Goal: Task Accomplishment & Management: Manage account settings

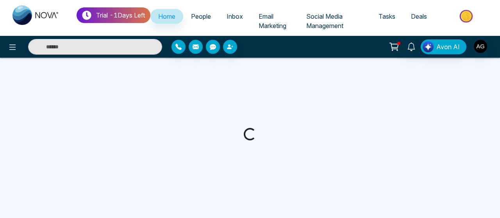
select select "*"
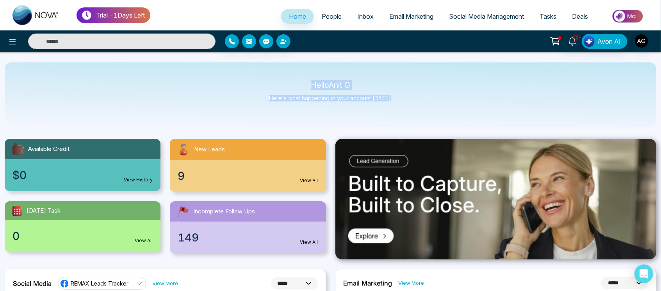
drag, startPoint x: 306, startPoint y: 80, endPoint x: 394, endPoint y: 103, distance: 91.3
click at [394, 103] on div "Hello Anit G Here's what happening in your account today." at bounding box center [331, 94] width 652 height 65
click at [322, 13] on span "People" at bounding box center [332, 16] width 20 height 8
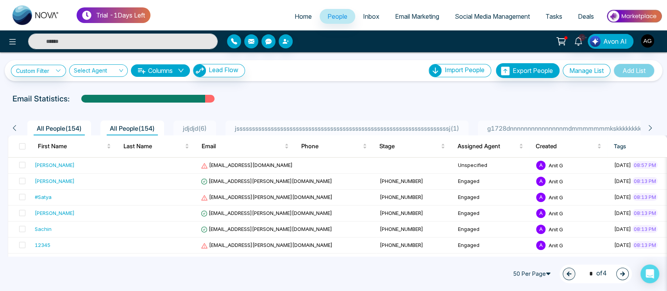
click at [198, 131] on span "jdjdjd ( 6 )" at bounding box center [195, 129] width 30 height 8
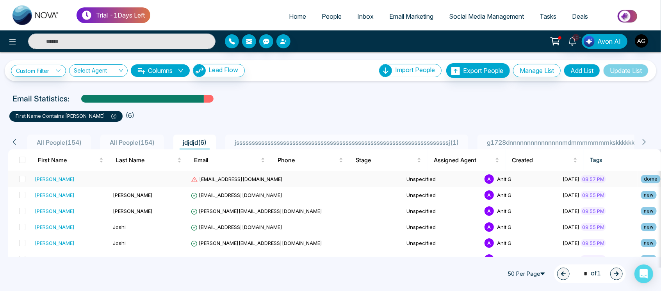
click at [205, 180] on span "[EMAIL_ADDRESS][DOMAIN_NAME]" at bounding box center [237, 179] width 92 height 6
click at [111, 117] on icon at bounding box center [113, 116] width 5 height 5
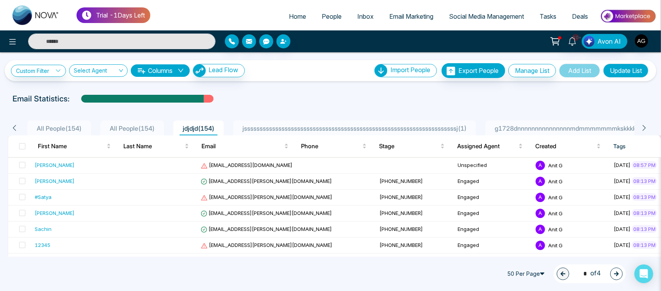
click at [492, 18] on span "Social Media Management" at bounding box center [486, 16] width 75 height 8
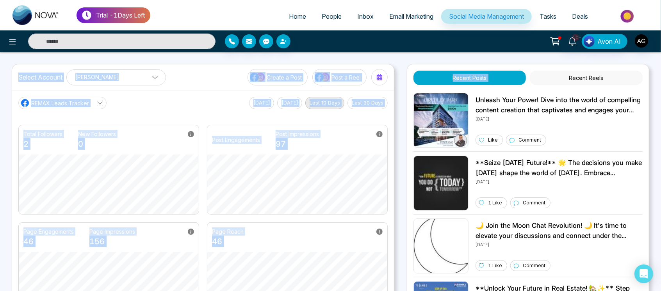
drag, startPoint x: 515, startPoint y: 43, endPoint x: 533, endPoint y: 63, distance: 26.8
click at [499, 63] on div "Trial - 1 Days Left Home People Inbox Email Marketing Social Media Management T…" at bounding box center [330, 264] width 661 height 528
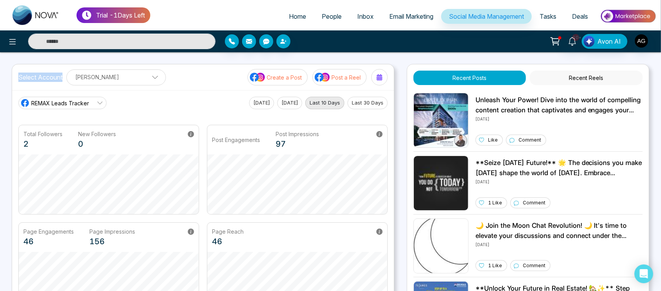
drag, startPoint x: 62, startPoint y: 74, endPoint x: 7, endPoint y: 77, distance: 55.5
click at [7, 77] on div "Trial - 1 Days Left Home People Inbox Email Marketing Social Media Management T…" at bounding box center [330, 264] width 661 height 528
drag, startPoint x: 7, startPoint y: 77, endPoint x: 62, endPoint y: 75, distance: 55.5
click at [62, 75] on div "Trial - 1 Days Left Home People Inbox Email Marketing Social Media Management T…" at bounding box center [330, 264] width 661 height 528
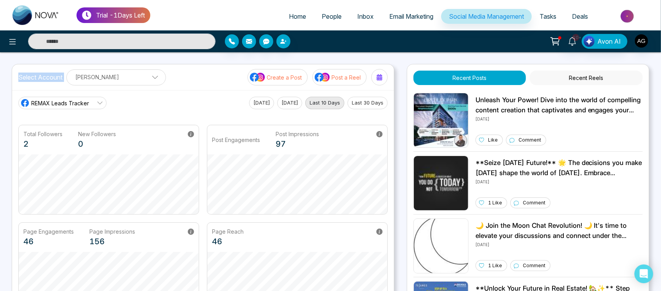
click at [62, 75] on label "Select Account" at bounding box center [40, 77] width 44 height 9
click at [290, 74] on p "Create a Post" at bounding box center [284, 77] width 35 height 8
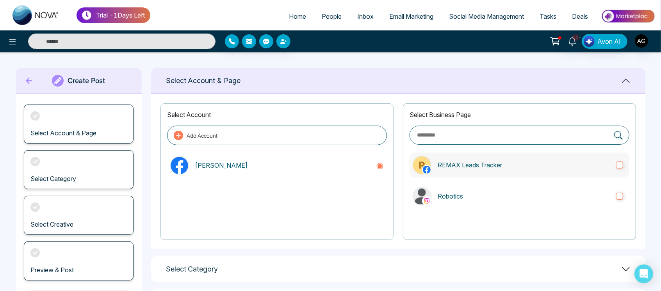
click at [499, 158] on label "REMAX Leads Tracker" at bounding box center [520, 165] width 220 height 25
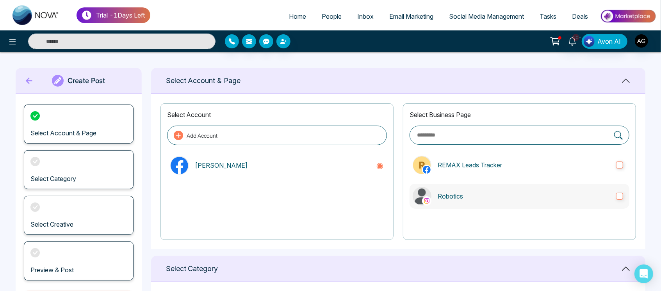
click at [499, 200] on p "Robotics" at bounding box center [524, 196] width 172 height 9
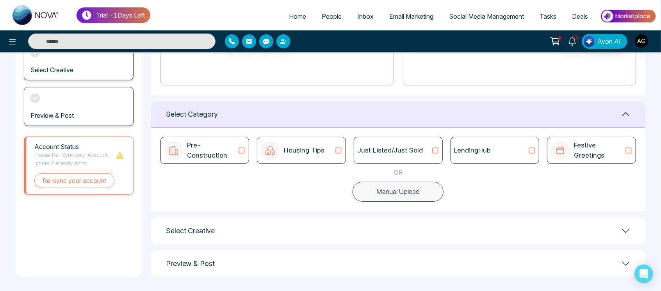
scroll to position [156, 0]
click at [499, 149] on icon at bounding box center [532, 149] width 6 height 6
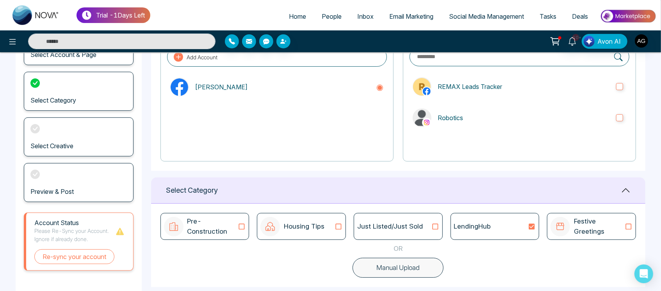
scroll to position [0, 0]
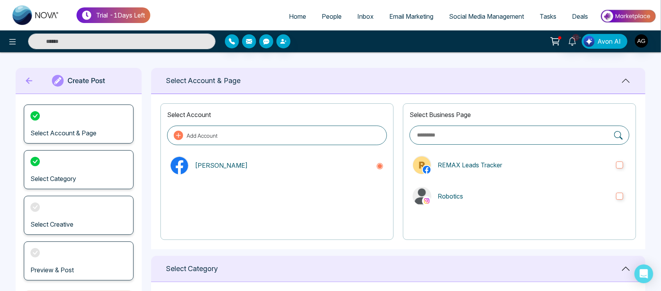
click at [28, 82] on icon at bounding box center [29, 81] width 12 height 16
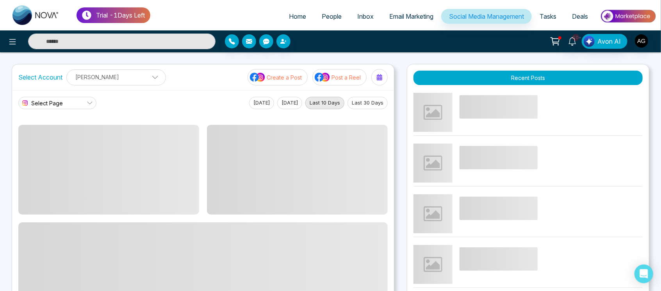
click at [348, 83] on button "Post a Reel" at bounding box center [339, 77] width 54 height 16
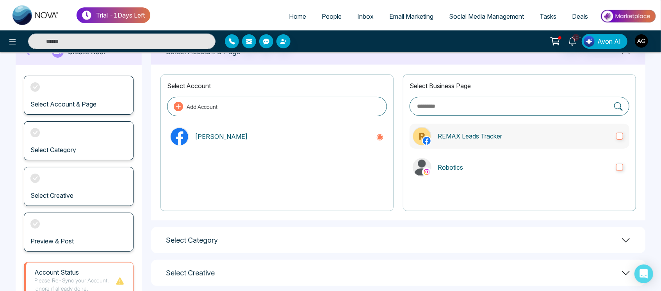
scroll to position [36, 0]
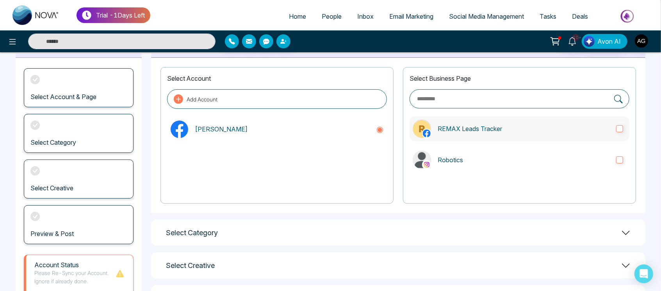
click at [499, 124] on p "REMAX Leads Tracker" at bounding box center [524, 128] width 172 height 9
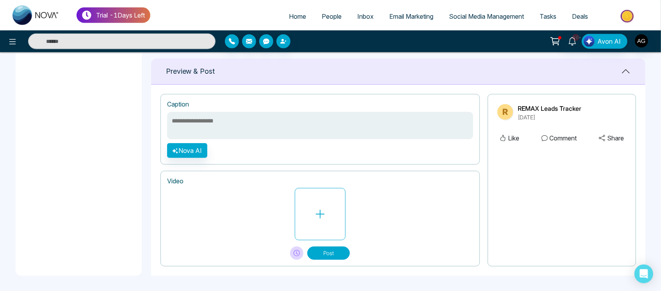
scroll to position [116, 0]
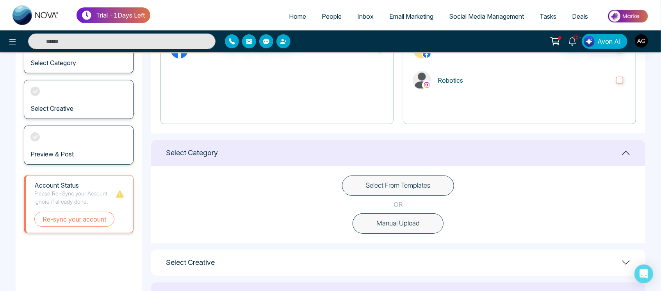
click at [422, 189] on button "Select From Templates" at bounding box center [398, 186] width 112 height 20
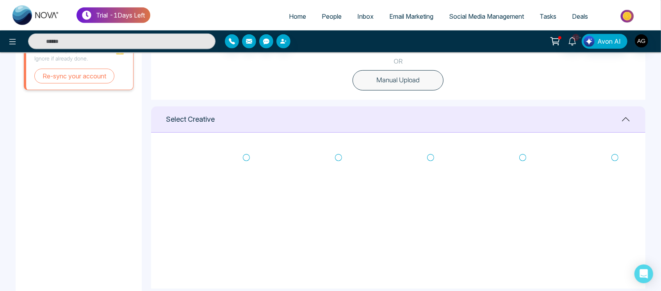
scroll to position [261, 0]
click at [337, 157] on icon at bounding box center [338, 156] width 7 height 8
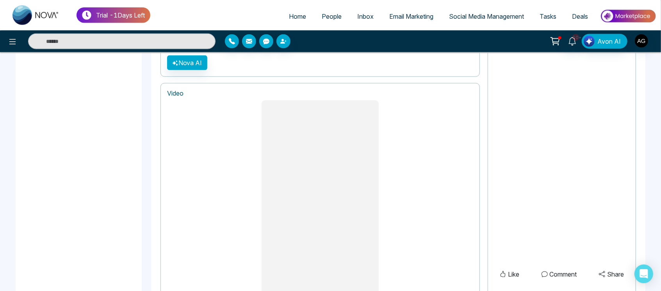
scroll to position [652, 0]
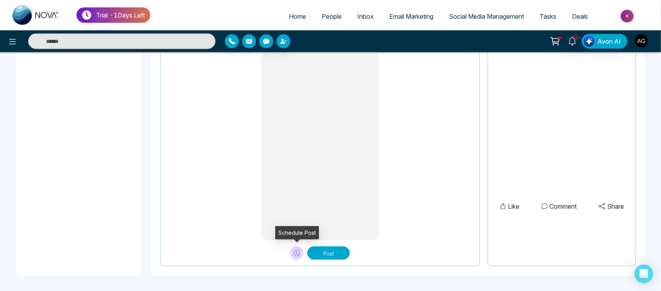
click at [297, 218] on icon at bounding box center [297, 252] width 2 height 3
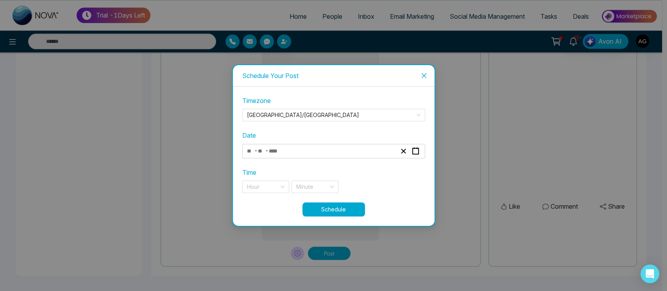
click at [322, 146] on div "- -" at bounding box center [321, 151] width 151 height 11
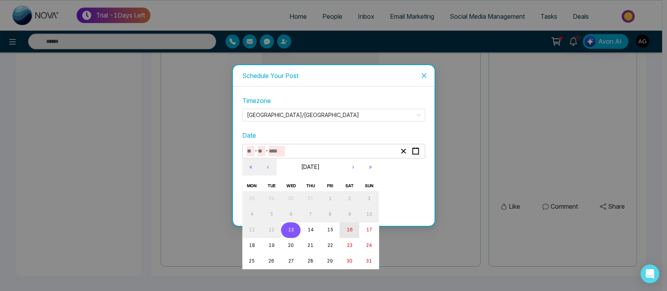
click at [350, 218] on abbr "16" at bounding box center [349, 229] width 6 height 5
type input "*"
type input "**"
type input "****"
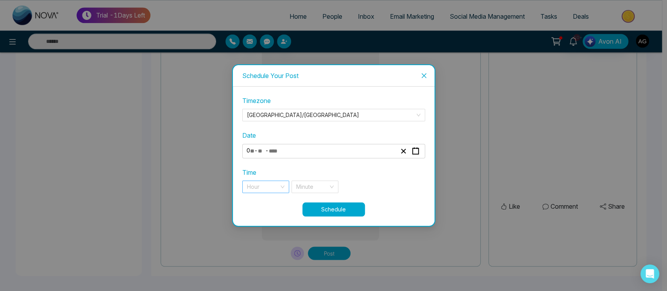
click at [277, 188] on input "search" at bounding box center [263, 187] width 32 height 12
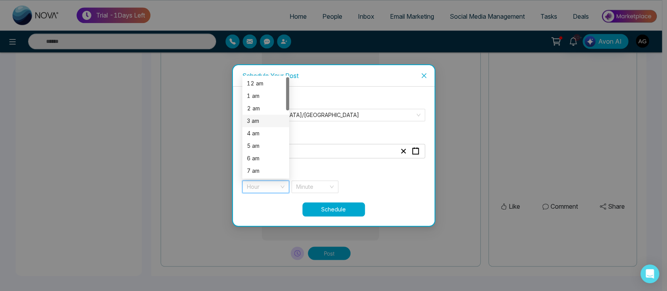
click at [261, 127] on div "3 am" at bounding box center [265, 121] width 47 height 12
click at [332, 189] on div "Minute" at bounding box center [314, 187] width 47 height 12
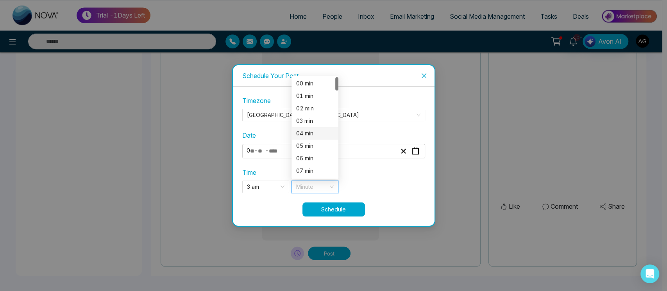
click at [329, 133] on div "04 min" at bounding box center [314, 133] width 37 height 9
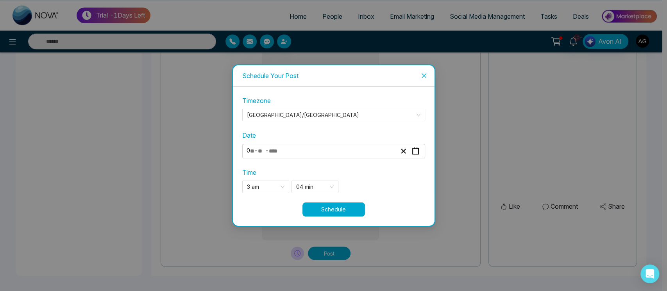
click at [350, 212] on button "Schedule" at bounding box center [333, 210] width 62 height 14
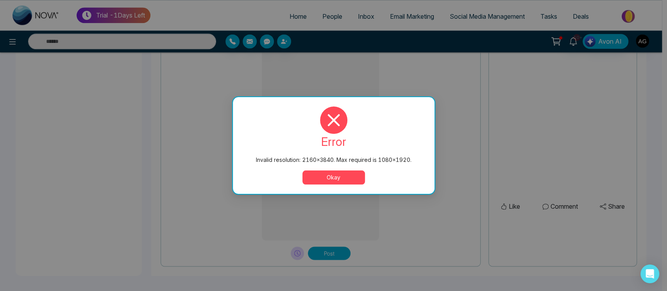
click at [325, 177] on button "Okay" at bounding box center [333, 178] width 62 height 14
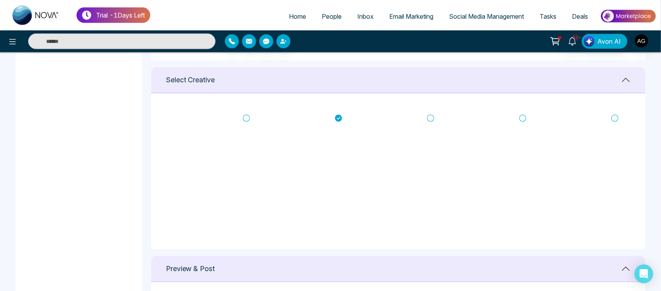
scroll to position [290, 0]
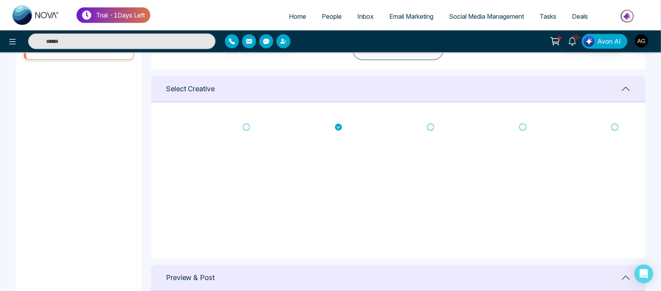
click at [430, 127] on icon at bounding box center [430, 127] width 7 height 8
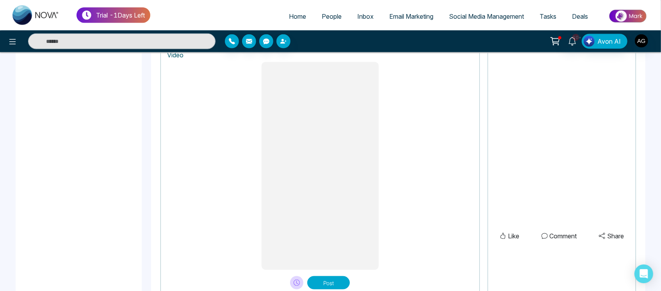
scroll to position [622, 0]
click at [298, 218] on icon at bounding box center [297, 284] width 6 height 6
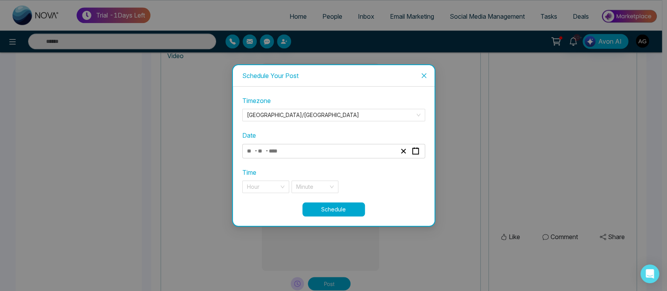
click at [326, 151] on div "- -" at bounding box center [321, 151] width 151 height 11
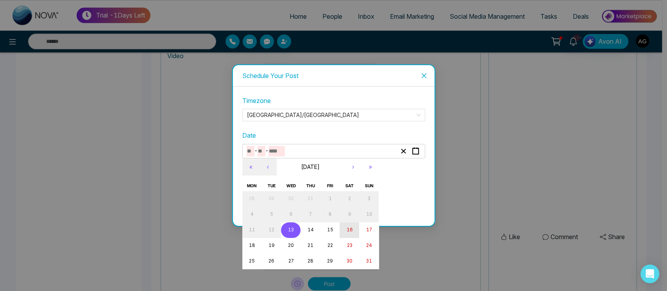
click at [339, 218] on button "16" at bounding box center [349, 231] width 20 height 16
type input "*"
type input "**"
type input "****"
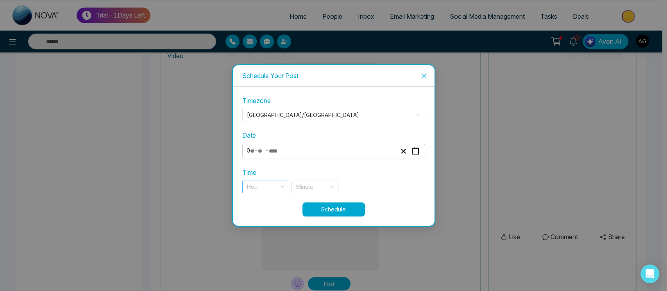
click at [273, 187] on input "search" at bounding box center [263, 187] width 32 height 12
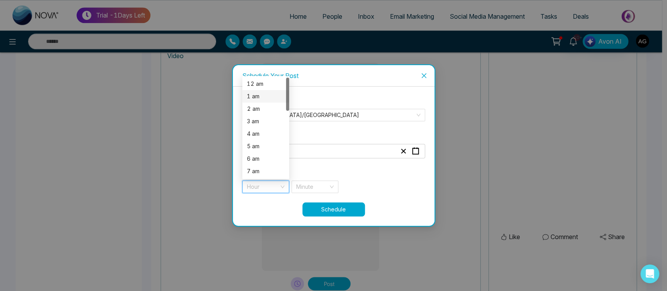
click at [265, 91] on div "1 am" at bounding box center [265, 96] width 47 height 12
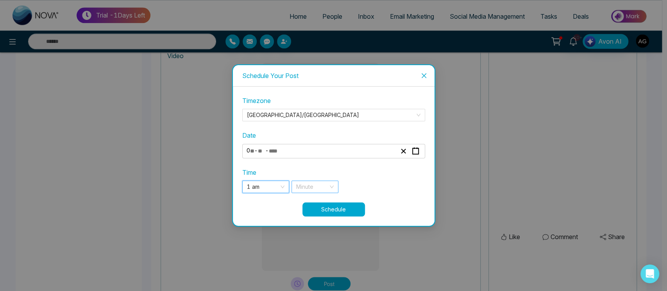
click at [329, 191] on div "Minute" at bounding box center [314, 187] width 47 height 12
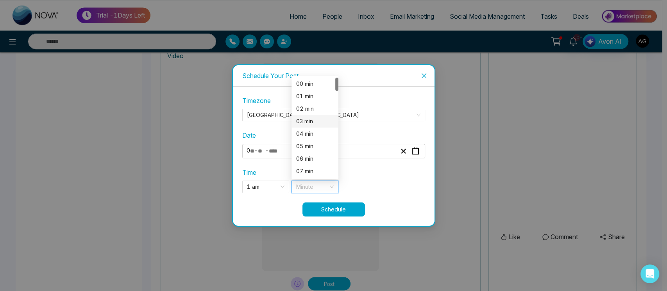
click at [309, 127] on div "03 min" at bounding box center [314, 121] width 47 height 12
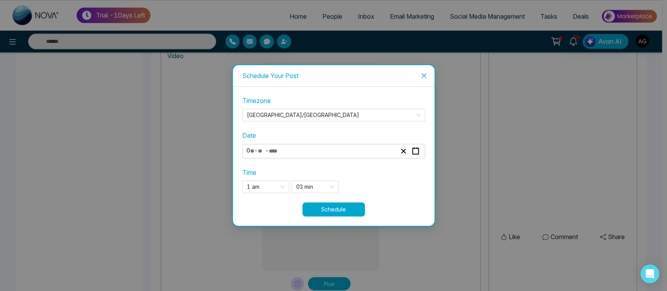
click at [331, 206] on button "Schedule" at bounding box center [333, 210] width 62 height 14
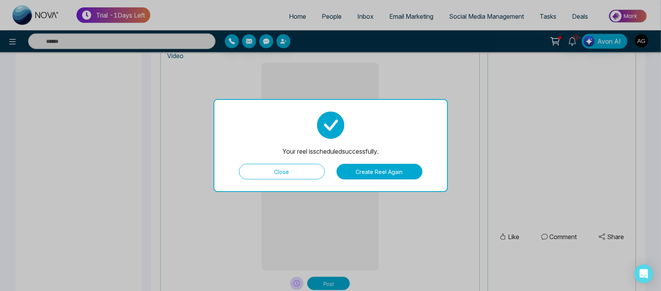
click at [309, 168] on button "Close" at bounding box center [282, 172] width 86 height 16
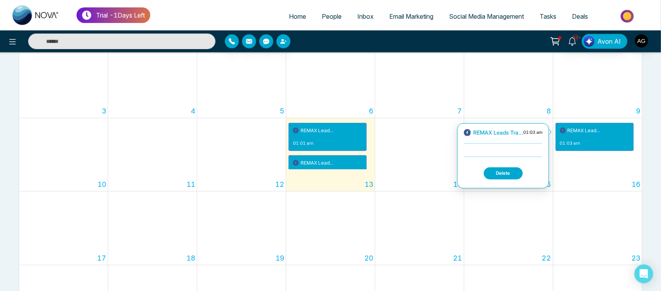
scroll to position [150, 0]
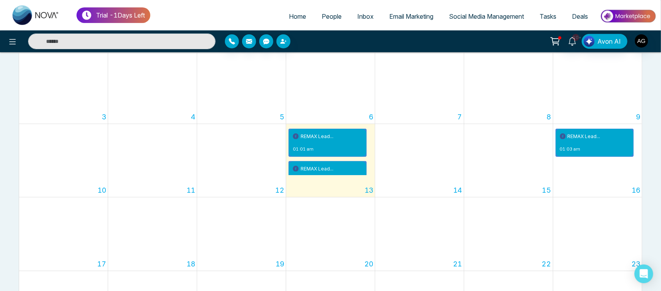
click at [475, 16] on span "Social Media Management" at bounding box center [486, 16] width 75 height 8
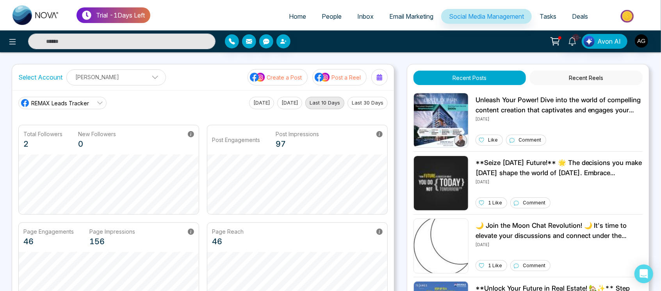
click at [290, 80] on p "Create a Post" at bounding box center [284, 77] width 35 height 8
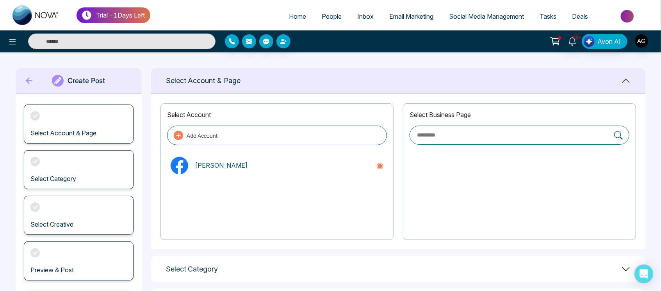
click at [25, 80] on icon at bounding box center [29, 81] width 12 height 16
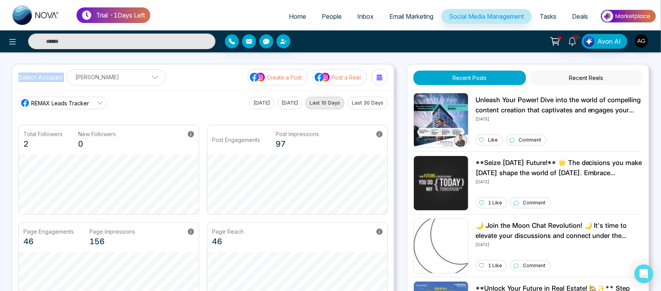
drag, startPoint x: 14, startPoint y: 76, endPoint x: 67, endPoint y: 78, distance: 53.5
click at [67, 78] on div "Select Account Anit Gupta Anit Gupta Add Social Accounts Create a Post Post a R…" at bounding box center [203, 77] width 382 height 26
click at [67, 78] on div "Anit Gupta Anit Gupta Add Social Accounts" at bounding box center [116, 78] width 100 height 16
drag, startPoint x: 15, startPoint y: 80, endPoint x: 62, endPoint y: 80, distance: 47.6
click at [62, 80] on div "Select Account Anit Gupta Anit Gupta Add Social Accounts Create a Post Post a R…" at bounding box center [203, 77] width 382 height 26
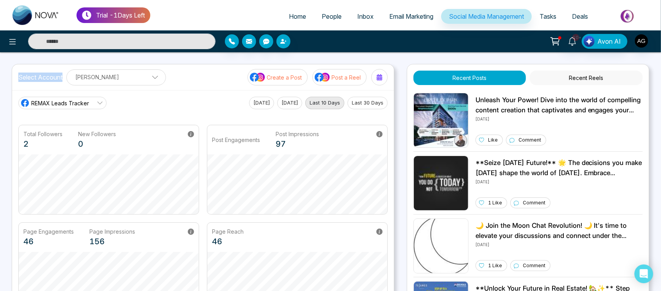
click at [62, 80] on label "Select Account" at bounding box center [40, 77] width 44 height 9
click at [102, 76] on p "[PERSON_NAME]" at bounding box center [115, 77] width 89 height 13
click at [499, 14] on span "Tasks" at bounding box center [548, 16] width 17 height 8
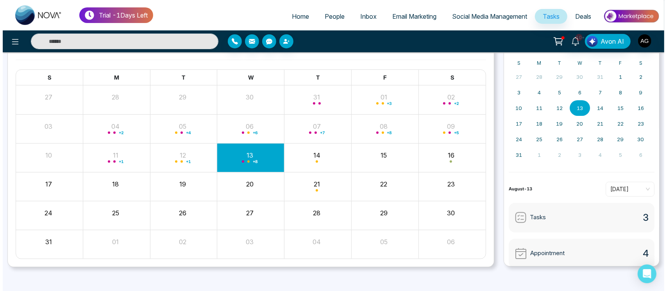
scroll to position [53, 0]
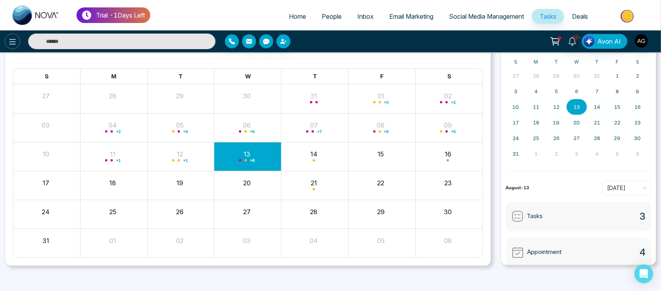
click at [8, 46] on button at bounding box center [13, 42] width 16 height 16
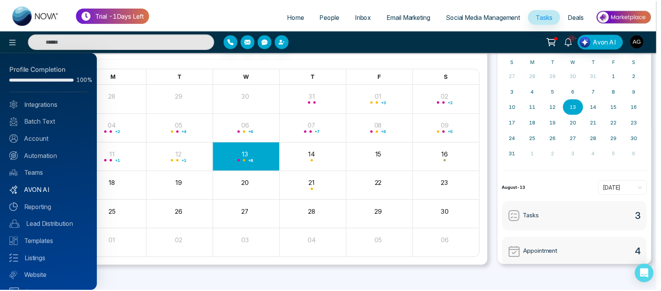
scroll to position [16, 0]
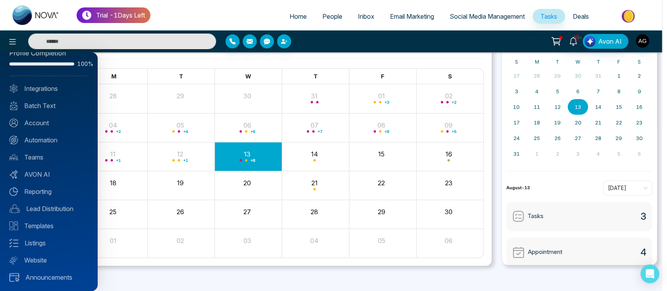
click at [211, 172] on div at bounding box center [333, 145] width 667 height 291
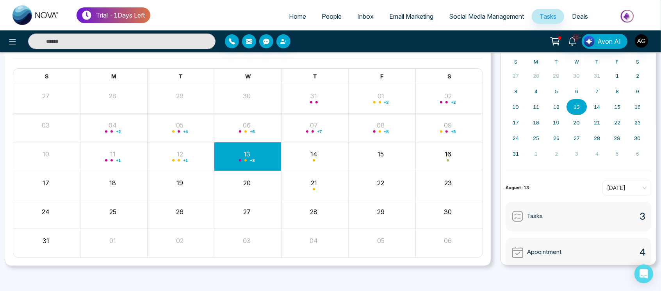
scroll to position [0, 0]
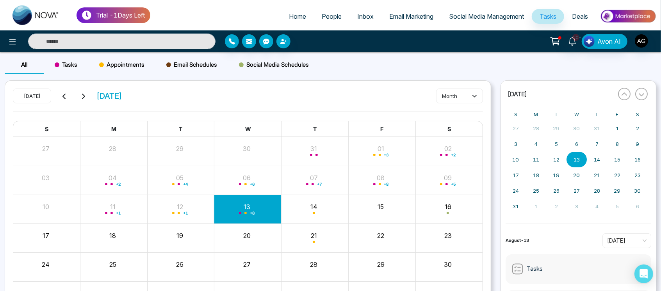
drag, startPoint x: 150, startPoint y: 95, endPoint x: 97, endPoint y: 97, distance: 52.7
click at [97, 97] on div "[DATE] [DATE] month" at bounding box center [248, 100] width 470 height 23
click at [97, 97] on span "[DATE]" at bounding box center [109, 96] width 26 height 12
drag, startPoint x: 156, startPoint y: 98, endPoint x: 97, endPoint y: 95, distance: 59.1
click at [97, 95] on div "[DATE] [DATE] month" at bounding box center [248, 100] width 470 height 23
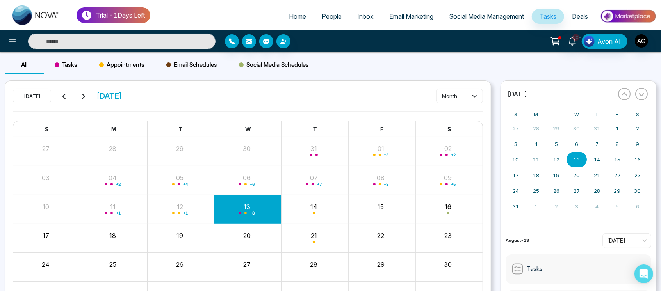
click at [147, 100] on div "[DATE] [DATE] month" at bounding box center [248, 100] width 470 height 23
drag, startPoint x: 147, startPoint y: 100, endPoint x: 88, endPoint y: 98, distance: 59.0
click at [88, 98] on div "[DATE] [DATE] month" at bounding box center [248, 100] width 470 height 23
click at [182, 108] on div "[DATE] [DATE] month" at bounding box center [248, 100] width 470 height 23
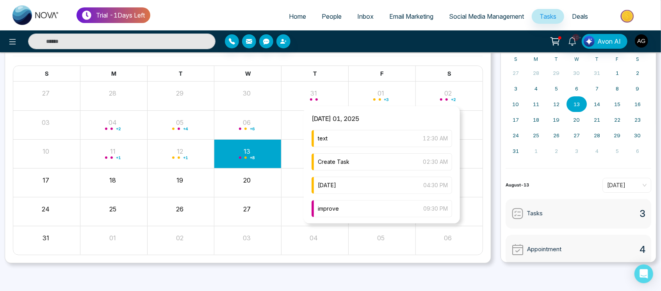
scroll to position [24, 0]
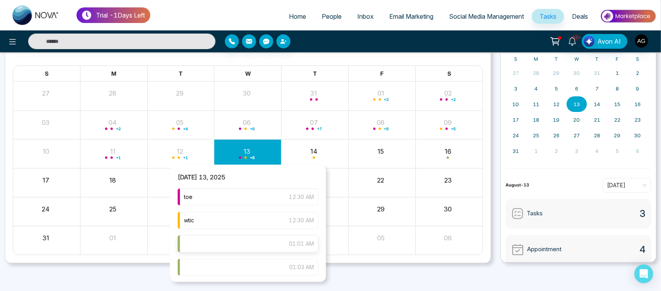
click at [237, 218] on div "01:01 AM" at bounding box center [248, 243] width 141 height 17
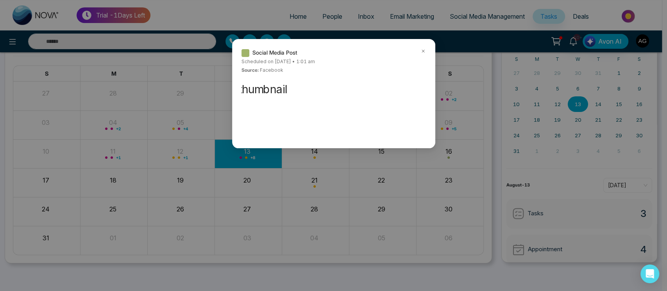
click at [421, 51] on icon at bounding box center [422, 50] width 5 height 5
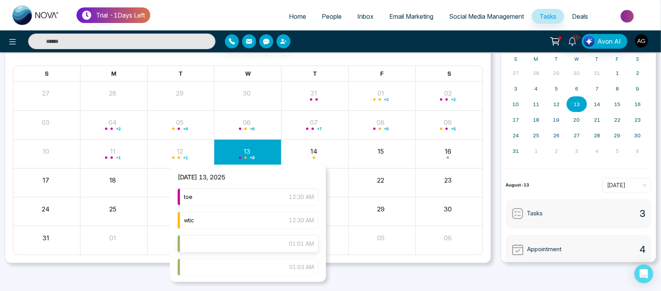
click at [228, 218] on div "01:01 AM" at bounding box center [248, 243] width 141 height 17
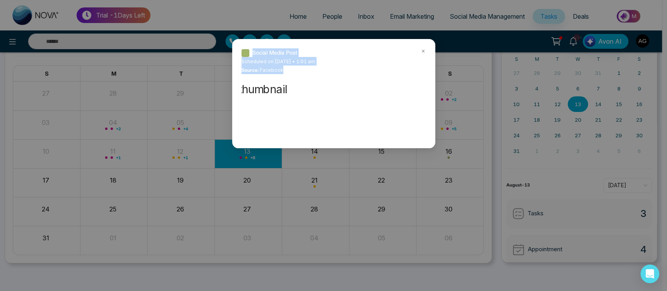
drag, startPoint x: 251, startPoint y: 49, endPoint x: 292, endPoint y: 90, distance: 58.3
click at [292, 90] on div "Social Media Post Scheduled on Wednesday August-13-2025 • 1:01 am Source: faceb…" at bounding box center [333, 93] width 184 height 91
click at [292, 90] on div at bounding box center [270, 109] width 59 height 59
click at [422, 51] on icon at bounding box center [422, 51] width 2 height 2
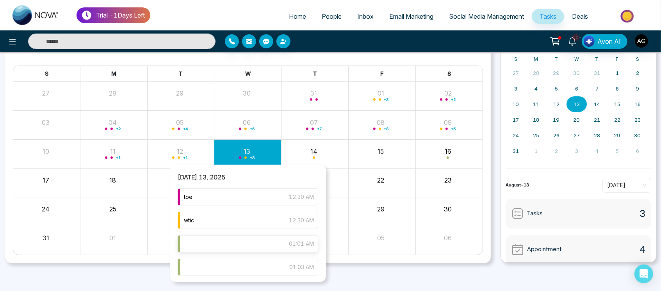
click at [233, 218] on div "01:01 AM" at bounding box center [248, 243] width 141 height 17
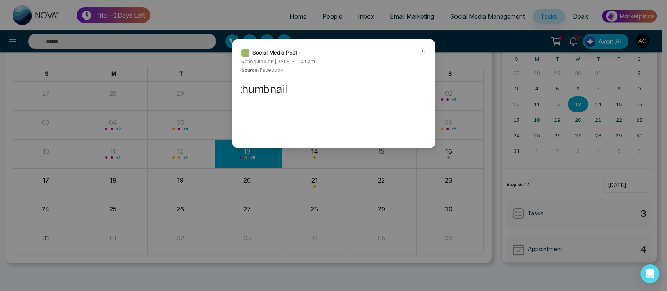
click at [248, 217] on div "Social Media Post Scheduled on Wednesday August-13-2025 • 1:01 am Source: faceb…" at bounding box center [333, 145] width 667 height 291
click at [421, 52] on icon at bounding box center [422, 51] width 2 height 2
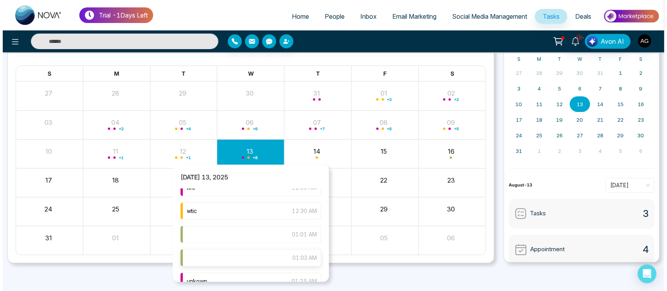
scroll to position [0, 0]
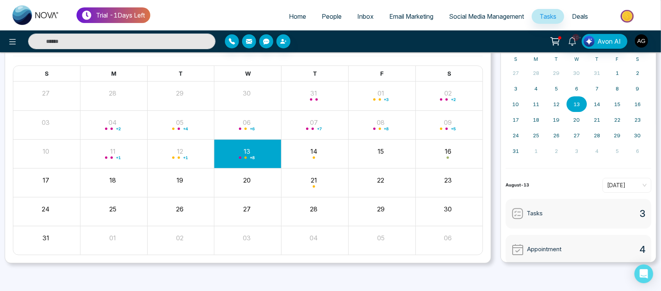
click at [399, 170] on div "Month View" at bounding box center [381, 183] width 67 height 29
click at [13, 44] on icon at bounding box center [12, 41] width 7 height 5
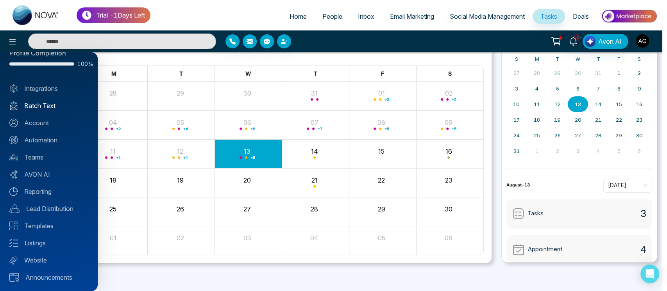
click at [53, 106] on link "Batch Text" at bounding box center [48, 105] width 79 height 9
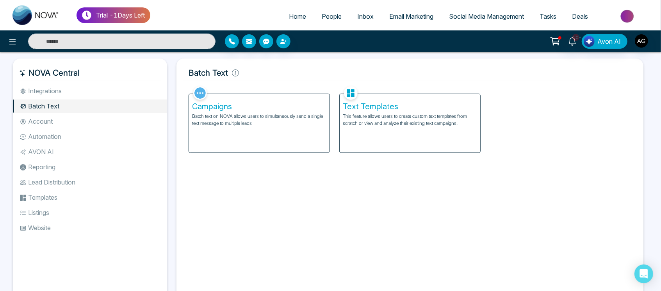
click at [292, 128] on div "Campaigns Batch text on NOVA allows users to simultaneously send a single text …" at bounding box center [259, 123] width 141 height 59
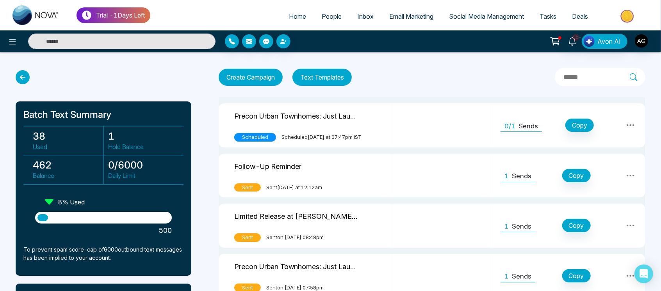
click at [22, 80] on icon at bounding box center [23, 77] width 14 height 14
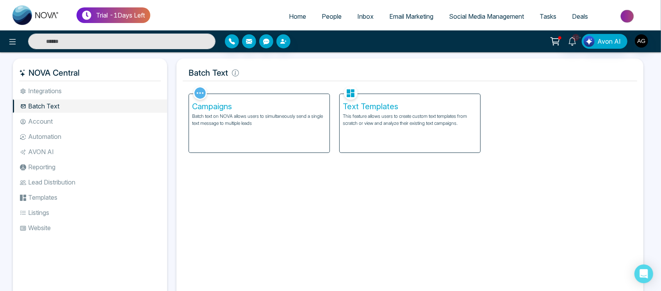
click at [291, 23] on link "Home" at bounding box center [297, 16] width 33 height 15
select select "*"
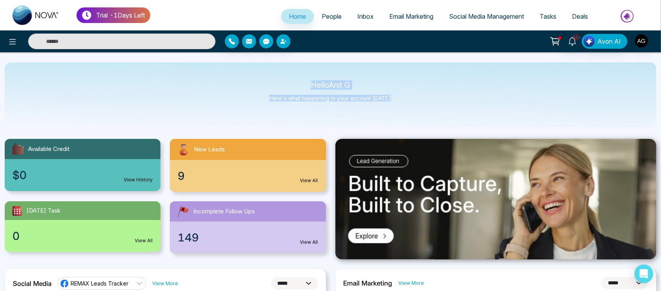
drag, startPoint x: 307, startPoint y: 80, endPoint x: 419, endPoint y: 90, distance: 112.5
click at [419, 90] on div "Hello Anit G Here's what happening in your account [DATE]." at bounding box center [331, 94] width 652 height 65
drag, startPoint x: 304, startPoint y: 84, endPoint x: 392, endPoint y: 98, distance: 89.0
click at [392, 98] on div "Hello Anit G Here's what happening in your account [DATE]." at bounding box center [331, 94] width 652 height 65
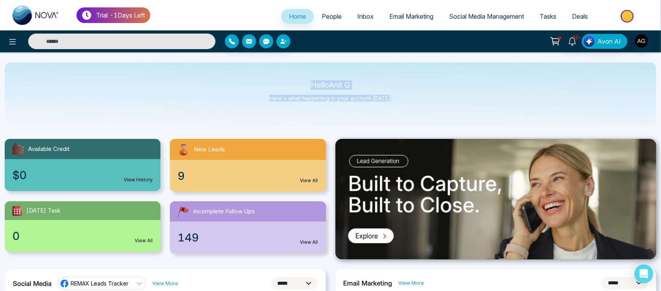
click at [392, 98] on div "Hello Anit G Here's what happening in your account [DATE]." at bounding box center [331, 94] width 652 height 65
drag, startPoint x: 298, startPoint y: 90, endPoint x: 429, endPoint y: 105, distance: 131.6
click at [429, 105] on div "Hello Anit G Here's what happening in your account [DATE]." at bounding box center [331, 94] width 652 height 65
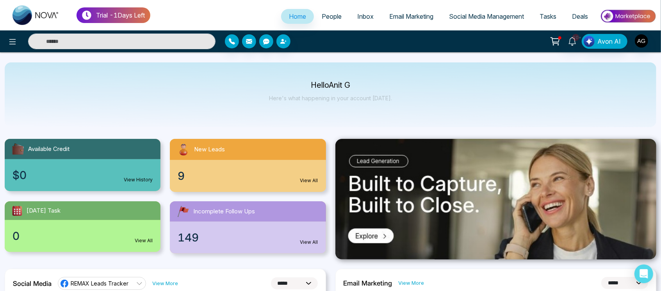
click at [307, 84] on p "Hello Anit G" at bounding box center [330, 85] width 123 height 7
click at [402, 103] on div "Hello Anit G Here's what happening in your account [DATE]." at bounding box center [331, 94] width 652 height 65
drag, startPoint x: 309, startPoint y: 86, endPoint x: 393, endPoint y: 100, distance: 84.7
click at [393, 100] on div "Hello Anit G Here's what happening in your account [DATE]." at bounding box center [331, 94] width 652 height 65
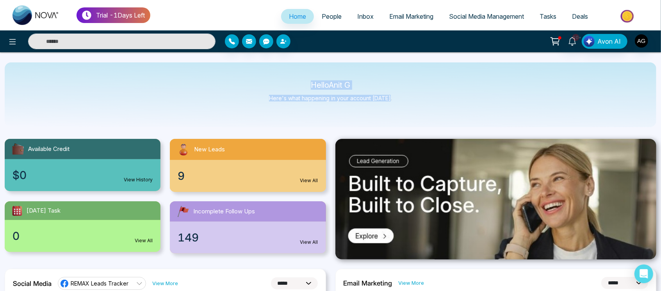
click at [393, 100] on div "Hello Anit G Here's what happening in your account [DATE]." at bounding box center [331, 94] width 652 height 65
drag, startPoint x: 308, startPoint y: 82, endPoint x: 402, endPoint y: 98, distance: 95.6
click at [402, 98] on div "Hello Anit G Here's what happening in your account [DATE]." at bounding box center [331, 94] width 652 height 65
drag, startPoint x: 305, startPoint y: 86, endPoint x: 394, endPoint y: 102, distance: 89.9
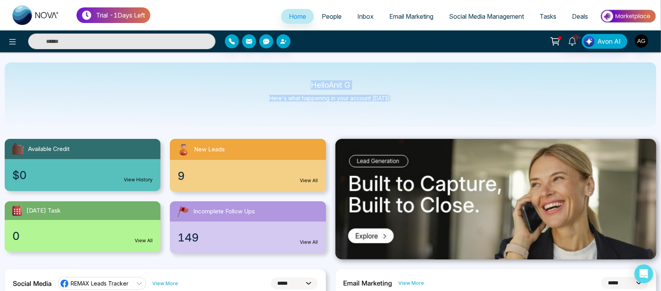
click at [394, 102] on div "Hello Anit G Here's what happening in your account [DATE]." at bounding box center [331, 94] width 652 height 65
drag, startPoint x: 394, startPoint y: 102, endPoint x: 290, endPoint y: 81, distance: 105.9
click at [290, 81] on div "Hello Anit G Here's what happening in your account [DATE]." at bounding box center [331, 94] width 652 height 65
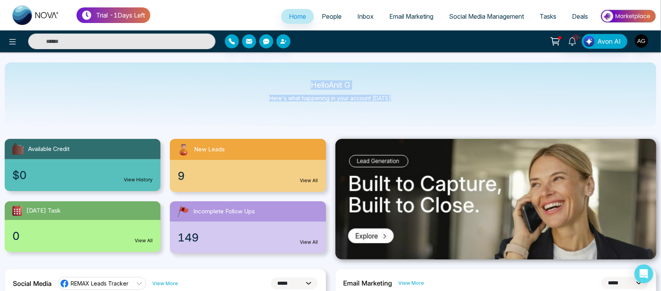
drag, startPoint x: 290, startPoint y: 81, endPoint x: 408, endPoint y: 106, distance: 121.3
click at [408, 106] on div "Hello Anit G Here's what happening in your account [DATE]." at bounding box center [331, 94] width 652 height 65
drag, startPoint x: 305, startPoint y: 88, endPoint x: 402, endPoint y: 110, distance: 99.2
click at [402, 110] on div "Hello Anit G Here's what happening in your account [DATE]." at bounding box center [331, 94] width 652 height 65
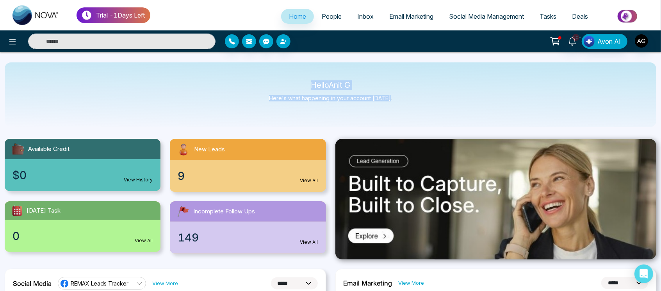
click at [402, 110] on div "Hello Anit G Here's what happening in your account [DATE]." at bounding box center [331, 94] width 652 height 65
drag, startPoint x: 402, startPoint y: 110, endPoint x: 299, endPoint y: 80, distance: 107.3
click at [299, 80] on div "Hello Anit G Here's what happening in your account [DATE]." at bounding box center [331, 94] width 652 height 65
drag, startPoint x: 299, startPoint y: 80, endPoint x: 412, endPoint y: 101, distance: 114.7
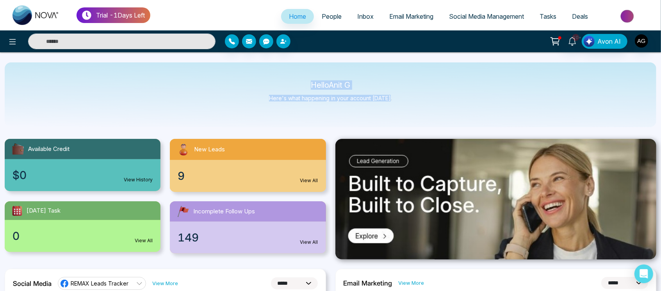
click at [412, 101] on div "Hello Anit G Here's what happening in your account [DATE]." at bounding box center [331, 94] width 652 height 65
drag, startPoint x: 412, startPoint y: 101, endPoint x: 292, endPoint y: 84, distance: 120.7
click at [292, 84] on div "Hello Anit G Here's what happening in your account [DATE]." at bounding box center [331, 94] width 652 height 65
click at [247, 73] on div "Hello Anit G Here's what happening in your account [DATE]." at bounding box center [331, 94] width 652 height 65
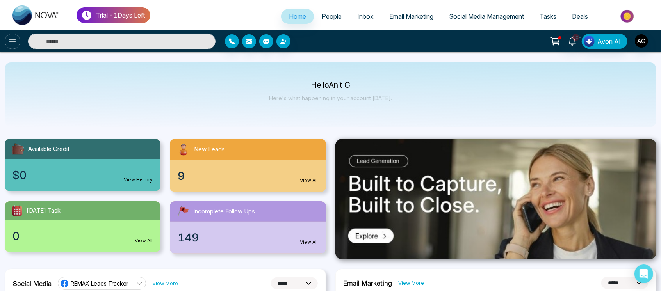
click at [12, 42] on icon at bounding box center [12, 41] width 7 height 5
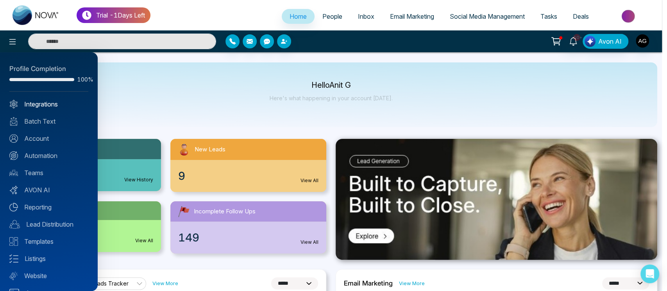
click at [40, 103] on link "Integrations" at bounding box center [48, 104] width 79 height 9
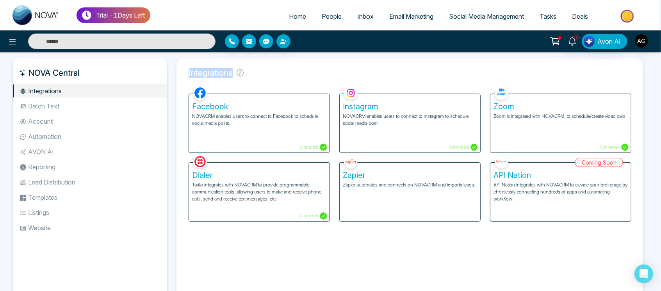
drag, startPoint x: 253, startPoint y: 71, endPoint x: 181, endPoint y: 77, distance: 72.4
click at [181, 77] on div "Integrations Facebook NOVACRM enables users to connect to Facebook to schedule …" at bounding box center [409, 181] width 467 height 245
drag, startPoint x: 181, startPoint y: 77, endPoint x: 250, endPoint y: 73, distance: 69.2
click at [250, 73] on div "Integrations Facebook NOVACRM enables users to connect to Facebook to schedule …" at bounding box center [409, 181] width 467 height 245
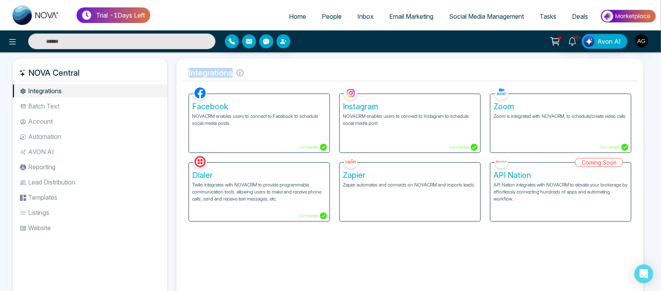
click at [250, 73] on h5 "Integrations" at bounding box center [410, 73] width 454 height 16
drag, startPoint x: 232, startPoint y: 77, endPoint x: 188, endPoint y: 70, distance: 45.1
click at [188, 70] on h5 "Integrations" at bounding box center [410, 73] width 454 height 16
drag, startPoint x: 248, startPoint y: 70, endPoint x: 177, endPoint y: 69, distance: 71.5
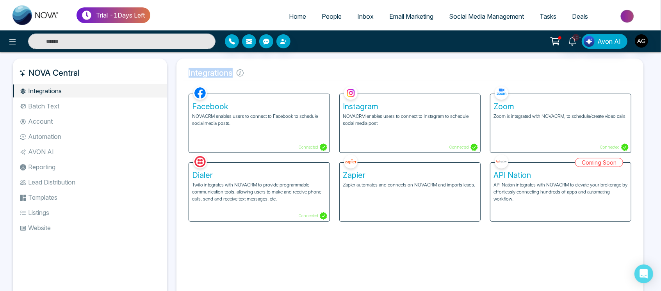
click at [177, 69] on div "Integrations Facebook NOVACRM enables users to connect to Facebook to schedule …" at bounding box center [409, 181] width 467 height 245
drag, startPoint x: 178, startPoint y: 69, endPoint x: 257, endPoint y: 73, distance: 79.0
click at [257, 73] on div "Integrations Facebook NOVACRM enables users to connect to Facebook to schedule …" at bounding box center [409, 181] width 467 height 245
click at [257, 73] on h5 "Integrations" at bounding box center [410, 73] width 454 height 16
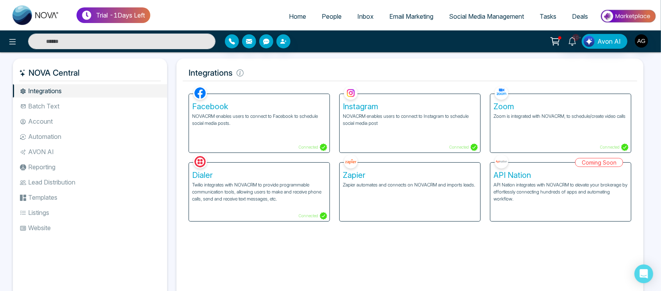
click at [292, 19] on span "Home" at bounding box center [297, 16] width 17 height 8
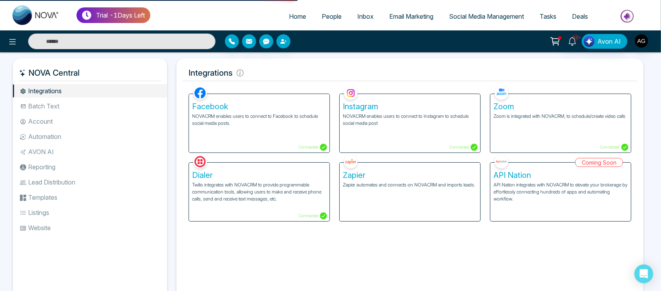
select select "*"
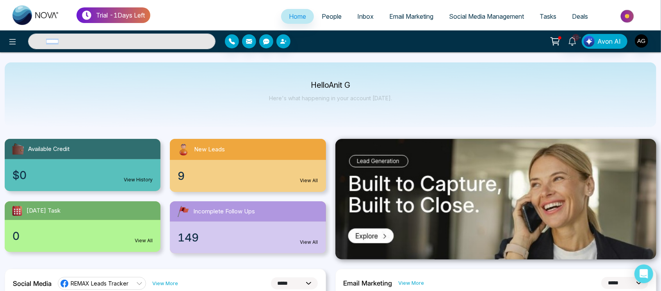
drag, startPoint x: 308, startPoint y: 43, endPoint x: 172, endPoint y: 50, distance: 136.4
click at [172, 50] on div "10+ Avon AI" at bounding box center [330, 41] width 661 height 22
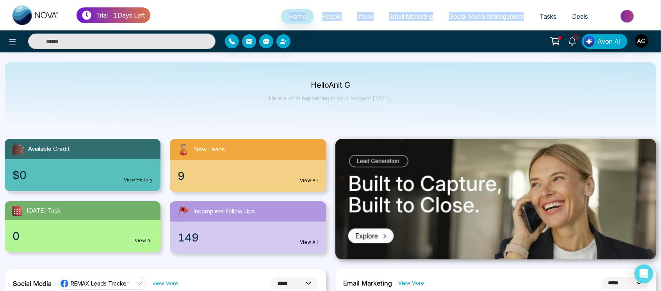
drag, startPoint x: 228, startPoint y: 12, endPoint x: 450, endPoint y: 66, distance: 228.4
click at [450, 66] on div "Hello Anit G Here's what happening in your account [DATE]." at bounding box center [331, 94] width 652 height 65
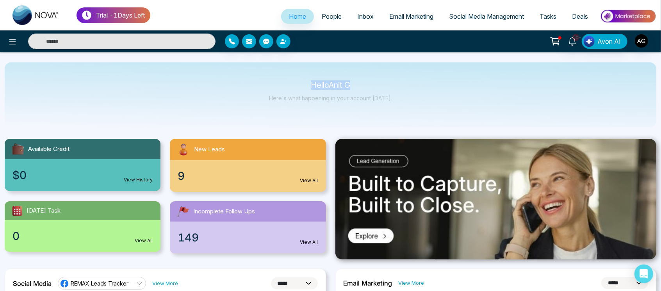
drag, startPoint x: 450, startPoint y: 66, endPoint x: 404, endPoint y: 52, distance: 48.8
click at [345, 39] on div at bounding box center [303, 41] width 156 height 14
click at [306, 71] on div "Hello Anit G Here's what happening in your account [DATE]." at bounding box center [331, 94] width 652 height 65
drag, startPoint x: 361, startPoint y: 86, endPoint x: 301, endPoint y: 79, distance: 60.5
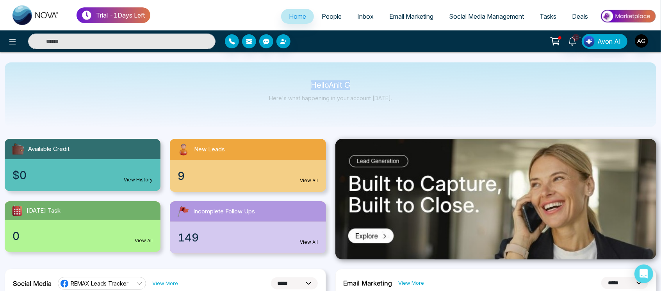
click at [301, 79] on div "Hello Anit G Here's what happening in your account [DATE]." at bounding box center [331, 94] width 652 height 65
drag, startPoint x: 301, startPoint y: 79, endPoint x: 375, endPoint y: 89, distance: 74.8
click at [375, 89] on div "Hello Anit G Here's what happening in your account [DATE]." at bounding box center [331, 94] width 652 height 65
click at [375, 88] on p "Hello Anit G" at bounding box center [330, 85] width 123 height 7
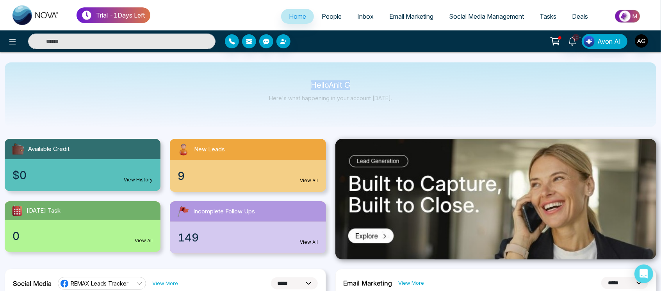
drag, startPoint x: 357, startPoint y: 86, endPoint x: 295, endPoint y: 78, distance: 63.0
click at [295, 78] on div "Hello Anit G Here's what happening in your account [DATE]." at bounding box center [331, 94] width 652 height 65
click at [250, 40] on icon "button" at bounding box center [249, 41] width 6 height 5
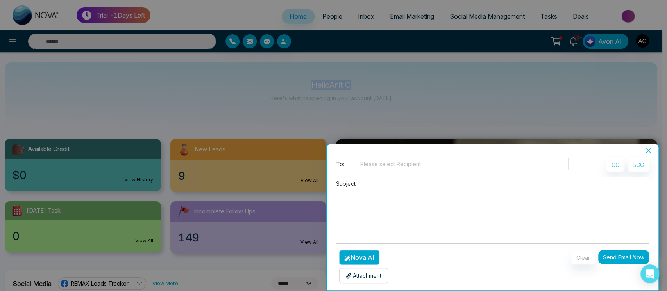
click at [361, 218] on button "Nova AI" at bounding box center [359, 257] width 40 height 15
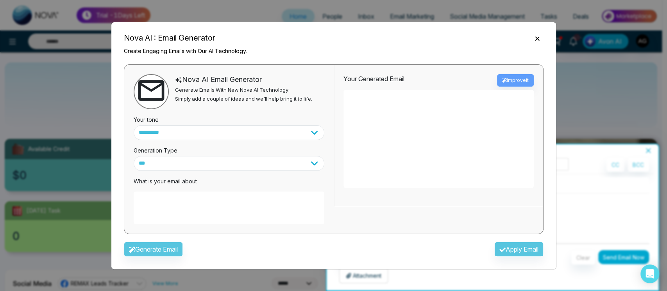
click at [274, 207] on textarea at bounding box center [229, 208] width 191 height 33
type textarea "******"
click at [173, 218] on div "Generate Email Apply Email" at bounding box center [334, 252] width 432 height 23
click at [172, 204] on textarea "******" at bounding box center [229, 208] width 191 height 33
click at [134, 201] on textarea "******" at bounding box center [229, 208] width 191 height 33
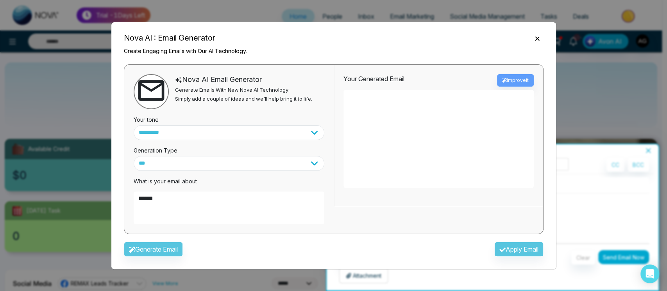
click at [499, 39] on icon "Close" at bounding box center [537, 39] width 4 height 4
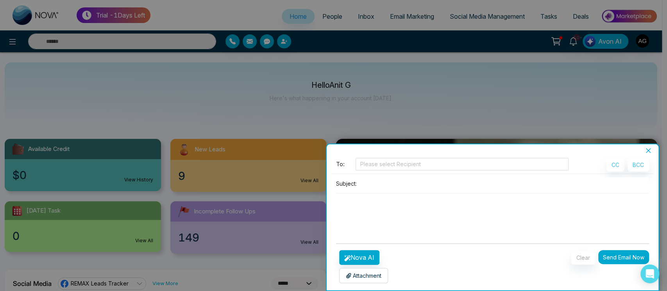
click at [499, 151] on icon "close" at bounding box center [648, 151] width 6 height 6
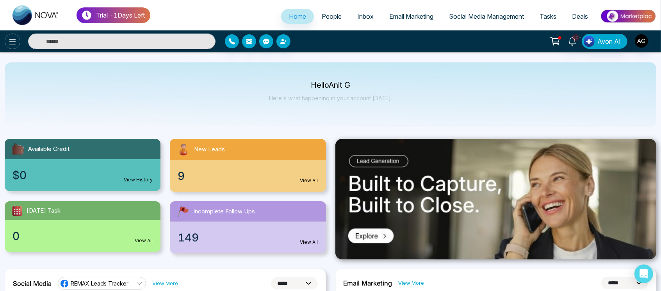
click at [11, 41] on icon at bounding box center [12, 41] width 9 height 9
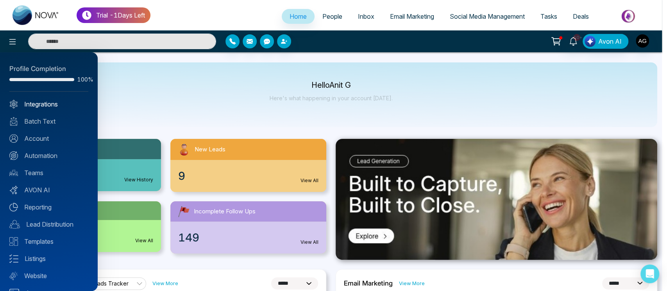
click at [41, 102] on link "Integrations" at bounding box center [48, 104] width 79 height 9
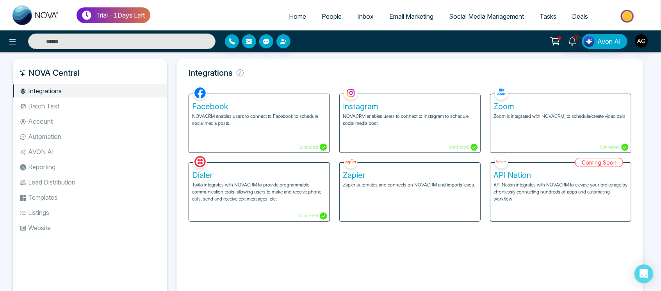
click at [281, 121] on p "NOVACRM enables users to connect to Facebook to schedule social media posts." at bounding box center [259, 120] width 134 height 14
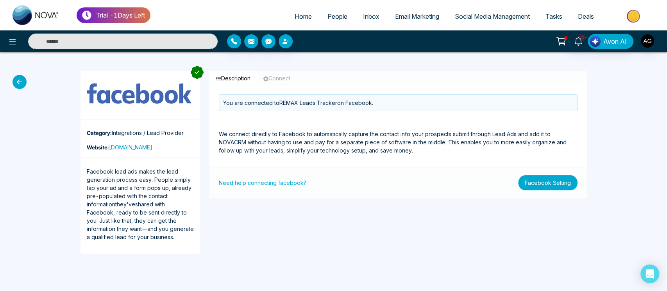
click at [499, 181] on button "Facebook Setting" at bounding box center [547, 182] width 59 height 15
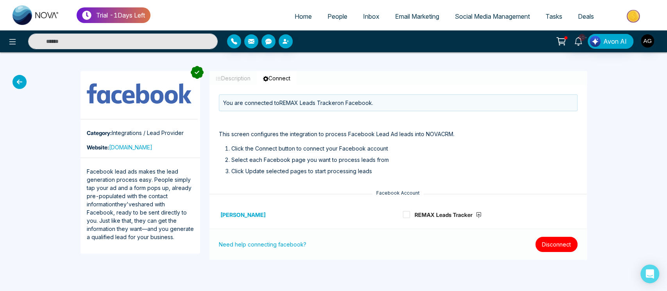
click at [499, 218] on button "Disconnect" at bounding box center [556, 244] width 42 height 15
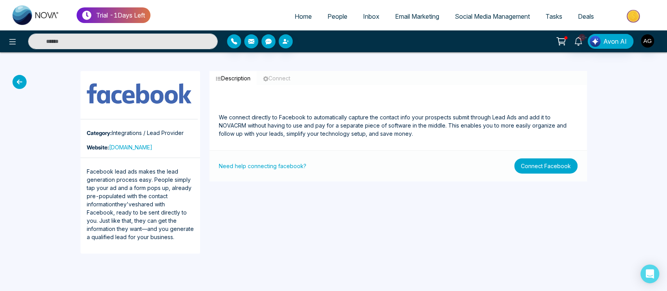
click at [499, 170] on button "Connect Facebook" at bounding box center [545, 166] width 63 height 15
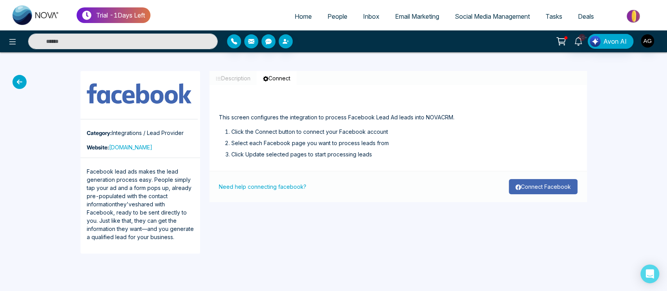
click at [499, 188] on button "Connect Facebook" at bounding box center [542, 186] width 69 height 15
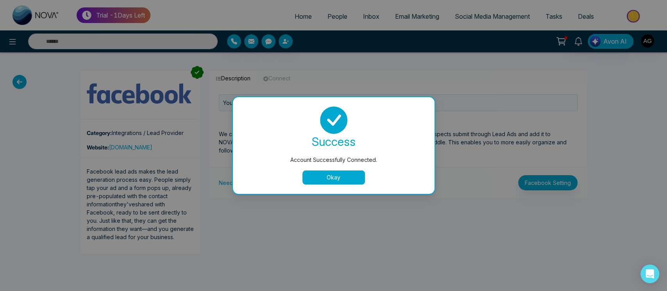
click at [355, 183] on button "Okay" at bounding box center [333, 178] width 62 height 14
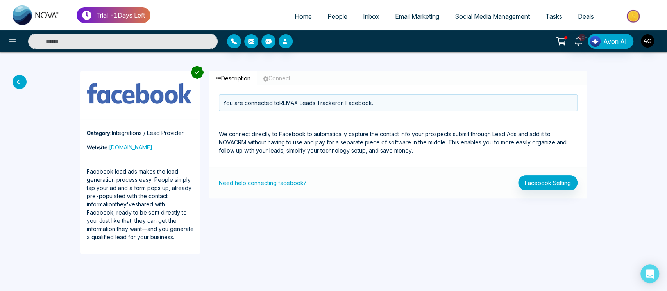
click at [20, 80] on icon at bounding box center [19, 82] width 14 height 14
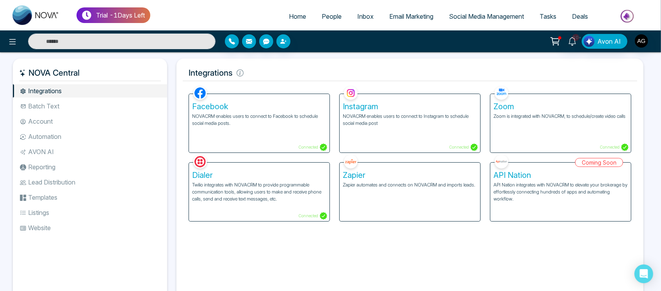
click at [499, 137] on div "Zoom Zoom is integrated with NOVACRM, to schedule/create video calls Connected" at bounding box center [560, 123] width 141 height 59
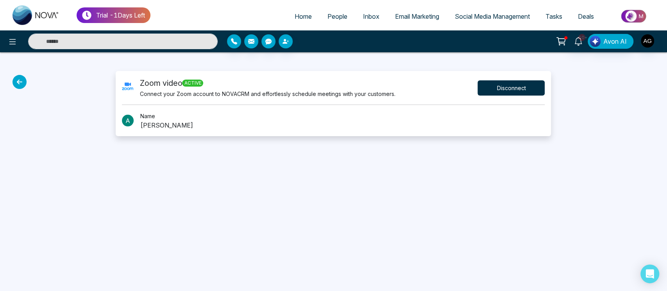
click at [499, 86] on button "Disconnect" at bounding box center [510, 87] width 67 height 15
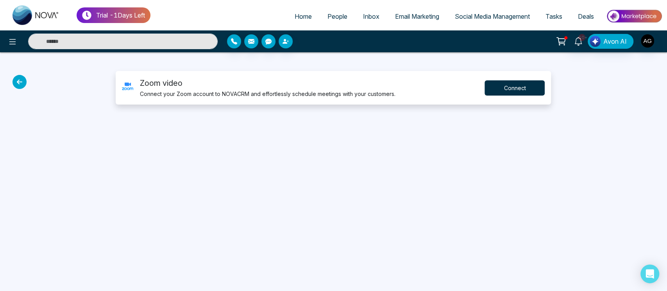
click at [499, 87] on button "Connect" at bounding box center [514, 87] width 60 height 15
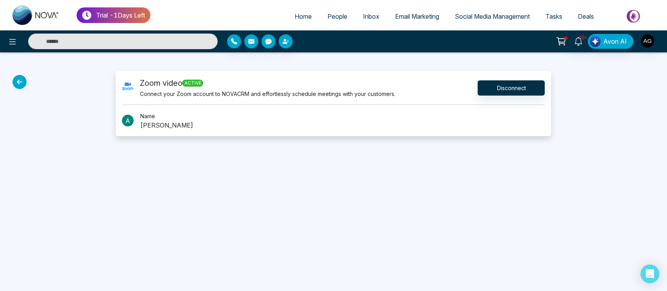
click at [17, 93] on div at bounding box center [55, 103] width 111 height 65
click at [17, 86] on icon at bounding box center [19, 82] width 14 height 14
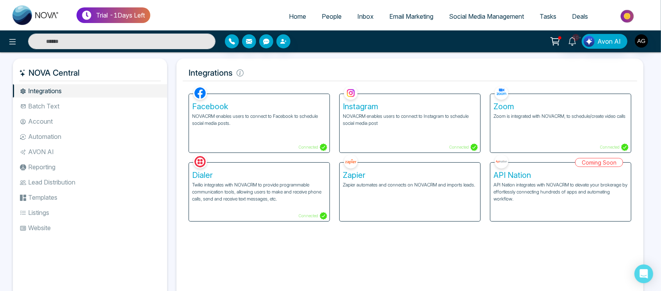
click at [282, 218] on div "Dialer Twilio integrates with NOVACRM to provide programmable communication too…" at bounding box center [259, 192] width 141 height 59
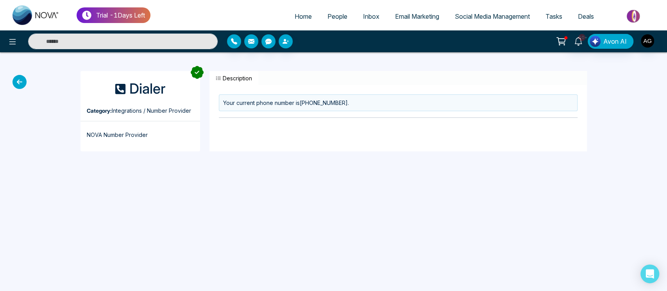
click at [220, 77] on icon "button" at bounding box center [218, 78] width 5 height 5
click at [15, 82] on icon at bounding box center [19, 82] width 14 height 14
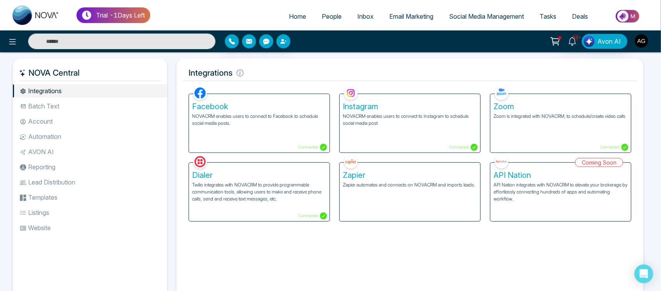
click at [499, 39] on img "button" at bounding box center [641, 40] width 13 height 13
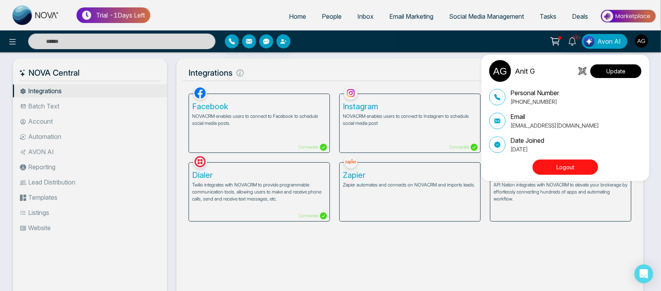
click at [499, 72] on button "Update" at bounding box center [615, 71] width 51 height 14
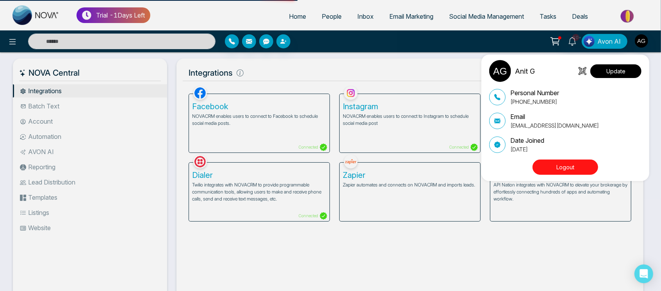
select select
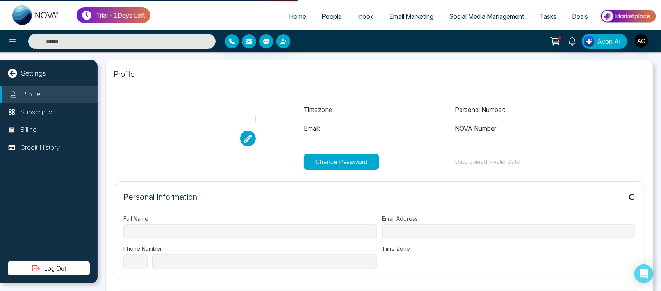
type input "******"
type input "**********"
select select "***"
type input "**********"
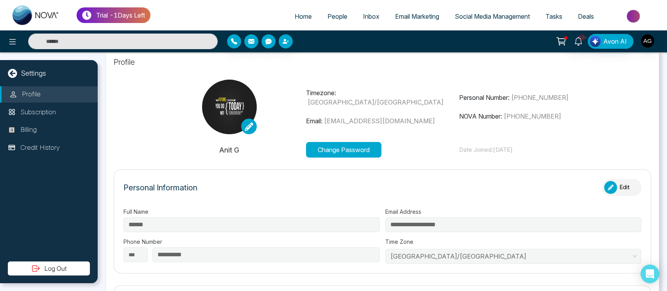
type input "**********"
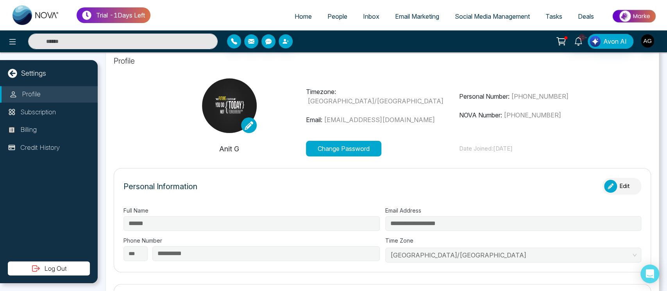
click at [328, 155] on button "Change Password" at bounding box center [343, 149] width 75 height 16
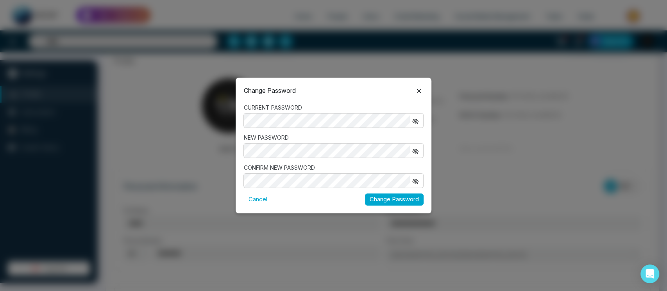
click at [417, 116] on button "button" at bounding box center [415, 121] width 11 height 10
click at [418, 152] on button "button" at bounding box center [415, 151] width 11 height 10
click at [412, 182] on icon "button" at bounding box center [415, 181] width 6 height 6
click at [365, 194] on button "Change Password" at bounding box center [394, 200] width 59 height 12
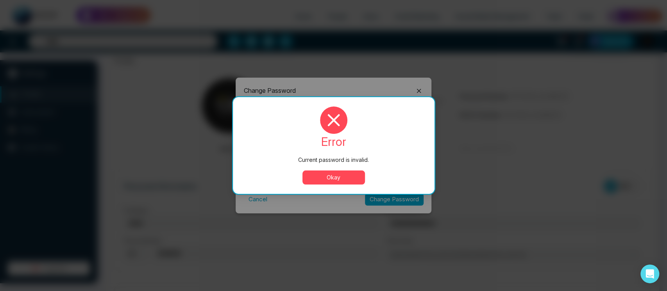
click at [332, 180] on button "Okay" at bounding box center [333, 178] width 62 height 14
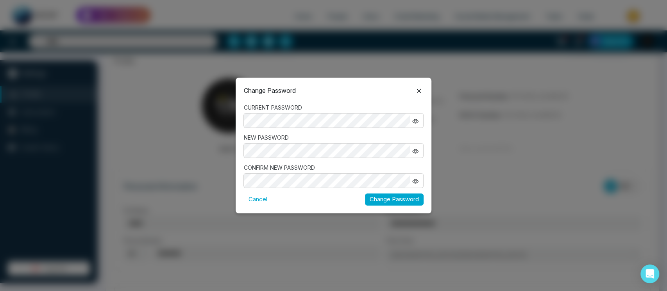
click at [377, 198] on button "Change Password" at bounding box center [394, 200] width 59 height 12
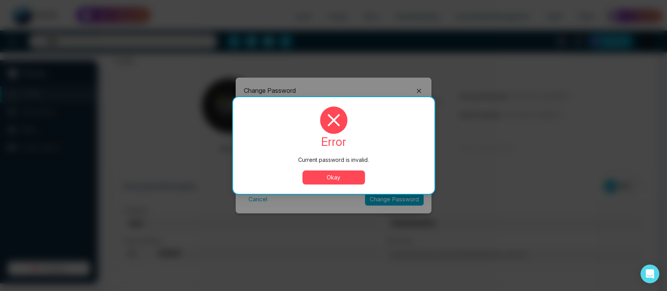
click at [351, 171] on button "Okay" at bounding box center [333, 178] width 62 height 14
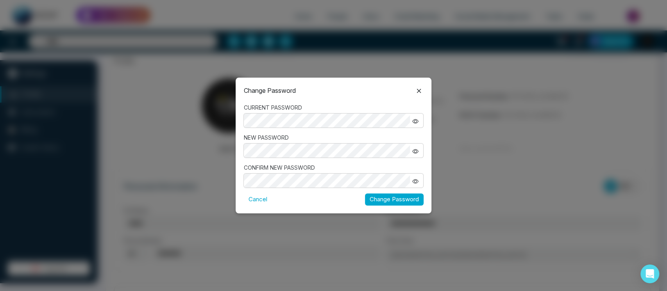
click at [370, 201] on button "Change Password" at bounding box center [394, 200] width 59 height 12
click at [405, 194] on button "Change Password" at bounding box center [394, 200] width 59 height 12
click at [405, 193] on body "**********" at bounding box center [333, 145] width 667 height 291
click at [405, 194] on button "Change Password" at bounding box center [394, 200] width 59 height 12
click at [403, 199] on button "Change Password" at bounding box center [394, 200] width 59 height 12
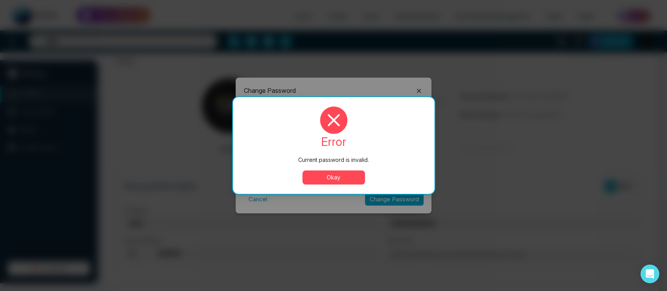
click at [341, 173] on button "Okay" at bounding box center [333, 178] width 62 height 14
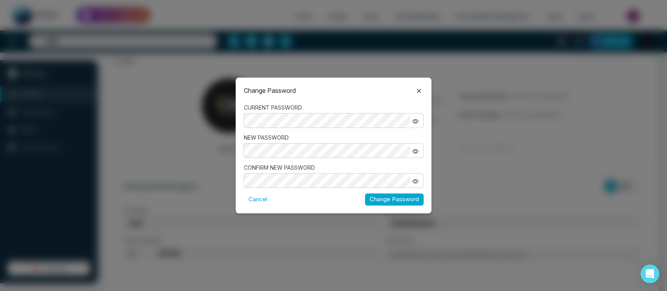
click at [392, 203] on button "Change Password" at bounding box center [394, 200] width 59 height 12
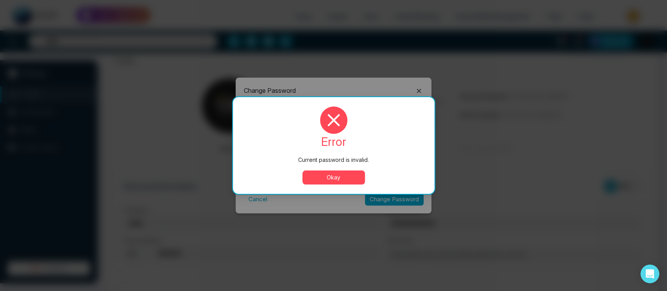
click at [331, 183] on button "Okay" at bounding box center [333, 178] width 62 height 14
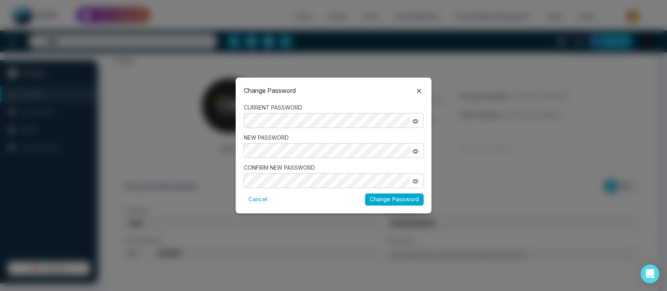
click at [392, 200] on button "Change Password" at bounding box center [394, 200] width 59 height 12
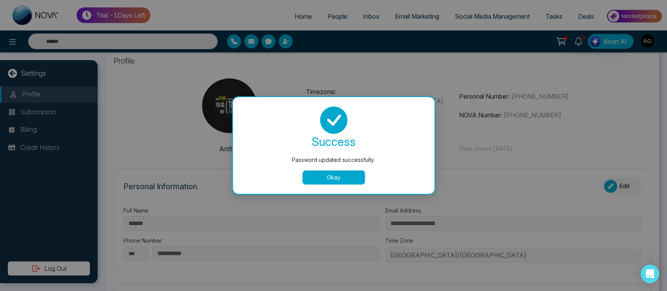
click at [325, 181] on button "Okay" at bounding box center [333, 178] width 62 height 14
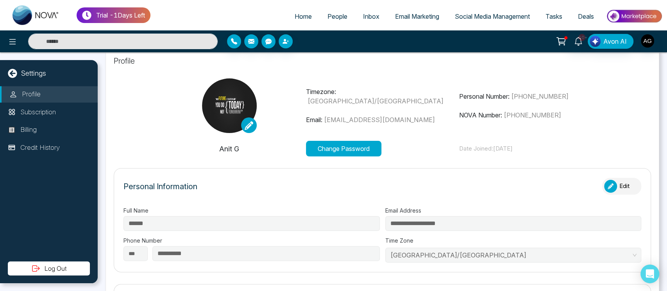
click at [55, 218] on button "Log Out" at bounding box center [49, 269] width 82 height 14
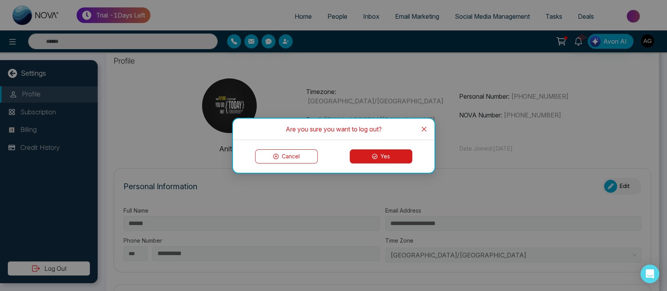
click at [400, 153] on button "Yes" at bounding box center [380, 157] width 62 height 14
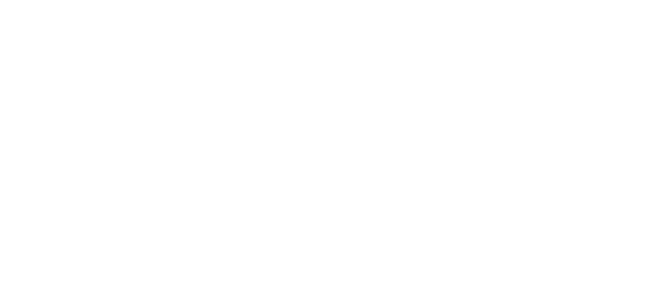
select select "*"
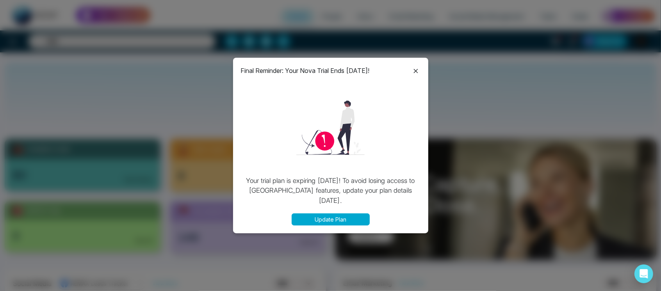
click at [416, 72] on icon at bounding box center [415, 70] width 9 height 9
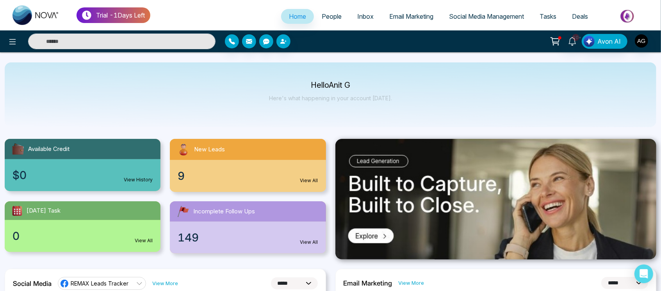
drag, startPoint x: 304, startPoint y: 82, endPoint x: 397, endPoint y: 106, distance: 95.8
click at [397, 106] on div "Hello Anit G Here's what happening in your account [DATE]." at bounding box center [331, 94] width 652 height 65
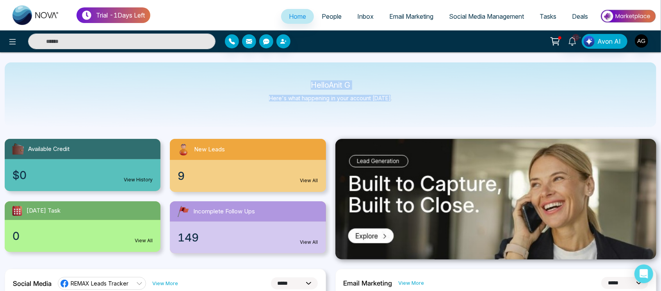
click at [397, 106] on div "Hello Anit G Here's what happening in your account [DATE]." at bounding box center [331, 94] width 652 height 65
click at [253, 184] on div "9 View All" at bounding box center [248, 176] width 156 height 32
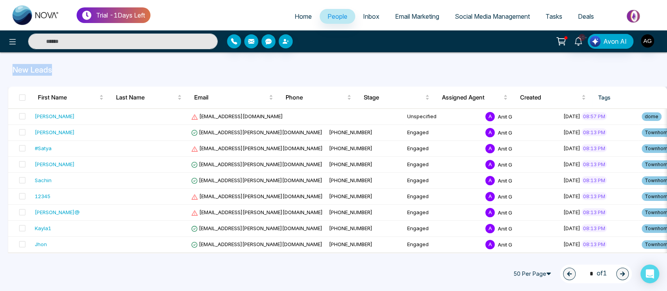
drag, startPoint x: 11, startPoint y: 72, endPoint x: 62, endPoint y: 70, distance: 51.6
click at [62, 70] on div "New Leads" at bounding box center [333, 70] width 651 height 12
click at [62, 70] on p "New Leads" at bounding box center [333, 70] width 642 height 12
click at [303, 20] on span "Home" at bounding box center [302, 16] width 17 height 8
select select "*"
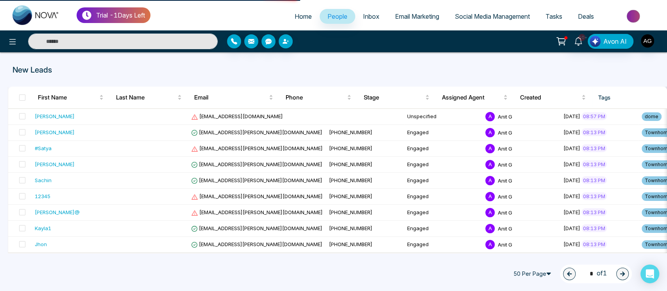
select select "*"
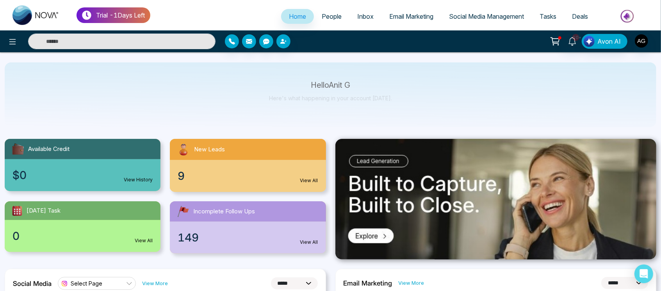
scroll to position [38, 0]
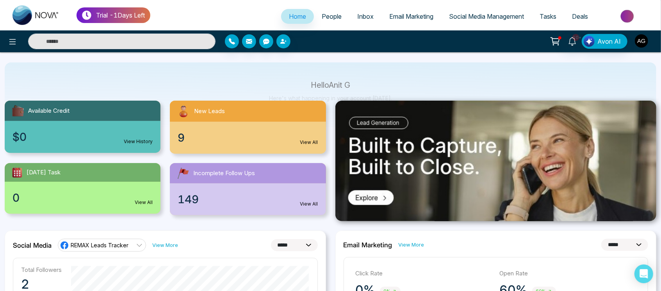
click at [644, 42] on img "button" at bounding box center [641, 40] width 13 height 13
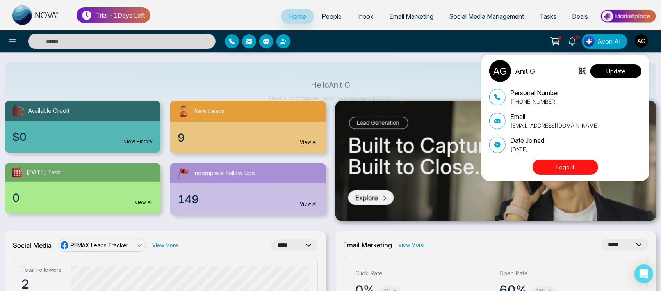
click at [618, 73] on button "Update" at bounding box center [615, 71] width 51 height 14
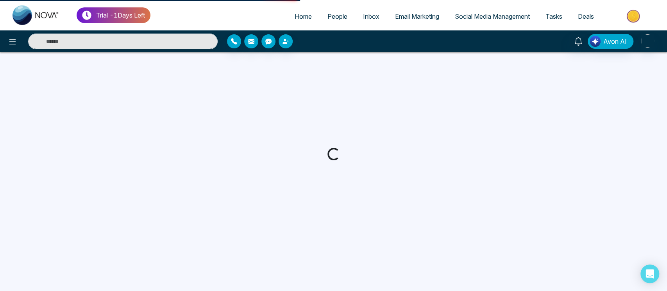
select select
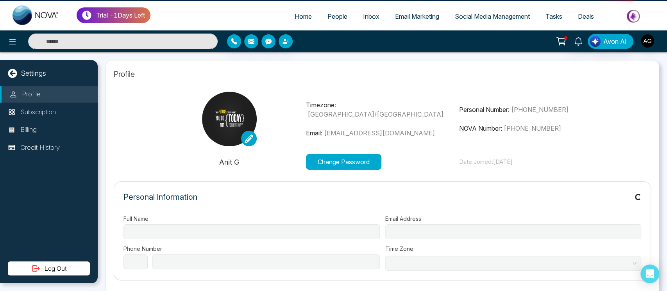
type input "******"
type input "**********"
select select "***"
type input "**********"
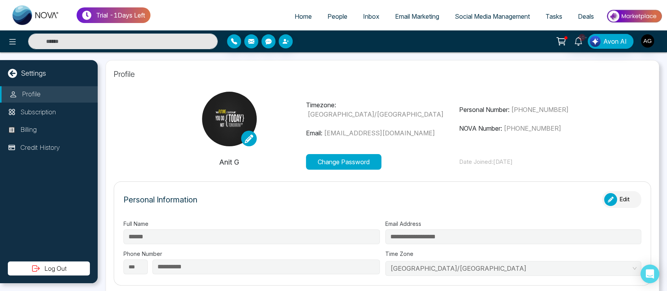
type input "**********"
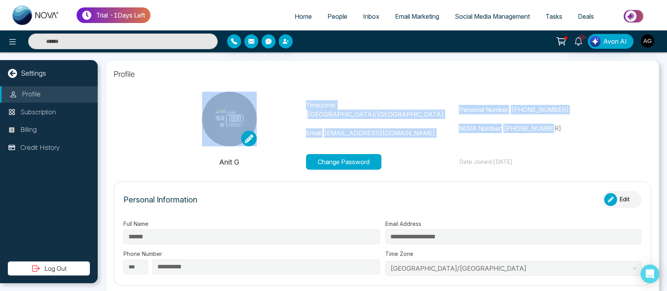
drag, startPoint x: 299, startPoint y: 114, endPoint x: 600, endPoint y: 138, distance: 301.2
click at [600, 138] on div "Timezone: Asia/Kolkata Email: Anit@mmnovatech.com Personal Number: +91993005303…" at bounding box center [382, 119] width 459 height 55
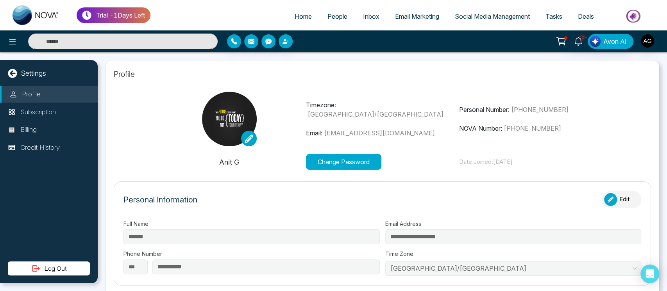
click at [610, 200] on div "button" at bounding box center [610, 199] width 13 height 13
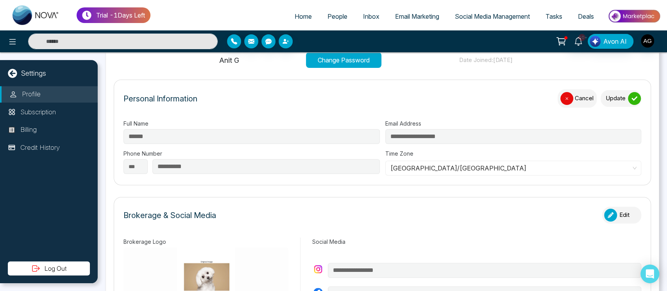
scroll to position [104, 0]
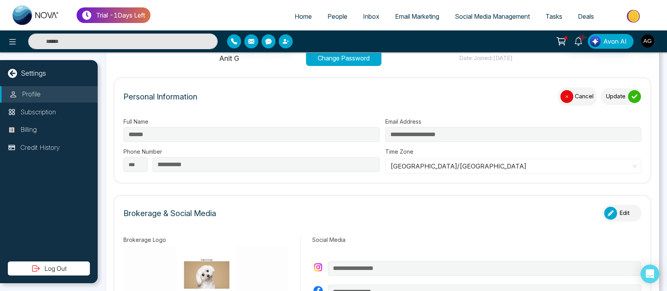
click at [563, 97] on icon "button" at bounding box center [566, 97] width 6 height 6
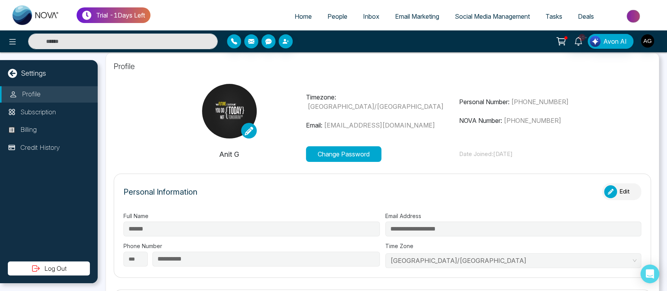
scroll to position [0, 0]
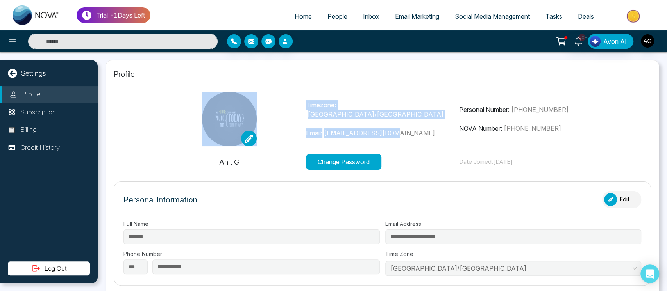
drag, startPoint x: 300, startPoint y: 112, endPoint x: 421, endPoint y: 132, distance: 123.1
click at [421, 132] on div "Timezone: Asia/Kolkata Email: Anit@mmnovatech.com Personal Number: +91993005303…" at bounding box center [382, 119] width 459 height 55
click at [421, 132] on p "Email: Anit@mmnovatech.com" at bounding box center [382, 132] width 153 height 9
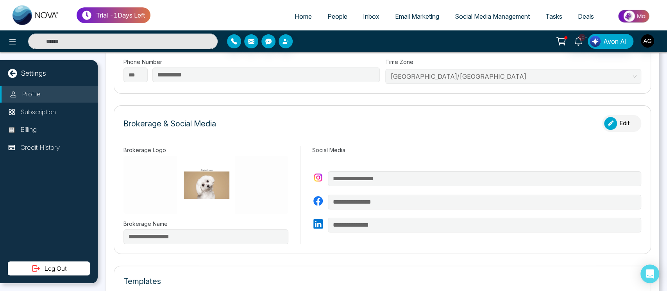
scroll to position [187, 0]
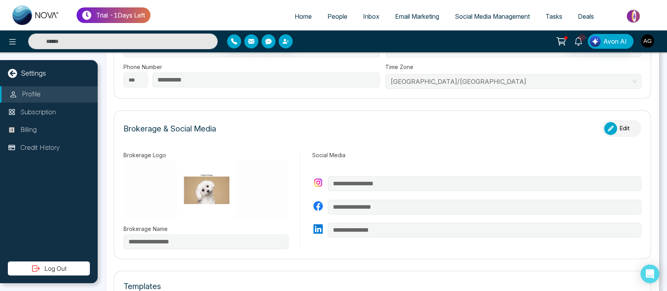
click at [607, 128] on icon "button" at bounding box center [610, 129] width 6 height 6
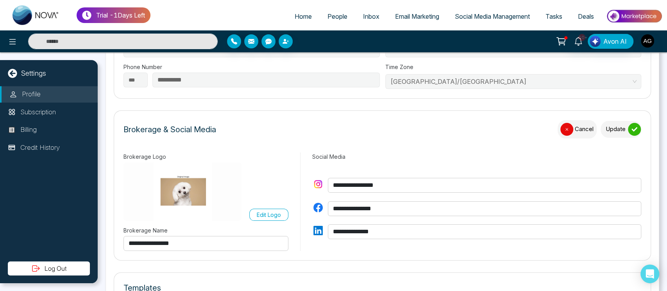
click at [483, 195] on div "**********" at bounding box center [476, 208] width 329 height 85
click at [483, 180] on input "**********" at bounding box center [484, 185] width 313 height 15
click at [631, 130] on icon "submit" at bounding box center [634, 129] width 6 height 4
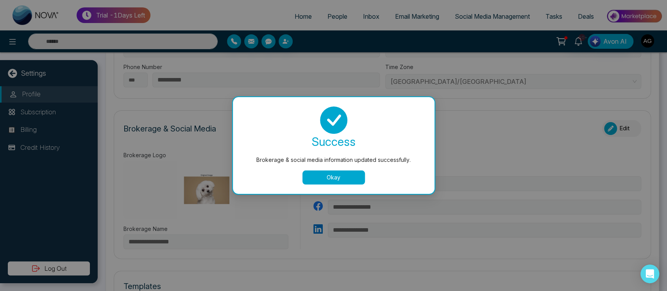
type input "**********"
click at [346, 172] on button "Okay" at bounding box center [333, 178] width 62 height 14
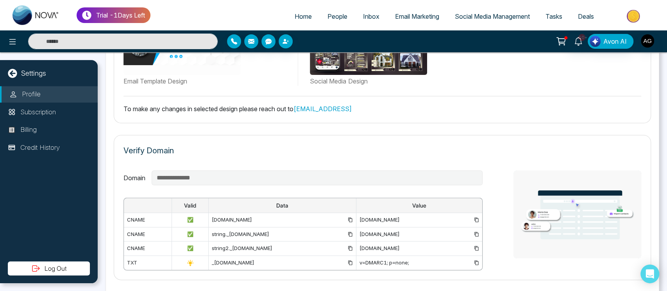
scroll to position [473, 0]
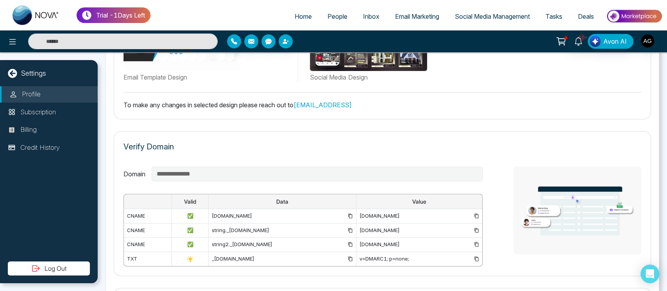
click at [342, 103] on link "support@novacrm.ai" at bounding box center [322, 105] width 58 height 8
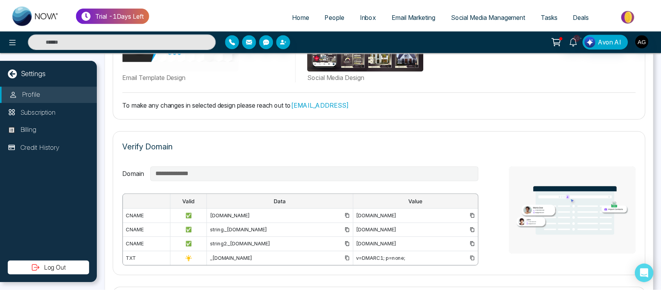
scroll to position [569, 0]
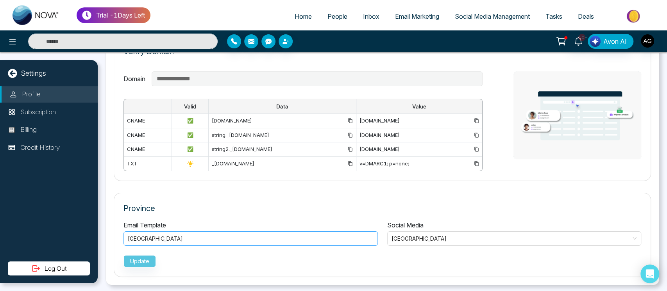
click at [260, 236] on div "British Columbia" at bounding box center [251, 238] width 246 height 9
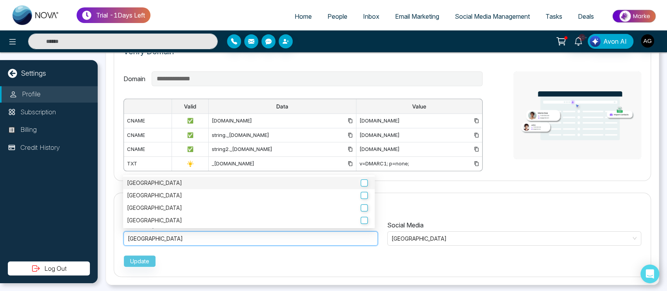
click at [327, 184] on label "Ontario" at bounding box center [249, 183] width 244 height 9
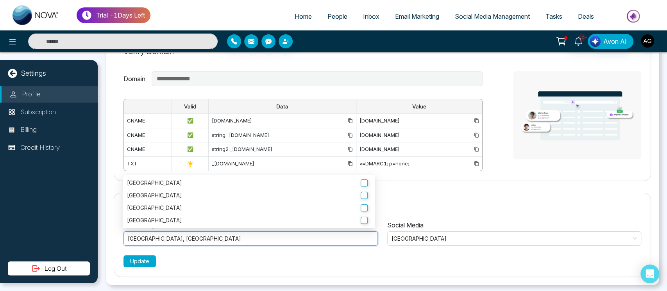
click at [144, 262] on button "Update" at bounding box center [139, 261] width 32 height 12
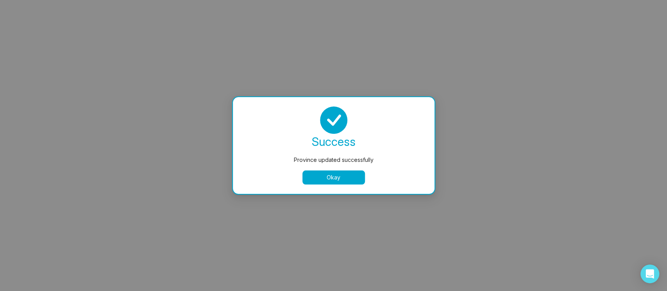
select select
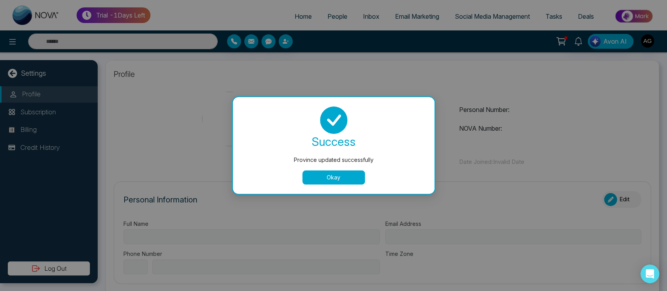
type input "******"
type input "**********"
select select "***"
type input "**********"
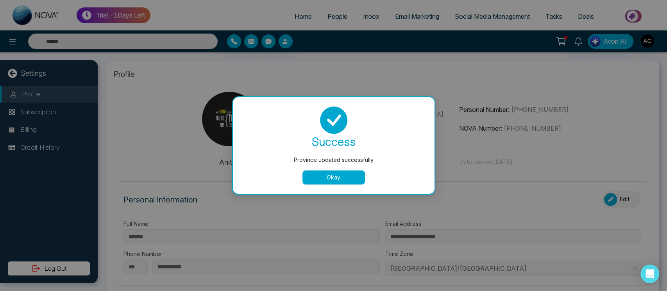
click at [355, 186] on div "success Province updated successfully Okay" at bounding box center [333, 145] width 201 height 97
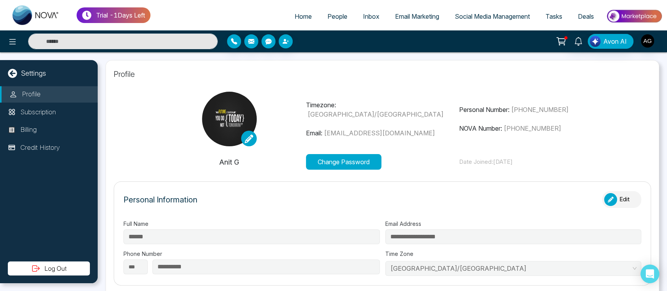
type input "**********"
click at [307, 16] on link "Home" at bounding box center [303, 16] width 33 height 15
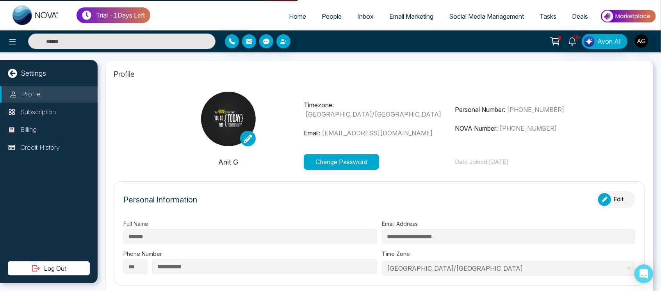
select select "*"
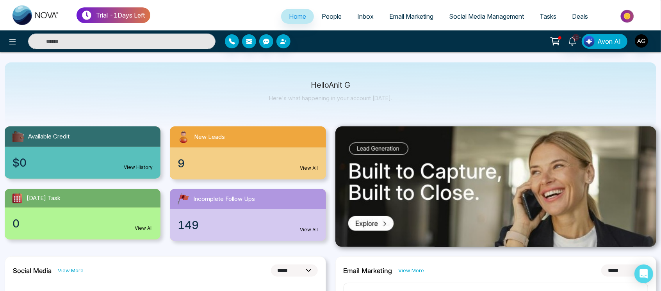
scroll to position [13, 0]
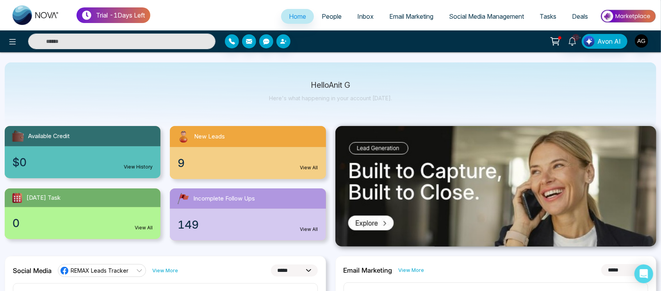
click at [649, 41] on div "10+ Avon AI" at bounding box center [523, 41] width 266 height 15
click at [642, 42] on img "button" at bounding box center [641, 40] width 13 height 13
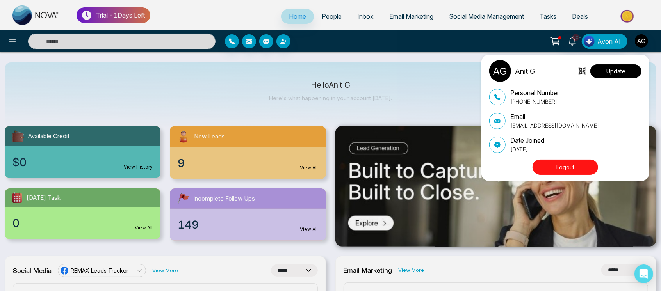
click at [615, 70] on button "Update" at bounding box center [615, 71] width 51 height 14
select select
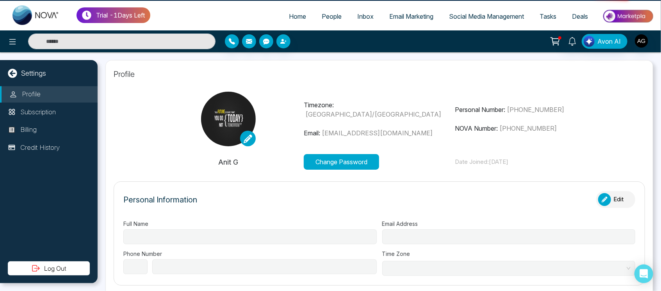
type input "******"
type input "**********"
select select "***"
type input "**********"
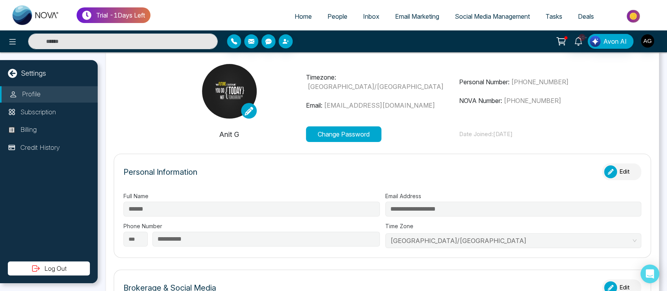
type input "**********"
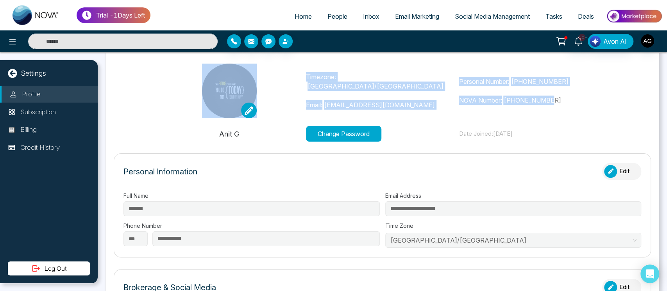
drag, startPoint x: 303, startPoint y: 78, endPoint x: 568, endPoint y: 106, distance: 266.2
click at [568, 106] on div "Timezone: Asia/Kolkata Email: Anit@mmnovatech.com Personal Number: +91993005303…" at bounding box center [382, 91] width 459 height 55
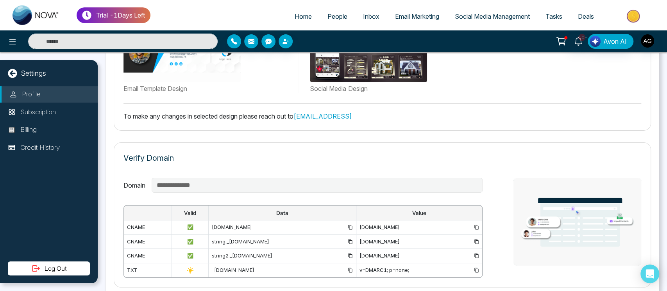
scroll to position [569, 0]
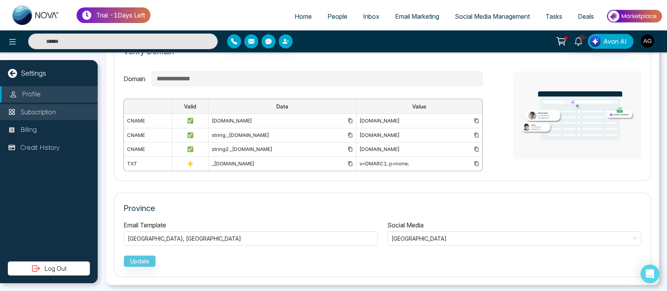
click at [64, 111] on li "Subscription" at bounding box center [49, 112] width 98 height 16
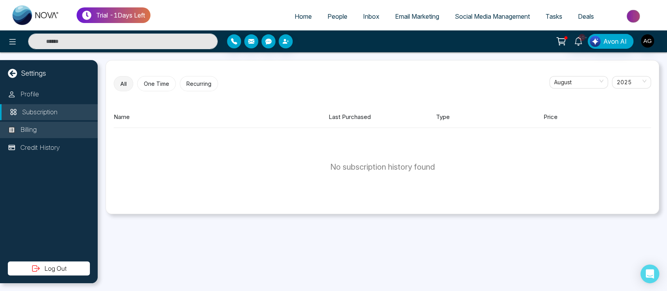
click at [36, 135] on li "Billing" at bounding box center [49, 130] width 98 height 16
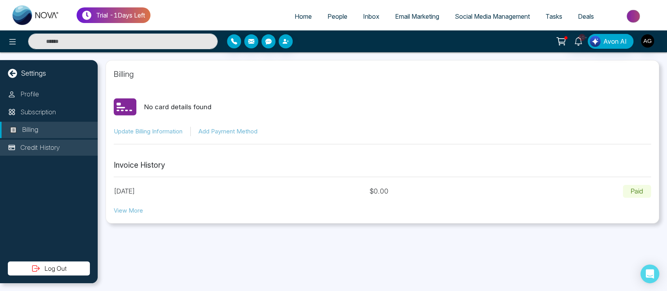
click at [41, 147] on p "Credit History" at bounding box center [39, 148] width 39 height 10
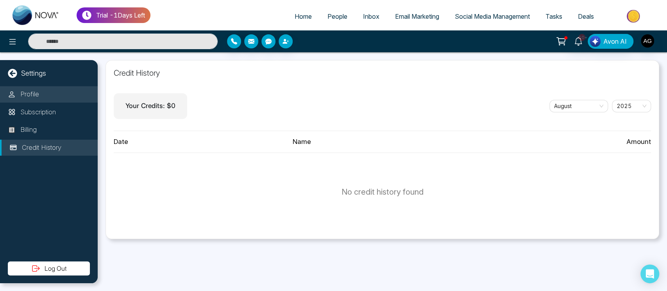
click at [29, 94] on p "Profile" at bounding box center [29, 94] width 19 height 10
select select "***"
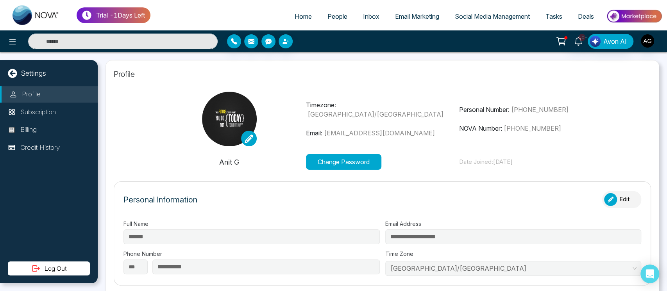
type input "**********"
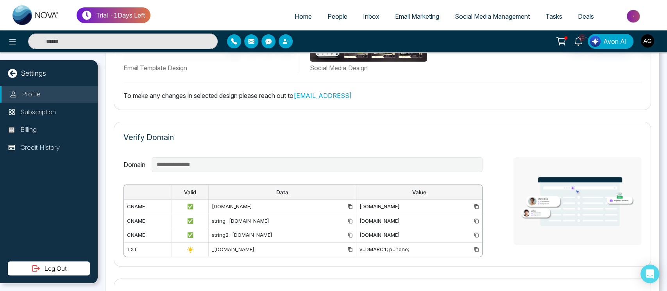
scroll to position [484, 0]
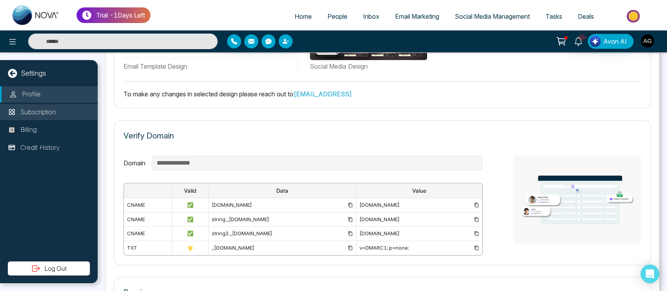
click at [62, 105] on li "Subscription" at bounding box center [49, 112] width 98 height 16
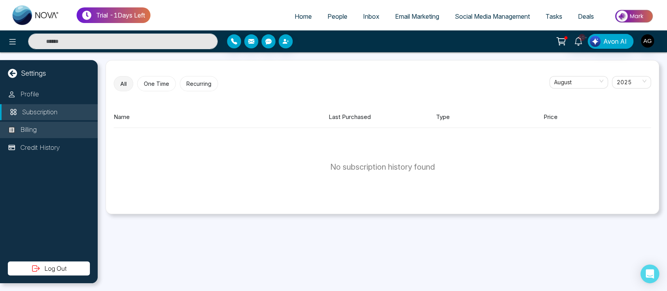
click at [45, 135] on li "Billing" at bounding box center [49, 130] width 98 height 16
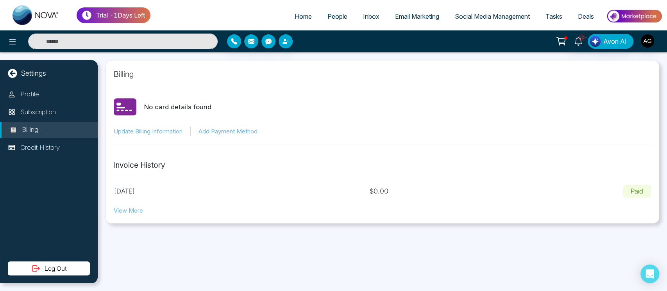
click at [135, 212] on button "View More" at bounding box center [128, 211] width 29 height 9
drag, startPoint x: 399, startPoint y: 106, endPoint x: 458, endPoint y: 52, distance: 79.9
click at [458, 52] on div "Billing No card details found Update Billing Information Add Payment Method Inv…" at bounding box center [382, 171] width 569 height 239
click at [287, 48] on button "button" at bounding box center [285, 41] width 14 height 14
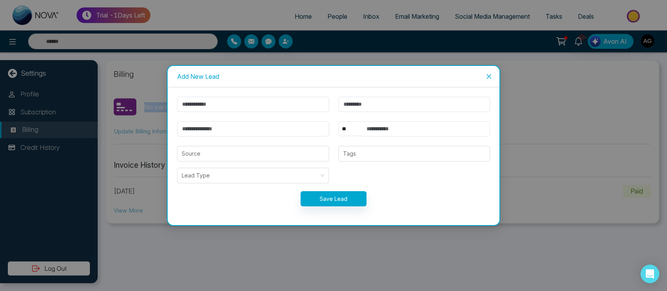
click at [482, 78] on span "Close" at bounding box center [488, 76] width 21 height 21
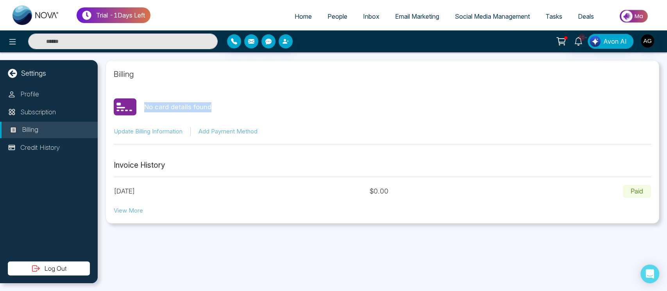
click at [269, 91] on section "No card details found Update Billing Information Add Payment Method" at bounding box center [382, 116] width 537 height 57
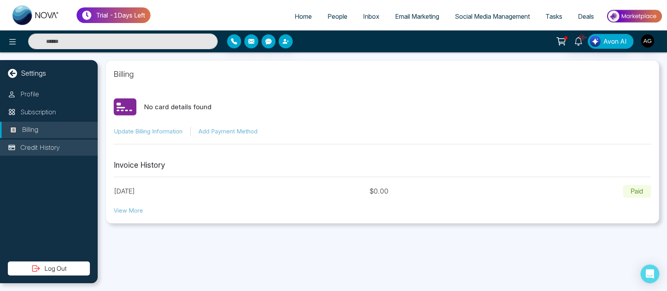
click at [61, 155] on li "Credit History" at bounding box center [49, 148] width 98 height 16
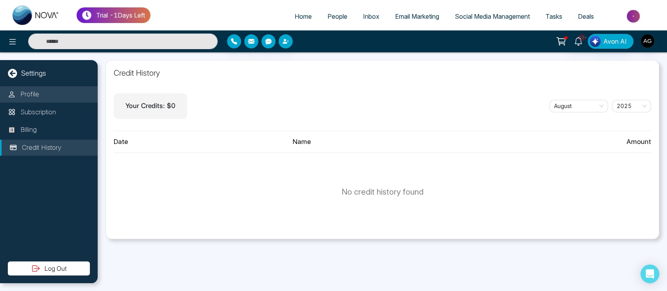
click at [21, 90] on p "Profile" at bounding box center [29, 94] width 19 height 10
select select "***"
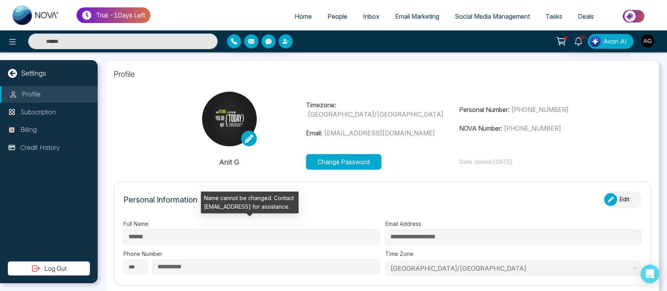
type input "**********"
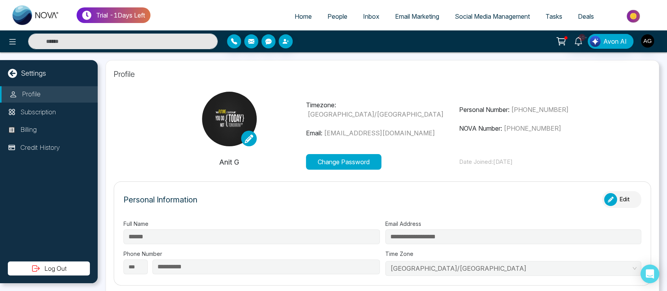
click at [250, 143] on icon at bounding box center [248, 139] width 9 height 9
click at [0, 0] on input "file" at bounding box center [0, 0] width 0 height 0
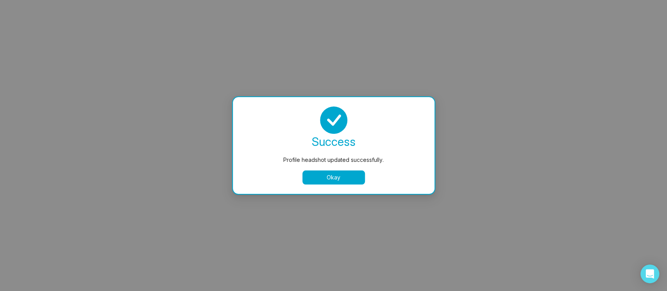
select select
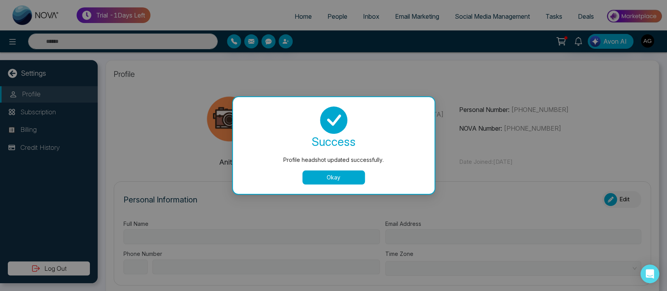
type input "******"
type input "**********"
select select "***"
type input "**********"
click at [354, 176] on button "Okay" at bounding box center [333, 178] width 62 height 14
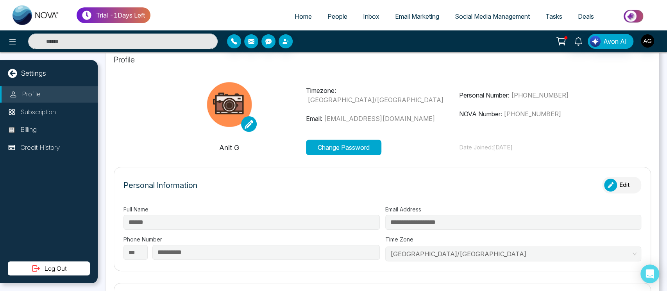
type input "**********"
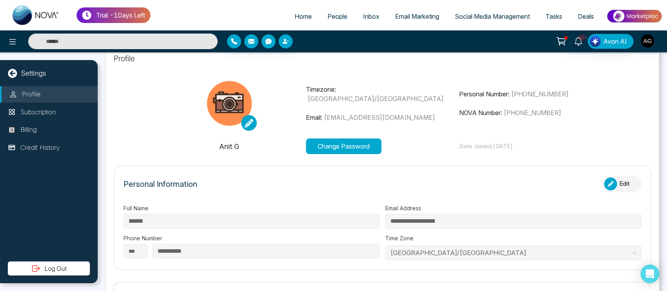
scroll to position [16, 0]
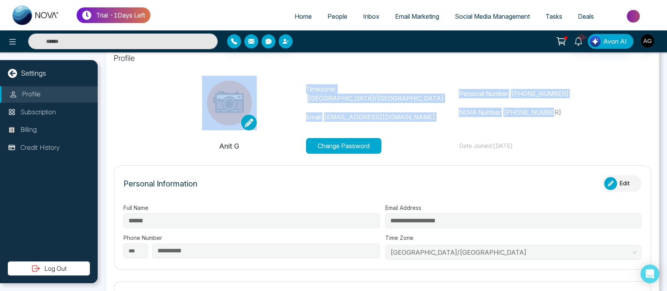
drag, startPoint x: 298, startPoint y: 93, endPoint x: 557, endPoint y: 121, distance: 260.0
click at [557, 121] on div "Timezone: Asia/Kolkata Email: Anit@mmnovatech.com Personal Number: +91993005303…" at bounding box center [382, 103] width 459 height 55
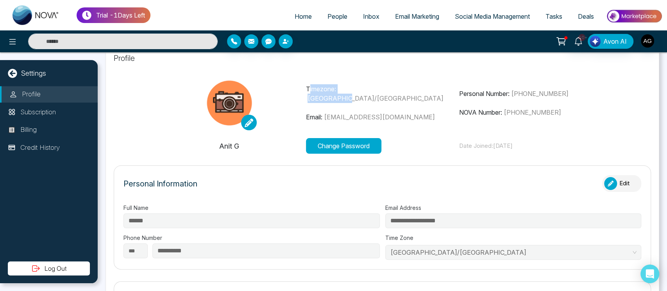
drag, startPoint x: 308, startPoint y: 93, endPoint x: 392, endPoint y: 97, distance: 84.5
click at [392, 97] on p "Timezone: Asia/Kolkata" at bounding box center [382, 93] width 153 height 19
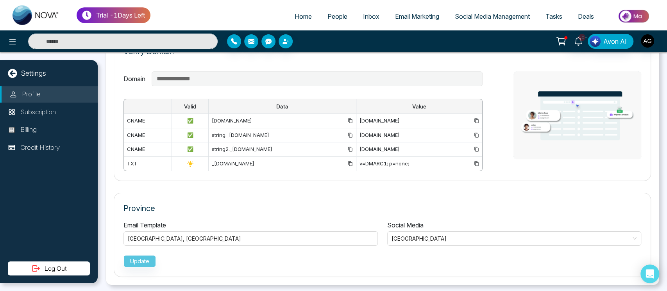
scroll to position [569, 0]
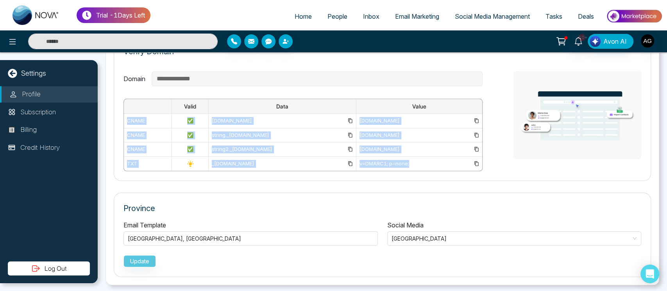
drag, startPoint x: 126, startPoint y: 118, endPoint x: 381, endPoint y: 163, distance: 258.9
click at [381, 163] on tbody "cname ✅ em6370.mmnovatech.com u51367478.wl229.sendgrid.net cname ✅ string._doma…" at bounding box center [303, 142] width 358 height 57
click at [381, 163] on div "v=DMARC1; p=none;" at bounding box center [418, 164] width 119 height 8
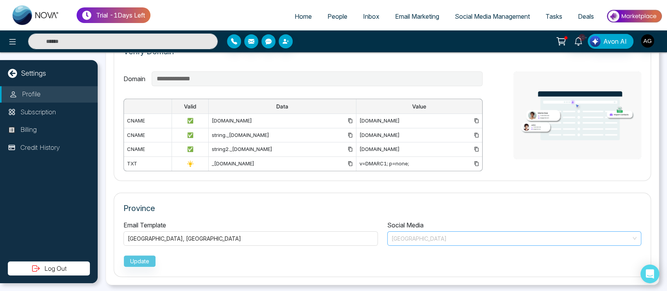
click at [469, 236] on span "British Columbia" at bounding box center [514, 238] width 246 height 11
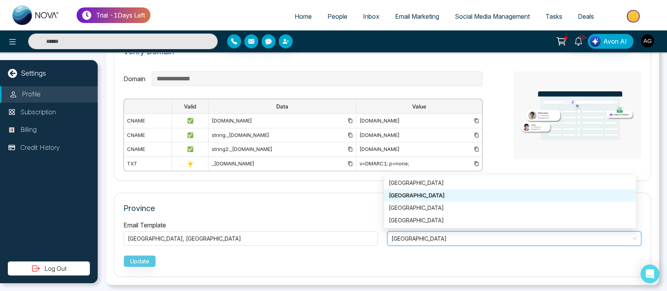
click at [469, 236] on span "British Columbia" at bounding box center [514, 238] width 246 height 11
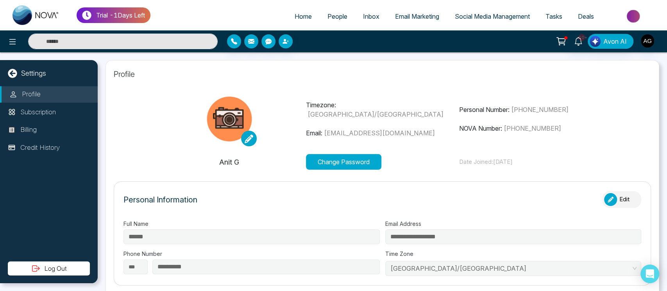
scroll to position [8, 0]
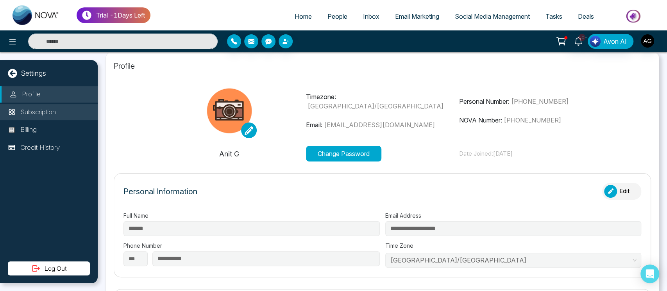
click at [41, 108] on p "Subscription" at bounding box center [38, 112] width 36 height 10
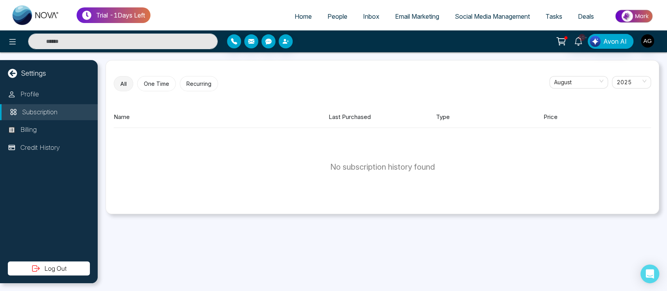
click at [5, 71] on div "Settings" at bounding box center [49, 73] width 98 height 11
click at [12, 71] on icon at bounding box center [12, 73] width 9 height 9
select select "*"
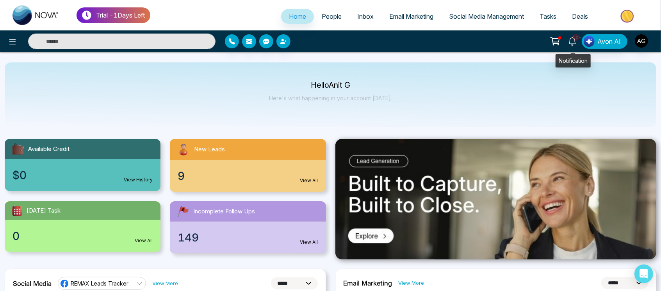
click at [575, 41] on icon at bounding box center [572, 41] width 9 height 9
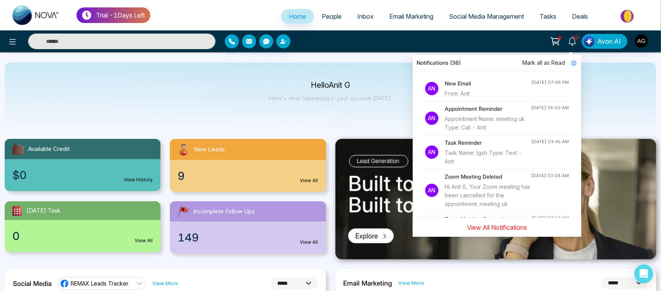
click at [509, 226] on button "View All Notifications" at bounding box center [497, 227] width 70 height 15
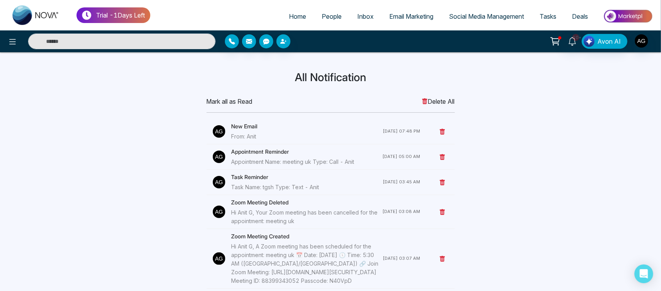
click at [424, 98] on icon at bounding box center [425, 101] width 6 height 6
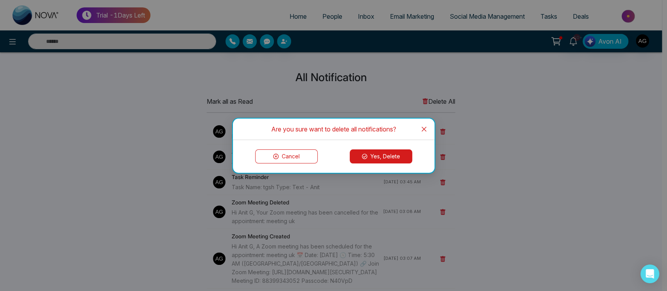
click at [421, 129] on icon "close" at bounding box center [424, 129] width 6 height 6
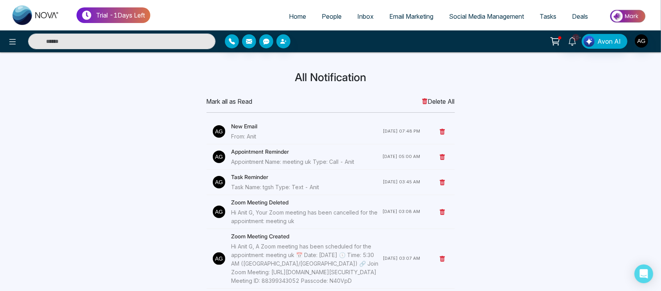
click at [422, 102] on icon at bounding box center [424, 101] width 5 height 6
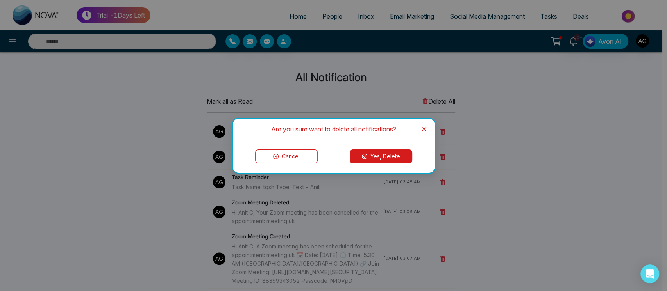
click at [364, 158] on icon at bounding box center [364, 156] width 5 height 5
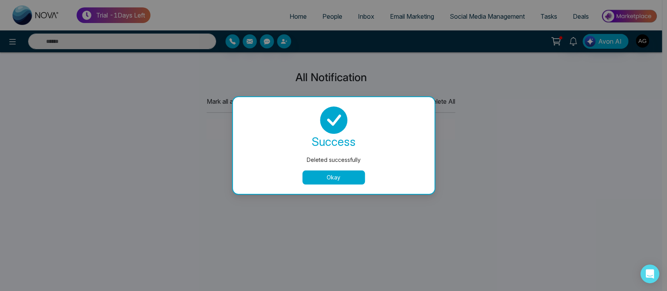
click at [333, 181] on button "Okay" at bounding box center [333, 178] width 62 height 14
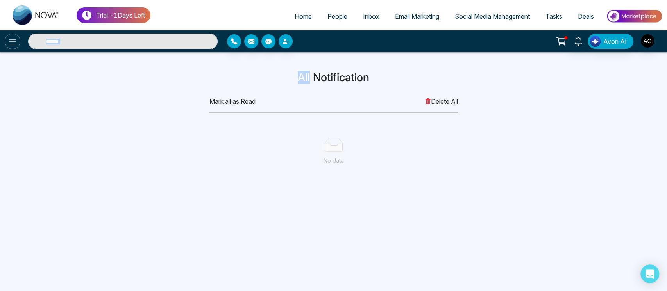
drag, startPoint x: 310, startPoint y: 81, endPoint x: 18, endPoint y: 36, distance: 295.9
click at [18, 36] on div "Trial - 1 Days Left Home People Inbox Email Marketing Social Media Management T…" at bounding box center [333, 145] width 667 height 291
click at [11, 38] on icon at bounding box center [12, 41] width 9 height 9
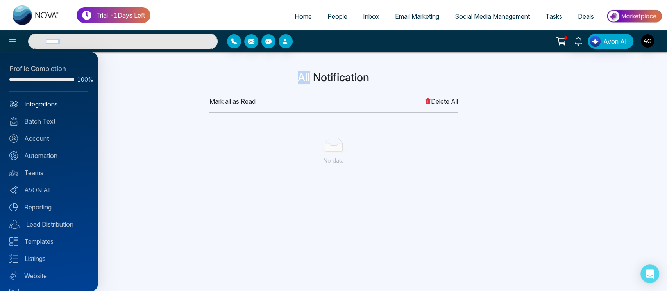
click at [44, 107] on link "Integrations" at bounding box center [48, 104] width 79 height 9
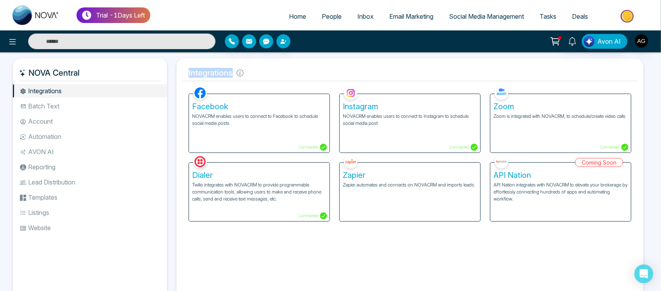
drag, startPoint x: 267, startPoint y: 68, endPoint x: 179, endPoint y: 76, distance: 88.6
click at [179, 76] on div "Integrations Facebook NOVACRM enables users to connect to Facebook to schedule …" at bounding box center [409, 181] width 467 height 245
drag, startPoint x: 179, startPoint y: 76, endPoint x: 256, endPoint y: 79, distance: 77.0
click at [256, 79] on div "Integrations Facebook NOVACRM enables users to connect to Facebook to schedule …" at bounding box center [409, 181] width 467 height 245
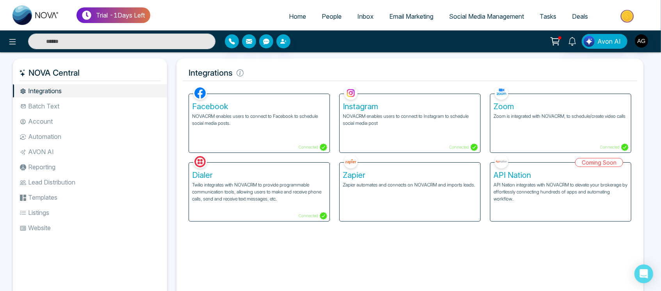
click at [256, 79] on h5 "Integrations" at bounding box center [410, 73] width 454 height 16
drag, startPoint x: 92, startPoint y: 75, endPoint x: 117, endPoint y: 73, distance: 24.8
click at [117, 73] on h5 "NOVA Central" at bounding box center [90, 73] width 142 height 16
drag, startPoint x: 249, startPoint y: 68, endPoint x: 178, endPoint y: 77, distance: 71.1
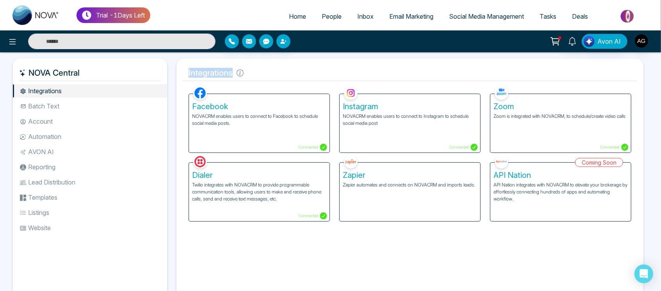
click at [178, 77] on div "Integrations Facebook NOVACRM enables users to connect to Facebook to schedule …" at bounding box center [409, 181] width 467 height 245
drag, startPoint x: 178, startPoint y: 77, endPoint x: 263, endPoint y: 75, distance: 84.8
click at [263, 75] on div "Integrations Facebook NOVACRM enables users to connect to Facebook to schedule …" at bounding box center [409, 181] width 467 height 245
click at [263, 75] on h5 "Integrations" at bounding box center [410, 73] width 454 height 16
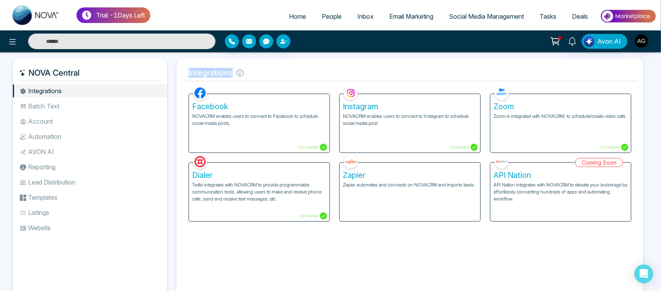
drag, startPoint x: 263, startPoint y: 75, endPoint x: 176, endPoint y: 75, distance: 87.1
click at [176, 75] on div "Integrations Facebook NOVACRM enables users to connect to Facebook to schedule …" at bounding box center [409, 181] width 467 height 245
drag, startPoint x: 176, startPoint y: 75, endPoint x: 260, endPoint y: 70, distance: 84.1
click at [260, 70] on div "Integrations Facebook NOVACRM enables users to connect to Facebook to schedule …" at bounding box center [409, 181] width 467 height 245
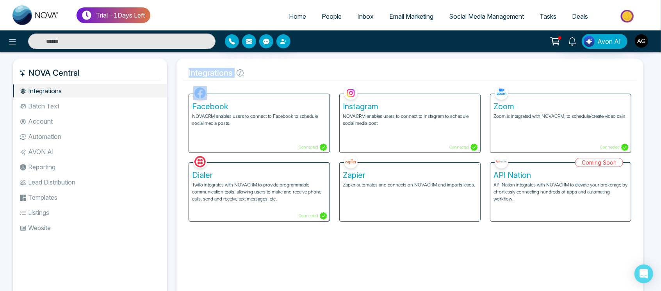
click at [260, 70] on h5 "Integrations" at bounding box center [410, 73] width 454 height 16
drag, startPoint x: 190, startPoint y: 77, endPoint x: 251, endPoint y: 84, distance: 61.4
click at [251, 84] on div "Integrations Facebook NOVACRM enables users to connect to Facebook to schedule …" at bounding box center [409, 181] width 467 height 245
click at [251, 84] on div "Facebook NOVACRM enables users to connect to Facebook to schedule social media …" at bounding box center [259, 118] width 151 height 69
click at [73, 102] on li "Batch Text" at bounding box center [90, 106] width 154 height 13
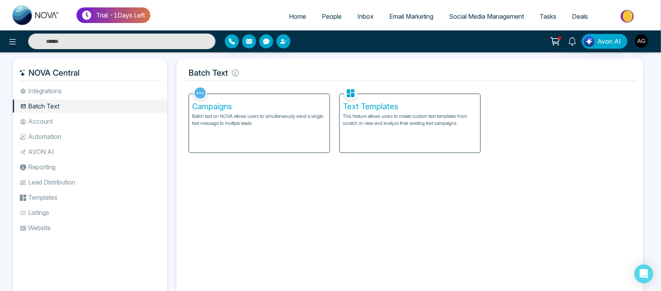
click at [86, 95] on li "Integrations" at bounding box center [90, 90] width 154 height 13
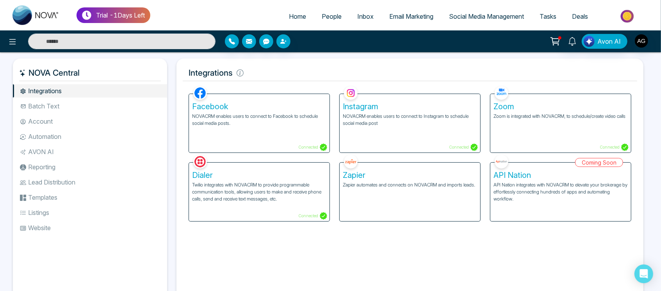
click at [100, 111] on li "Batch Text" at bounding box center [90, 106] width 154 height 13
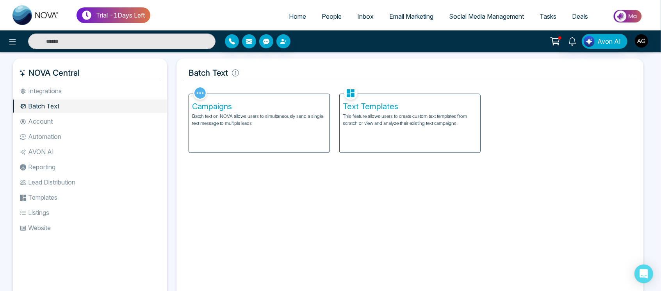
click at [230, 142] on div "Campaigns Batch text on NOVA allows users to simultaneously send a single text …" at bounding box center [259, 123] width 141 height 59
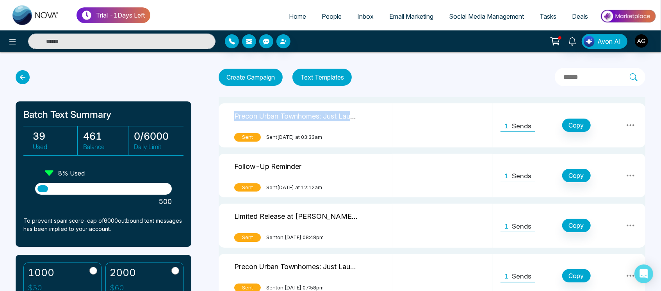
drag, startPoint x: 234, startPoint y: 117, endPoint x: 365, endPoint y: 117, distance: 130.4
click at [365, 117] on div "Precon Urban Townhomes: Just Launched" at bounding box center [305, 117] width 143 height 16
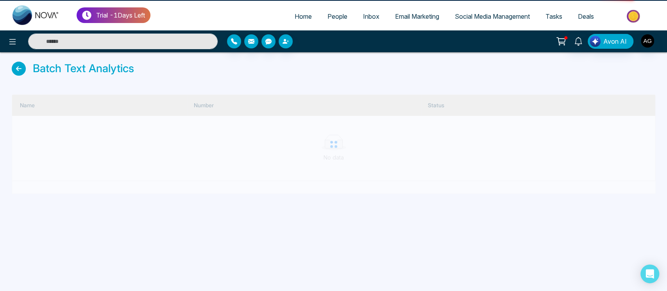
click at [390, 70] on div "Batch Text Analytics" at bounding box center [333, 70] width 643 height 17
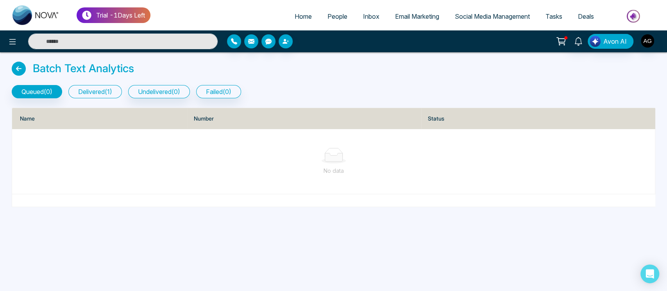
click at [103, 90] on button "delivered ( 1 )" at bounding box center [94, 91] width 53 height 13
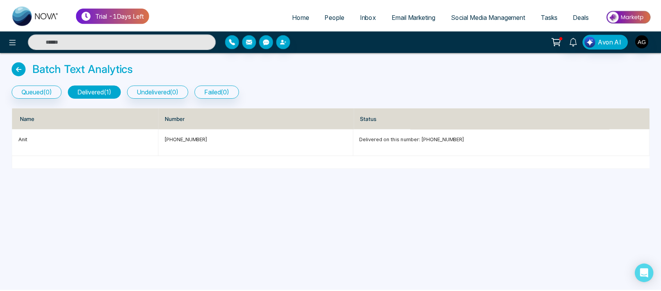
scroll to position [0, 0]
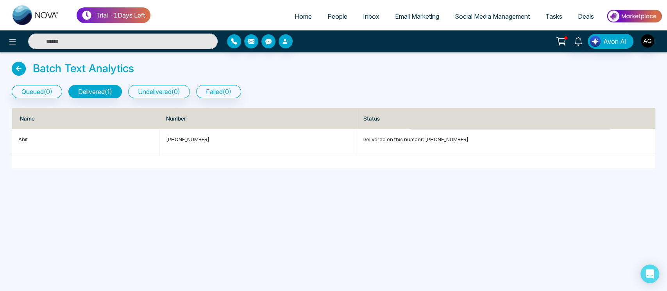
click at [19, 67] on icon at bounding box center [19, 69] width 14 height 14
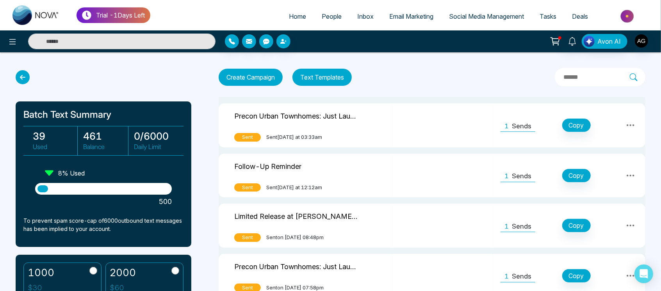
click at [629, 124] on icon at bounding box center [630, 125] width 9 height 9
click at [605, 164] on link "View Analytics" at bounding box center [614, 162] width 39 height 23
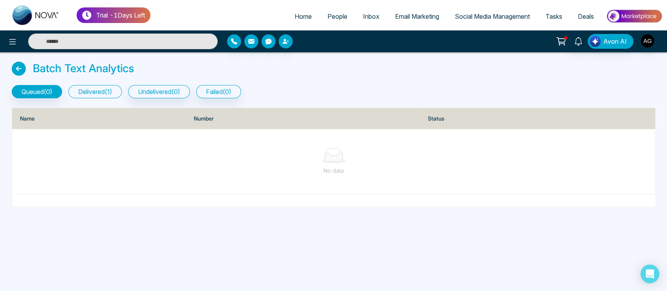
click at [87, 96] on button "delivered ( 1 )" at bounding box center [94, 91] width 53 height 13
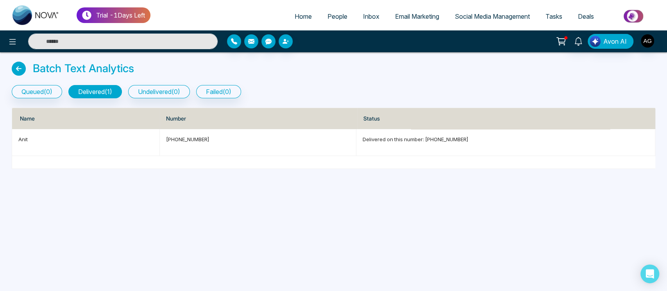
click at [20, 71] on icon at bounding box center [19, 69] width 14 height 14
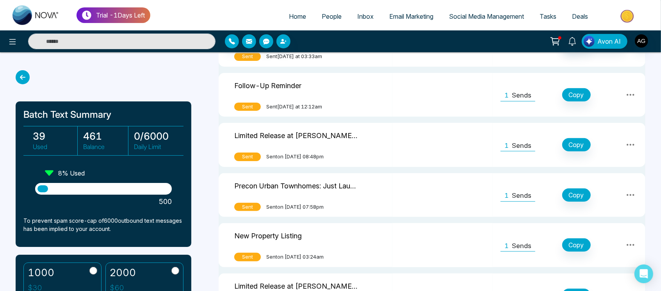
drag, startPoint x: 47, startPoint y: 168, endPoint x: 94, endPoint y: 169, distance: 46.5
click at [94, 169] on div "Batch Text Summary 39 Used 461 Balance 0 / 6000 Daily Limit 8 % Used 500 To pre…" at bounding box center [104, 175] width 176 height 146
drag, startPoint x: 94, startPoint y: 169, endPoint x: 55, endPoint y: 172, distance: 38.8
click at [55, 172] on div "Batch Text Summary 39 Used 461 Balance 0 / 6000 Daily Limit 8 % Used 500 To pre…" at bounding box center [104, 175] width 176 height 146
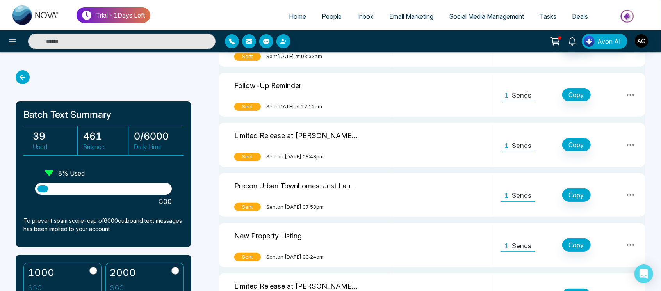
click at [53, 77] on div at bounding box center [104, 77] width 176 height 14
click at [23, 80] on icon at bounding box center [23, 77] width 14 height 14
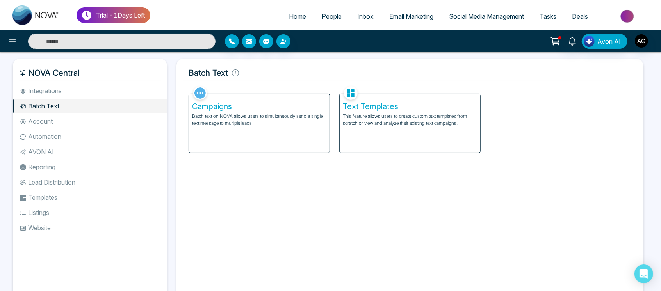
click at [100, 85] on li "Integrations" at bounding box center [90, 90] width 154 height 13
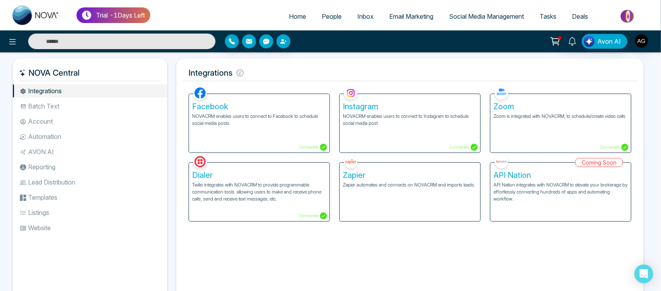
click at [100, 100] on li "Batch Text" at bounding box center [90, 106] width 154 height 13
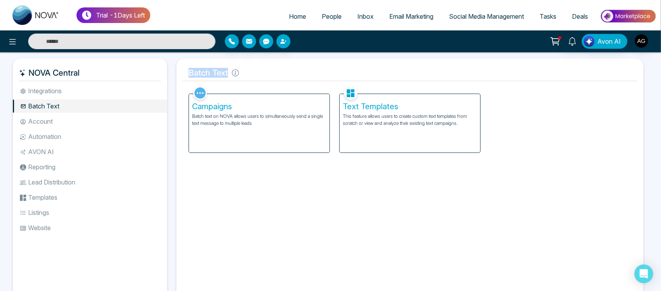
drag, startPoint x: 239, startPoint y: 77, endPoint x: 181, endPoint y: 77, distance: 58.2
click at [181, 77] on div "Batch Text Facebook NOVACRM enables users to connect to Facebook to schedule so…" at bounding box center [409, 181] width 467 height 245
drag, startPoint x: 248, startPoint y: 74, endPoint x: 187, endPoint y: 71, distance: 61.4
click at [187, 71] on h5 "Batch Text" at bounding box center [410, 73] width 454 height 16
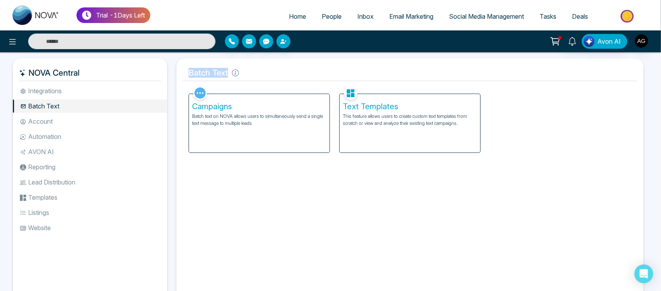
click at [187, 71] on h5 "Batch Text" at bounding box center [410, 73] width 454 height 16
drag, startPoint x: 187, startPoint y: 71, endPoint x: 269, endPoint y: 72, distance: 81.6
click at [269, 72] on h5 "Batch Text" at bounding box center [410, 73] width 454 height 16
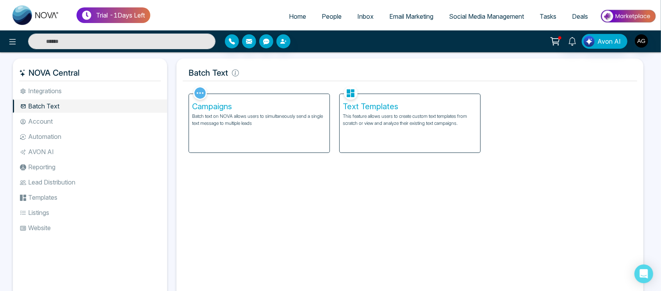
click at [308, 123] on p "Batch text on NOVA allows users to simultaneously send a single text message to…" at bounding box center [259, 120] width 134 height 14
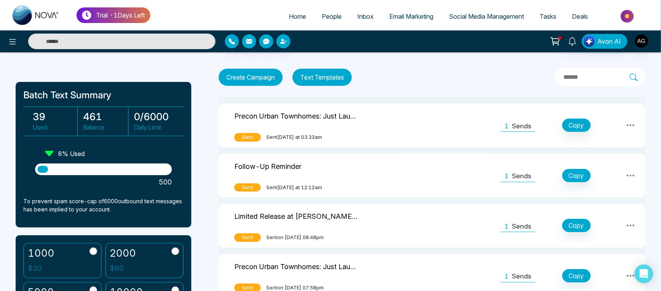
scroll to position [27, 0]
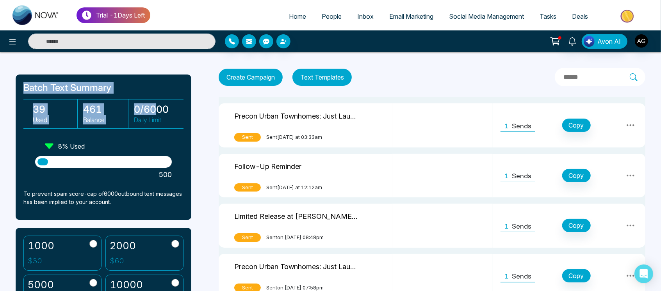
drag, startPoint x: 23, startPoint y: 91, endPoint x: 175, endPoint y: 117, distance: 154.5
click at [175, 117] on div "Batch Text Summary 39 Used 461 Balance 0 / 6000 Daily Limit 8 % Used 500 To pre…" at bounding box center [104, 148] width 176 height 146
click at [175, 117] on p "Daily Limit" at bounding box center [156, 119] width 45 height 9
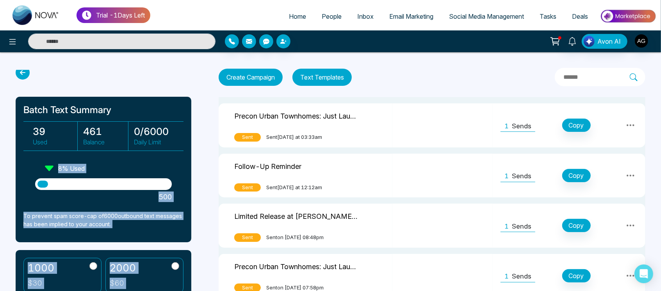
drag, startPoint x: 175, startPoint y: 117, endPoint x: 14, endPoint y: 75, distance: 166.2
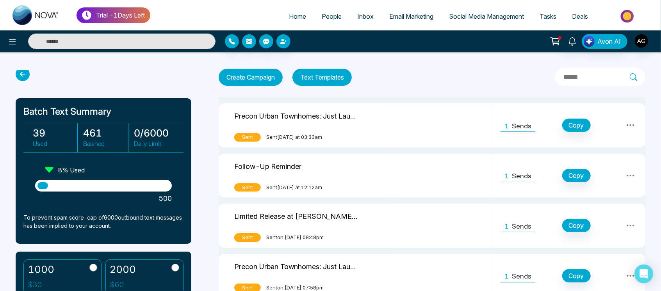
click at [119, 92] on div "Batch Text Summary 39 Used 461 Balance 0 / 6000 Daily Limit 8 % Used 500 To pre…" at bounding box center [108, 180] width 184 height 221
click at [333, 75] on button "Text Templates" at bounding box center [321, 77] width 59 height 17
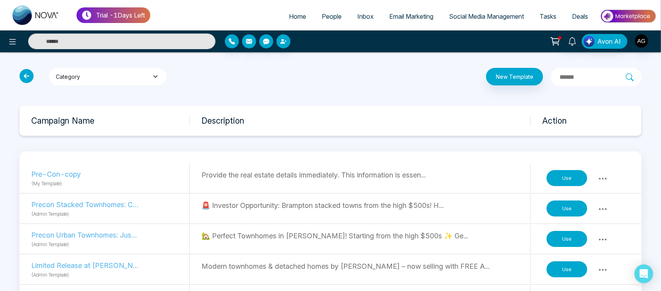
click at [149, 78] on button "Category" at bounding box center [107, 77] width 117 height 18
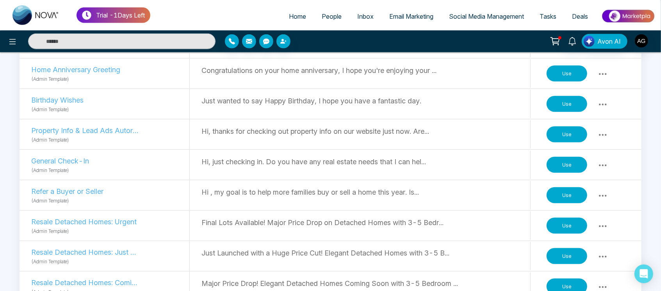
scroll to position [413, 0]
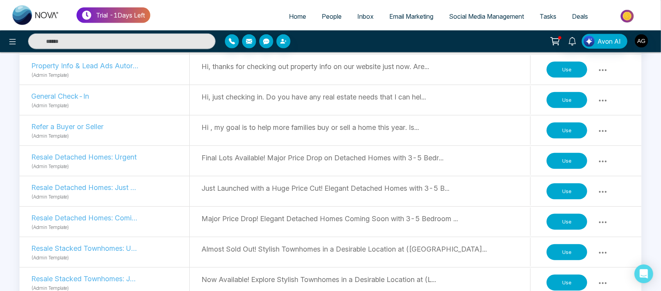
click at [561, 187] on button "Use" at bounding box center [567, 192] width 41 height 16
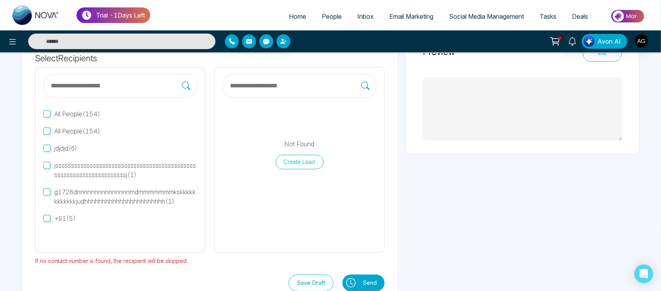
scroll to position [87, 0]
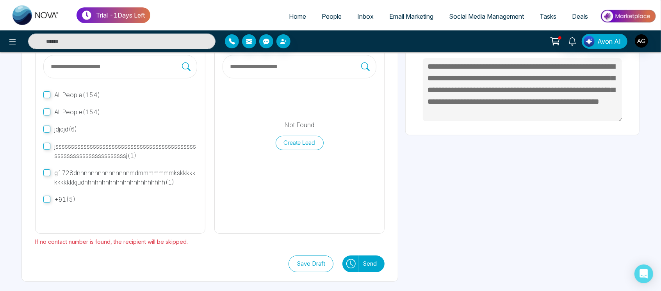
type textarea "**********"
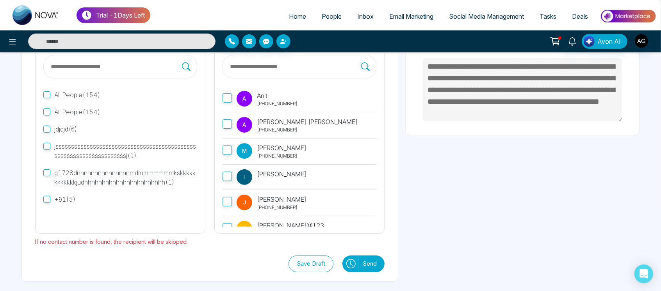
click at [298, 72] on label at bounding box center [300, 66] width 154 height 23
click at [298, 72] on input "text" at bounding box center [295, 67] width 132 height 10
click at [292, 61] on label at bounding box center [300, 66] width 154 height 23
click at [292, 62] on input "text" at bounding box center [295, 67] width 132 height 10
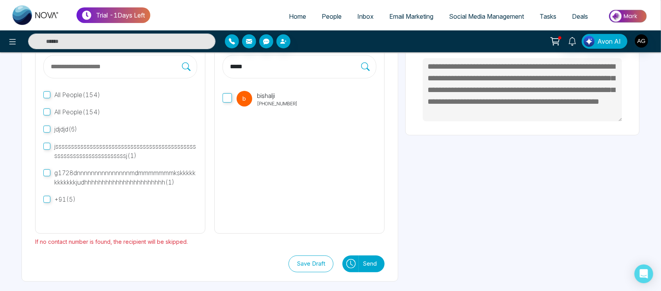
type input "*****"
click at [350, 263] on icon at bounding box center [350, 263] width 9 height 9
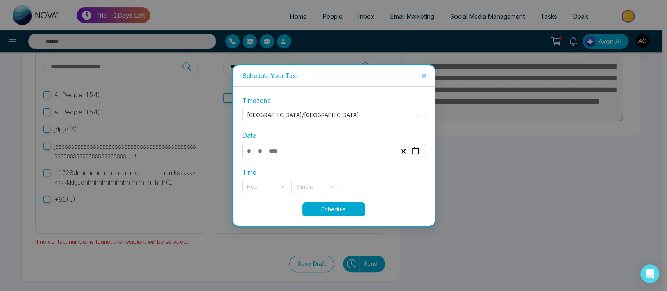
click at [359, 147] on div "- -" at bounding box center [321, 151] width 151 height 11
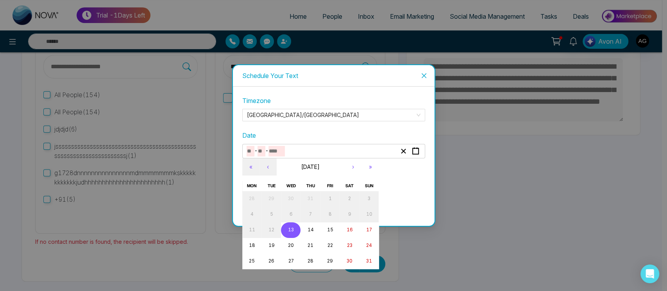
click at [290, 226] on button "13" at bounding box center [291, 231] width 20 height 16
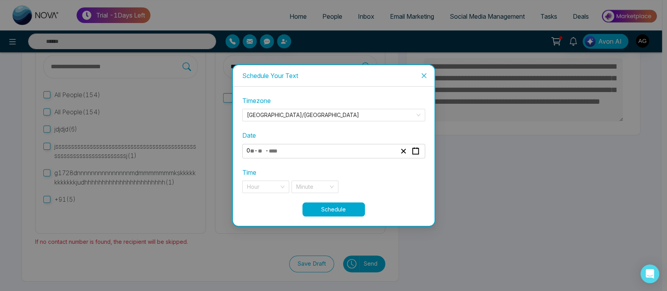
type input "*"
type input "**"
type input "****"
click at [263, 185] on input "search" at bounding box center [263, 187] width 32 height 12
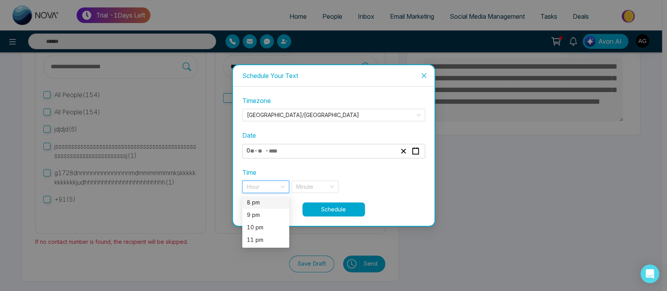
click at [262, 196] on div "8 pm" at bounding box center [265, 202] width 47 height 12
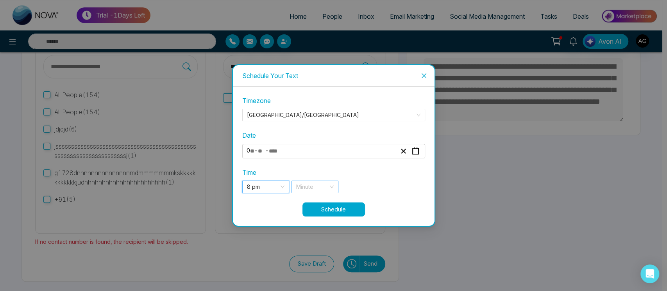
click at [297, 191] on input "search" at bounding box center [312, 187] width 32 height 12
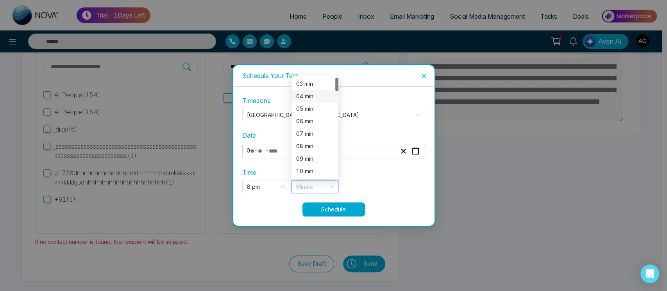
click at [308, 94] on div "04 min" at bounding box center [314, 96] width 37 height 9
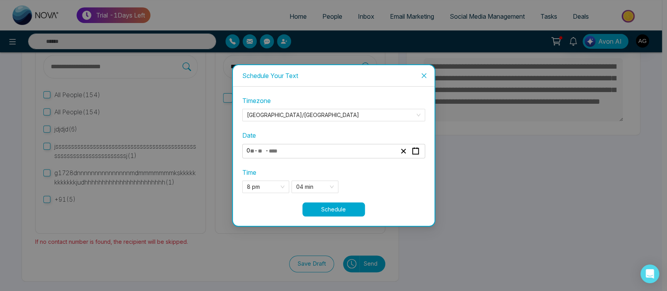
click at [338, 205] on button "Schedule" at bounding box center [333, 210] width 62 height 14
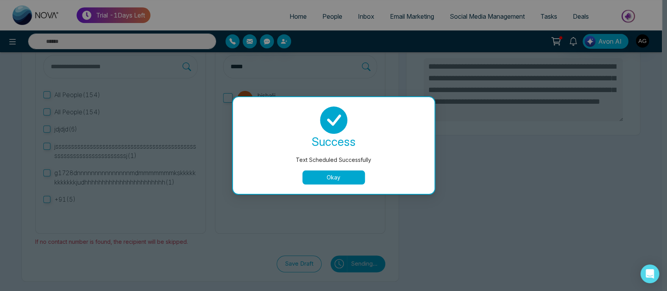
click at [340, 179] on button "Okay" at bounding box center [333, 178] width 62 height 14
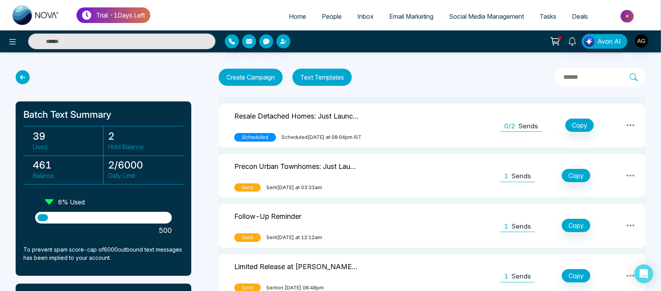
click at [576, 78] on input "text" at bounding box center [596, 77] width 67 height 10
type input "******"
drag, startPoint x: 576, startPoint y: 71, endPoint x: 517, endPoint y: 79, distance: 59.1
click at [517, 79] on div "Create Campaign Text Templates ******" at bounding box center [432, 77] width 427 height 18
drag, startPoint x: 569, startPoint y: 77, endPoint x: 502, endPoint y: 81, distance: 66.9
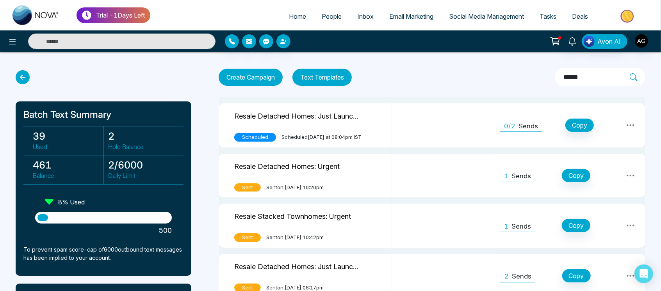
click at [502, 81] on div "Create Campaign Text Templates ******" at bounding box center [432, 77] width 427 height 18
click at [27, 80] on icon at bounding box center [23, 77] width 14 height 14
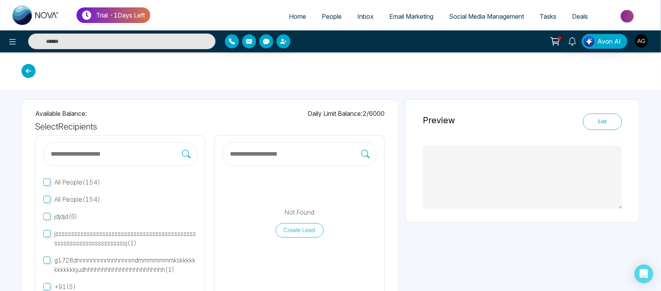
type textarea "**********"
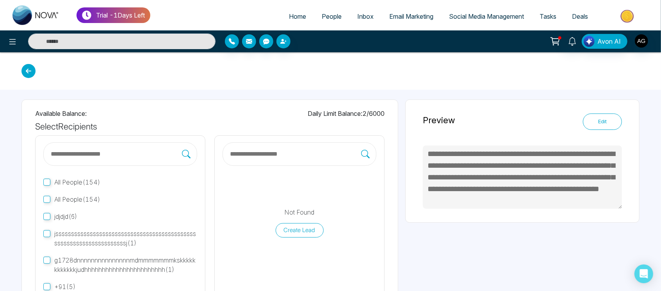
click at [31, 73] on icon at bounding box center [28, 71] width 14 height 14
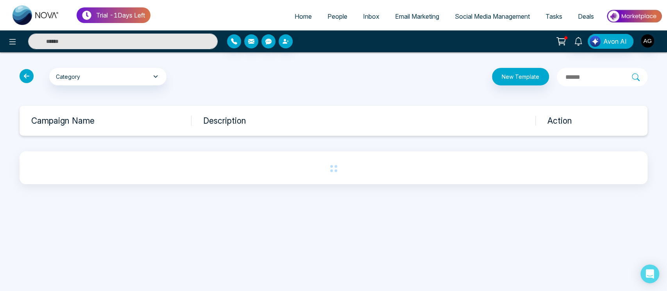
click at [31, 73] on icon at bounding box center [27, 76] width 14 height 14
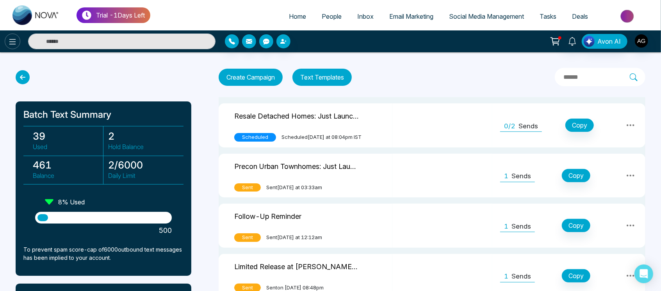
click at [16, 42] on icon at bounding box center [12, 41] width 9 height 9
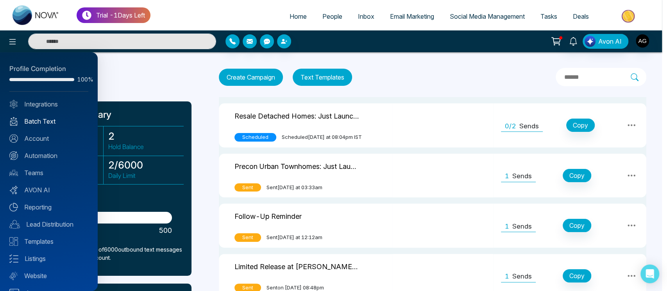
click at [53, 120] on link "Batch Text" at bounding box center [48, 121] width 79 height 9
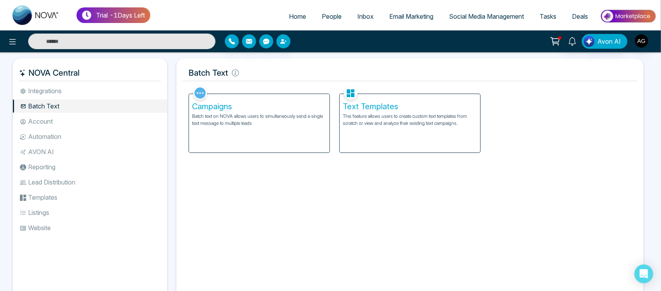
click at [449, 126] on p "This feature allows users to create custom text templates from scratch or view …" at bounding box center [410, 120] width 134 height 14
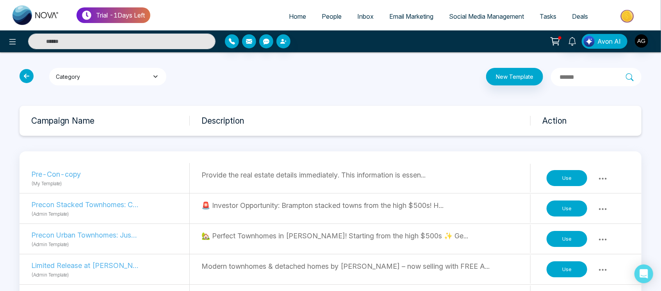
click at [148, 77] on button "Category" at bounding box center [107, 77] width 117 height 18
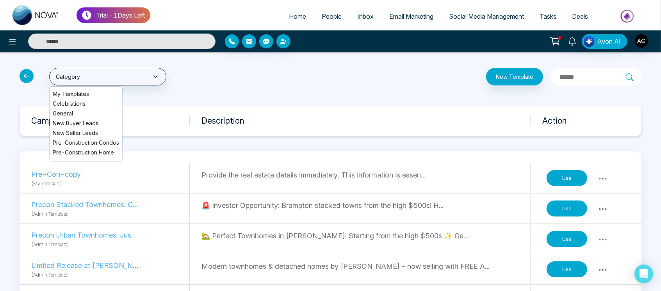
click at [21, 75] on icon at bounding box center [27, 76] width 14 height 14
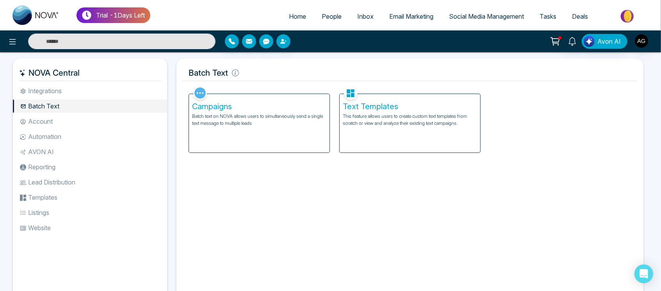
drag, startPoint x: 21, startPoint y: 75, endPoint x: 102, endPoint y: 78, distance: 80.9
click at [102, 78] on h5 "NOVA Central" at bounding box center [90, 73] width 142 height 16
drag, startPoint x: 102, startPoint y: 78, endPoint x: 22, endPoint y: 77, distance: 80.1
click at [22, 77] on h5 "NOVA Central" at bounding box center [90, 73] width 142 height 16
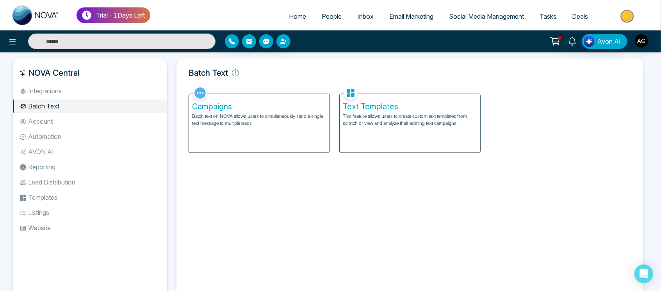
click at [22, 77] on h5 "NOVA Central" at bounding box center [90, 73] width 142 height 16
drag, startPoint x: 22, startPoint y: 77, endPoint x: 93, endPoint y: 72, distance: 70.8
click at [93, 72] on h5 "NOVA Central" at bounding box center [90, 73] width 142 height 16
drag, startPoint x: 93, startPoint y: 72, endPoint x: 110, endPoint y: 74, distance: 17.3
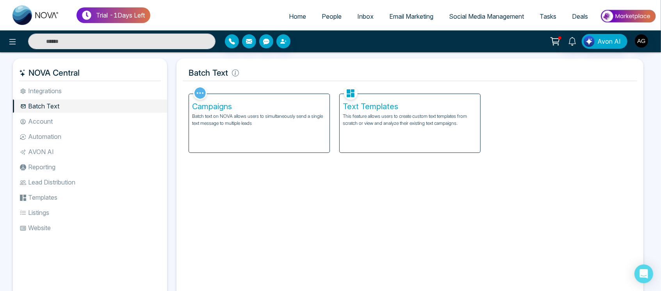
click at [110, 74] on h5 "NOVA Central" at bounding box center [90, 73] width 142 height 16
drag, startPoint x: 110, startPoint y: 74, endPoint x: 57, endPoint y: 77, distance: 53.2
click at [57, 77] on h5 "NOVA Central" at bounding box center [90, 73] width 142 height 16
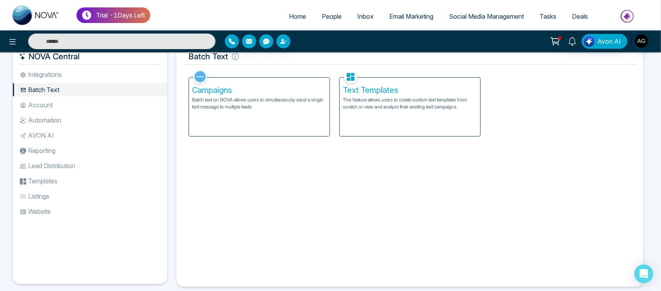
scroll to position [25, 0]
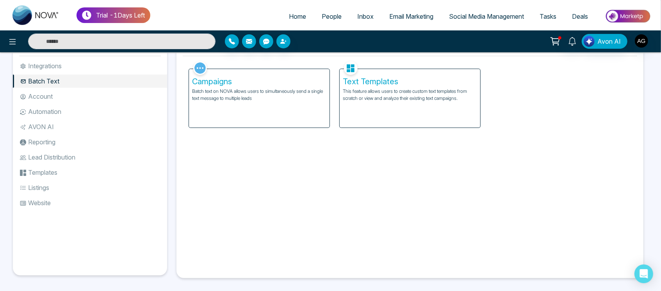
click at [40, 99] on li "Account" at bounding box center [90, 96] width 154 height 13
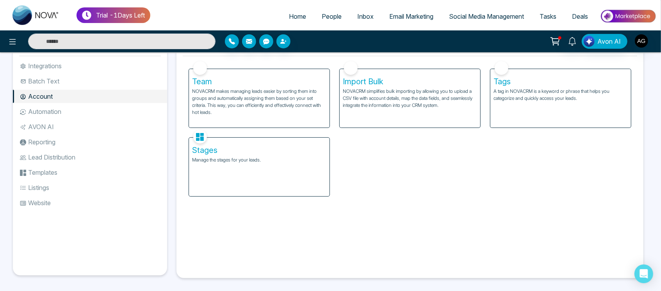
click at [269, 110] on p "NOVACRM makes managing leads easier by sorting them into groups and automatical…" at bounding box center [259, 102] width 134 height 28
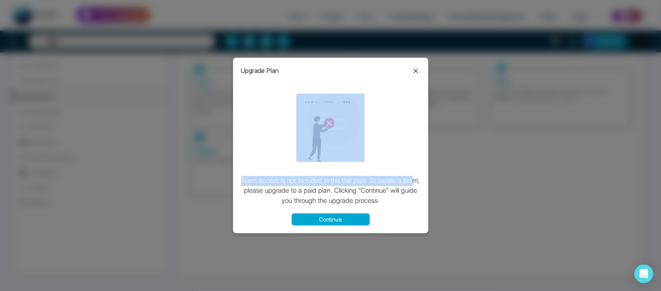
drag, startPoint x: 296, startPoint y: 103, endPoint x: 411, endPoint y: 185, distance: 141.9
click at [411, 185] on div "Team access is not included in the trial plan. To create a team, please upgrade…" at bounding box center [331, 145] width 180 height 122
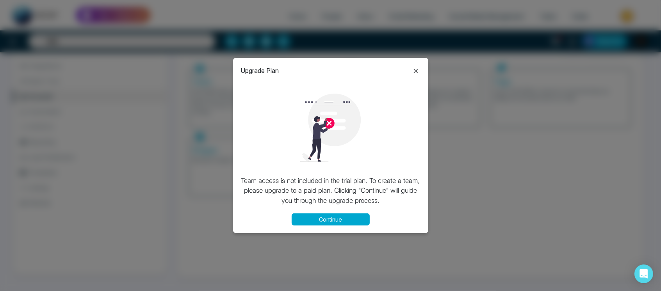
click at [406, 209] on div "Upgrade Plan Team access is not included in the trial plan. To create a team, p…" at bounding box center [330, 146] width 195 height 176
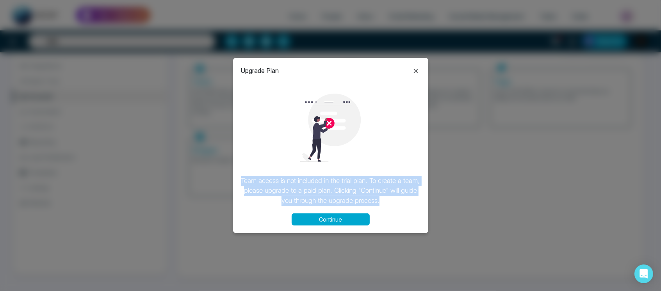
drag, startPoint x: 241, startPoint y: 183, endPoint x: 385, endPoint y: 208, distance: 146.2
click at [385, 208] on div "Upgrade Plan Team access is not included in the trial plan. To create a team, p…" at bounding box center [330, 146] width 195 height 176
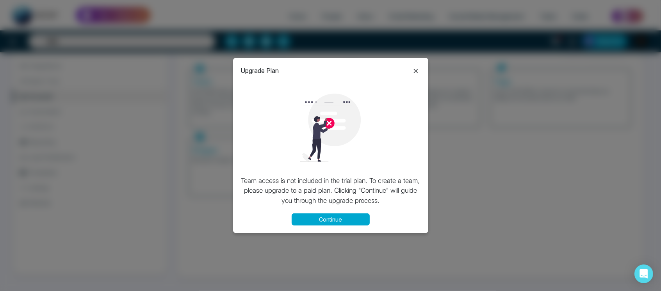
click at [413, 70] on icon at bounding box center [415, 70] width 9 height 9
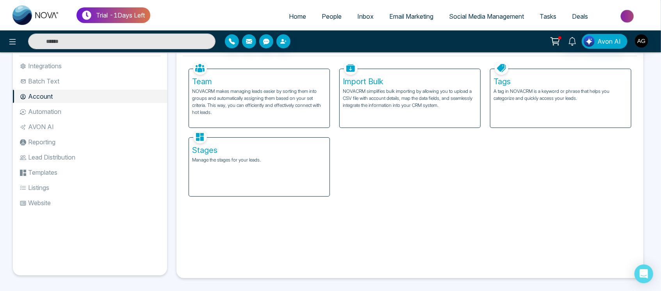
scroll to position [5, 0]
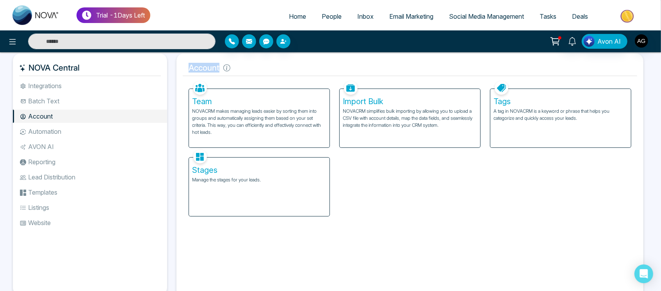
drag, startPoint x: 243, startPoint y: 67, endPoint x: 185, endPoint y: 67, distance: 57.8
click at [185, 67] on h5 "Account" at bounding box center [410, 68] width 454 height 16
click at [256, 67] on h5 "Account" at bounding box center [410, 68] width 454 height 16
drag, startPoint x: 256, startPoint y: 67, endPoint x: 178, endPoint y: 69, distance: 77.7
click at [178, 69] on div "Account Facebook NOVACRM enables users to connect to Facebook to schedule socia…" at bounding box center [409, 175] width 467 height 245
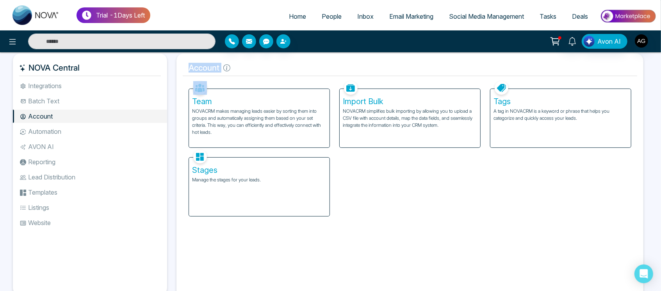
click at [255, 66] on h5 "Account" at bounding box center [410, 68] width 454 height 16
drag, startPoint x: 239, startPoint y: 68, endPoint x: 181, endPoint y: 70, distance: 58.2
click at [181, 70] on div "Account Facebook NOVACRM enables users to connect to Facebook to schedule socia…" at bounding box center [409, 175] width 467 height 245
click at [267, 69] on h5 "Account" at bounding box center [410, 68] width 454 height 16
drag, startPoint x: 223, startPoint y: 66, endPoint x: 176, endPoint y: 70, distance: 47.4
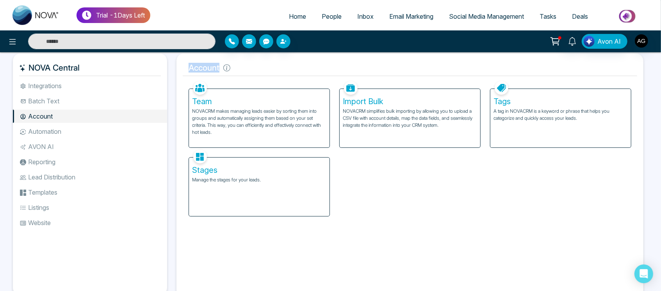
click at [176, 70] on div "Account Facebook NOVACRM enables users to connect to Facebook to schedule socia…" at bounding box center [409, 175] width 467 height 245
click at [200, 73] on h5 "Account" at bounding box center [410, 68] width 454 height 16
drag, startPoint x: 240, startPoint y: 70, endPoint x: 183, endPoint y: 70, distance: 57.4
click at [183, 70] on h5 "Account" at bounding box center [410, 68] width 454 height 16
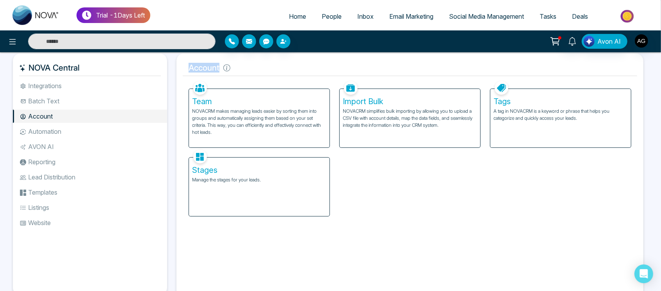
drag, startPoint x: 183, startPoint y: 70, endPoint x: 245, endPoint y: 72, distance: 62.5
click at [245, 72] on h5 "Account" at bounding box center [410, 68] width 454 height 16
drag, startPoint x: 232, startPoint y: 68, endPoint x: 181, endPoint y: 67, distance: 51.2
click at [181, 67] on div "Account Facebook NOVACRM enables users to connect to Facebook to schedule socia…" at bounding box center [409, 175] width 467 height 245
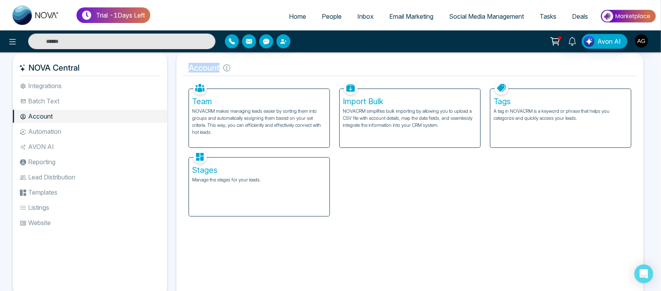
click at [181, 67] on div "Account Facebook NOVACRM enables users to connect to Facebook to schedule socia…" at bounding box center [409, 175] width 467 height 245
drag, startPoint x: 228, startPoint y: 69, endPoint x: 182, endPoint y: 70, distance: 46.5
click at [182, 70] on div "Account Facebook NOVACRM enables users to connect to Facebook to schedule socia…" at bounding box center [409, 175] width 467 height 245
click at [267, 67] on h5 "Account" at bounding box center [410, 68] width 454 height 16
drag, startPoint x: 221, startPoint y: 70, endPoint x: 175, endPoint y: 71, distance: 46.5
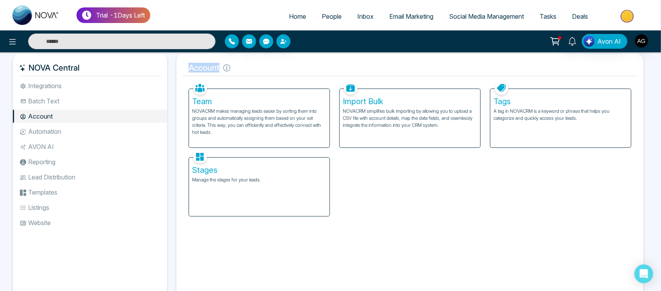
click at [175, 71] on div "Account Facebook NOVACRM enables users to connect to Facebook to schedule socia…" at bounding box center [410, 175] width 476 height 245
drag, startPoint x: 222, startPoint y: 68, endPoint x: 183, endPoint y: 68, distance: 39.1
click at [183, 68] on h5 "Account" at bounding box center [410, 68] width 454 height 16
click at [310, 68] on h5 "Account" at bounding box center [410, 68] width 454 height 16
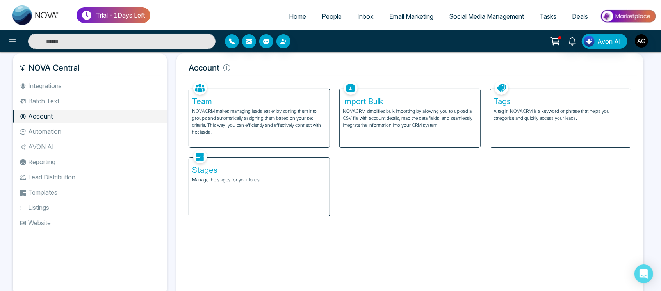
click at [261, 97] on h5 "Team" at bounding box center [259, 101] width 134 height 9
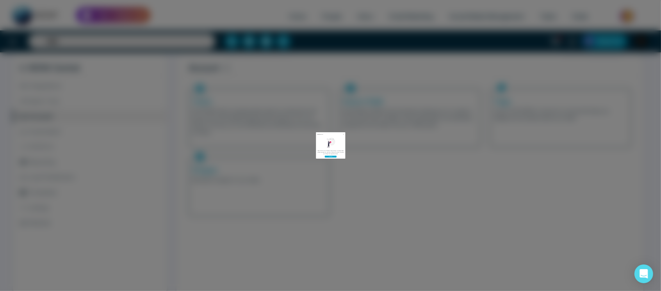
click at [261, 96] on div "Upgrade Plan Team access is not included in the trial plan. To create a team, p…" at bounding box center [330, 145] width 661 height 291
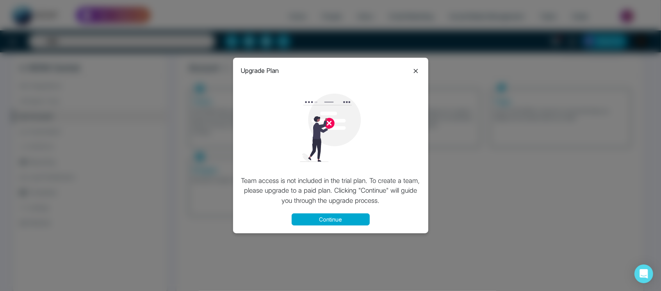
click at [367, 112] on div at bounding box center [331, 128] width 180 height 89
click at [347, 219] on button "Continue" at bounding box center [331, 220] width 78 height 12
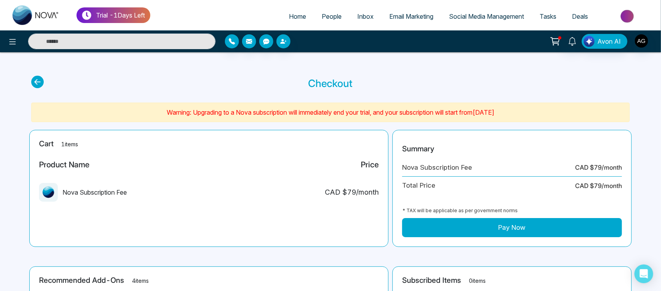
click at [40, 80] on icon at bounding box center [37, 82] width 12 height 12
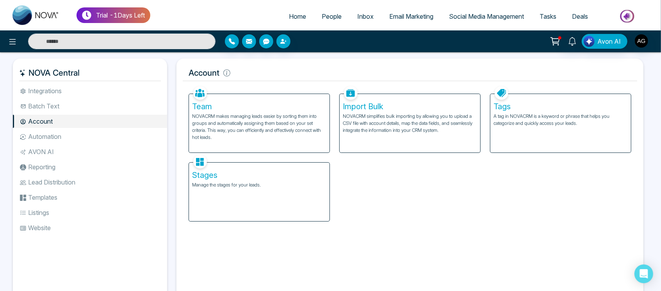
click at [398, 147] on div "Import Bulk NOVACRM simplifies bulk importing by allowing you to upload a CSV f…" at bounding box center [410, 123] width 141 height 59
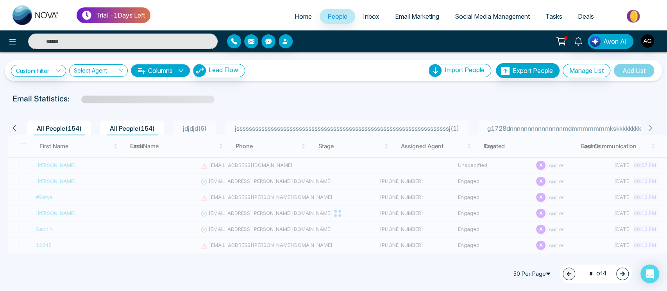
drag, startPoint x: 34, startPoint y: 99, endPoint x: 252, endPoint y: 103, distance: 217.9
click at [252, 103] on div "Email Statistics:" at bounding box center [333, 99] width 651 height 12
click at [252, 103] on div "Email Statistics:" at bounding box center [333, 99] width 642 height 12
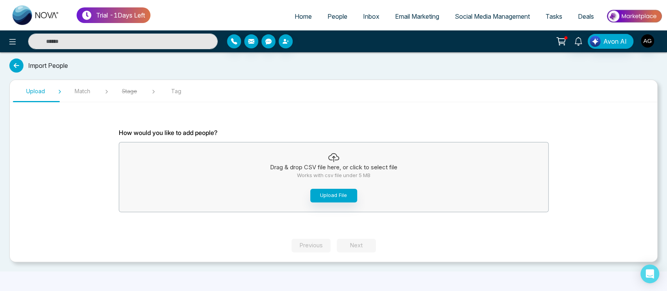
click at [18, 66] on icon at bounding box center [16, 66] width 14 height 14
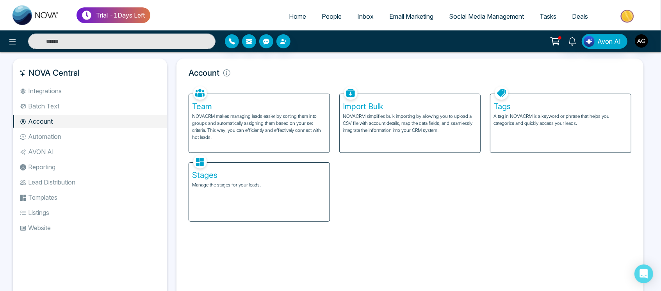
click at [400, 134] on div "Import Bulk NOVACRM simplifies bulk importing by allowing you to upload a CSV f…" at bounding box center [410, 123] width 141 height 59
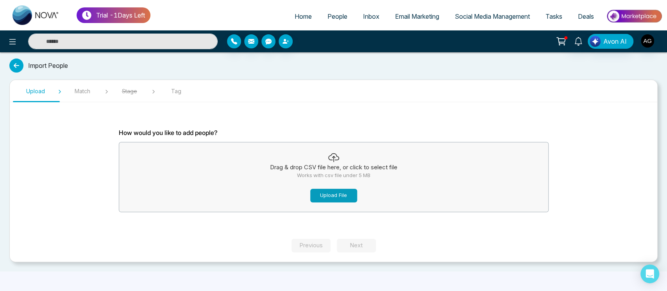
click at [340, 195] on button "Upload File" at bounding box center [333, 196] width 47 height 14
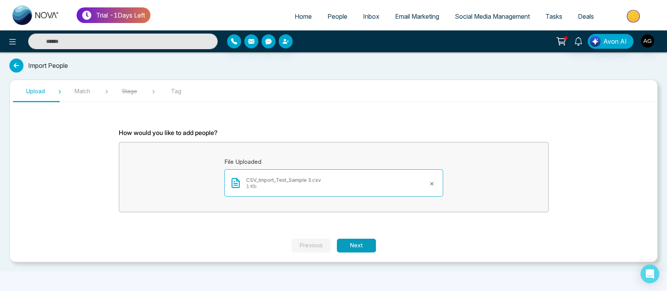
click at [356, 243] on button "Next" at bounding box center [356, 246] width 39 height 14
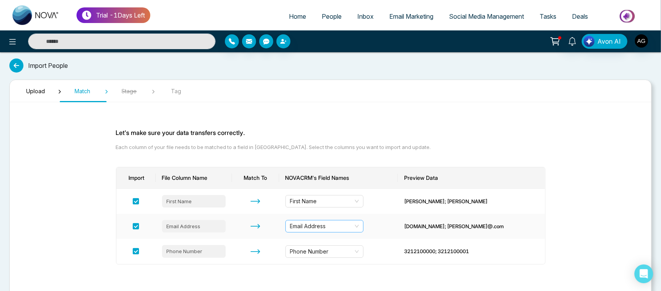
scroll to position [34, 0]
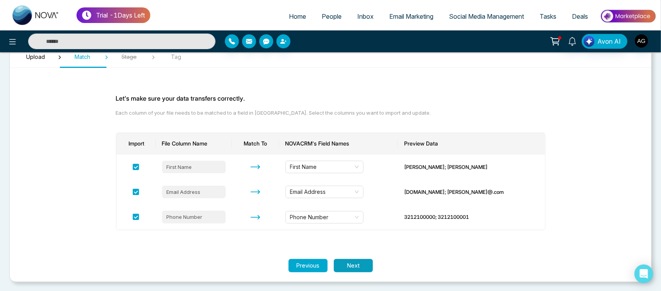
click at [356, 267] on button "Next" at bounding box center [353, 266] width 39 height 14
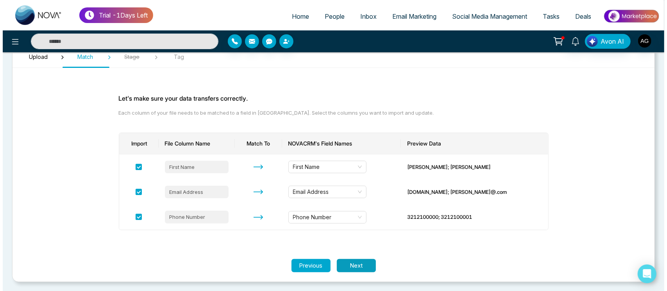
scroll to position [0, 0]
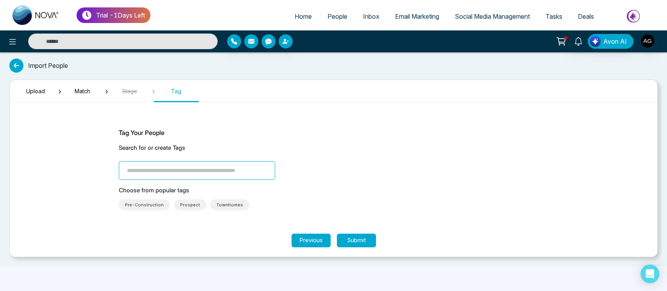
click at [217, 161] on input "search" at bounding box center [197, 170] width 156 height 19
type input "****"
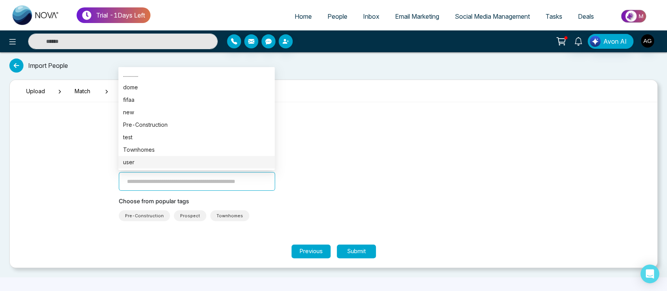
click at [359, 261] on section "Upload Match Stage Tag Tag Your People Search for or create Tags tyms Choose fr…" at bounding box center [333, 174] width 648 height 189
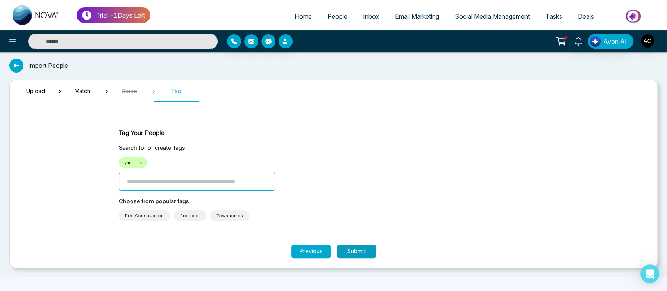
click at [363, 254] on button "Submit" at bounding box center [356, 252] width 39 height 14
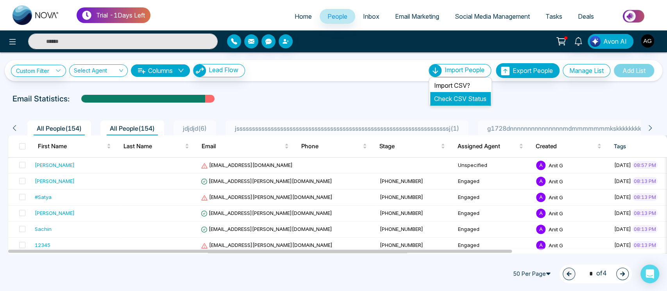
click at [465, 101] on link "Check CSV Status" at bounding box center [460, 99] width 52 height 8
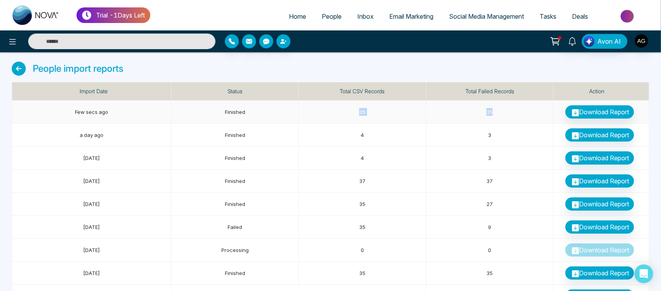
drag, startPoint x: 515, startPoint y: 110, endPoint x: 235, endPoint y: 106, distance: 279.2
click at [235, 106] on tr "Few secs ago Finished 35 35 Download Report" at bounding box center [330, 112] width 637 height 23
drag, startPoint x: 74, startPoint y: 111, endPoint x: 500, endPoint y: 114, distance: 425.6
click at [500, 114] on tr "Few secs ago Finished 35 35 Download Report" at bounding box center [330, 112] width 637 height 23
click at [288, 88] on th "Status" at bounding box center [234, 91] width 127 height 18
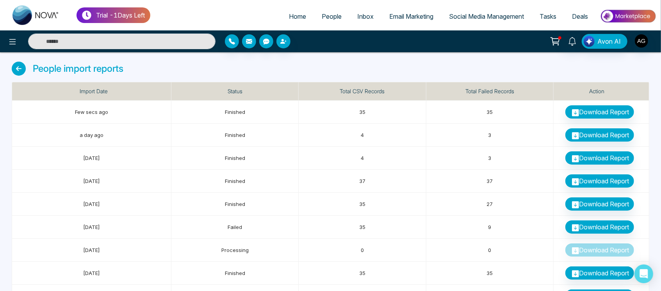
click at [19, 71] on icon at bounding box center [19, 69] width 14 height 14
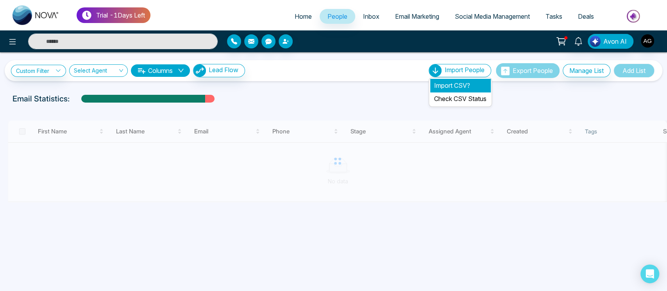
click at [465, 89] on li "Import CSV?" at bounding box center [460, 85] width 60 height 13
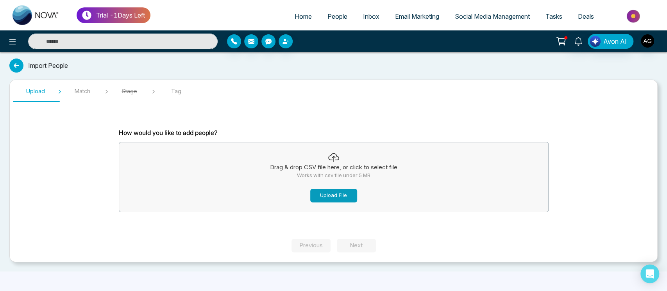
click at [317, 198] on button "Upload File" at bounding box center [333, 196] width 47 height 14
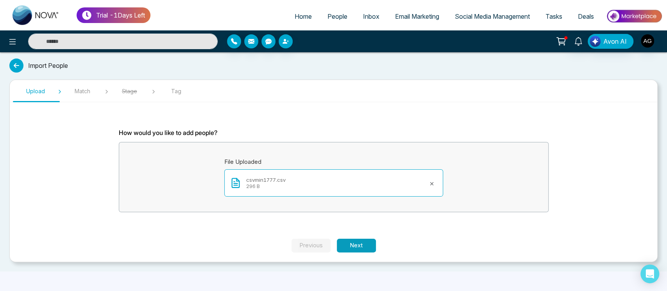
click at [349, 244] on button "Next" at bounding box center [356, 246] width 39 height 14
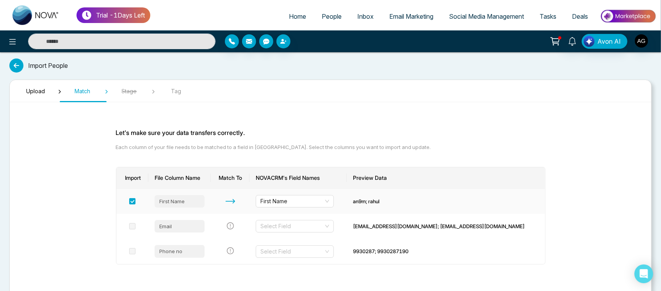
scroll to position [34, 0]
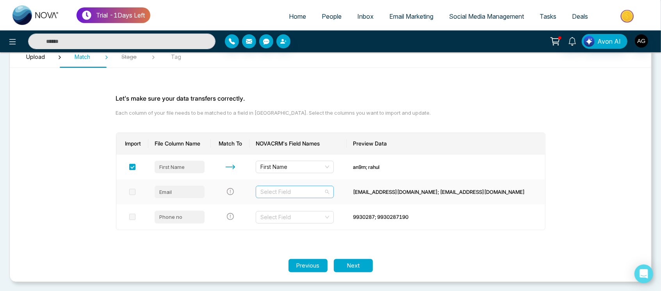
click at [324, 192] on input "search" at bounding box center [291, 192] width 63 height 12
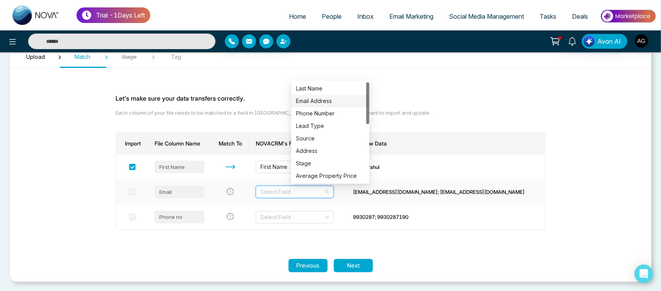
click at [336, 95] on div "Email Address" at bounding box center [330, 101] width 78 height 12
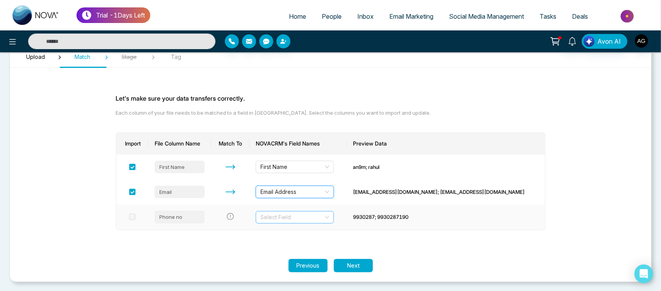
click at [324, 221] on input "search" at bounding box center [291, 218] width 63 height 12
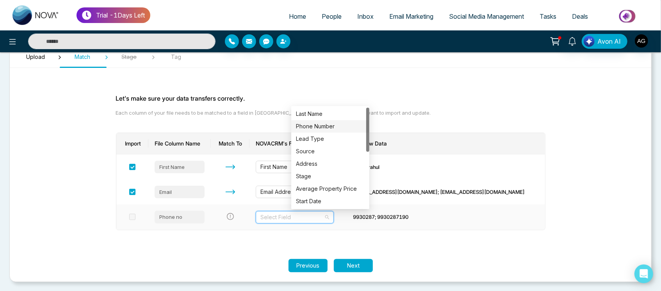
click at [317, 122] on div "Phone Number" at bounding box center [330, 126] width 69 height 9
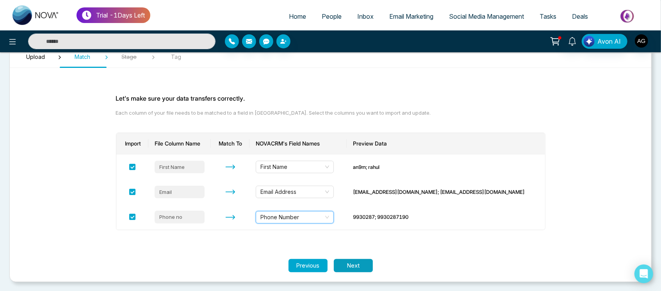
click at [353, 264] on button "Next" at bounding box center [353, 266] width 39 height 14
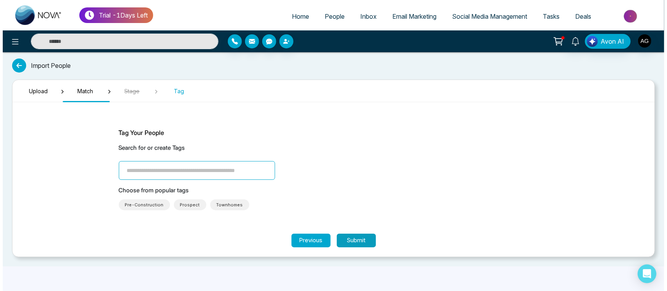
scroll to position [0, 0]
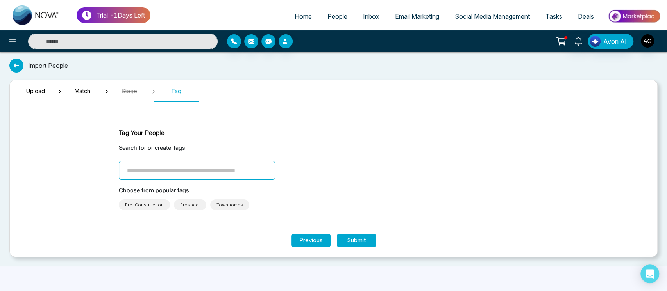
click at [222, 179] on input "search" at bounding box center [197, 170] width 156 height 19
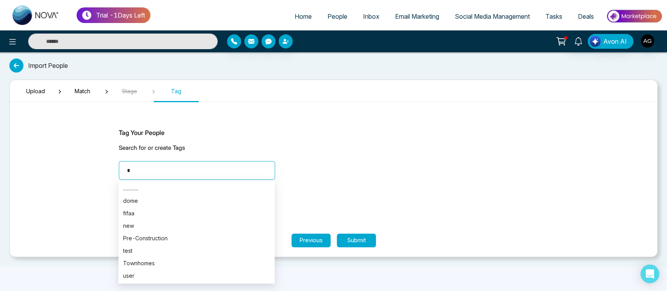
type input "**"
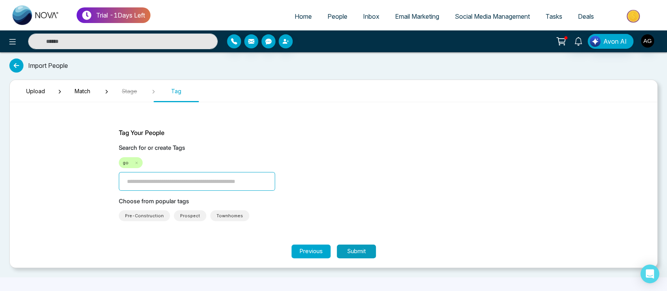
click at [359, 249] on button "Submit" at bounding box center [356, 252] width 39 height 14
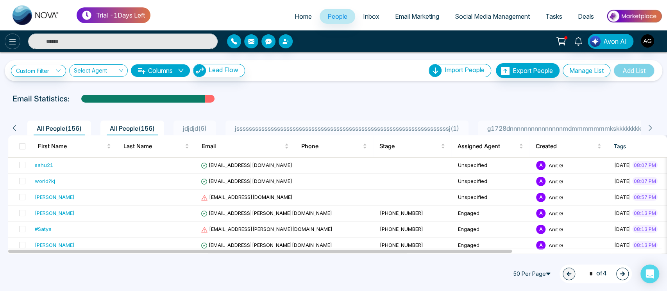
click at [8, 42] on icon at bounding box center [12, 41] width 9 height 9
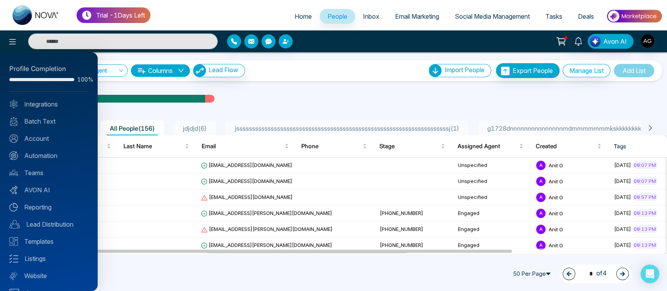
click at [251, 80] on div at bounding box center [333, 145] width 667 height 291
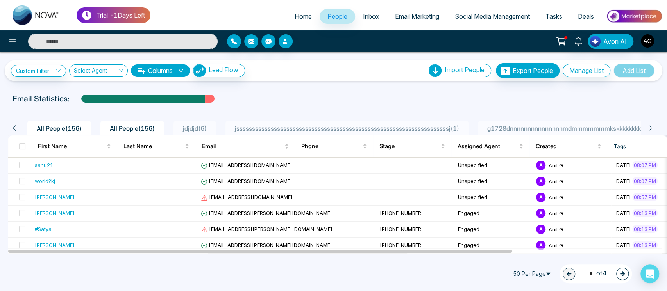
click at [232, 93] on div "Email Statistics:" at bounding box center [333, 99] width 642 height 12
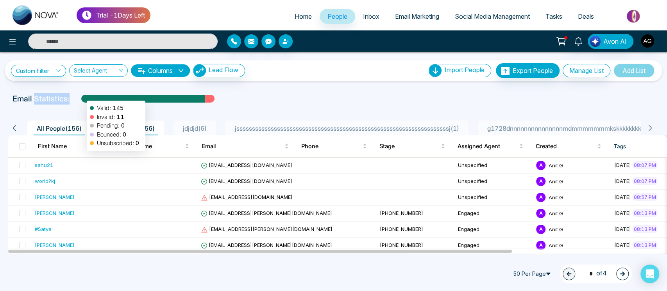
drag, startPoint x: 232, startPoint y: 93, endPoint x: 59, endPoint y: 95, distance: 173.4
click at [59, 95] on div "Email Statistics: Valid: 145 Invalid: 11 Pending: 0 Bounced: 0 Unsubscribed: 0" at bounding box center [333, 99] width 642 height 12
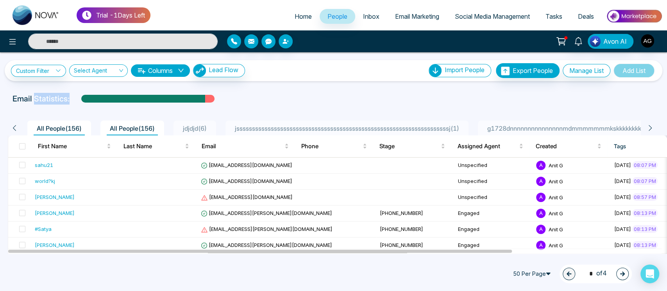
click at [73, 102] on div "Email Statistics:" at bounding box center [333, 99] width 642 height 12
drag, startPoint x: 73, startPoint y: 102, endPoint x: 11, endPoint y: 99, distance: 61.3
click at [11, 99] on div "Email Statistics:" at bounding box center [333, 99] width 651 height 12
drag, startPoint x: 69, startPoint y: 99, endPoint x: 5, endPoint y: 100, distance: 63.3
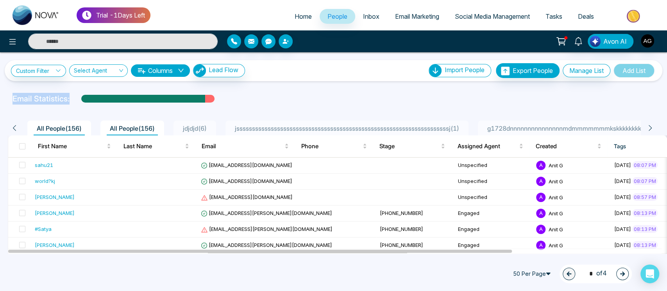
click at [5, 100] on div "Email Statistics:" at bounding box center [333, 99] width 667 height 12
click at [296, 97] on div "Email Statistics:" at bounding box center [333, 99] width 642 height 12
click at [465, 98] on link "Check CSV Status" at bounding box center [460, 99] width 52 height 8
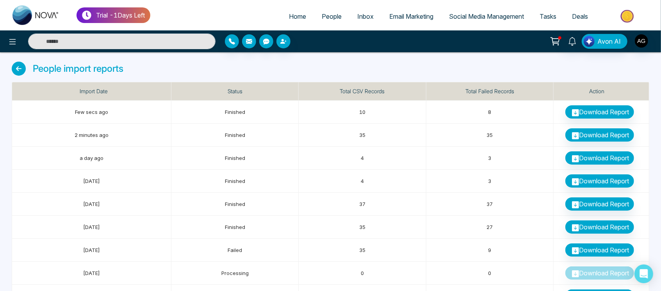
click at [22, 70] on icon at bounding box center [19, 69] width 14 height 14
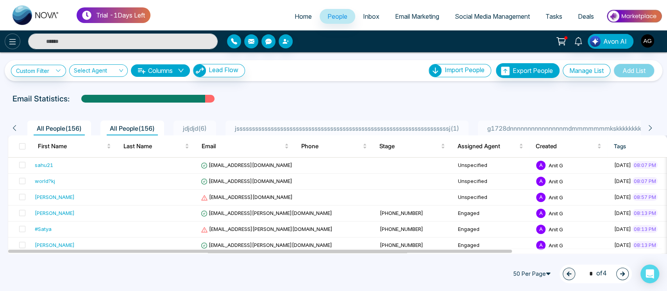
click at [13, 44] on icon at bounding box center [12, 41] width 7 height 5
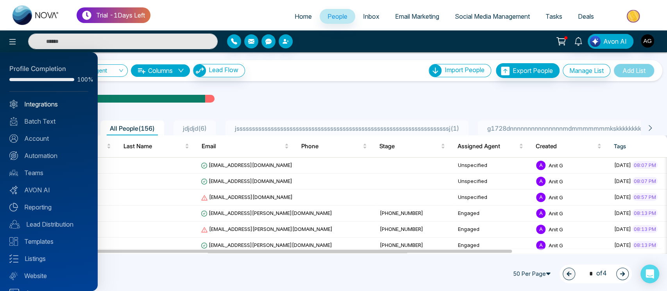
click at [42, 100] on link "Integrations" at bounding box center [48, 104] width 79 height 9
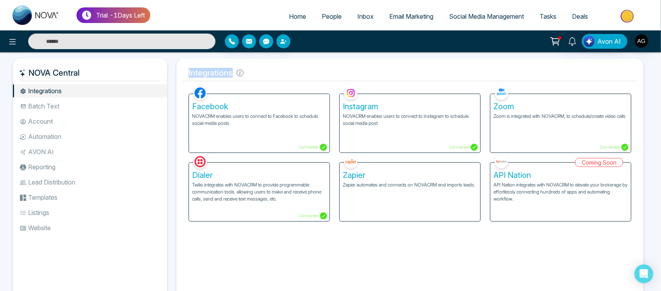
drag, startPoint x: 187, startPoint y: 77, endPoint x: 252, endPoint y: 78, distance: 64.4
click at [252, 78] on h5 "Integrations" at bounding box center [410, 73] width 454 height 16
click at [239, 70] on icon at bounding box center [240, 73] width 7 height 7
drag, startPoint x: 183, startPoint y: 72, endPoint x: 249, endPoint y: 75, distance: 66.0
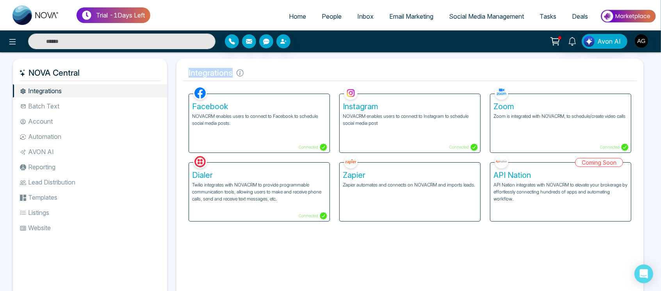
click at [249, 75] on h5 "Integrations" at bounding box center [410, 73] width 454 height 16
drag, startPoint x: 249, startPoint y: 75, endPoint x: 176, endPoint y: 71, distance: 72.7
click at [176, 71] on div "Integrations Facebook NOVACRM enables users to connect to Facebook to schedule …" at bounding box center [409, 181] width 467 height 245
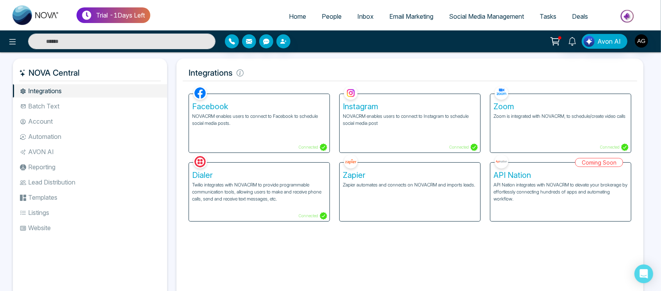
click at [228, 74] on h5 "Integrations" at bounding box center [410, 73] width 454 height 16
drag, startPoint x: 233, startPoint y: 75, endPoint x: 180, endPoint y: 71, distance: 52.9
click at [180, 71] on div "Integrations Facebook NOVACRM enables users to connect to Facebook to schedule …" at bounding box center [409, 181] width 467 height 245
drag, startPoint x: 180, startPoint y: 71, endPoint x: 243, endPoint y: 73, distance: 62.5
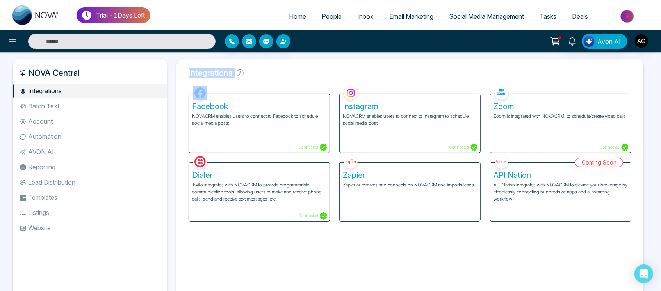
click at [243, 73] on div "Integrations Facebook NOVACRM enables users to connect to Facebook to schedule …" at bounding box center [409, 181] width 467 height 245
click at [237, 73] on icon at bounding box center [240, 73] width 7 height 7
drag, startPoint x: 248, startPoint y: 74, endPoint x: 185, endPoint y: 75, distance: 62.1
click at [185, 75] on h5 "Integrations" at bounding box center [410, 73] width 454 height 16
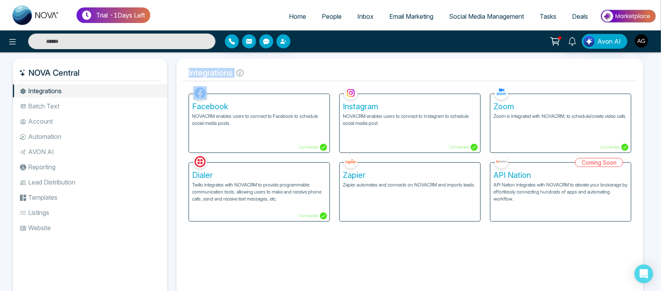
drag, startPoint x: 185, startPoint y: 75, endPoint x: 255, endPoint y: 76, distance: 69.1
click at [255, 76] on h5 "Integrations" at bounding box center [410, 73] width 454 height 16
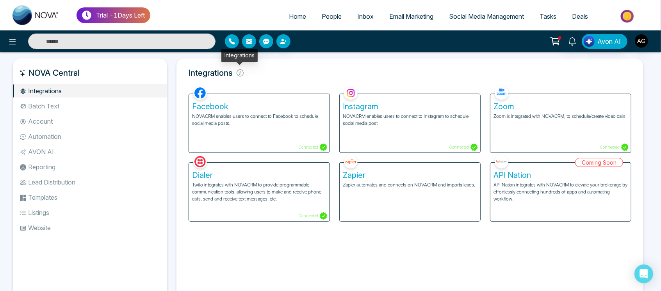
click at [241, 75] on icon at bounding box center [240, 73] width 7 height 7
drag, startPoint x: 235, startPoint y: 75, endPoint x: 189, endPoint y: 72, distance: 45.8
click at [189, 72] on h5 "Integrations" at bounding box center [410, 73] width 454 height 16
click at [73, 105] on li "Batch Text" at bounding box center [90, 106] width 154 height 13
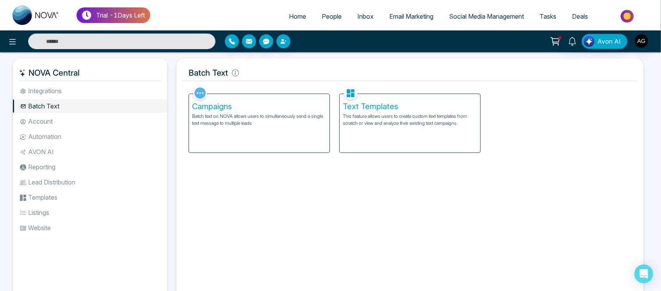
click at [47, 125] on li "Account" at bounding box center [90, 121] width 154 height 13
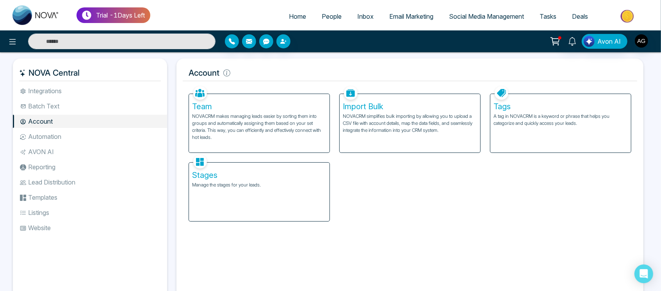
click at [89, 105] on li "Batch Text" at bounding box center [90, 106] width 154 height 13
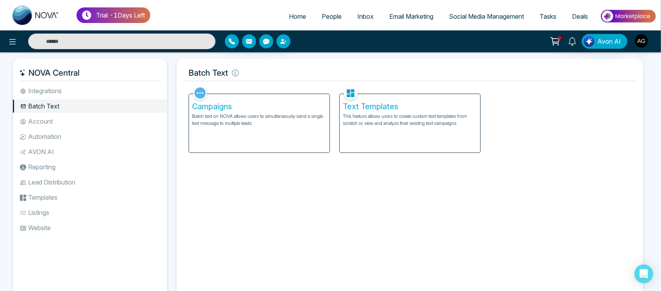
click at [97, 122] on li "Account" at bounding box center [90, 121] width 154 height 13
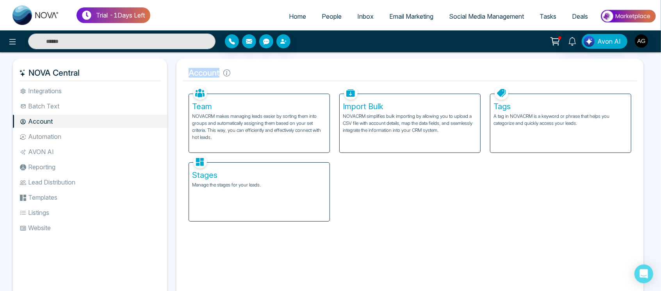
drag, startPoint x: 233, startPoint y: 78, endPoint x: 185, endPoint y: 75, distance: 48.1
click at [185, 75] on h5 "Account" at bounding box center [410, 73] width 454 height 16
click at [248, 75] on h5 "Account" at bounding box center [410, 73] width 454 height 16
click at [227, 74] on icon at bounding box center [226, 73] width 7 height 7
drag, startPoint x: 220, startPoint y: 75, endPoint x: 178, endPoint y: 66, distance: 43.0
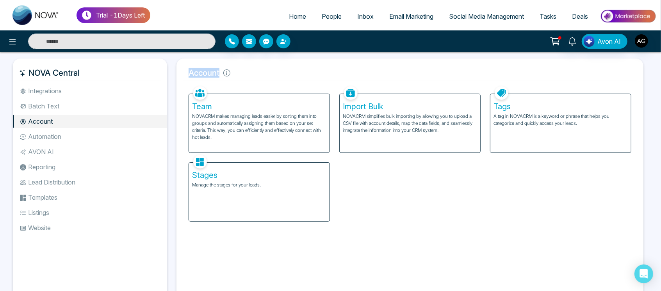
click at [178, 66] on div "Account Facebook NOVACRM enables users to connect to Facebook to schedule socia…" at bounding box center [409, 181] width 467 height 245
click at [246, 78] on h5 "Account" at bounding box center [410, 73] width 454 height 16
click at [215, 116] on p "NOVACRM makes managing leads easier by sorting them into groups and automatical…" at bounding box center [259, 127] width 134 height 28
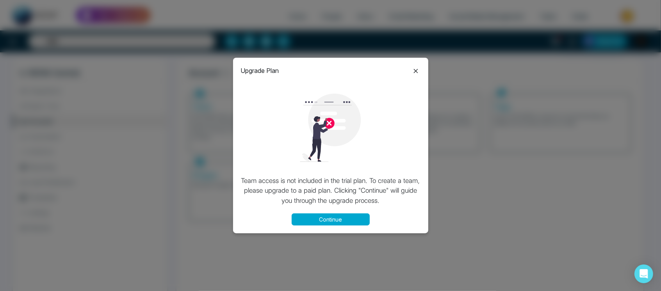
click at [416, 70] on icon at bounding box center [415, 70] width 9 height 9
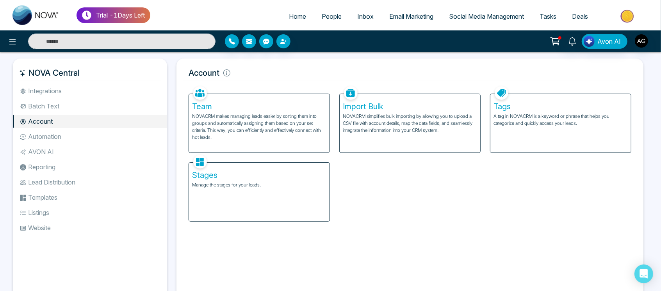
click at [529, 117] on p "A tag in NOVACRM is a keyword or phrase that helps you categorize and quickly a…" at bounding box center [561, 120] width 134 height 14
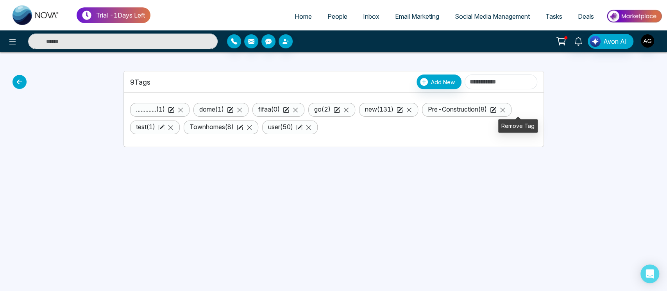
click at [505, 111] on icon at bounding box center [502, 110] width 6 height 6
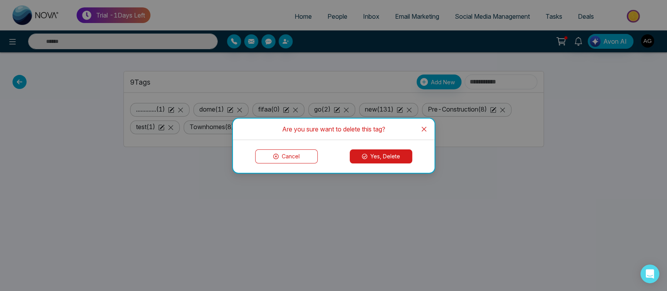
click at [391, 151] on button "Yes, Delete" at bounding box center [380, 157] width 62 height 14
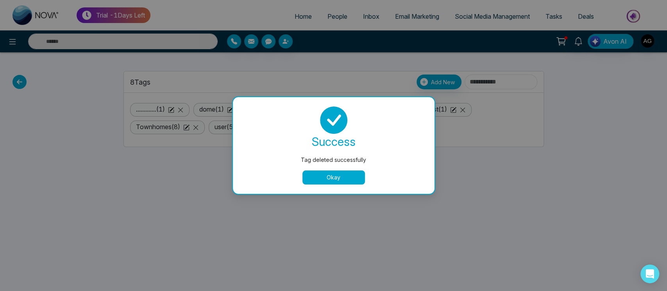
click at [335, 178] on button "Okay" at bounding box center [333, 178] width 62 height 14
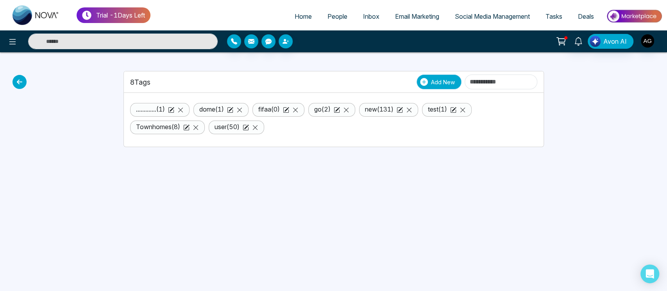
click at [431, 79] on span "Add New" at bounding box center [443, 82] width 24 height 8
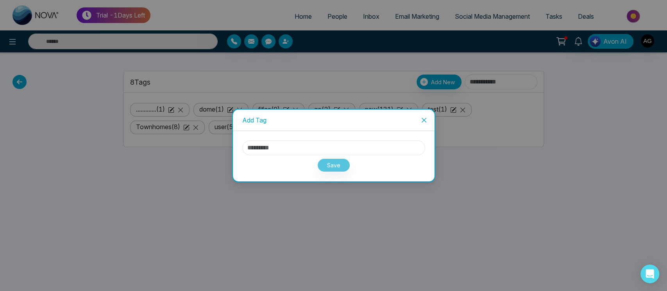
click at [302, 142] on input "text" at bounding box center [333, 148] width 183 height 15
type input "***"
click at [326, 161] on button "Save" at bounding box center [333, 166] width 33 height 14
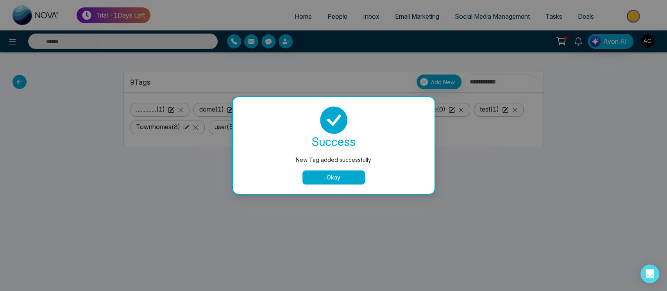
click at [324, 173] on button "Okay" at bounding box center [333, 178] width 62 height 14
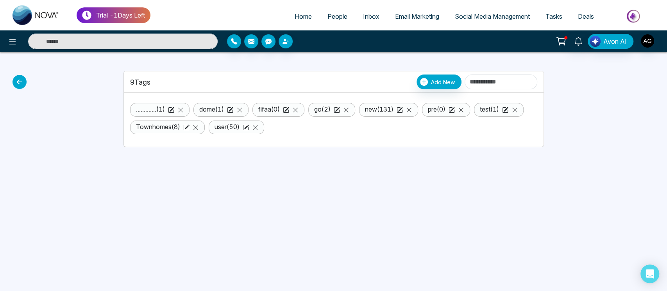
click at [19, 83] on icon at bounding box center [19, 82] width 14 height 14
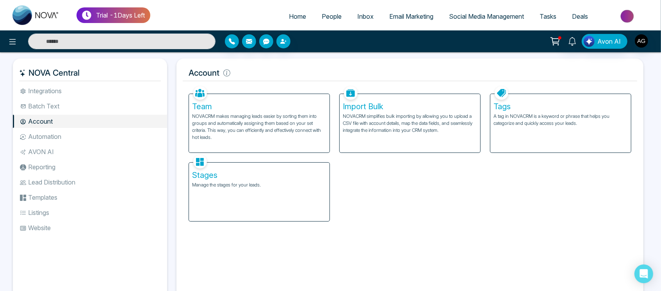
click at [282, 196] on div "Stages Manage the stages for your leads." at bounding box center [259, 192] width 141 height 59
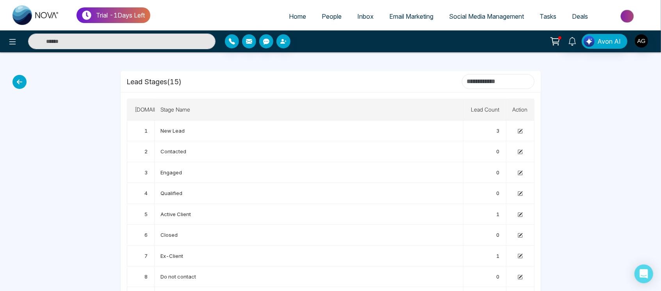
click at [485, 76] on input at bounding box center [498, 81] width 73 height 15
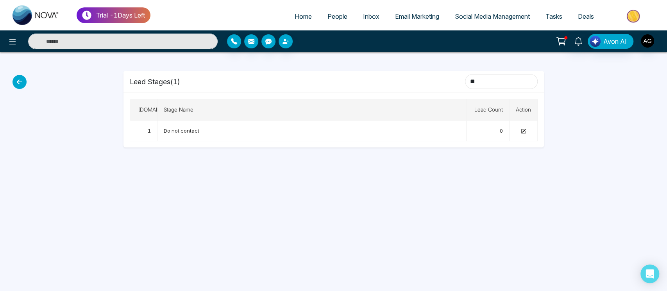
type input "*"
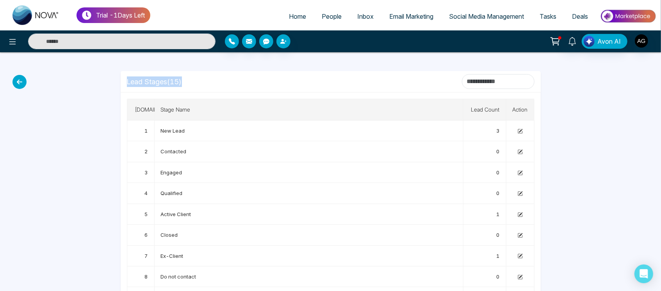
drag, startPoint x: 183, startPoint y: 86, endPoint x: 89, endPoint y: 84, distance: 93.7
click at [89, 84] on div "Lead Stages ( 15 ) S.No Stage Name Lead Count Action 1 New Lead 3 2 Contacted 0…" at bounding box center [330, 245] width 515 height 387
click at [194, 75] on div "Lead Stages ( 15 )" at bounding box center [331, 81] width 408 height 15
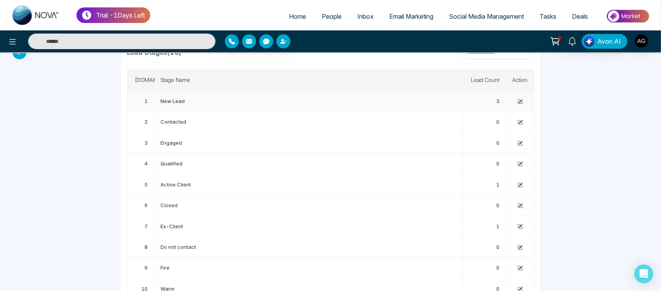
scroll to position [30, 0]
click at [518, 120] on icon at bounding box center [520, 122] width 4 height 4
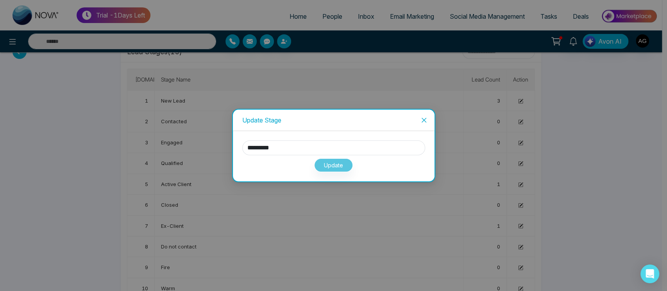
click at [344, 139] on div "********* Update" at bounding box center [333, 156] width 201 height 50
click at [322, 142] on input "*********" at bounding box center [333, 148] width 183 height 15
type input "**********"
click at [333, 166] on button "Update" at bounding box center [333, 166] width 39 height 14
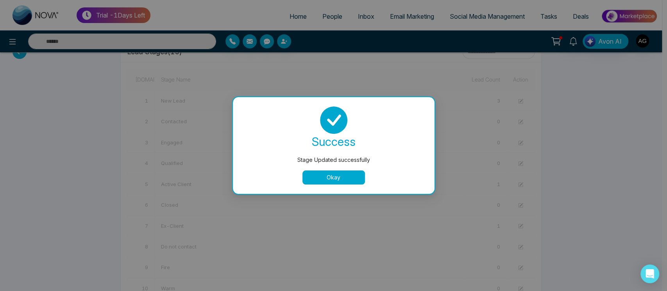
click at [315, 174] on button "Okay" at bounding box center [333, 178] width 62 height 14
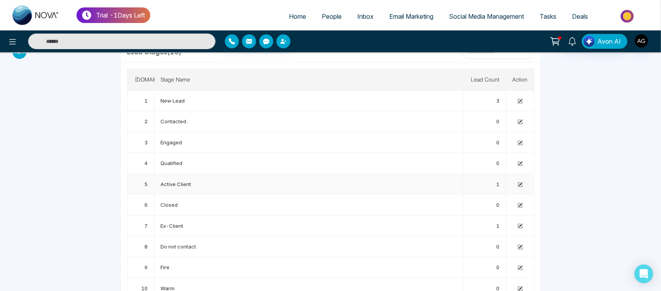
scroll to position [0, 0]
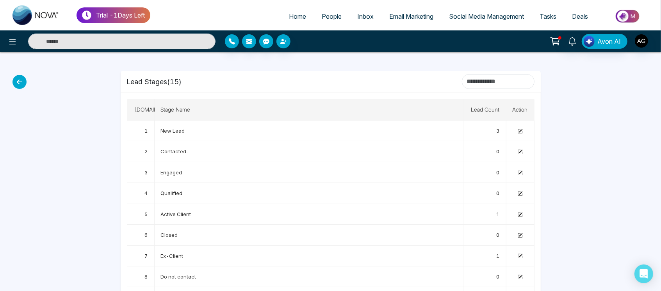
click at [20, 85] on icon at bounding box center [19, 82] width 14 height 14
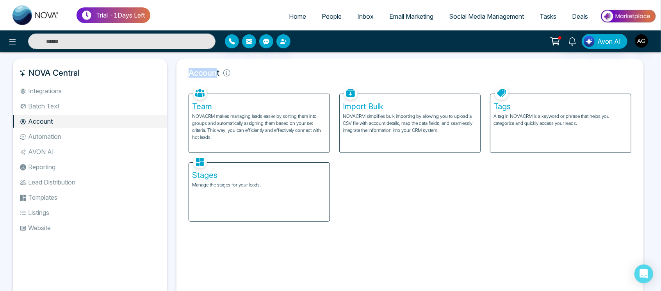
drag, startPoint x: 178, startPoint y: 70, endPoint x: 243, endPoint y: 74, distance: 64.9
click at [243, 74] on div "Account Facebook NOVACRM enables users to connect to Facebook to schedule socia…" at bounding box center [409, 181] width 467 height 245
click at [243, 74] on h5 "Account" at bounding box center [410, 73] width 454 height 16
drag, startPoint x: 241, startPoint y: 73, endPoint x: 180, endPoint y: 77, distance: 60.6
click at [180, 77] on div "Account Facebook NOVACRM enables users to connect to Facebook to schedule socia…" at bounding box center [409, 181] width 467 height 245
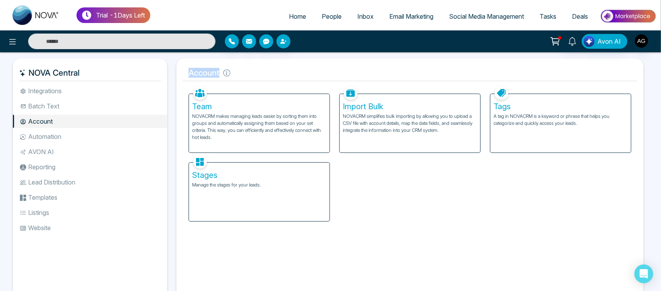
click at [180, 77] on div "Account Facebook NOVACRM enables users to connect to Facebook to schedule socia…" at bounding box center [409, 181] width 467 height 245
drag, startPoint x: 180, startPoint y: 77, endPoint x: 235, endPoint y: 77, distance: 55.4
click at [235, 77] on div "Account Facebook NOVACRM enables users to connect to Facebook to schedule socia…" at bounding box center [409, 181] width 467 height 245
click at [235, 77] on h5 "Account" at bounding box center [410, 73] width 454 height 16
drag, startPoint x: 223, startPoint y: 77, endPoint x: 186, endPoint y: 77, distance: 37.5
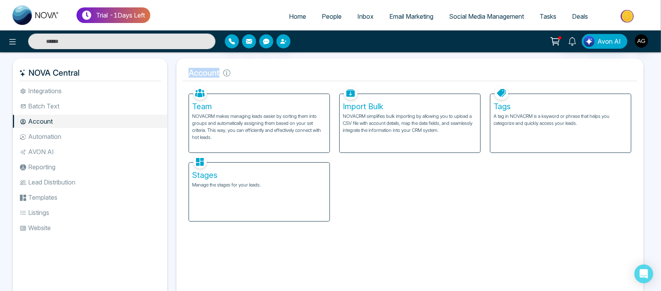
click at [186, 77] on h5 "Account" at bounding box center [410, 73] width 454 height 16
click at [254, 77] on h5 "Account" at bounding box center [410, 73] width 454 height 16
drag, startPoint x: 235, startPoint y: 75, endPoint x: 184, endPoint y: 74, distance: 51.2
click at [184, 74] on h5 "Account" at bounding box center [410, 73] width 454 height 16
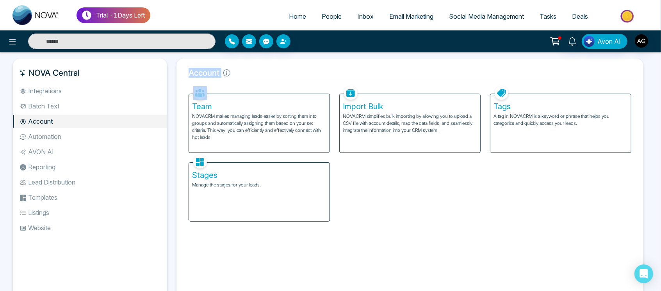
drag, startPoint x: 184, startPoint y: 74, endPoint x: 234, endPoint y: 73, distance: 49.6
click at [234, 73] on h5 "Account" at bounding box center [410, 73] width 454 height 16
click at [239, 73] on h5 "Account" at bounding box center [410, 73] width 454 height 16
click at [229, 181] on div "Stages Manage the stages for your leads." at bounding box center [259, 192] width 141 height 59
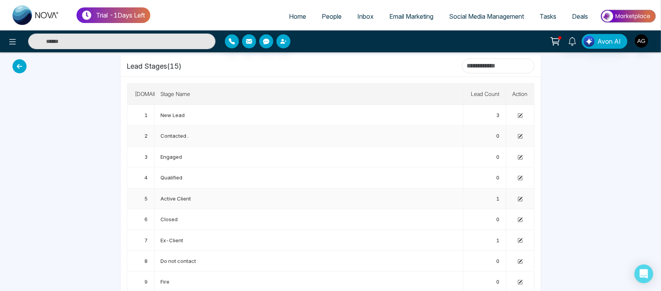
scroll to position [15, 0]
click at [21, 71] on icon at bounding box center [19, 67] width 14 height 14
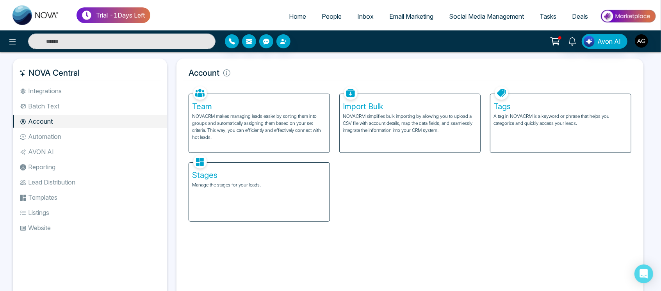
click at [77, 129] on ul "Integrations Batch Text Account Automation AVON AI Reporting Lead Distribution …" at bounding box center [90, 186] width 154 height 204
click at [80, 135] on li "Automation" at bounding box center [90, 136] width 154 height 13
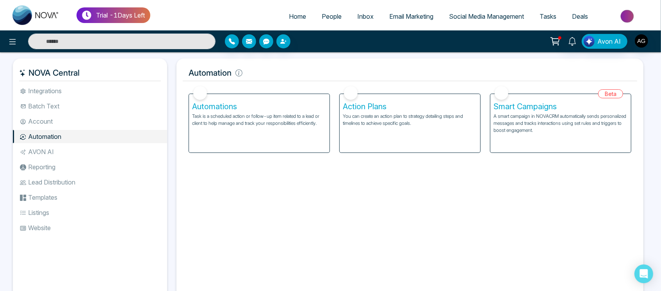
click at [374, 129] on div "Action Plans You can create an action plan to strategy detailing steps and time…" at bounding box center [410, 123] width 141 height 59
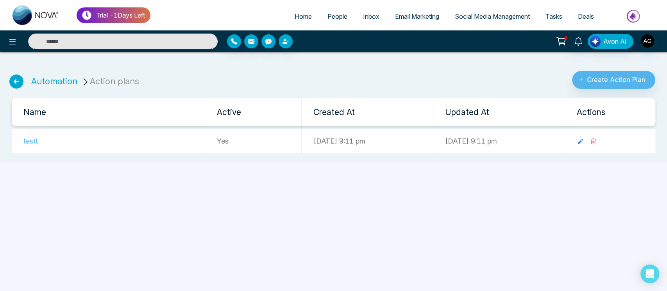
drag, startPoint x: 154, startPoint y: 80, endPoint x: 169, endPoint y: 77, distance: 14.9
click at [169, 77] on div "Automation Action plans Create Action Plan" at bounding box center [333, 77] width 657 height 24
click at [601, 81] on button "Create Action Plan" at bounding box center [613, 80] width 83 height 18
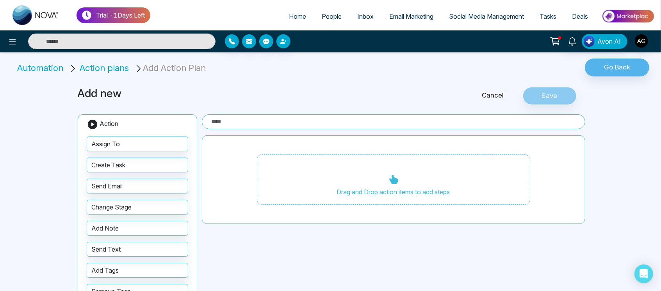
click at [297, 121] on input "text" at bounding box center [393, 121] width 383 height 15
type input "******"
click at [552, 106] on div "Add new Cancel Save Action Assign To Create Task Send Email Change Stage Add No…" at bounding box center [330, 200] width 515 height 244
click at [567, 94] on button "Save" at bounding box center [550, 96] width 54 height 18
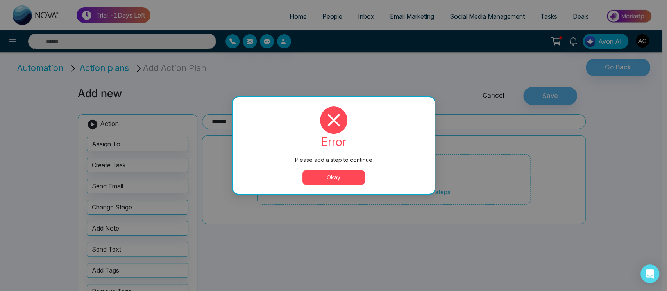
click at [340, 177] on button "Okay" at bounding box center [333, 178] width 62 height 14
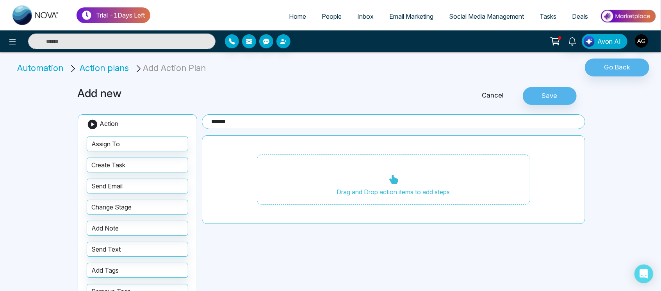
scroll to position [29, 0]
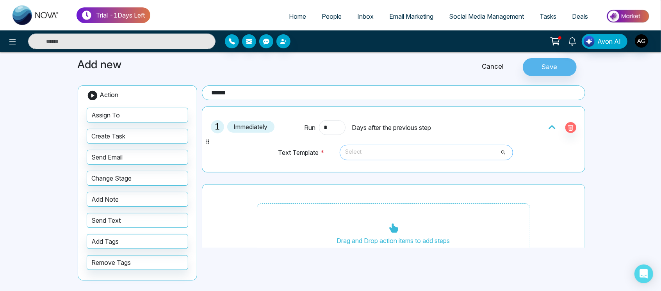
click at [378, 153] on span "Select" at bounding box center [426, 152] width 162 height 13
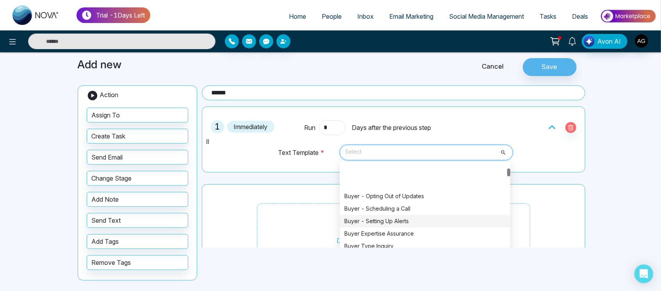
scroll to position [103, 0]
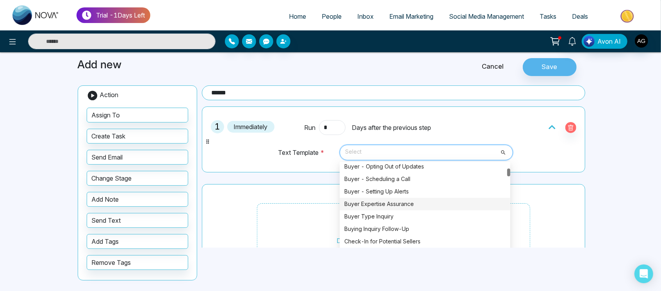
click at [380, 200] on div "Buyer Expertise Assurance" at bounding box center [424, 204] width 161 height 9
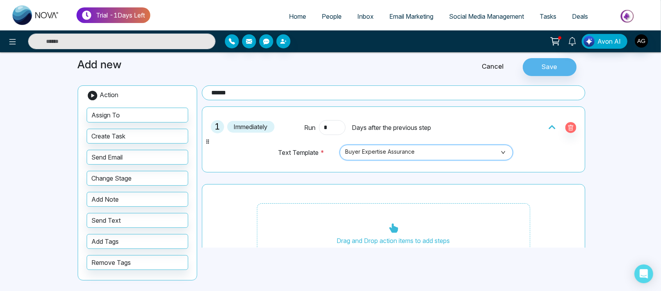
scroll to position [0, 0]
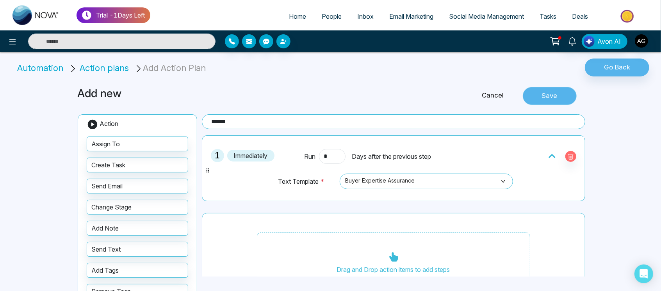
click at [563, 87] on button "Save" at bounding box center [550, 96] width 54 height 18
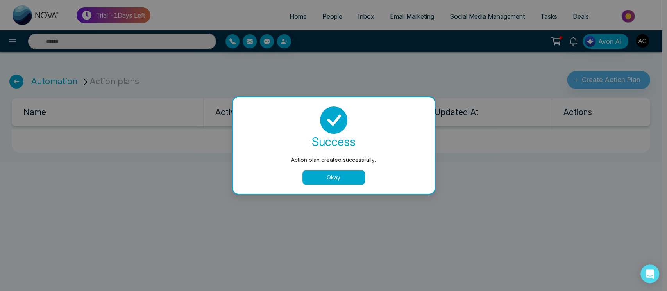
click at [330, 174] on button "Okay" at bounding box center [333, 178] width 62 height 14
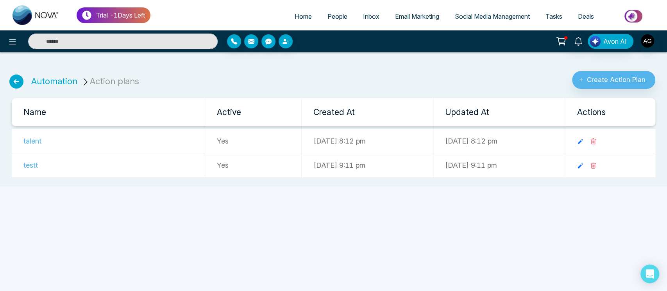
click at [16, 83] on icon at bounding box center [16, 82] width 14 height 14
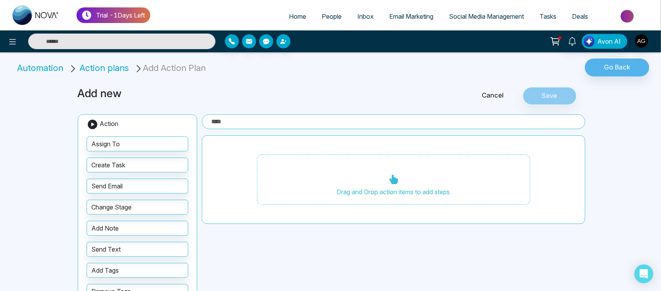
click at [12, 39] on icon at bounding box center [12, 41] width 7 height 5
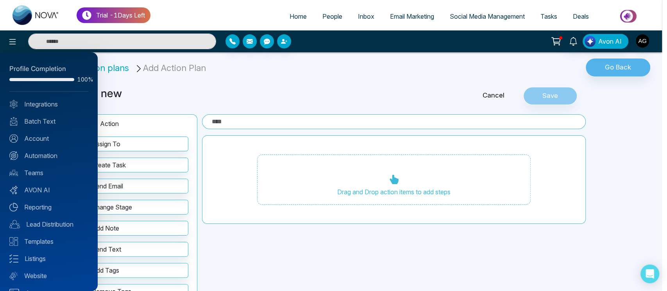
drag, startPoint x: 119, startPoint y: 61, endPoint x: 114, endPoint y: 62, distance: 4.8
click at [114, 62] on div at bounding box center [333, 145] width 667 height 291
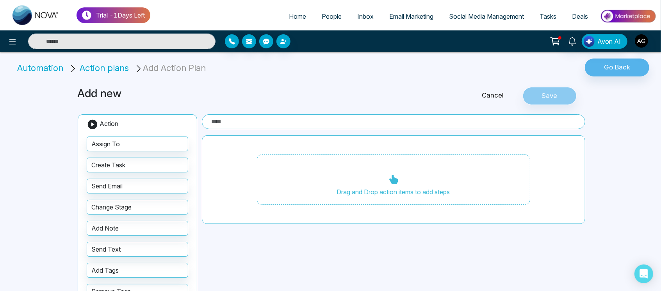
click at [52, 72] on li "Automation" at bounding box center [41, 68] width 49 height 13
click at [53, 66] on li "Automation" at bounding box center [41, 68] width 49 height 13
click at [94, 65] on span "Action plans" at bounding box center [104, 68] width 49 height 10
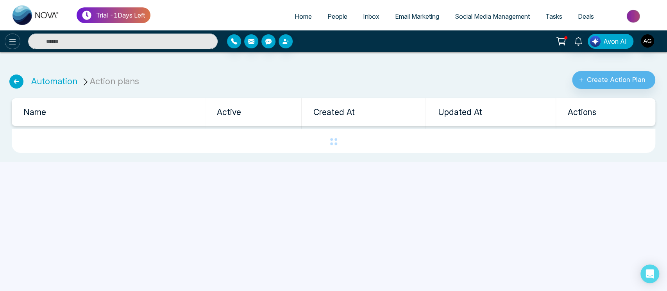
click at [11, 41] on icon at bounding box center [12, 41] width 9 height 9
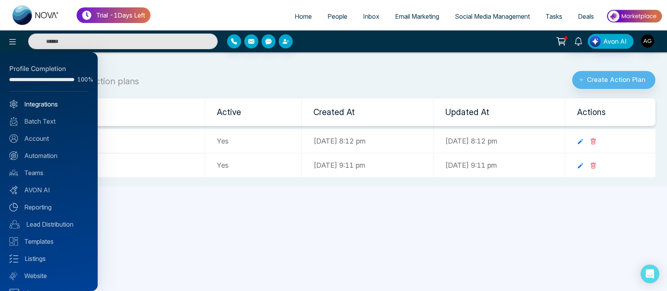
click at [48, 105] on link "Integrations" at bounding box center [48, 104] width 79 height 9
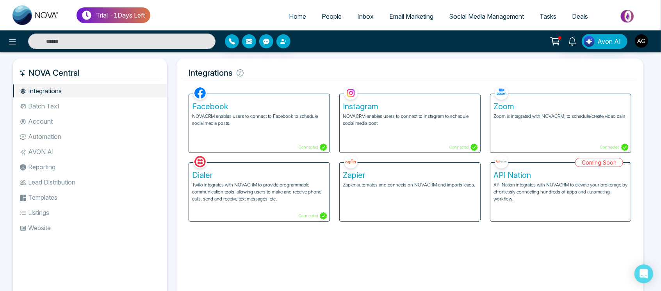
click at [52, 140] on li "Automation" at bounding box center [90, 136] width 154 height 13
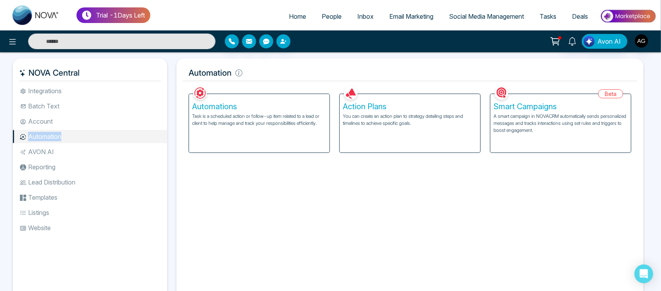
click at [52, 140] on li "Automation" at bounding box center [90, 136] width 154 height 13
click at [298, 136] on div "Automations Task is a scheduled action or follow-up item related to a lead or c…" at bounding box center [259, 123] width 141 height 59
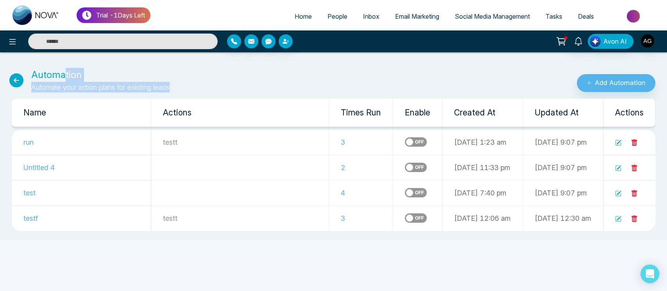
drag, startPoint x: 172, startPoint y: 89, endPoint x: 54, endPoint y: 79, distance: 117.9
click at [54, 79] on div "Automation Automate your action plans for existing leads" at bounding box center [222, 80] width 444 height 25
click at [175, 87] on div "Automation Automate your action plans for existing leads" at bounding box center [222, 80] width 444 height 25
drag, startPoint x: 175, startPoint y: 87, endPoint x: 168, endPoint y: 77, distance: 12.5
click at [168, 77] on div "Automation Automate your action plans for existing leads" at bounding box center [222, 80] width 444 height 25
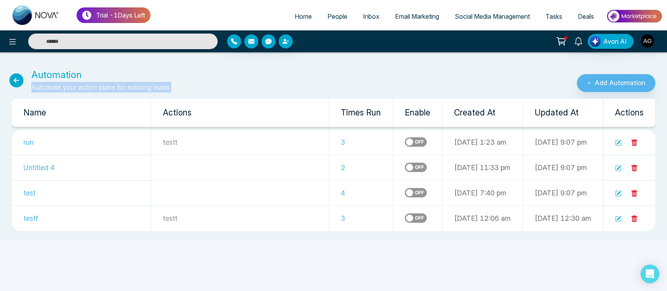
click at [168, 77] on div "Automation Automate your action plans for existing leads" at bounding box center [222, 80] width 444 height 25
drag, startPoint x: 174, startPoint y: 84, endPoint x: 2, endPoint y: 73, distance: 172.1
click at [2, 73] on div "Automation Automate your action plans for existing leads" at bounding box center [222, 80] width 444 height 25
click at [195, 90] on div "Automation Automate your action plans for existing leads" at bounding box center [222, 80] width 444 height 25
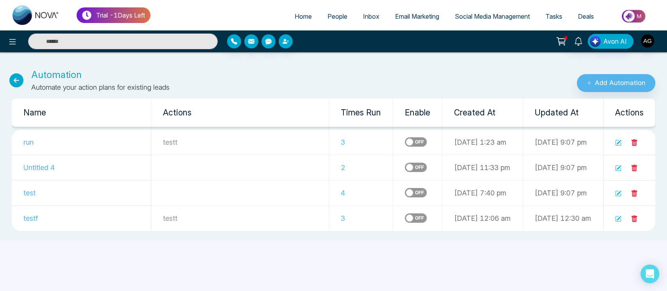
click at [619, 217] on icon at bounding box center [618, 219] width 6 height 6
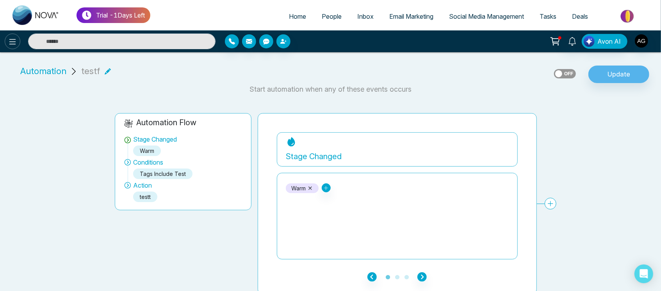
click at [14, 36] on button at bounding box center [13, 42] width 16 height 16
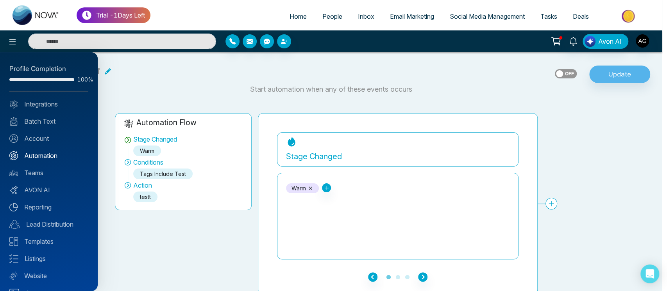
click at [51, 159] on link "Automation" at bounding box center [48, 155] width 79 height 9
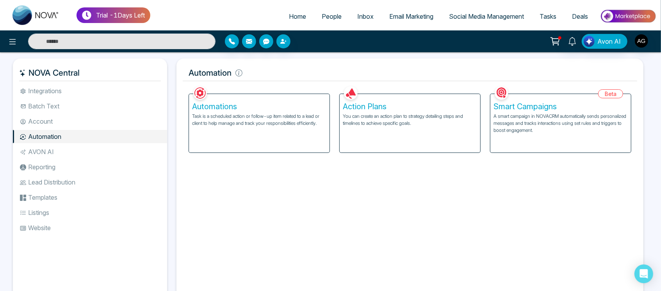
click at [284, 127] on p "Task is a scheduled action or follow-up item related to a lead or client to hel…" at bounding box center [259, 120] width 134 height 14
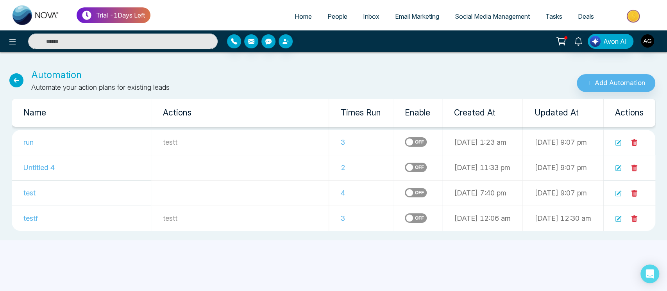
click at [632, 144] on icon at bounding box center [634, 142] width 6 height 7
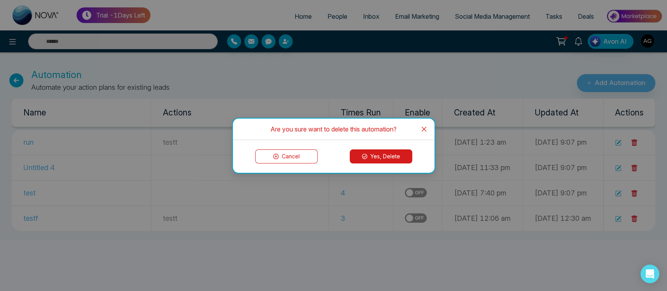
click at [396, 156] on button "Yes, Delete" at bounding box center [380, 157] width 62 height 14
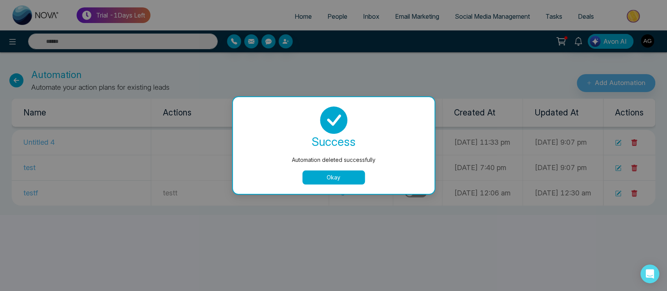
click at [348, 175] on button "Okay" at bounding box center [333, 178] width 62 height 14
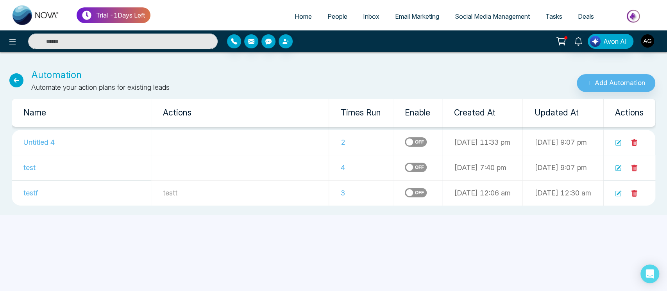
click at [631, 142] on icon at bounding box center [633, 142] width 7 height 7
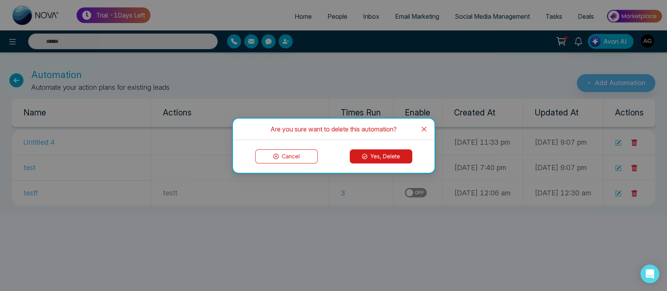
click at [392, 164] on div "Cancel Yes, Delete" at bounding box center [333, 156] width 201 height 33
click at [394, 159] on button "Yes, Delete" at bounding box center [380, 157] width 62 height 14
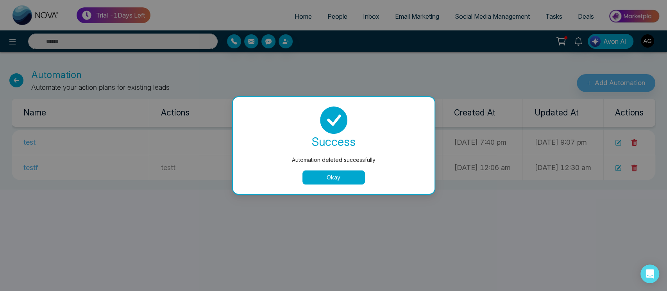
click at [332, 172] on button "Okay" at bounding box center [333, 178] width 62 height 14
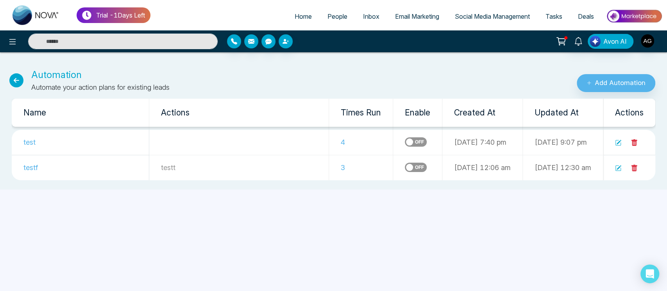
click at [634, 170] on icon at bounding box center [634, 168] width 6 height 7
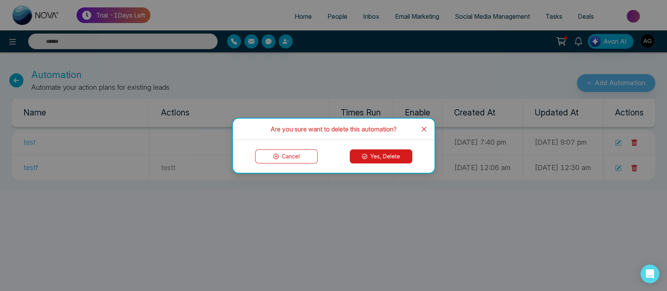
click at [396, 150] on button "Yes, Delete" at bounding box center [380, 157] width 62 height 14
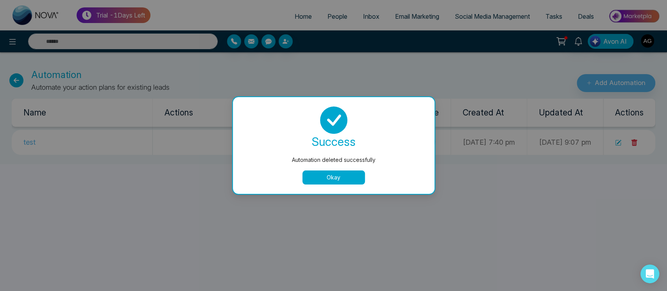
click at [327, 173] on button "Okay" at bounding box center [333, 178] width 62 height 14
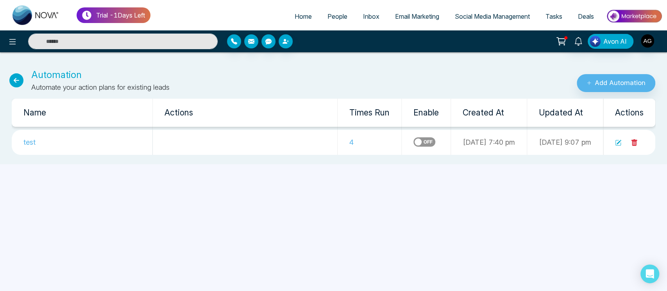
click at [631, 144] on icon at bounding box center [633, 142] width 7 height 7
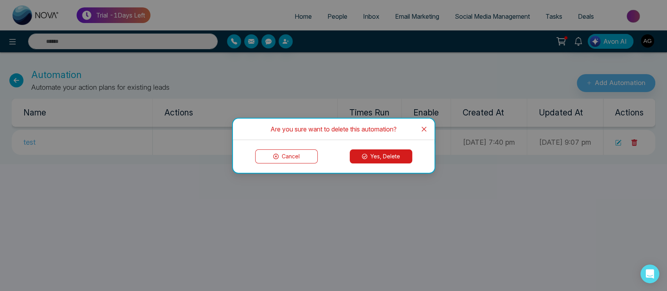
click at [352, 151] on button "Yes, Delete" at bounding box center [380, 157] width 62 height 14
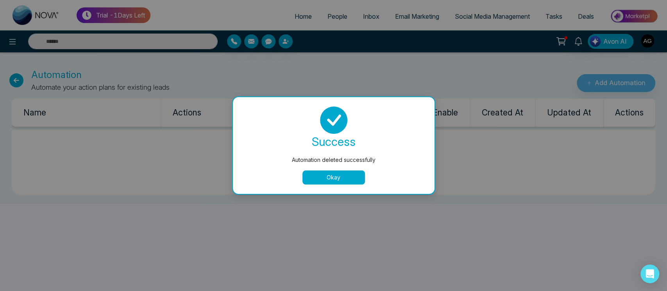
click at [321, 171] on button "Okay" at bounding box center [333, 178] width 62 height 14
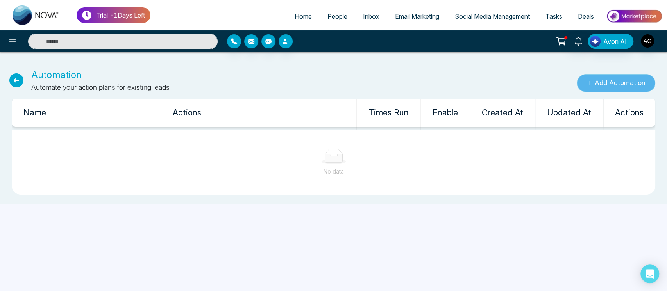
click at [606, 78] on button "Add Automation" at bounding box center [615, 83] width 78 height 18
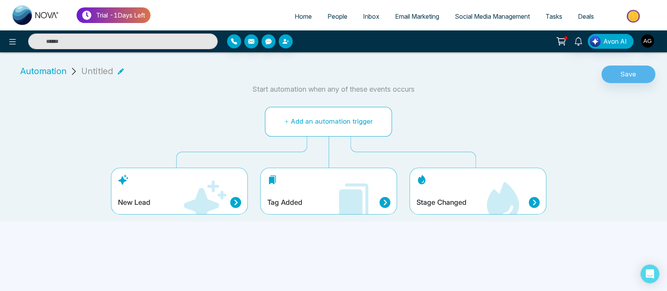
drag, startPoint x: 266, startPoint y: 120, endPoint x: 446, endPoint y: 127, distance: 180.1
click at [446, 127] on div "Add an automation trigger New Lead Tag Added Stage Changed" at bounding box center [329, 161] width 548 height 121
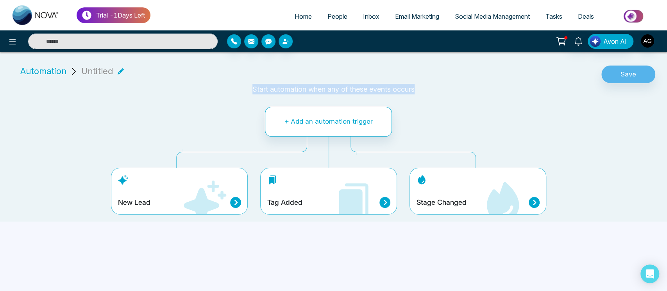
drag, startPoint x: 244, startPoint y: 95, endPoint x: 469, endPoint y: 98, distance: 224.1
click at [469, 98] on div "Automation Untitled Save Start automation when any of these events occurs Add a…" at bounding box center [333, 140] width 667 height 163
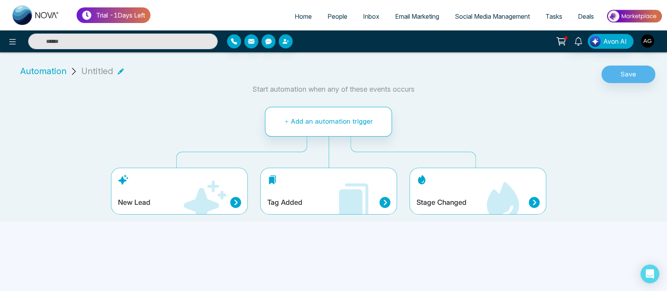
click at [469, 195] on div "Stage Changed" at bounding box center [477, 191] width 137 height 47
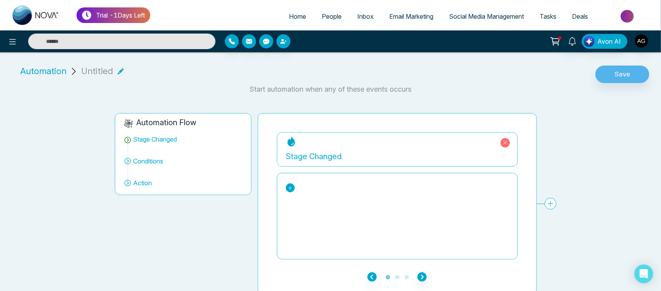
click at [292, 189] on icon at bounding box center [289, 187] width 5 height 5
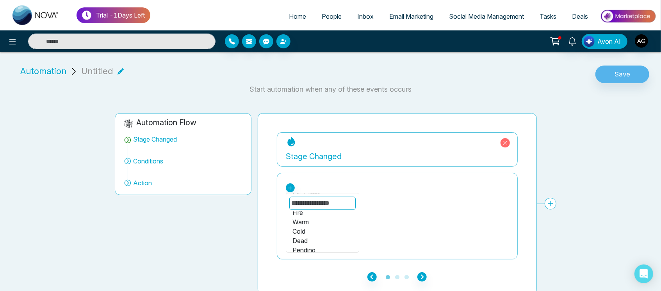
click at [306, 231] on div "Cold" at bounding box center [322, 231] width 60 height 9
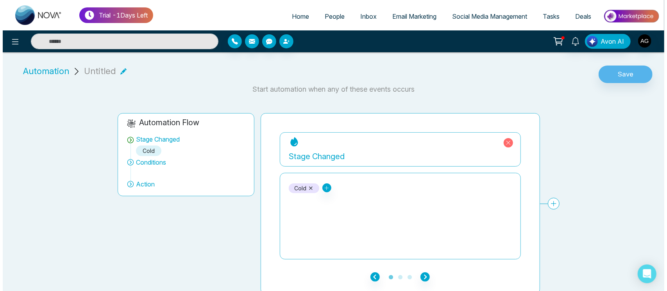
scroll to position [3, 0]
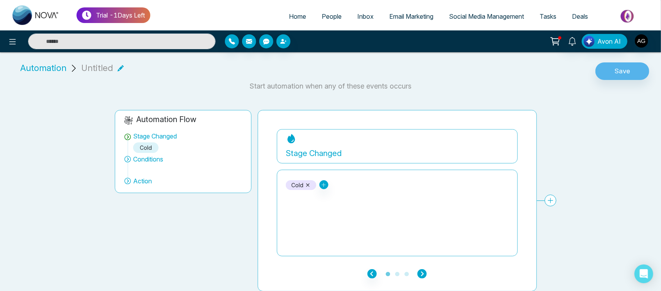
click at [423, 273] on icon "button" at bounding box center [421, 273] width 9 height 9
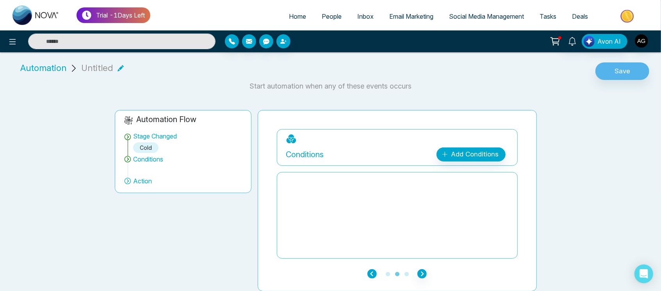
click at [372, 275] on icon "button" at bounding box center [371, 273] width 9 height 9
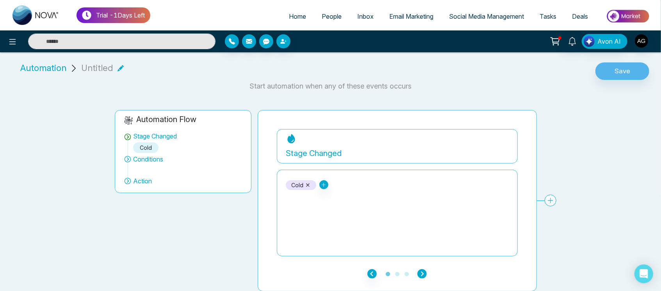
click at [421, 273] on icon "button" at bounding box center [421, 273] width 9 height 9
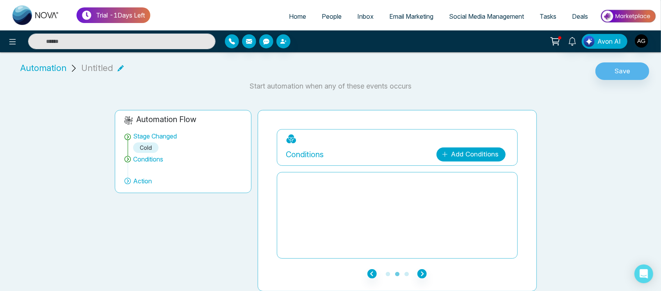
click at [485, 156] on link "Add Conditions" at bounding box center [471, 155] width 69 height 14
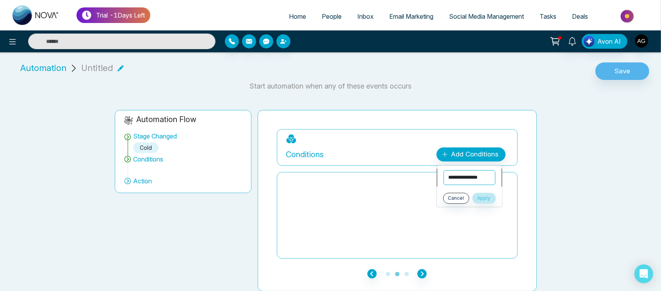
click at [454, 179] on select "**********" at bounding box center [470, 177] width 52 height 15
select select "**********"
click at [444, 170] on select "**********" at bounding box center [470, 177] width 52 height 15
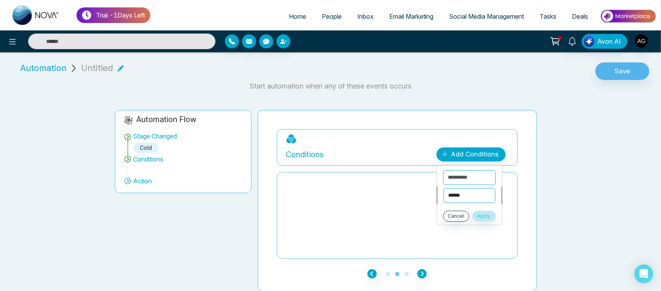
click at [470, 192] on select "**********" at bounding box center [470, 195] width 52 height 15
select select "********"
click at [444, 188] on select "**********" at bounding box center [470, 195] width 52 height 15
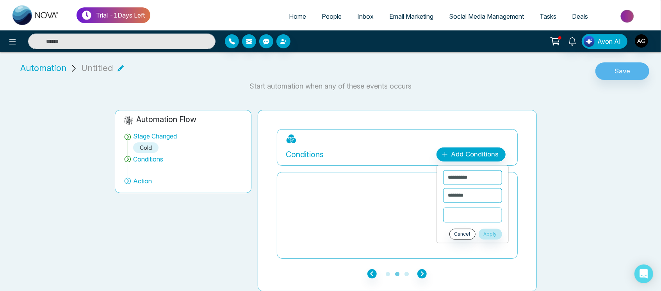
click at [472, 212] on input "text" at bounding box center [472, 215] width 59 height 15
type input "****"
click at [487, 233] on button "Apply" at bounding box center [490, 234] width 23 height 11
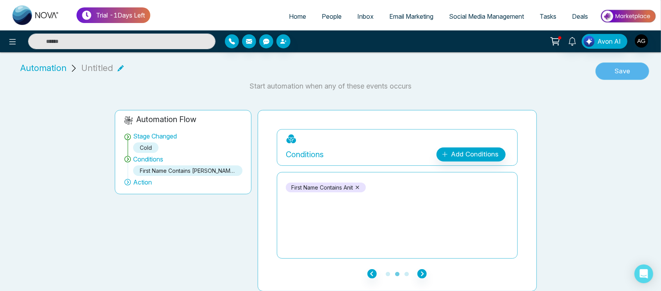
click at [624, 70] on button "Save" at bounding box center [622, 71] width 54 height 18
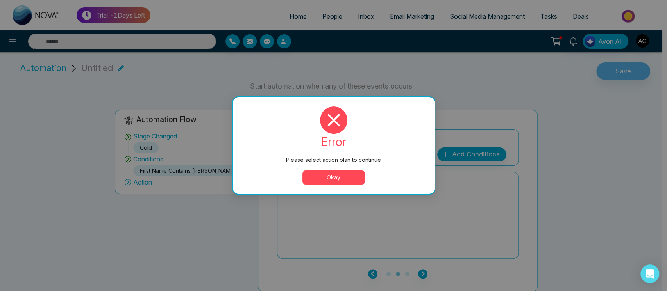
click at [345, 176] on button "Okay" at bounding box center [333, 178] width 62 height 14
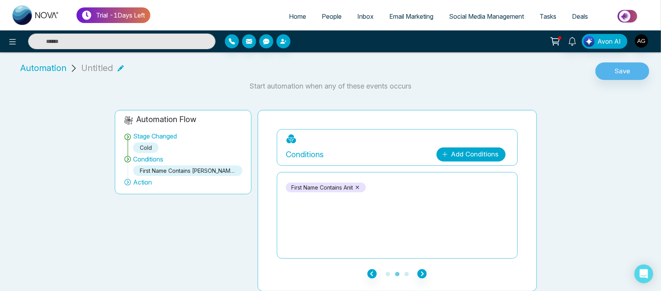
click at [458, 161] on link "Add Conditions" at bounding box center [471, 155] width 69 height 14
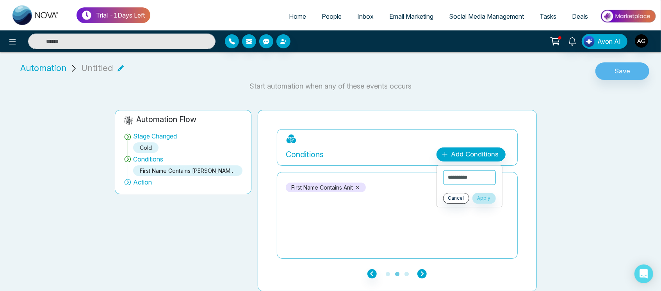
click at [419, 270] on icon "button" at bounding box center [421, 273] width 9 height 9
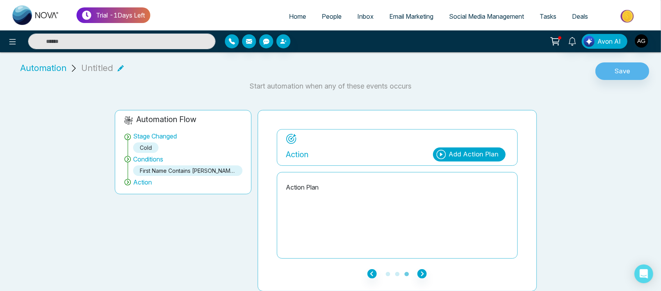
click at [474, 155] on div "Add Action Plan" at bounding box center [474, 155] width 50 height 10
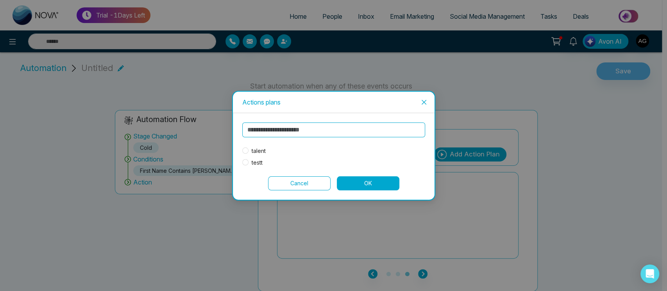
click at [250, 147] on span "talent" at bounding box center [258, 151] width 20 height 9
click at [353, 184] on button "OK" at bounding box center [368, 183] width 62 height 14
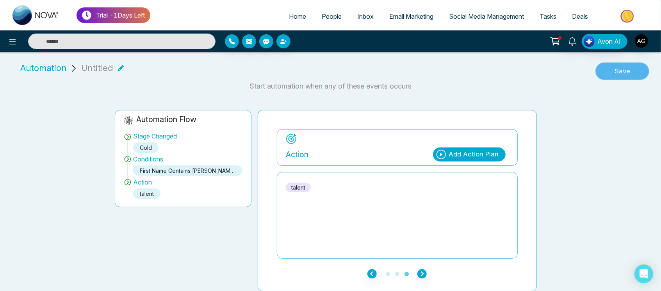
click at [623, 74] on button "Save" at bounding box center [622, 71] width 54 height 18
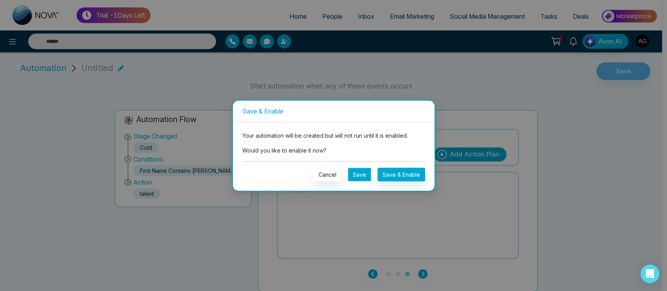
click at [357, 176] on button "Save" at bounding box center [359, 175] width 23 height 14
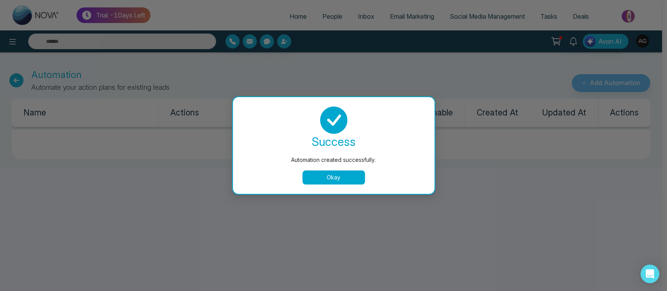
click at [338, 182] on button "Okay" at bounding box center [333, 178] width 62 height 14
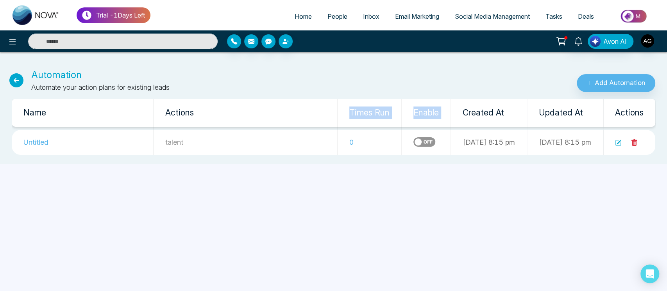
drag, startPoint x: 300, startPoint y: 113, endPoint x: 406, endPoint y: 112, distance: 105.8
click at [406, 112] on tr "Name Actions Times Run Enable Created At Updated At Actions" at bounding box center [333, 113] width 643 height 28
click at [451, 112] on th "Created At" at bounding box center [489, 113] width 76 height 28
drag, startPoint x: 406, startPoint y: 112, endPoint x: 312, endPoint y: 111, distance: 93.7
click at [312, 111] on tr "Name Actions Times Run Enable Created At Updated At Actions" at bounding box center [333, 113] width 643 height 28
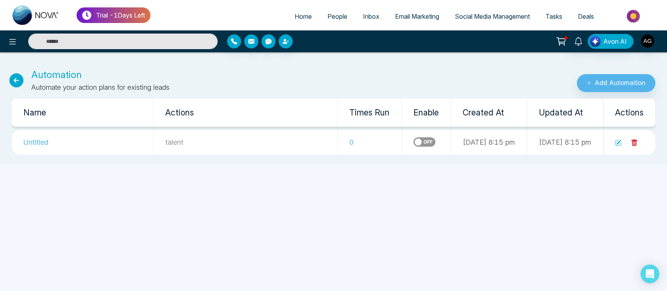
click at [372, 92] on div "Automation Automate your action plans for existing leads" at bounding box center [222, 80] width 444 height 25
drag, startPoint x: 399, startPoint y: 114, endPoint x: 301, endPoint y: 114, distance: 98.0
click at [301, 114] on tr "Name Actions Times Run Enable Created At Updated At Actions" at bounding box center [333, 113] width 643 height 28
click at [309, 75] on div "Automation Automate your action plans for existing leads" at bounding box center [222, 80] width 444 height 25
drag, startPoint x: 302, startPoint y: 108, endPoint x: 400, endPoint y: 110, distance: 98.4
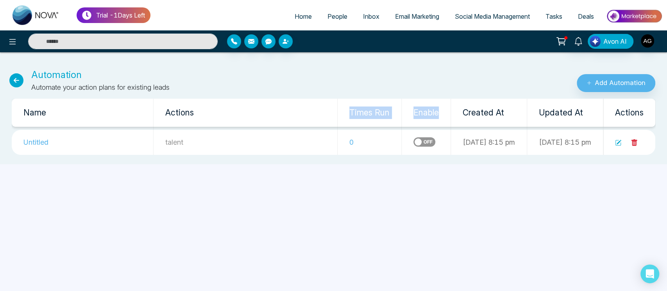
click at [400, 110] on tr "Name Actions Times Run Enable Created At Updated At Actions" at bounding box center [333, 113] width 643 height 28
click at [401, 110] on th "Enable" at bounding box center [425, 113] width 49 height 28
drag, startPoint x: 400, startPoint y: 110, endPoint x: 287, endPoint y: 111, distance: 113.6
click at [287, 111] on tr "Name Actions Times Run Enable Created At Updated At Actions" at bounding box center [333, 113] width 643 height 28
click at [335, 60] on div "Automation Automate your action plans for existing leads Add Automation" at bounding box center [333, 76] width 667 height 34
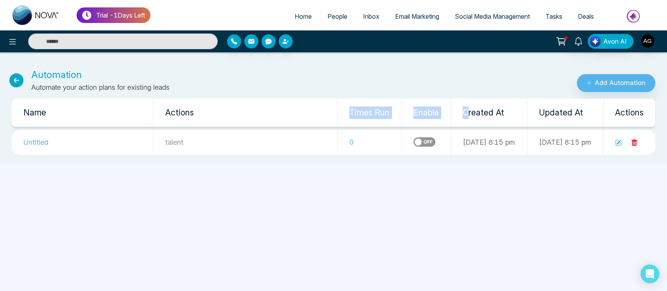
drag, startPoint x: 304, startPoint y: 113, endPoint x: 423, endPoint y: 114, distance: 119.1
click at [423, 114] on tr "Name Actions Times Run Enable Created At Updated At Actions" at bounding box center [333, 113] width 643 height 28
click at [451, 114] on th "Created At" at bounding box center [489, 113] width 76 height 28
click at [413, 141] on label at bounding box center [424, 141] width 22 height 9
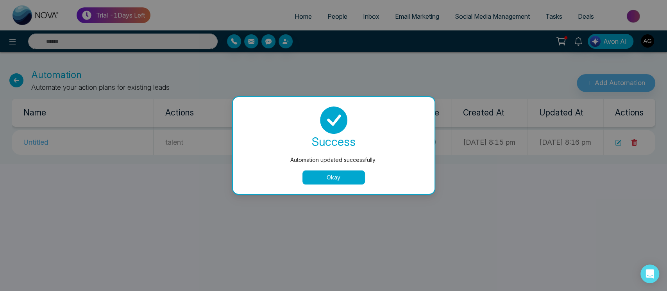
click at [335, 177] on button "Okay" at bounding box center [333, 178] width 62 height 14
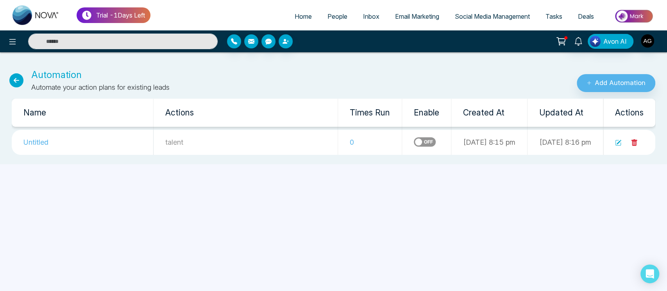
click at [16, 82] on icon at bounding box center [16, 80] width 14 height 14
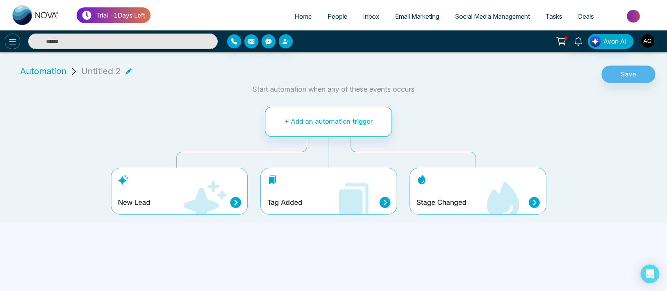
click at [6, 39] on button at bounding box center [13, 42] width 16 height 16
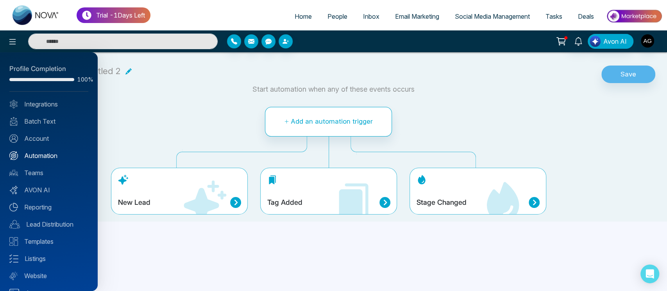
click at [57, 151] on link "Automation" at bounding box center [48, 155] width 79 height 9
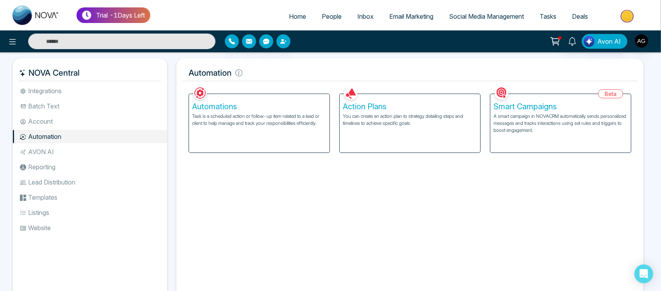
click at [289, 136] on div "Automations Task is a scheduled action or follow-up item related to a lead or c…" at bounding box center [259, 123] width 141 height 59
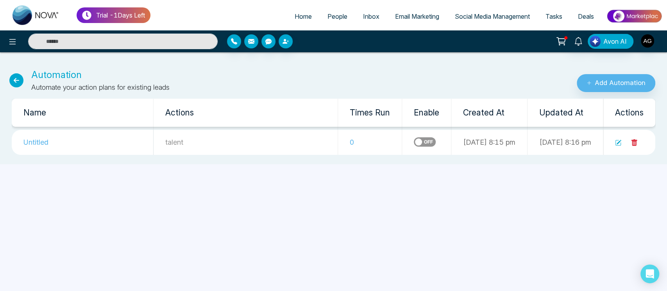
click at [618, 144] on icon at bounding box center [618, 143] width 6 height 6
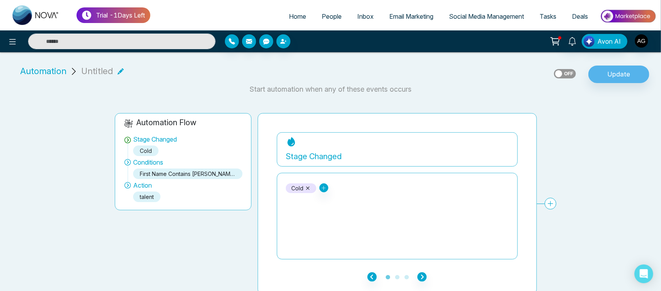
click at [328, 16] on span "People" at bounding box center [332, 16] width 20 height 8
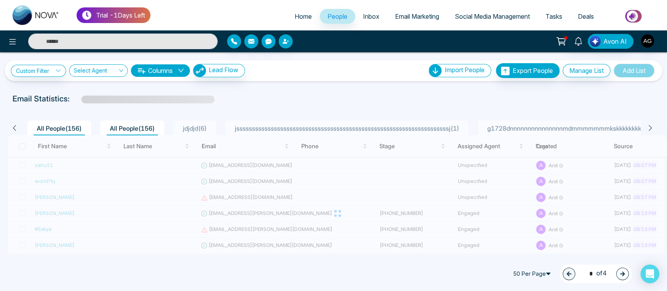
click at [319, 125] on span "jssssssssssssssssssssssssssssssssssssssssssssssssssssssssssssssssssssj ( 1 )" at bounding box center [347, 129] width 230 height 8
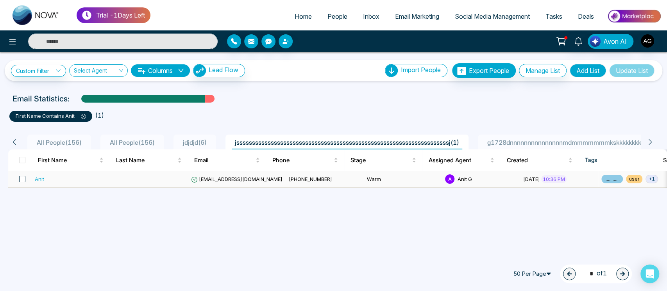
click at [21, 178] on span at bounding box center [22, 179] width 6 height 6
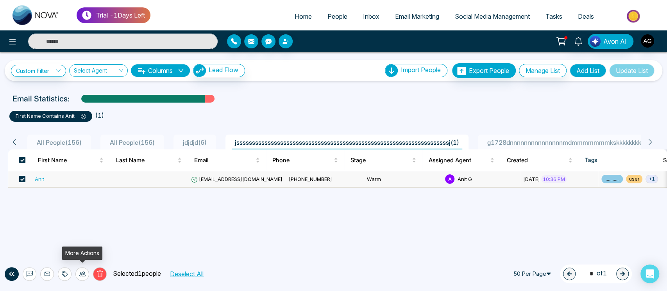
click at [82, 272] on icon at bounding box center [82, 274] width 6 height 6
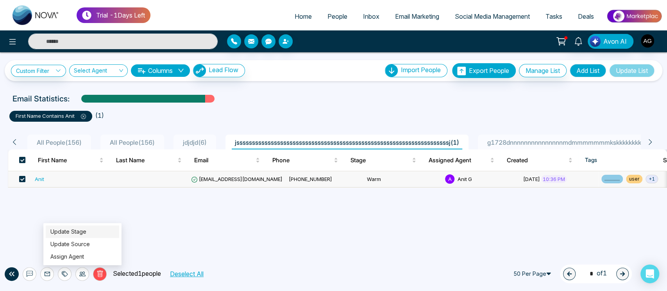
click at [86, 228] on link "Update Stage" at bounding box center [68, 231] width 36 height 7
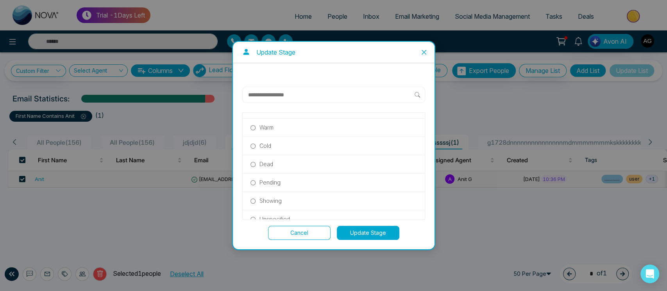
scroll to position [159, 0]
click at [275, 147] on label "Cold" at bounding box center [333, 147] width 166 height 9
click at [362, 230] on button "Update Stage" at bounding box center [368, 233] width 62 height 14
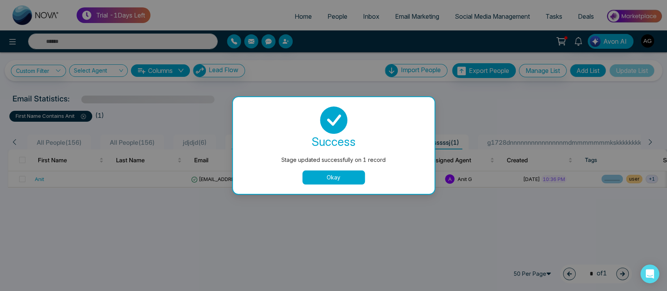
click at [355, 168] on div "success Stage updated successfully on 1 record Okay" at bounding box center [333, 146] width 183 height 78
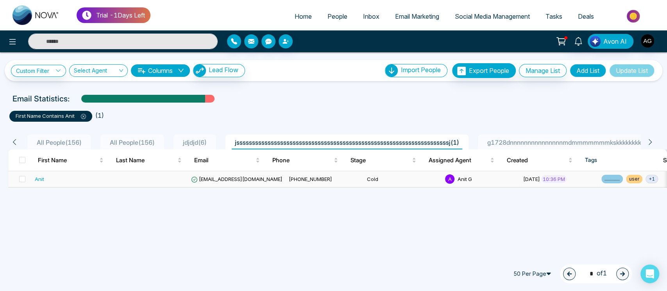
click at [364, 179] on td "Cold" at bounding box center [403, 179] width 78 height 16
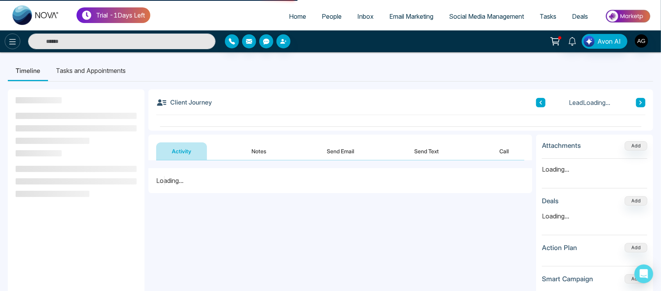
click at [12, 43] on div at bounding box center [110, 42] width 220 height 16
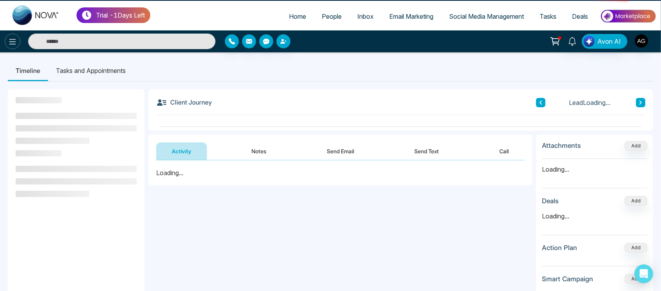
click at [12, 43] on icon at bounding box center [12, 41] width 9 height 9
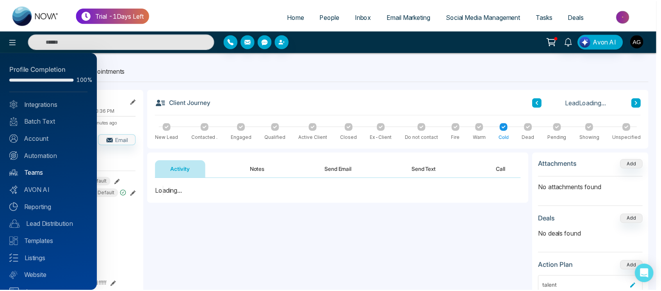
scroll to position [16, 0]
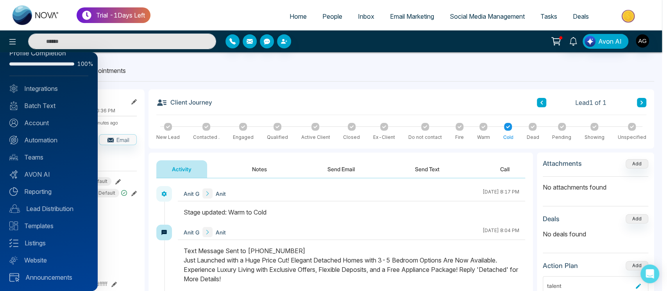
click at [59, 134] on div "Profile Completion 100% Integrations Batch Text Account Automation Teams AVON A…" at bounding box center [49, 171] width 98 height 239
click at [50, 139] on link "Automation" at bounding box center [48, 139] width 79 height 9
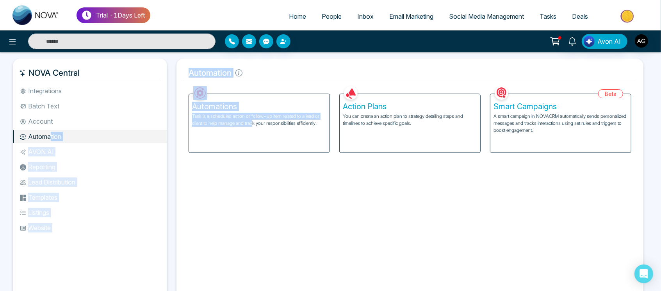
drag, startPoint x: 50, startPoint y: 139, endPoint x: 284, endPoint y: 183, distance: 238.3
click at [284, 183] on div "NOVA Central Integrations Batch Text Account Automation AVON AI Reporting Lead …" at bounding box center [330, 181] width 635 height 245
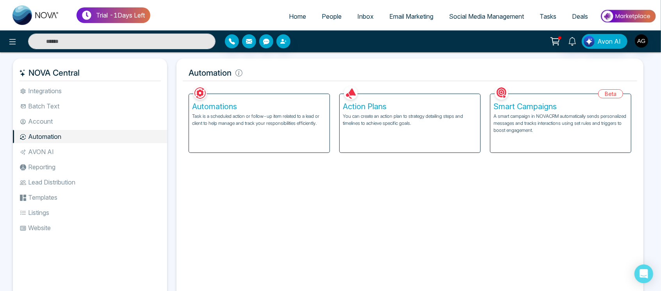
click at [290, 124] on p "Task is a scheduled action or follow-up item related to a lead or client to hel…" at bounding box center [259, 120] width 134 height 14
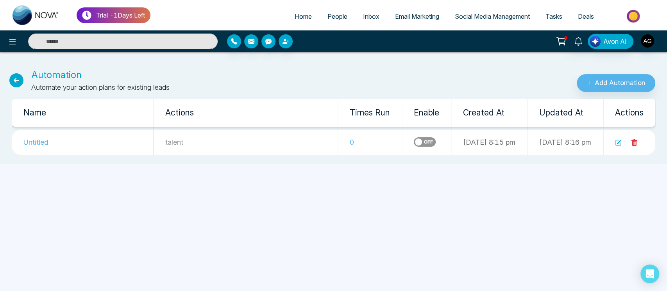
click at [617, 143] on icon at bounding box center [618, 143] width 6 height 6
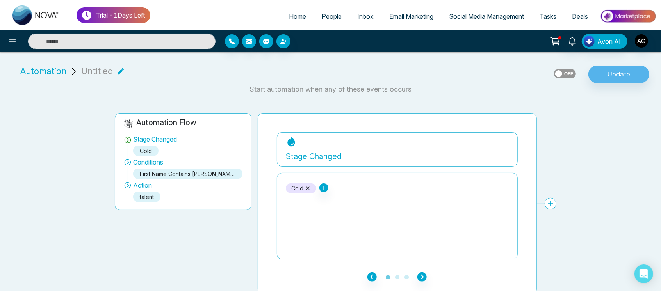
click at [322, 18] on span "People" at bounding box center [332, 16] width 20 height 8
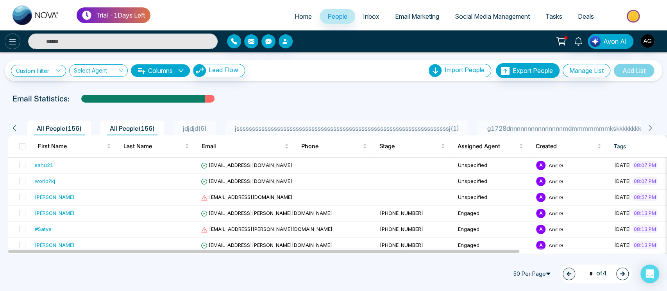
click at [16, 40] on icon at bounding box center [12, 41] width 9 height 9
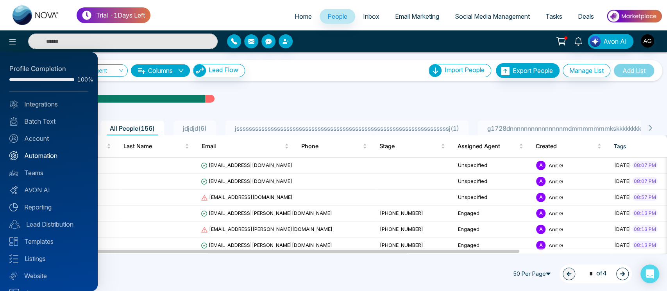
click at [62, 158] on link "Automation" at bounding box center [48, 155] width 79 height 9
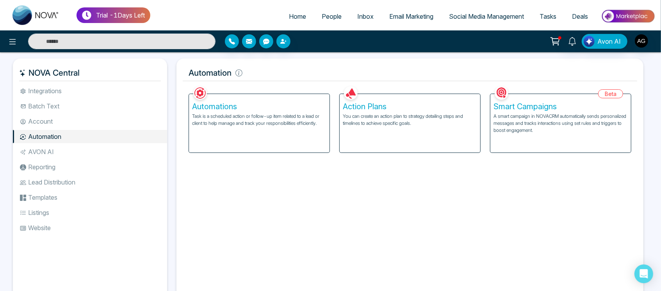
click at [251, 71] on h5 "Automation" at bounding box center [410, 73] width 454 height 16
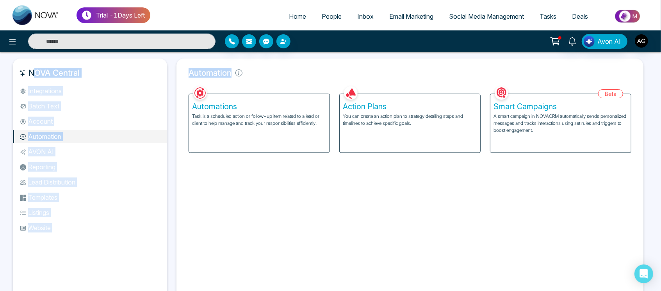
drag, startPoint x: 240, startPoint y: 73, endPoint x: 150, endPoint y: 76, distance: 89.5
click at [150, 76] on div "NOVA Central Integrations Batch Text Account Automation AVON AI Reporting Lead …" at bounding box center [330, 181] width 635 height 245
click at [196, 75] on h5 "Automation" at bounding box center [410, 73] width 454 height 16
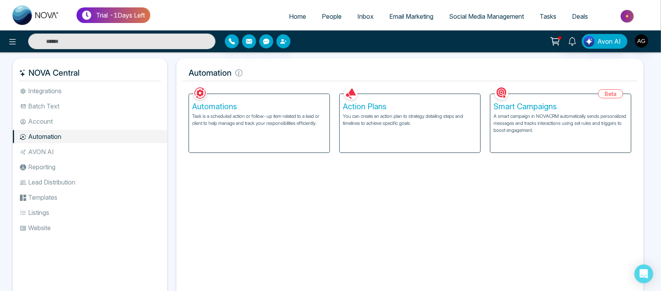
click at [250, 73] on h5 "Automation" at bounding box center [410, 73] width 454 height 16
drag, startPoint x: 231, startPoint y: 76, endPoint x: 178, endPoint y: 76, distance: 53.1
click at [178, 76] on div "Automation Facebook NOVACRM enables users to connect to Facebook to schedule so…" at bounding box center [409, 181] width 467 height 245
click at [308, 72] on h5 "Automation" at bounding box center [410, 73] width 454 height 16
click at [580, 123] on p "A smart campaign in NOVACRM automatically sends personalized messages and track…" at bounding box center [561, 123] width 134 height 21
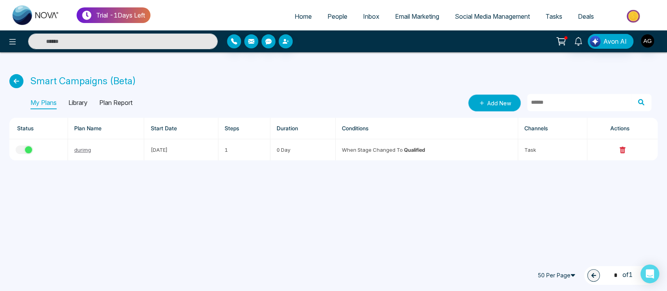
click at [488, 109] on link "Add New" at bounding box center [494, 102] width 53 height 17
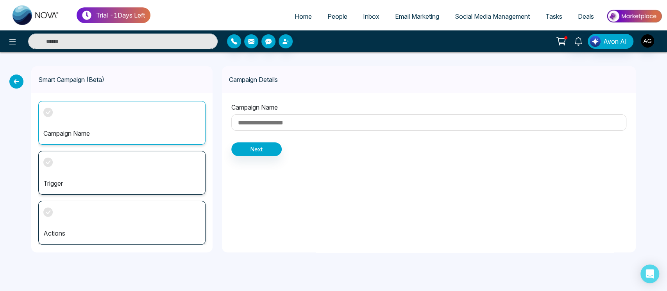
click at [12, 82] on icon at bounding box center [16, 82] width 14 height 14
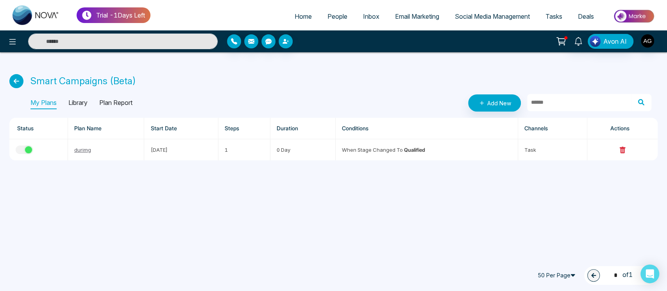
click at [16, 82] on icon at bounding box center [16, 81] width 14 height 14
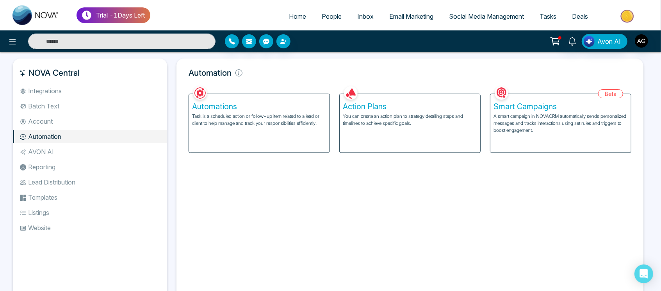
click at [44, 153] on li "AVON AI" at bounding box center [90, 151] width 154 height 13
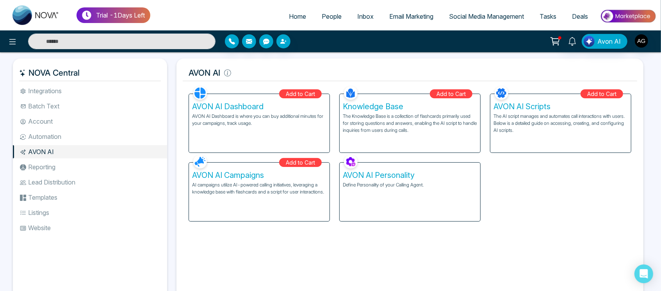
click at [57, 165] on li "Reporting" at bounding box center [90, 166] width 154 height 13
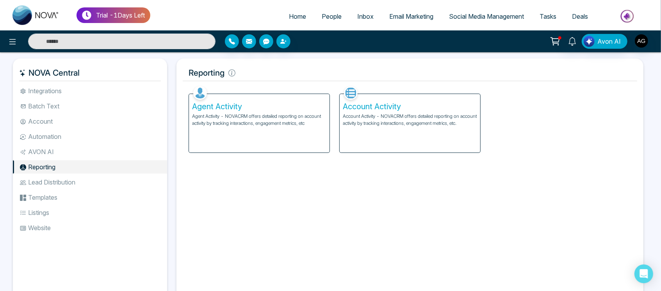
click at [71, 189] on ul "Integrations Batch Text Account Automation AVON AI Reporting Lead Distribution …" at bounding box center [90, 186] width 154 height 204
click at [71, 183] on li "Lead Distribution" at bounding box center [90, 182] width 154 height 13
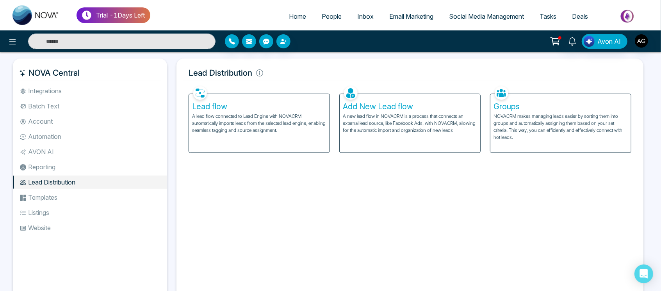
click at [61, 202] on li "Templates" at bounding box center [90, 197] width 154 height 13
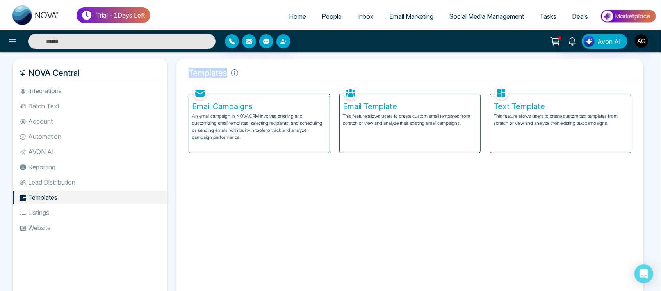
drag, startPoint x: 244, startPoint y: 76, endPoint x: 184, endPoint y: 75, distance: 59.7
click at [184, 75] on h5 "Templates" at bounding box center [410, 73] width 454 height 16
drag, startPoint x: 247, startPoint y: 76, endPoint x: 179, endPoint y: 72, distance: 67.7
click at [179, 72] on div "Templates Facebook NOVACRM enables users to connect to Facebook to schedule soc…" at bounding box center [409, 181] width 467 height 245
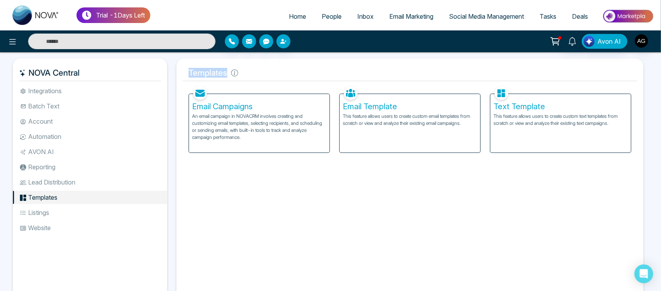
click at [179, 72] on div "Templates Facebook NOVACRM enables users to connect to Facebook to schedule soc…" at bounding box center [409, 181] width 467 height 245
drag, startPoint x: 252, startPoint y: 80, endPoint x: 185, endPoint y: 71, distance: 67.7
click at [185, 71] on h5 "Templates" at bounding box center [410, 73] width 454 height 16
drag, startPoint x: 230, startPoint y: 74, endPoint x: 176, endPoint y: 74, distance: 53.1
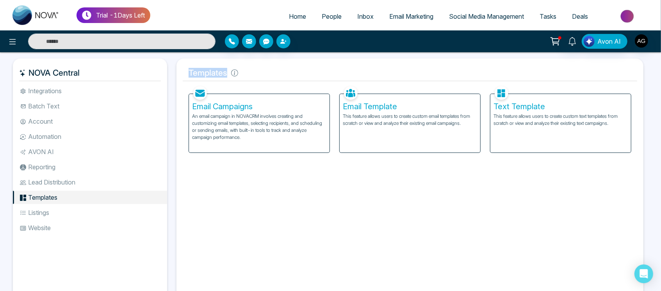
click at [176, 74] on div "Templates Facebook NOVACRM enables users to connect to Facebook to schedule soc…" at bounding box center [409, 181] width 467 height 245
drag, startPoint x: 222, startPoint y: 74, endPoint x: 172, endPoint y: 77, distance: 50.1
click at [172, 77] on div "Templates Facebook NOVACRM enables users to connect to Facebook to schedule soc…" at bounding box center [410, 181] width 476 height 245
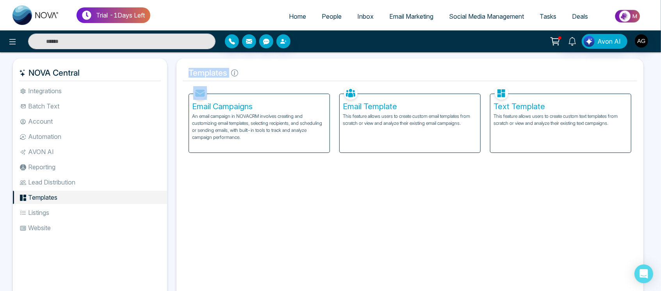
drag, startPoint x: 172, startPoint y: 77, endPoint x: 254, endPoint y: 77, distance: 82.0
click at [254, 77] on div "Templates Facebook NOVACRM enables users to connect to Facebook to schedule soc…" at bounding box center [410, 181] width 476 height 245
click at [254, 77] on h5 "Templates" at bounding box center [410, 73] width 454 height 16
click at [274, 128] on p "An email campaign in NOVACRM involves creating and customizing email templates,…" at bounding box center [259, 127] width 134 height 28
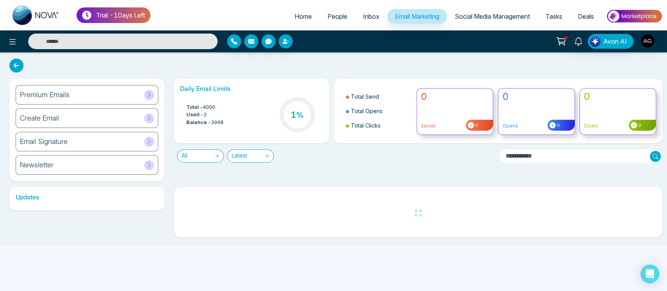
click at [110, 96] on div "Premium Emails" at bounding box center [87, 95] width 143 height 20
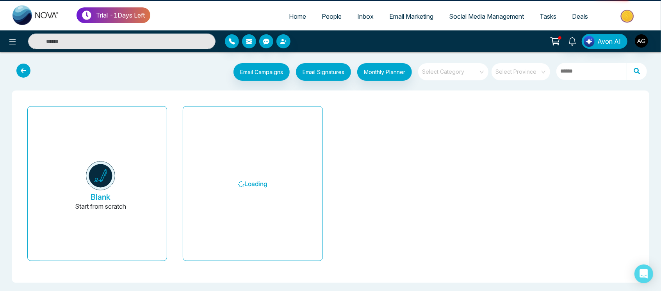
click at [116, 97] on div "Blank Start from scratch Loading" at bounding box center [330, 187] width 625 height 180
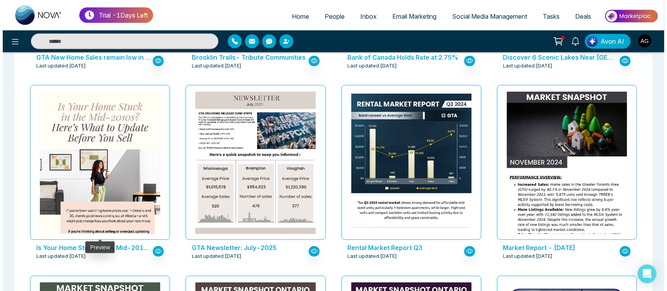
scroll to position [406, 0]
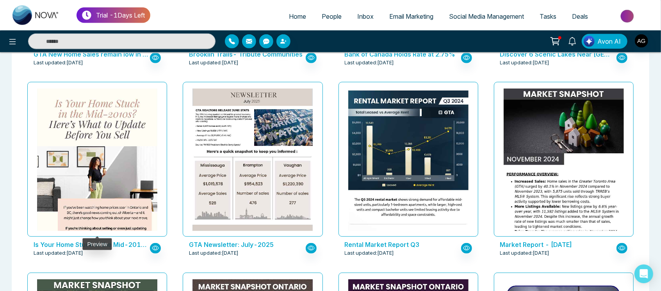
click at [128, 236] on div at bounding box center [97, 159] width 140 height 155
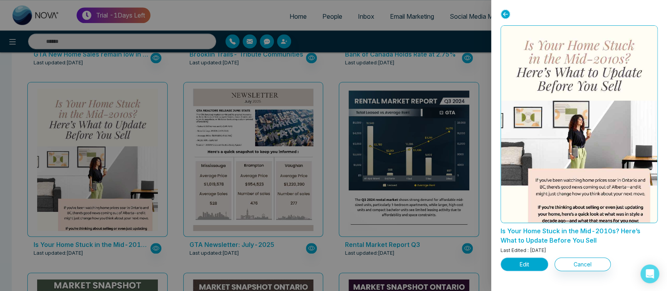
click at [529, 265] on button "Edit" at bounding box center [524, 265] width 48 height 14
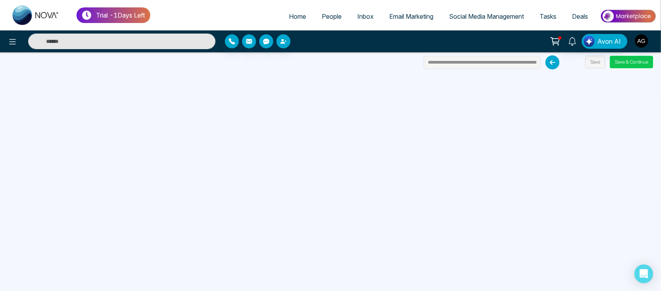
click at [629, 58] on button "Save & Continue" at bounding box center [631, 62] width 43 height 12
click at [627, 60] on button "Save & Continue" at bounding box center [631, 62] width 43 height 12
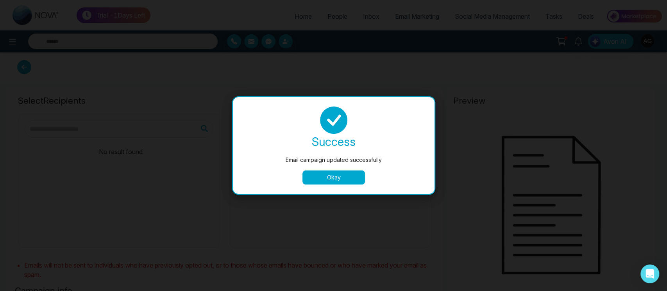
click at [334, 183] on body "**********" at bounding box center [333, 145] width 667 height 291
type input "**********"
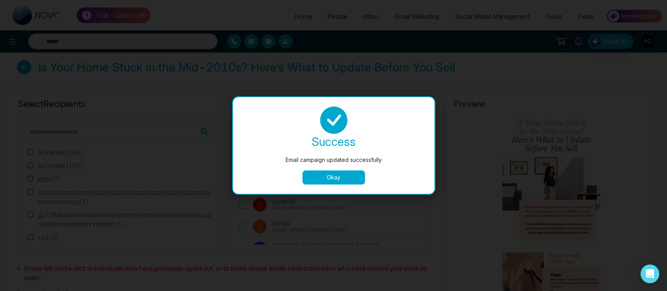
click at [338, 178] on button "Okay" at bounding box center [333, 178] width 62 height 14
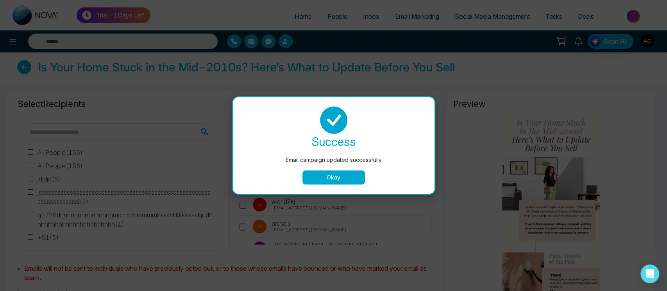
click at [338, 178] on button "Okay" at bounding box center [333, 178] width 62 height 14
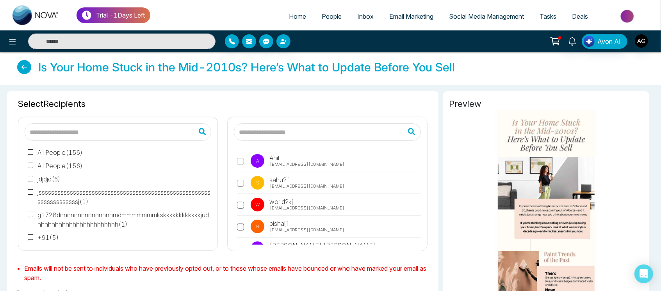
click at [338, 178] on label "s sahu21 sahu345@gmail.com" at bounding box center [329, 185] width 184 height 18
click at [271, 180] on span "sahu21" at bounding box center [279, 179] width 23 height 9
click at [259, 157] on p "A" at bounding box center [258, 161] width 14 height 14
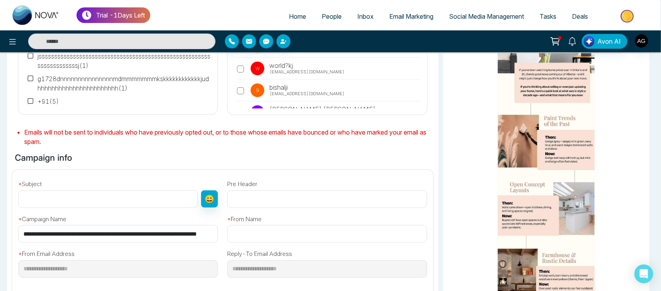
scroll to position [139, 0]
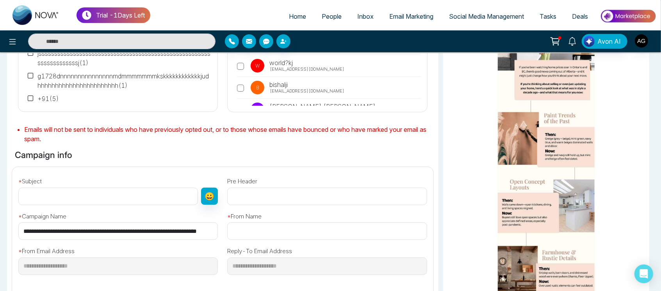
drag, startPoint x: 206, startPoint y: 230, endPoint x: 18, endPoint y: 229, distance: 188.2
click at [18, 229] on div "**********" at bounding box center [118, 222] width 209 height 35
click at [98, 201] on input "text" at bounding box center [108, 197] width 180 height 18
paste input "**********"
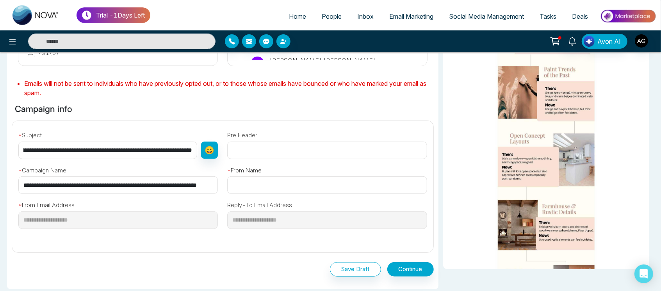
scroll to position [188, 0]
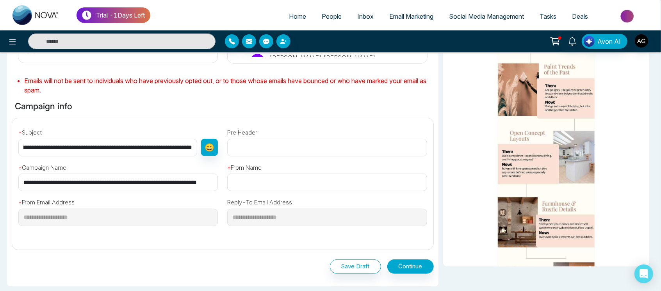
type input "**********"
click at [288, 186] on input "text" at bounding box center [327, 183] width 200 height 18
type input "*******"
click at [416, 266] on button "Continue" at bounding box center [410, 267] width 46 height 14
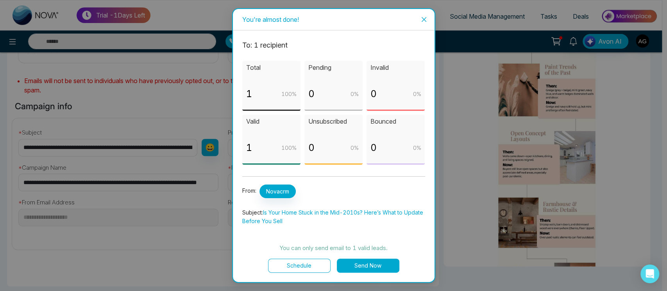
click at [305, 269] on button "Schedule" at bounding box center [299, 266] width 62 height 14
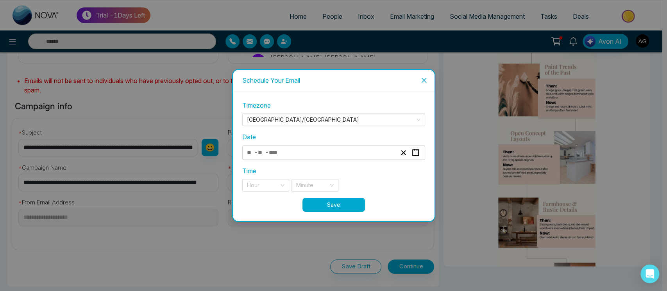
click at [308, 153] on div "- -" at bounding box center [321, 153] width 151 height 11
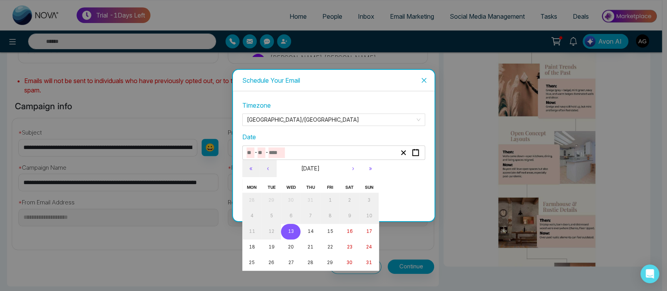
click at [292, 231] on abbr "13" at bounding box center [291, 231] width 6 height 5
type input "*"
type input "**"
type input "****"
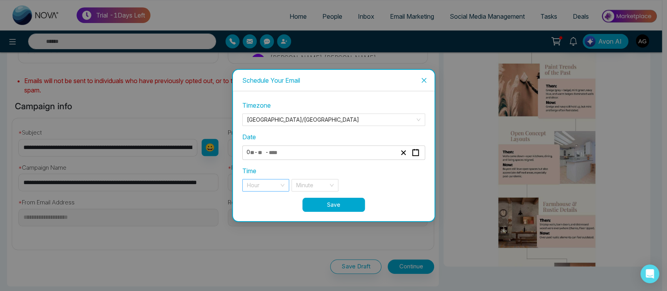
click at [274, 186] on input "search" at bounding box center [263, 186] width 32 height 12
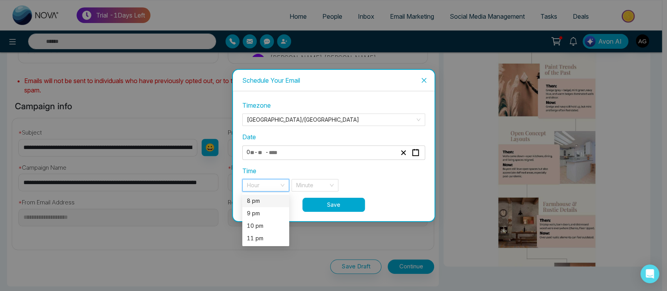
click at [281, 198] on div "8 pm" at bounding box center [265, 201] width 37 height 9
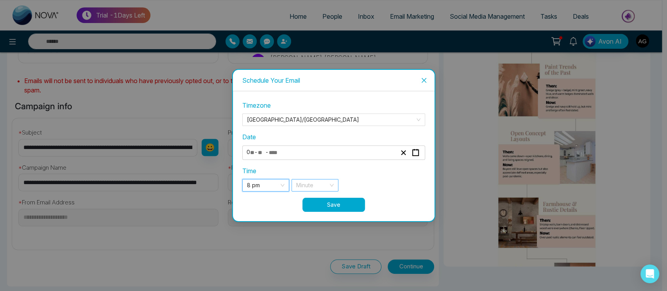
click at [317, 185] on input "search" at bounding box center [312, 186] width 32 height 12
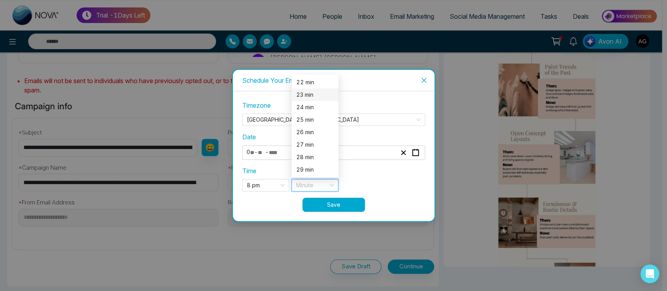
click at [311, 91] on div "23 min" at bounding box center [314, 95] width 37 height 9
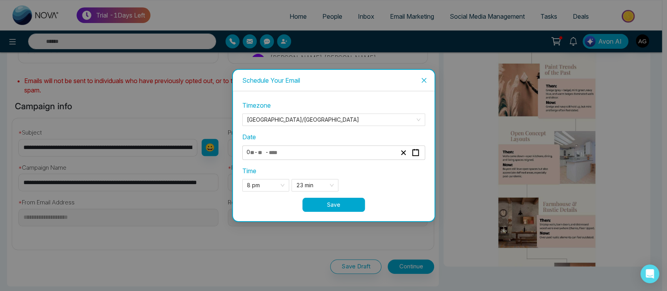
click at [354, 205] on button "Save" at bounding box center [333, 205] width 62 height 14
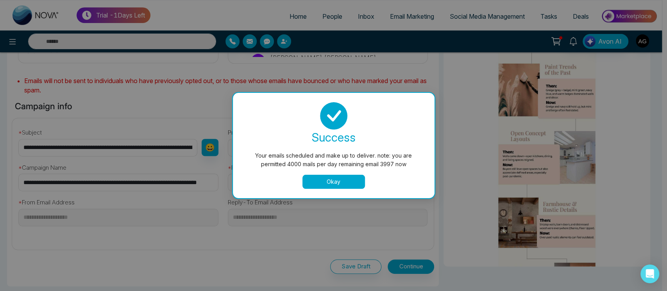
click at [356, 179] on button "Okay" at bounding box center [333, 182] width 62 height 14
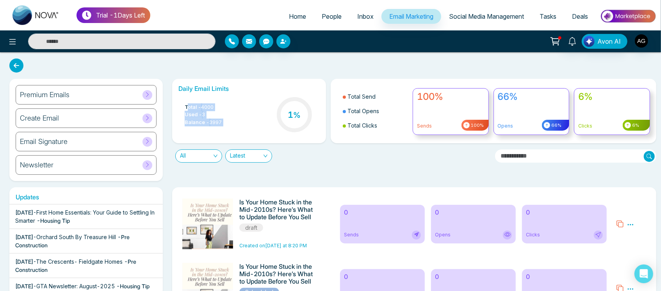
drag, startPoint x: 187, startPoint y: 105, endPoint x: 250, endPoint y: 124, distance: 66.0
click at [250, 124] on div "Total - 4000 Used - 3 Balance - 3997 1 %" at bounding box center [248, 116] width 141 height 40
click at [182, 102] on div "Total - 4000 Used - 3 Balance - 3997 1 %" at bounding box center [248, 116] width 141 height 40
drag, startPoint x: 186, startPoint y: 106, endPoint x: 239, endPoint y: 131, distance: 58.3
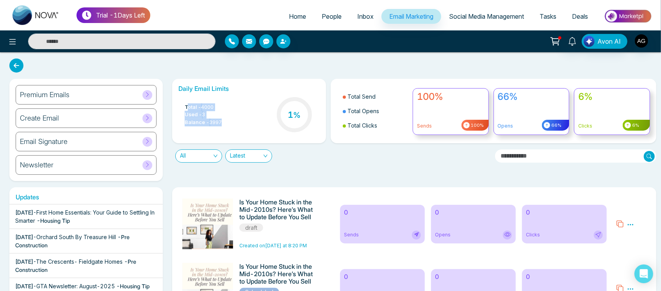
click at [239, 131] on div "Total - 4000 Used - 3 Balance - 3997 1 %" at bounding box center [248, 116] width 141 height 40
drag, startPoint x: 239, startPoint y: 131, endPoint x: 173, endPoint y: 104, distance: 71.4
click at [173, 104] on div "Daily Email Limits Total - 4000 Used - 3 Balance - 3997 1 %" at bounding box center [248, 111] width 153 height 64
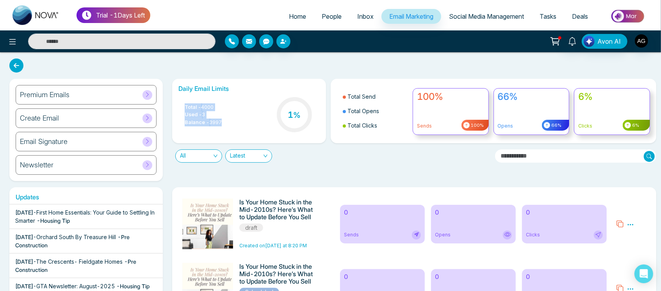
drag, startPoint x: 183, startPoint y: 107, endPoint x: 238, endPoint y: 128, distance: 59.1
click at [238, 128] on div "Total - 4000 Used - 3 Balance - 3997 1 %" at bounding box center [248, 116] width 141 height 40
drag, startPoint x: 238, startPoint y: 128, endPoint x: 174, endPoint y: 98, distance: 71.3
click at [174, 98] on div "Daily Email Limits Total - 4000 Used - 3 Balance - 3997 1 %" at bounding box center [248, 111] width 153 height 64
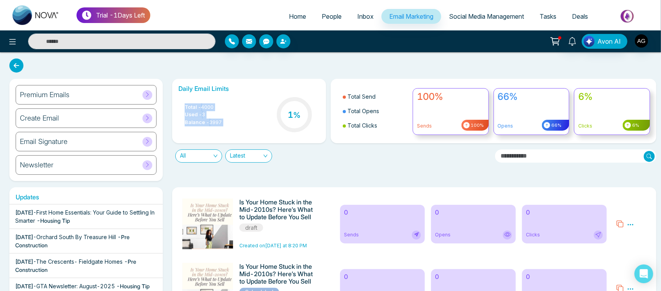
click at [174, 98] on div "Daily Email Limits Total - 4000 Used - 3 Balance - 3997 1 %" at bounding box center [248, 111] width 153 height 64
drag, startPoint x: 176, startPoint y: 87, endPoint x: 240, endPoint y: 87, distance: 63.6
click at [240, 87] on div "Daily Email Limits Total - 4000 Used - 3 Balance - 3997 1 %" at bounding box center [248, 111] width 153 height 64
click at [240, 87] on h6 "Daily Email Limits" at bounding box center [248, 88] width 141 height 7
drag, startPoint x: 240, startPoint y: 87, endPoint x: 172, endPoint y: 87, distance: 67.9
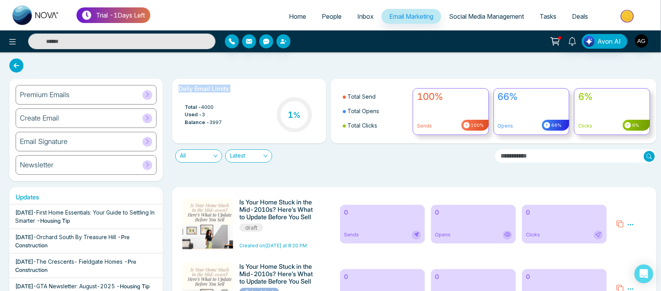
click at [172, 87] on div "Daily Email Limits Total - 4000 Used - 3 Balance - 3997 1 %" at bounding box center [248, 111] width 153 height 64
drag, startPoint x: 172, startPoint y: 87, endPoint x: 238, endPoint y: 88, distance: 66.4
click at [238, 88] on div "Daily Email Limits Total - 4000 Used - 3 Balance - 3997 1 %" at bounding box center [248, 111] width 153 height 64
click at [238, 88] on h6 "Daily Email Limits" at bounding box center [248, 88] width 141 height 7
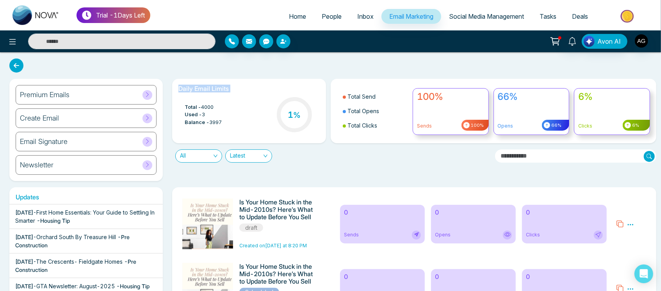
drag, startPoint x: 238, startPoint y: 88, endPoint x: 176, endPoint y: 87, distance: 61.7
click at [176, 87] on div "Daily Email Limits Total - 4000 Used - 3 Balance - 3997 1 %" at bounding box center [248, 111] width 153 height 64
drag, startPoint x: 176, startPoint y: 87, endPoint x: 235, endPoint y: 89, distance: 59.0
click at [235, 89] on div "Daily Email Limits Total - 4000 Used - 3 Balance - 3997 1 %" at bounding box center [248, 111] width 153 height 64
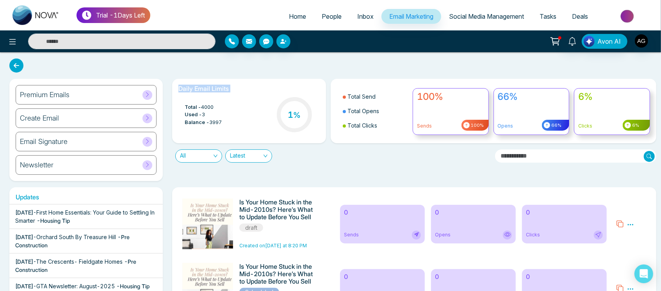
click at [235, 89] on h6 "Daily Email Limits" at bounding box center [248, 88] width 141 height 7
drag, startPoint x: 235, startPoint y: 89, endPoint x: 174, endPoint y: 86, distance: 61.3
click at [174, 86] on div "Daily Email Limits Total - 4000 Used - 3 Balance - 3997 1 %" at bounding box center [248, 111] width 153 height 64
click at [11, 63] on icon at bounding box center [16, 66] width 14 height 14
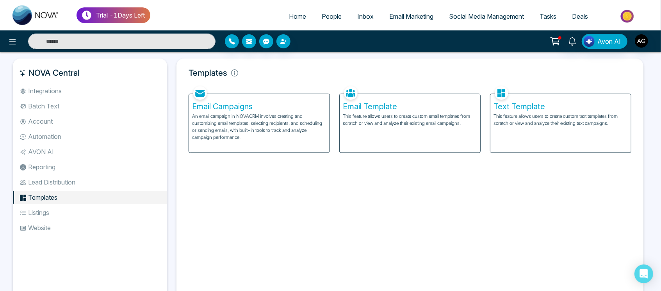
click at [370, 120] on p "This feature allows users to create custom email templates from scratch or view…" at bounding box center [410, 120] width 134 height 14
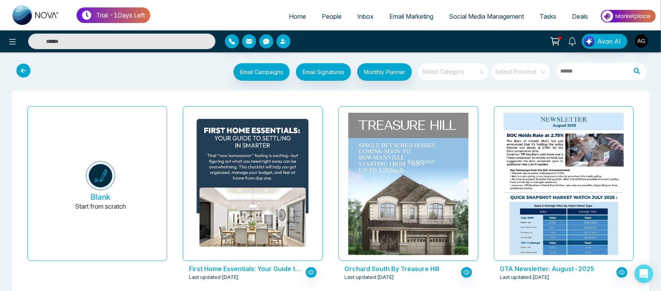
click at [466, 70] on input "search" at bounding box center [450, 69] width 56 height 12
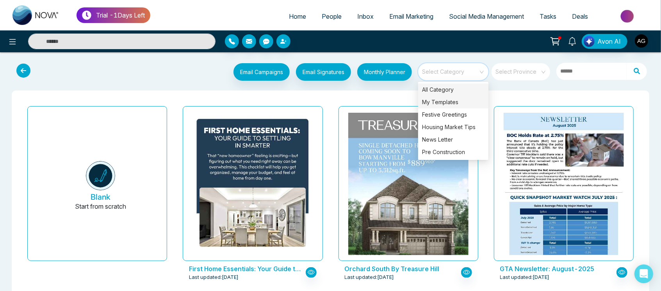
click at [453, 98] on div "My Templates" at bounding box center [453, 102] width 70 height 12
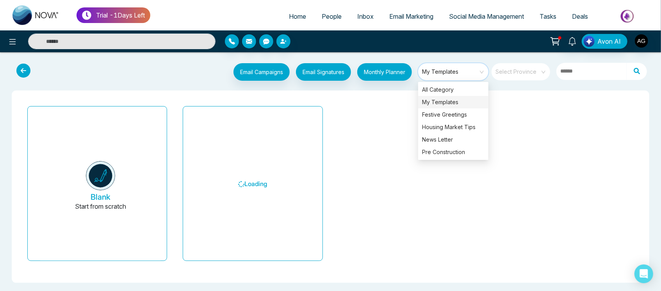
click at [456, 71] on span "My Templates" at bounding box center [454, 72] width 64 height 12
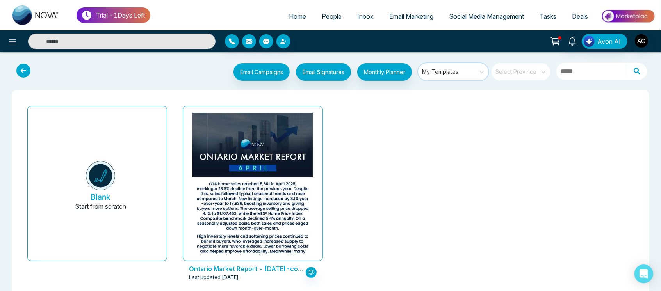
click at [465, 70] on span "My Templates" at bounding box center [454, 72] width 64 height 12
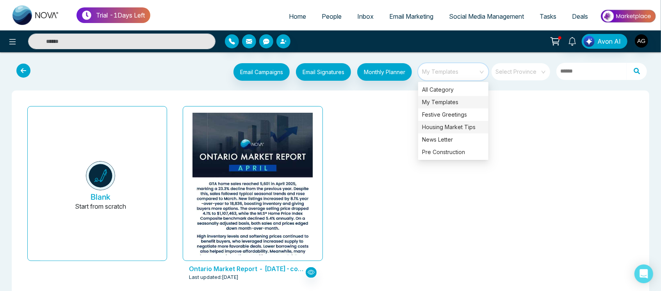
click at [462, 133] on div "Housing Market Tips" at bounding box center [453, 127] width 70 height 12
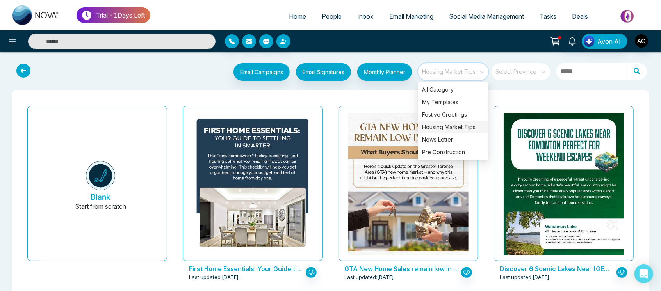
click at [530, 72] on input "search" at bounding box center [518, 69] width 45 height 12
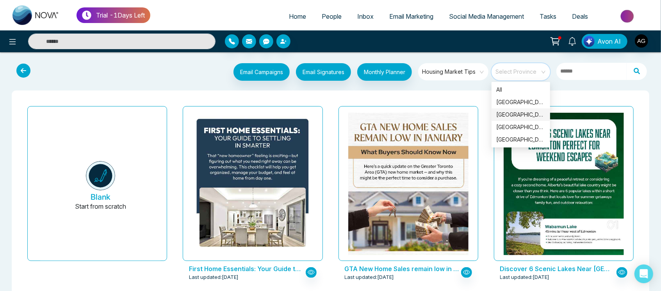
click at [515, 120] on div "British Columbia" at bounding box center [521, 115] width 59 height 12
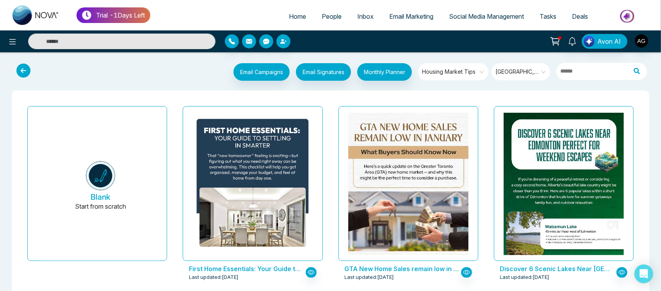
click at [25, 72] on icon at bounding box center [23, 71] width 14 height 14
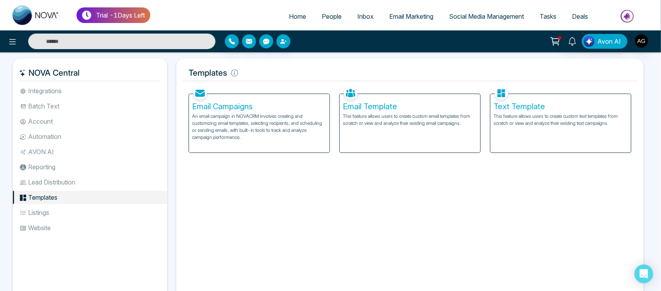
click at [533, 134] on div "Text Template This feature allows users to create custom text templates from sc…" at bounding box center [560, 123] width 141 height 59
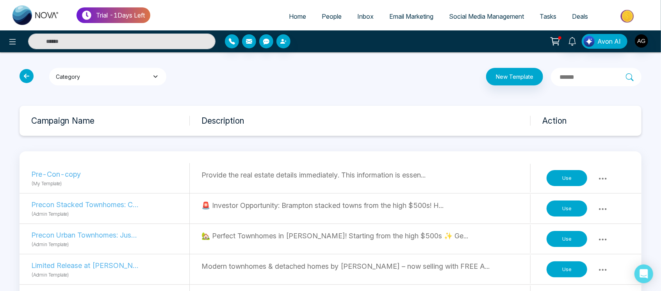
click at [158, 74] on icon "button" at bounding box center [155, 76] width 8 height 5
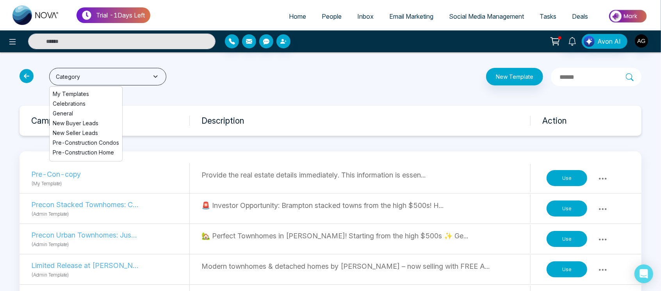
scroll to position [45, 0]
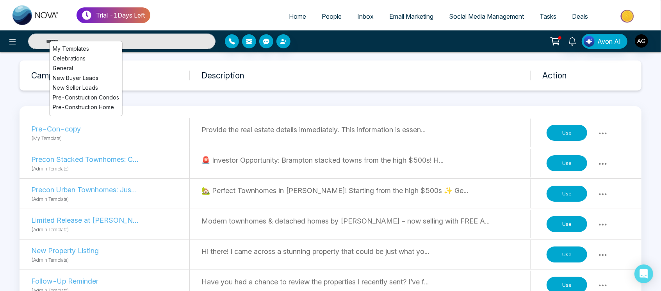
click at [602, 132] on icon at bounding box center [602, 133] width 9 height 9
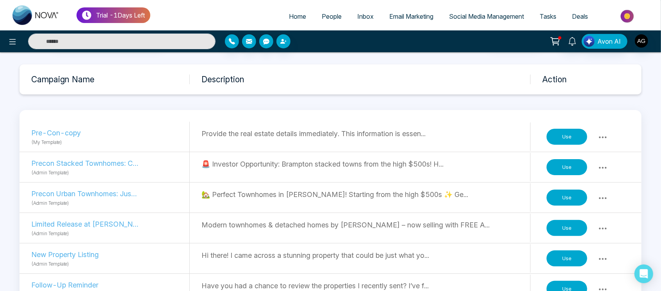
scroll to position [0, 0]
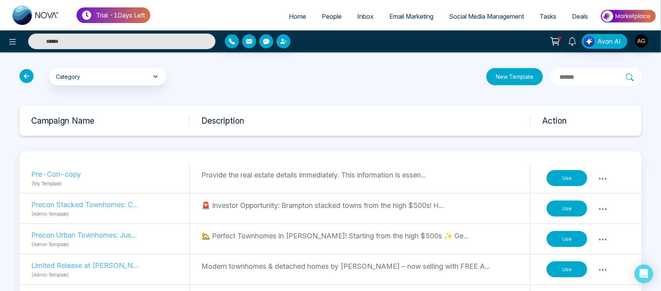
click at [497, 79] on button "New Template" at bounding box center [514, 77] width 57 height 18
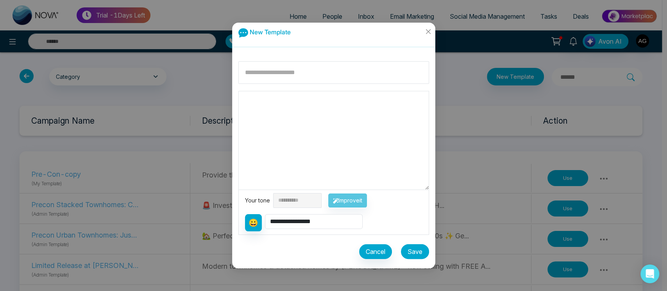
click at [419, 247] on button "Save" at bounding box center [415, 251] width 28 height 15
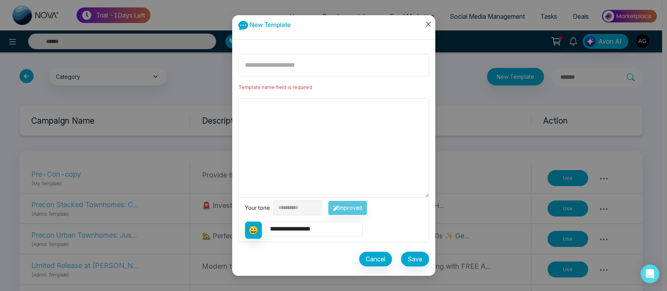
click at [430, 25] on icon "close" at bounding box center [428, 24] width 6 height 6
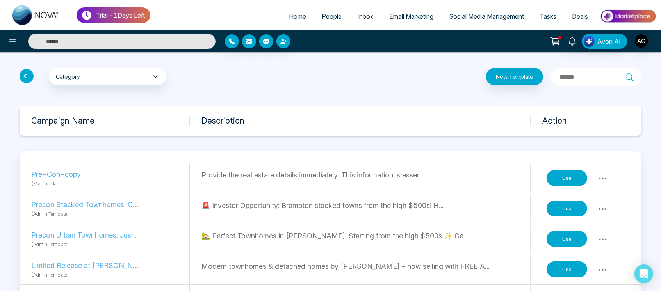
click at [29, 75] on icon at bounding box center [27, 76] width 14 height 14
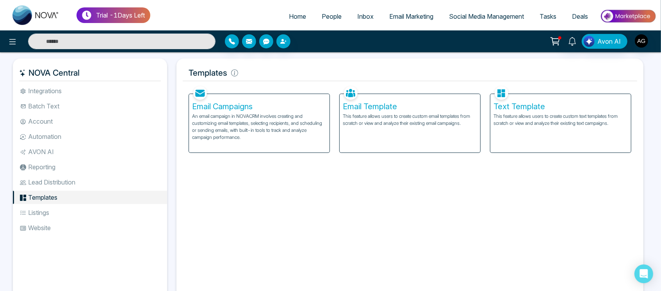
click at [69, 214] on li "Listings" at bounding box center [90, 212] width 154 height 13
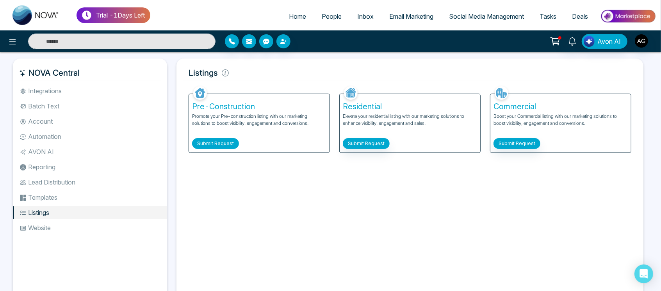
click at [222, 144] on button "Submit Request" at bounding box center [215, 143] width 47 height 11
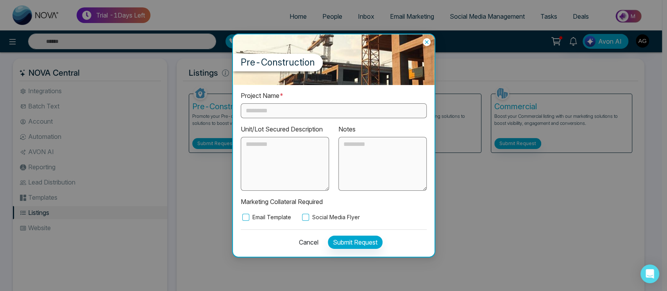
click at [325, 112] on input "text" at bounding box center [334, 110] width 186 height 15
type input "****"
click at [313, 214] on label "Social Media Flyer" at bounding box center [329, 217] width 59 height 9
click at [342, 246] on button "Submit Request" at bounding box center [355, 242] width 55 height 13
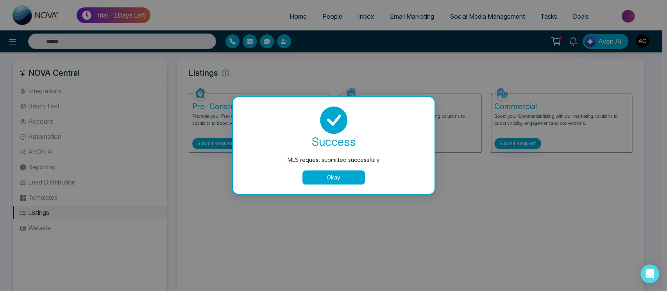
click at [335, 175] on button "Okay" at bounding box center [333, 178] width 62 height 14
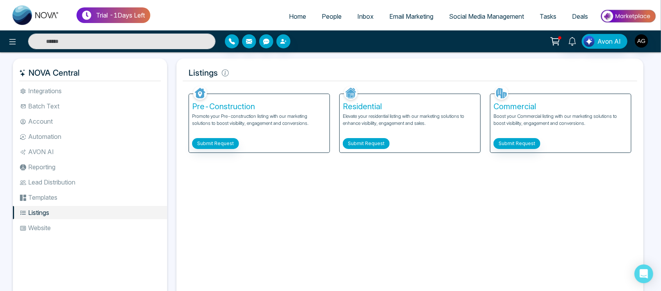
click at [360, 144] on button "Submit Request" at bounding box center [366, 143] width 47 height 11
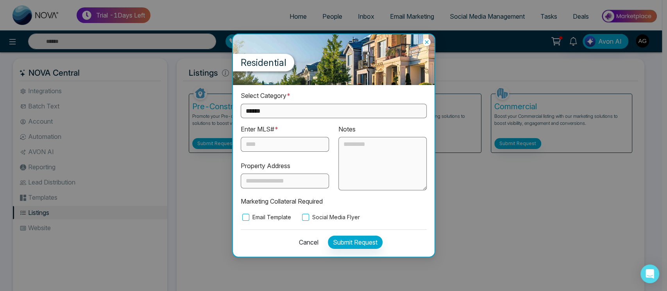
click at [318, 109] on select "**********" at bounding box center [334, 111] width 186 height 14
select select "**********"
click at [241, 104] on select "**********" at bounding box center [334, 111] width 186 height 14
click at [272, 144] on input "text" at bounding box center [285, 144] width 88 height 15
type input "**"
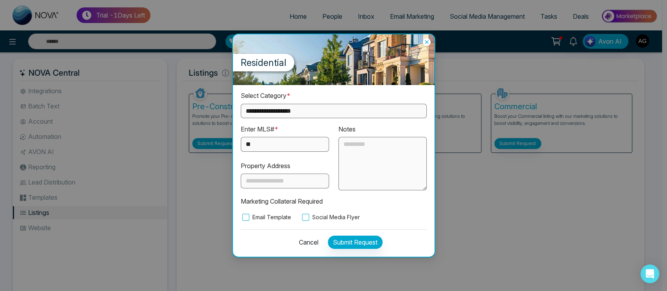
click at [325, 218] on label "Social Media Flyer" at bounding box center [329, 217] width 59 height 9
click at [344, 238] on button "Submit Request" at bounding box center [355, 242] width 55 height 13
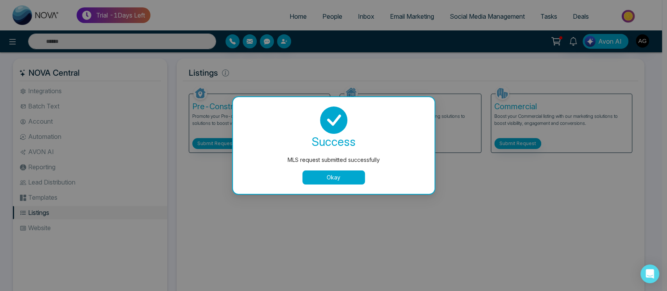
click at [357, 180] on button "Okay" at bounding box center [333, 178] width 62 height 14
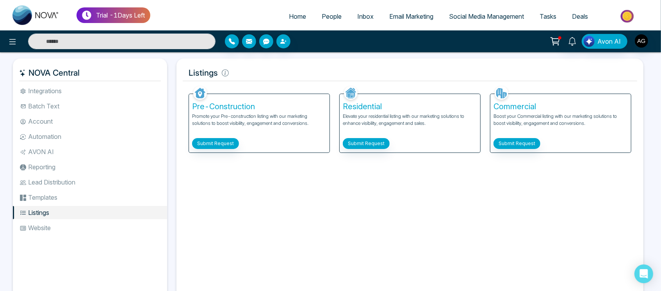
click at [528, 137] on div "Commercial Boost your Commercial listing with our marketing solutions to boost …" at bounding box center [560, 123] width 141 height 59
click at [520, 144] on button "Submit Request" at bounding box center [517, 143] width 47 height 11
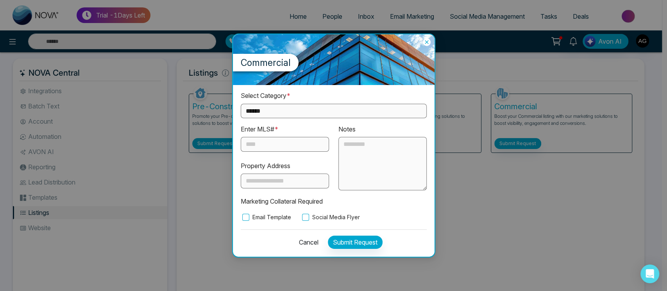
click at [310, 107] on select "**********" at bounding box center [334, 111] width 186 height 14
select select "**********"
click at [241, 104] on select "**********" at bounding box center [334, 111] width 186 height 14
click at [271, 143] on input "text" at bounding box center [285, 144] width 88 height 15
type input "**"
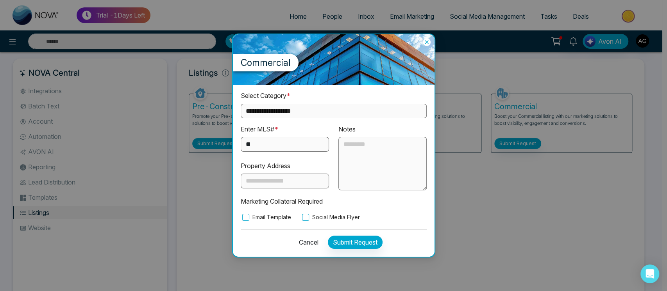
click at [311, 215] on label "Social Media Flyer" at bounding box center [329, 217] width 59 height 9
click at [343, 242] on button "Submit Request" at bounding box center [355, 242] width 55 height 13
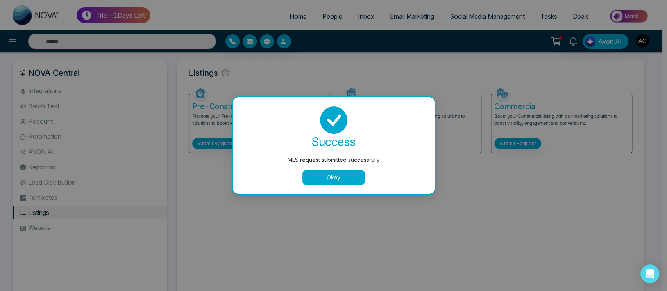
click at [341, 183] on button "Okay" at bounding box center [333, 178] width 62 height 14
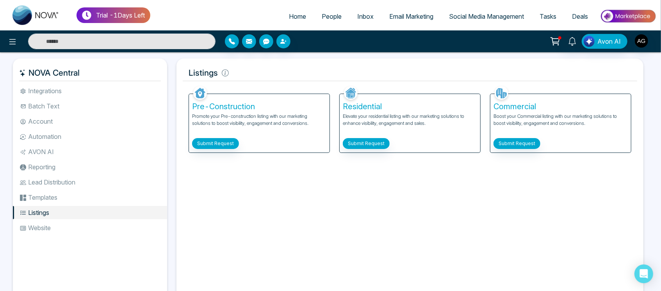
click at [39, 223] on li "Website" at bounding box center [90, 227] width 154 height 13
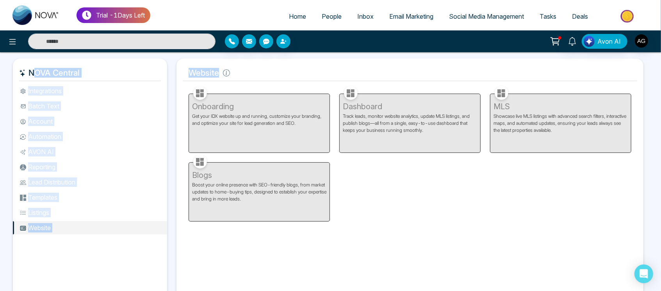
drag, startPoint x: 242, startPoint y: 73, endPoint x: 218, endPoint y: 61, distance: 26.9
click at [218, 61] on div "Website Facebook NOVACRM enables users to connect to Facebook to schedule socia…" at bounding box center [409, 181] width 467 height 245
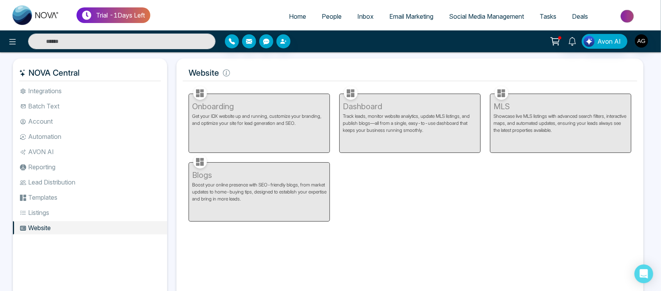
click at [218, 61] on div "Website Facebook NOVACRM enables users to connect to Facebook to schedule socia…" at bounding box center [409, 181] width 467 height 245
click at [21, 41] on div at bounding box center [117, 42] width 195 height 16
click at [71, 36] on input "text" at bounding box center [121, 42] width 187 height 16
type input "****"
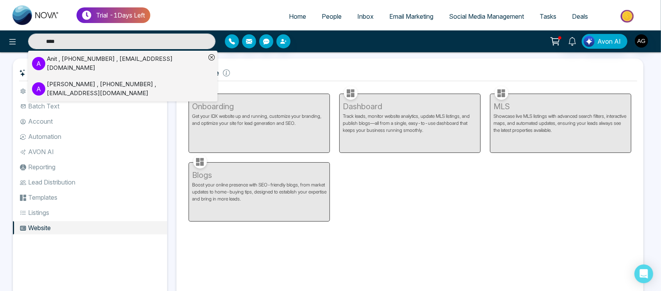
drag, startPoint x: 55, startPoint y: 37, endPoint x: 29, endPoint y: 37, distance: 25.8
click at [29, 37] on input "****" at bounding box center [121, 42] width 187 height 16
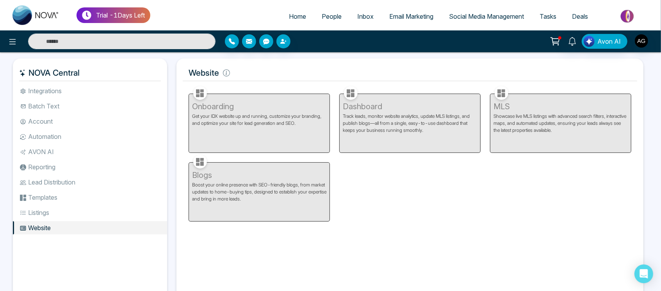
type input "****"
click at [112, 36] on input "****" at bounding box center [121, 42] width 187 height 16
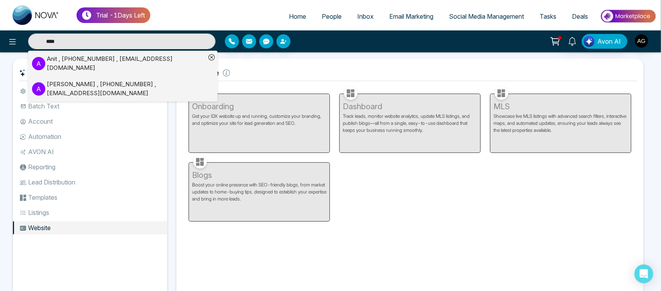
type input "****"
click at [175, 63] on div "Anit , +919930053035 , anit@mmnovatech.com" at bounding box center [126, 64] width 159 height 18
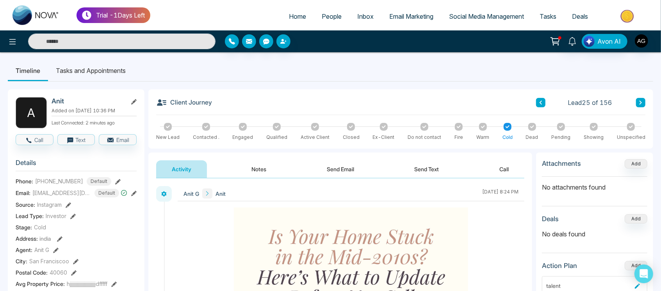
click at [107, 69] on li "Tasks and Appointments" at bounding box center [91, 70] width 86 height 21
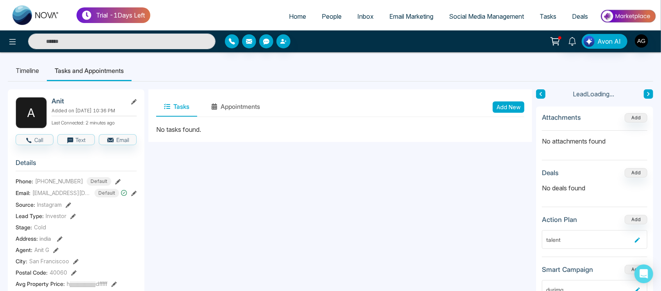
click at [20, 71] on li "Timeline" at bounding box center [27, 70] width 39 height 21
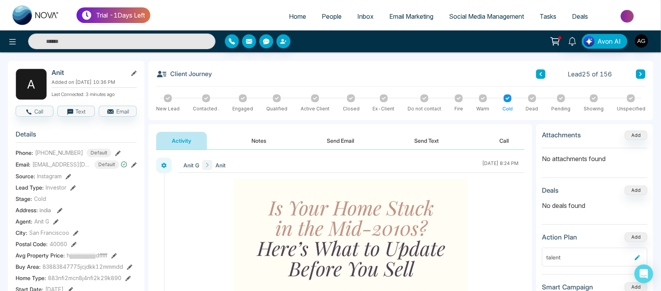
scroll to position [29, 0]
drag, startPoint x: 168, startPoint y: 74, endPoint x: 227, endPoint y: 70, distance: 58.7
click at [227, 70] on div "Client Journey Lead 25 of 156" at bounding box center [400, 77] width 489 height 18
drag, startPoint x: 227, startPoint y: 70, endPoint x: 222, endPoint y: 71, distance: 5.3
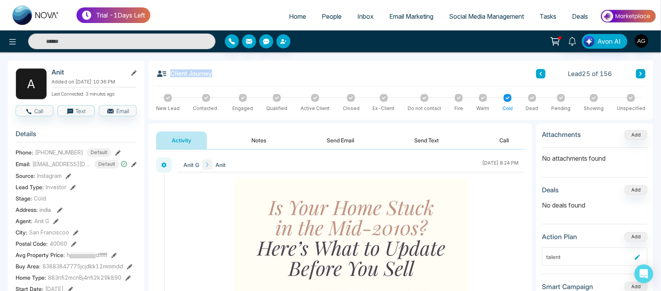
click at [222, 71] on div "Client Journey Lead 25 of 156" at bounding box center [400, 77] width 489 height 18
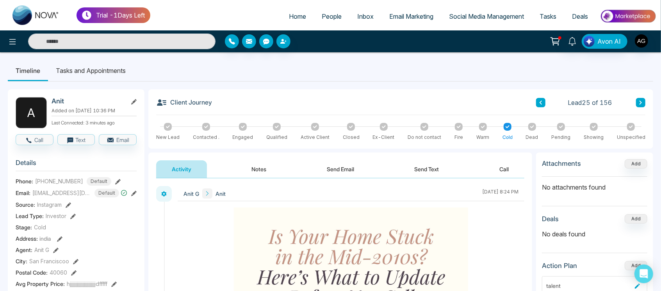
click at [86, 70] on li "Tasks and Appointments" at bounding box center [91, 70] width 86 height 21
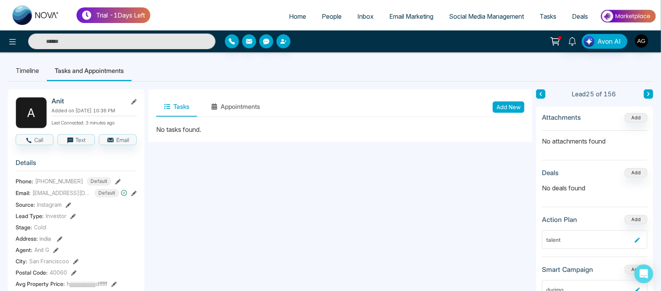
click at [36, 68] on li "Timeline" at bounding box center [27, 70] width 39 height 21
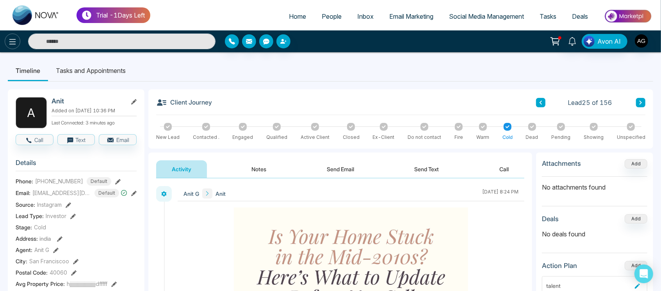
click at [8, 36] on button at bounding box center [13, 42] width 16 height 16
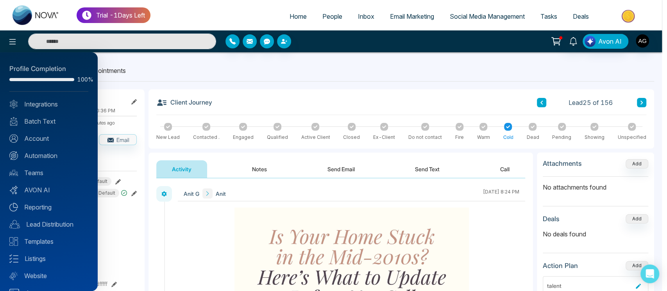
click at [158, 115] on div at bounding box center [333, 145] width 667 height 291
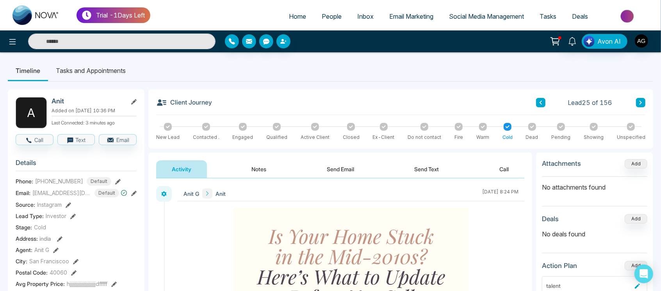
click at [97, 75] on li "Tasks and Appointments" at bounding box center [91, 70] width 86 height 21
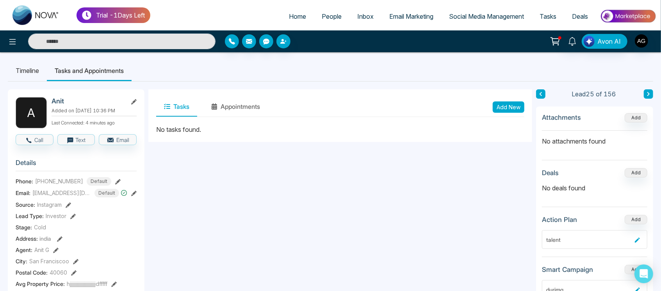
click at [28, 77] on li "Timeline" at bounding box center [27, 70] width 39 height 21
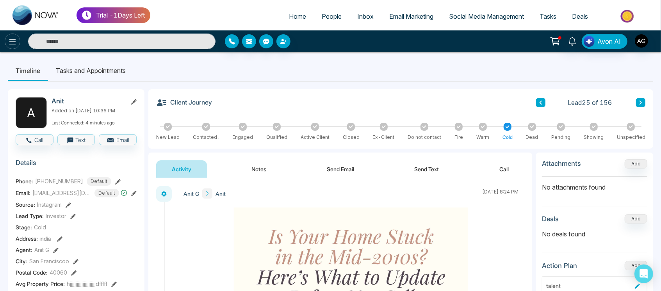
click at [9, 36] on button at bounding box center [13, 42] width 16 height 16
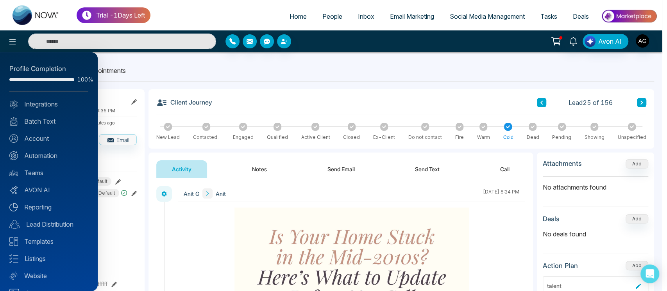
click at [221, 68] on div at bounding box center [333, 145] width 667 height 291
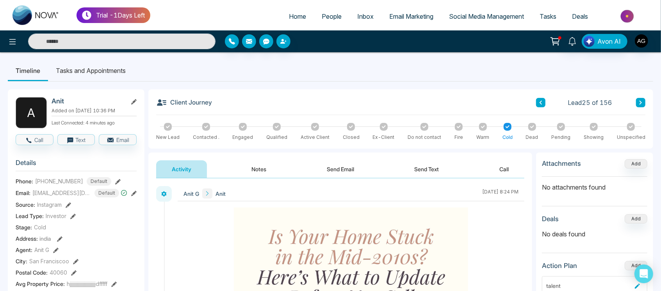
click at [289, 17] on span "Home" at bounding box center [297, 16] width 17 height 8
select select "*"
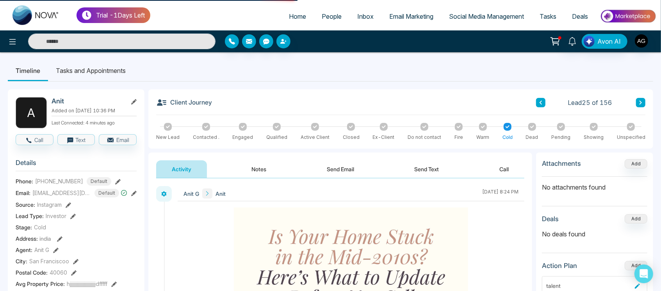
select select "*"
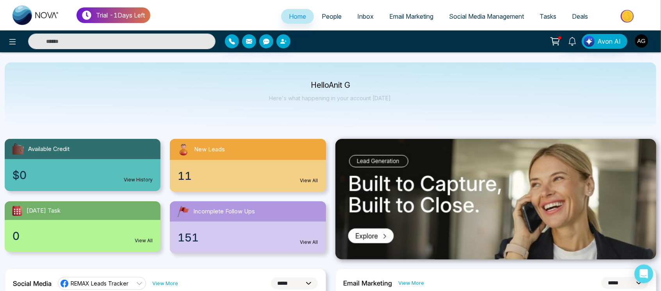
click at [94, 177] on div "$0 View History" at bounding box center [83, 175] width 156 height 32
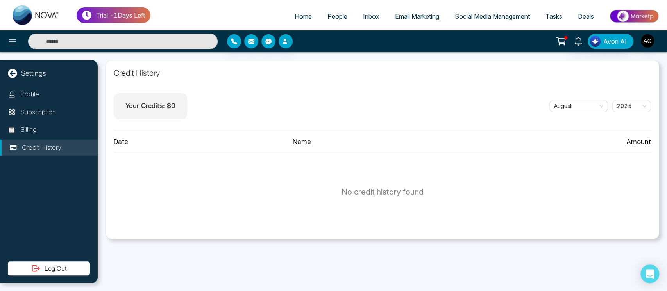
click at [13, 74] on icon at bounding box center [12, 73] width 9 height 9
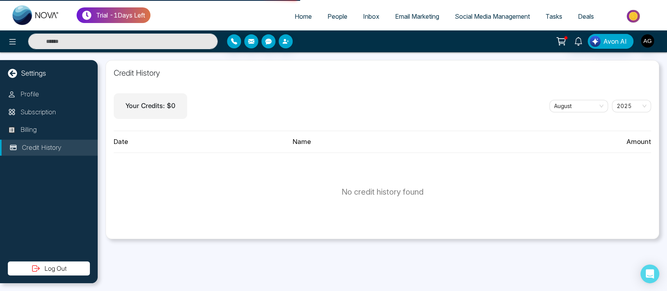
select select "*"
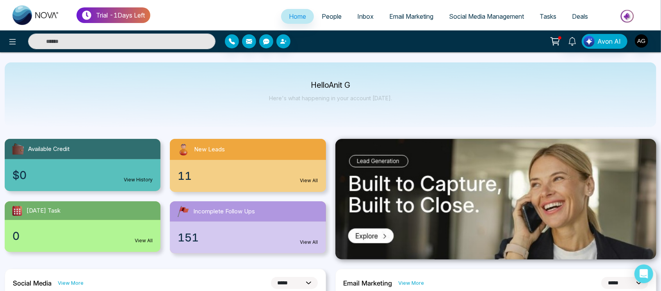
click at [294, 174] on div "11 View All" at bounding box center [248, 176] width 156 height 32
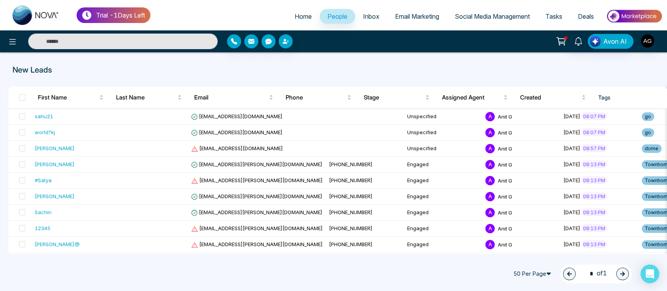
click at [288, 21] on link "Home" at bounding box center [303, 16] width 33 height 15
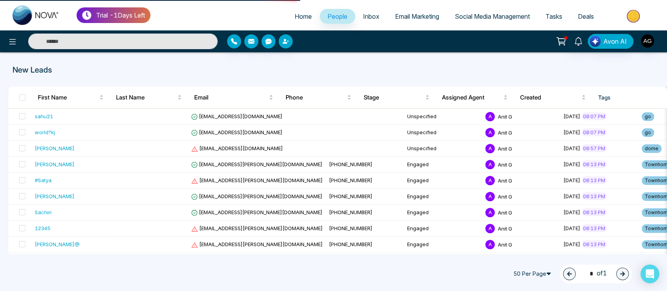
select select "*"
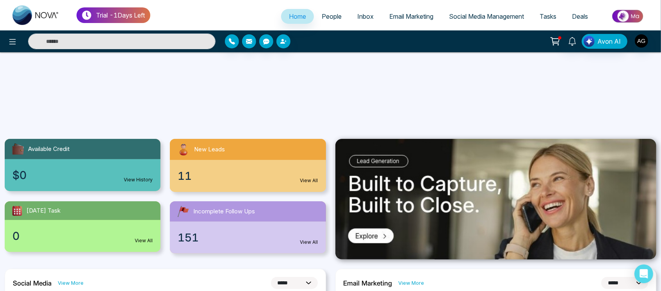
scroll to position [93, 0]
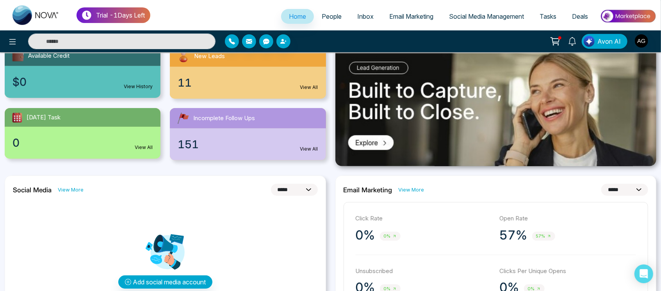
click at [137, 132] on div "0 View All" at bounding box center [83, 143] width 156 height 32
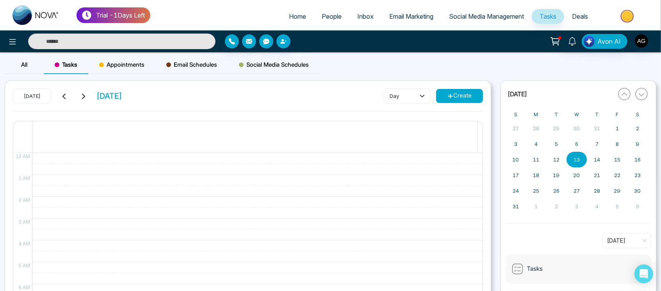
click at [296, 18] on span "Home" at bounding box center [297, 16] width 17 height 8
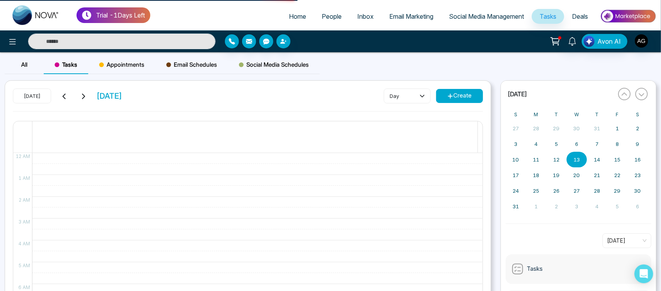
select select "*"
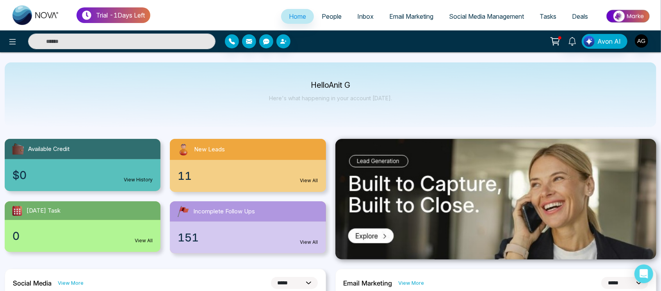
click at [271, 218] on div "Incomplete Follow Ups" at bounding box center [248, 211] width 156 height 20
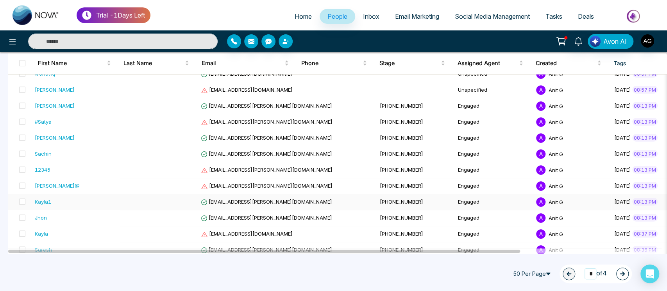
scroll to position [57, 0]
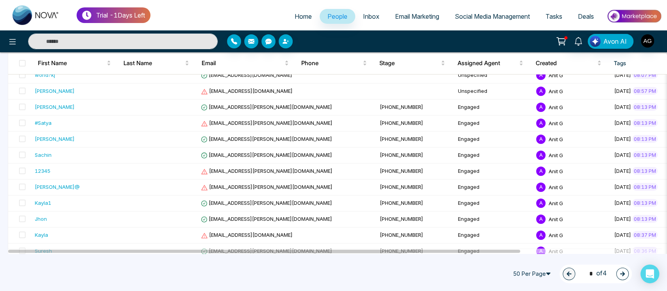
click at [620, 277] on button "button" at bounding box center [622, 274] width 12 height 12
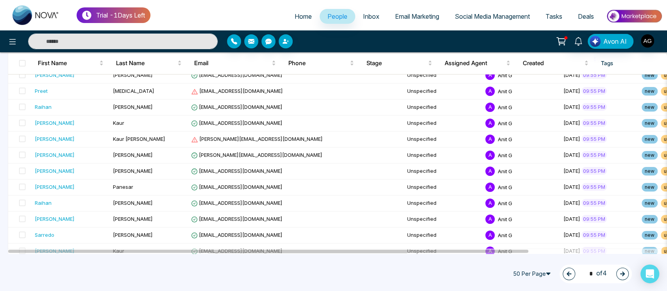
click at [618, 277] on button "button" at bounding box center [622, 274] width 12 height 12
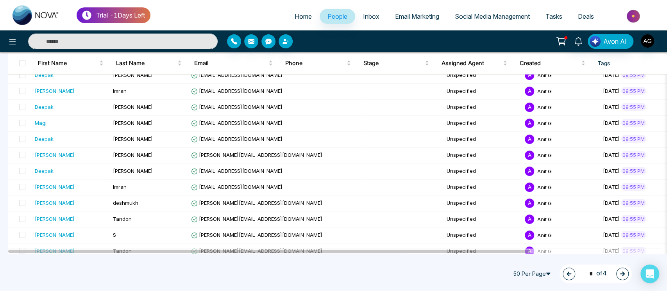
click at [622, 274] on icon "button" at bounding box center [621, 273] width 5 height 5
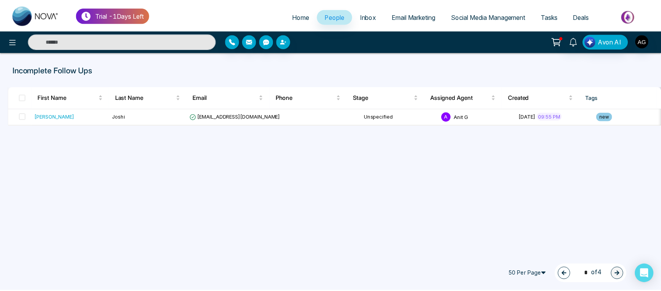
scroll to position [0, 0]
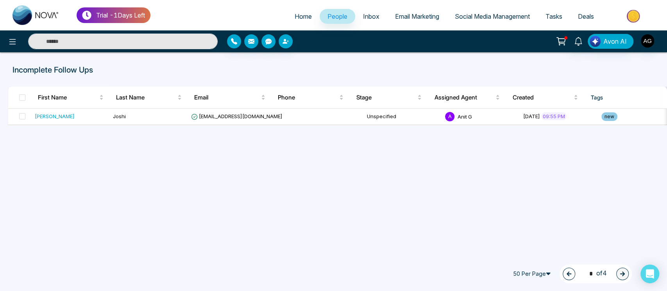
click at [534, 273] on span "50 Per Page" at bounding box center [532, 274] width 47 height 12
click at [570, 271] on button "button" at bounding box center [568, 274] width 12 height 12
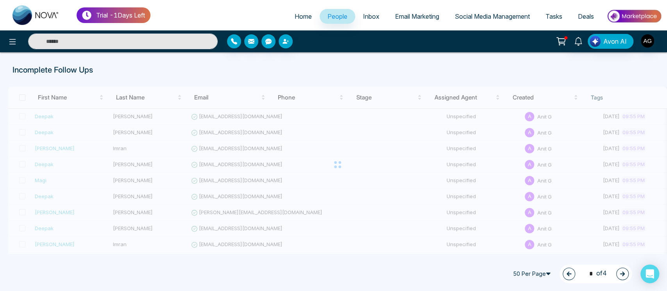
type input "*"
click at [296, 16] on span "Home" at bounding box center [302, 16] width 17 height 8
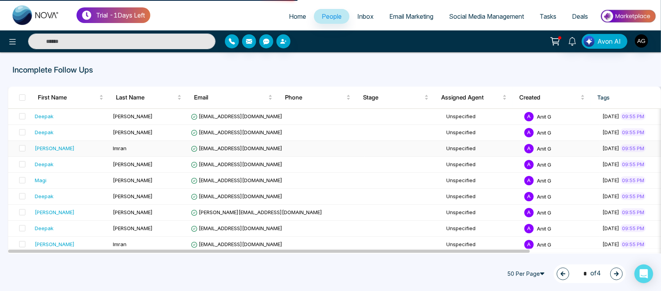
select select "*"
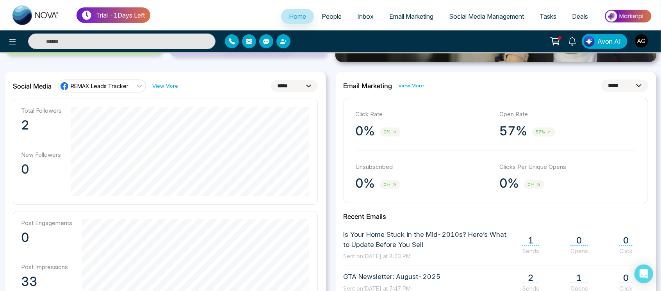
scroll to position [195, 0]
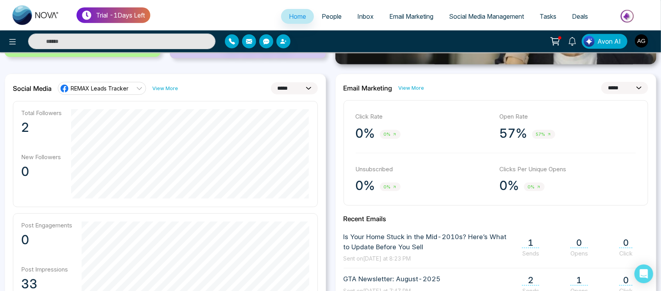
click at [294, 88] on select "**********" at bounding box center [294, 88] width 47 height 12
click at [271, 82] on select "**********" at bounding box center [294, 88] width 47 height 12
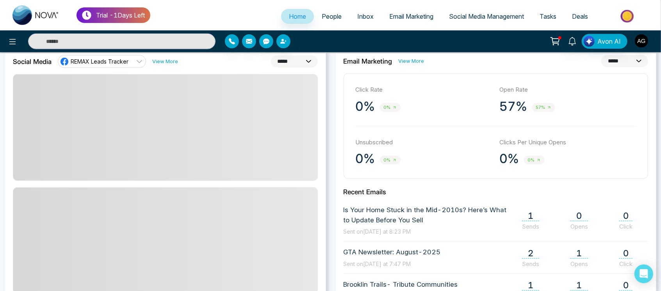
scroll to position [206, 0]
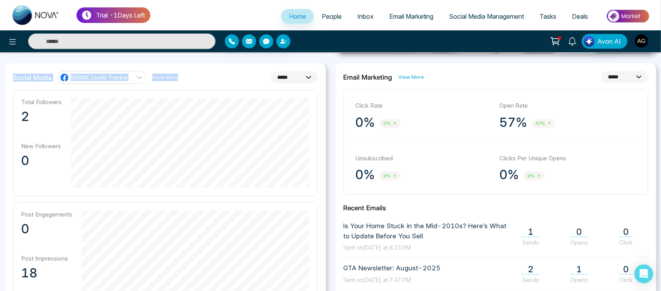
drag, startPoint x: 185, startPoint y: 78, endPoint x: 0, endPoint y: 73, distance: 184.7
click at [0, 73] on div "**********" at bounding box center [165, 246] width 331 height 366
click at [31, 82] on div "Social Media REMAX Leads Tracker View More" at bounding box center [95, 77] width 165 height 12
click at [132, 79] on link "REMAX Leads Tracker" at bounding box center [102, 77] width 88 height 12
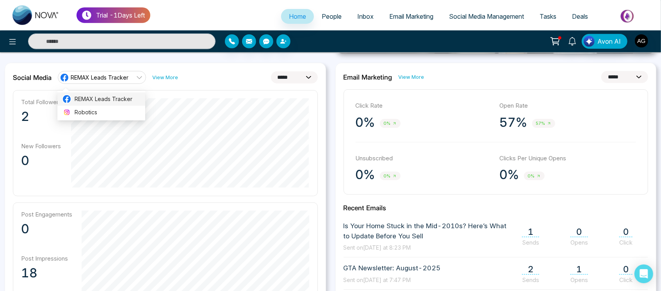
click at [128, 98] on span "REMAX Leads Tracker" at bounding box center [108, 99] width 66 height 9
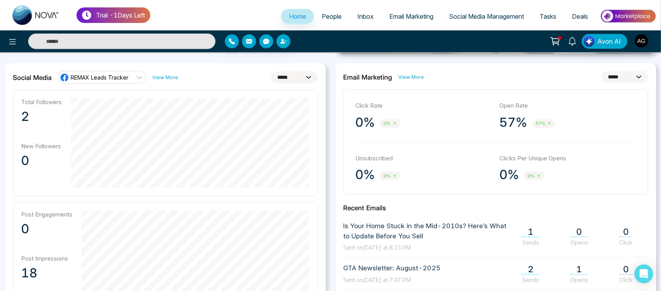
click at [128, 77] on link "REMAX Leads Tracker" at bounding box center [102, 77] width 88 height 12
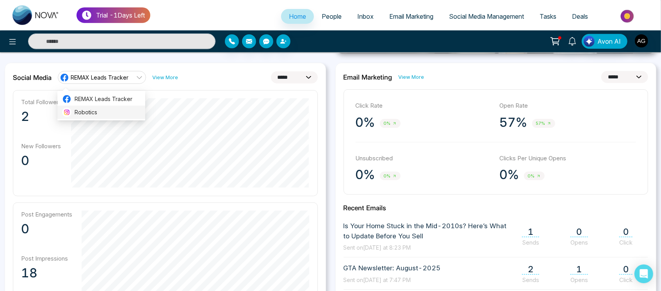
click at [109, 115] on span "Robotics" at bounding box center [108, 112] width 66 height 9
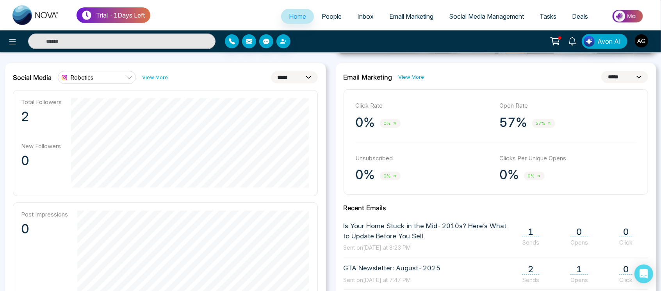
click at [289, 75] on select "**********" at bounding box center [294, 77] width 47 height 12
click at [271, 71] on select "**********" at bounding box center [294, 77] width 47 height 12
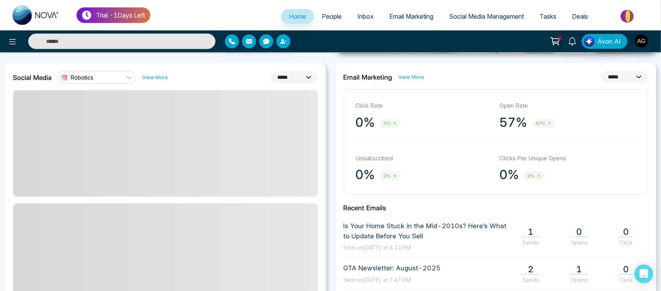
click at [305, 77] on select "**********" at bounding box center [294, 77] width 47 height 12
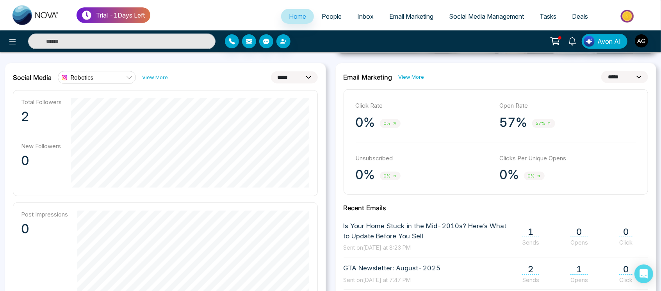
click at [128, 76] on icon at bounding box center [129, 78] width 6 height 6
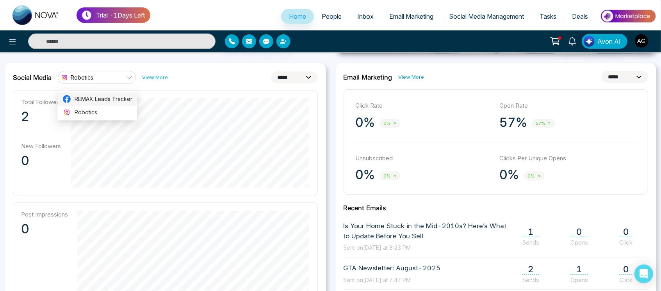
click at [121, 96] on span "REMAX Leads Tracker" at bounding box center [104, 99] width 58 height 9
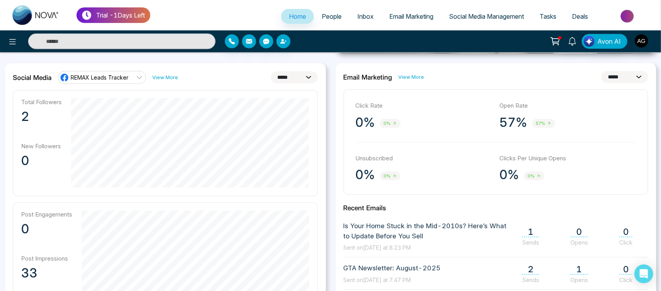
click at [294, 76] on select "**********" at bounding box center [294, 77] width 47 height 12
click at [271, 71] on select "**********" at bounding box center [294, 77] width 47 height 12
drag, startPoint x: 11, startPoint y: 75, endPoint x: 225, endPoint y: 80, distance: 213.2
click at [225, 80] on div "**********" at bounding box center [165, 246] width 321 height 366
click at [225, 80] on div "**********" at bounding box center [165, 77] width 305 height 12
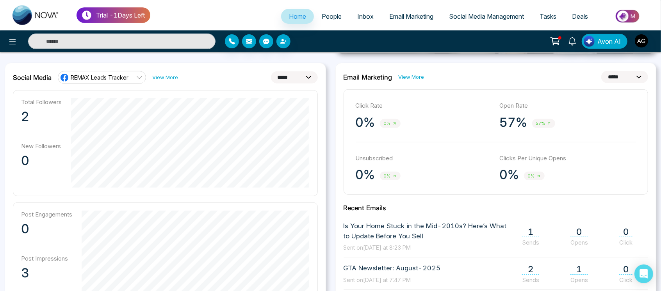
click at [282, 80] on select "**********" at bounding box center [294, 77] width 47 height 12
click at [271, 71] on select "**********" at bounding box center [294, 77] width 47 height 12
drag, startPoint x: 186, startPoint y: 78, endPoint x: 38, endPoint y: 76, distance: 148.4
click at [38, 76] on div "**********" at bounding box center [165, 77] width 305 height 12
click at [109, 77] on span "REMAX Leads Tracker" at bounding box center [100, 77] width 58 height 7
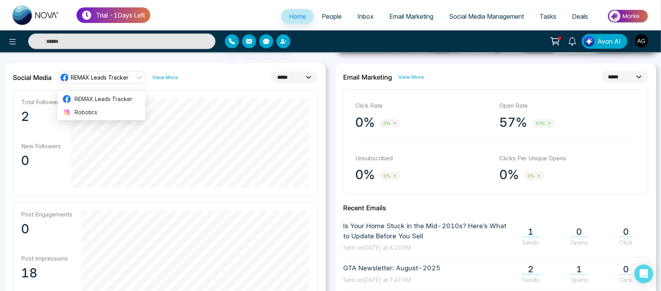
click at [109, 77] on span "REMAX Leads Tracker" at bounding box center [100, 77] width 58 height 7
click at [284, 77] on select "**********" at bounding box center [294, 77] width 47 height 12
click at [271, 71] on select "**********" at bounding box center [294, 77] width 47 height 12
click at [292, 81] on select "**********" at bounding box center [294, 77] width 47 height 12
click at [271, 71] on select "**********" at bounding box center [294, 77] width 47 height 12
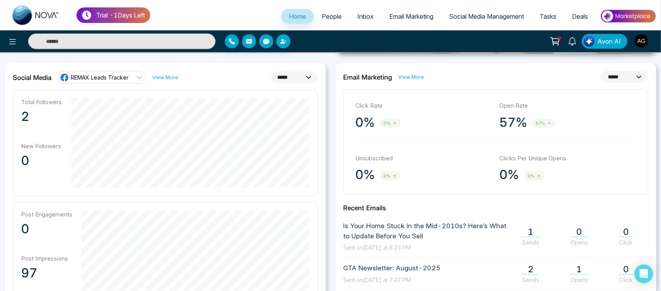
click at [305, 77] on select "**********" at bounding box center [294, 77] width 47 height 12
click at [271, 71] on select "**********" at bounding box center [294, 77] width 47 height 12
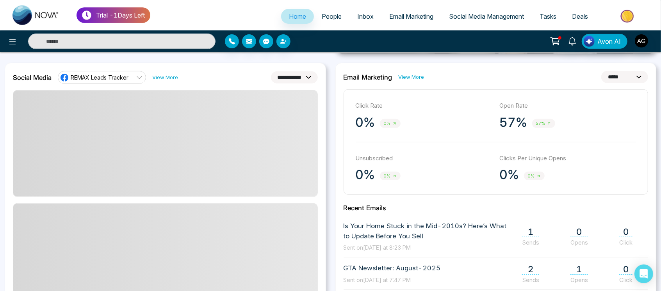
drag, startPoint x: 197, startPoint y: 84, endPoint x: 225, endPoint y: 78, distance: 27.9
click at [225, 78] on div "**********" at bounding box center [165, 247] width 321 height 369
click at [225, 78] on div "**********" at bounding box center [165, 77] width 305 height 12
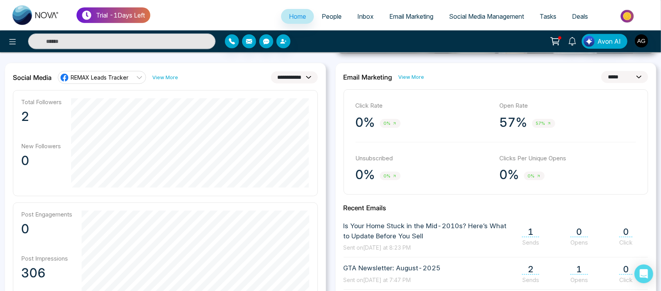
click at [290, 78] on select "**********" at bounding box center [294, 77] width 47 height 12
click at [271, 71] on select "**********" at bounding box center [294, 77] width 47 height 12
click at [290, 80] on select "**********" at bounding box center [294, 77] width 47 height 12
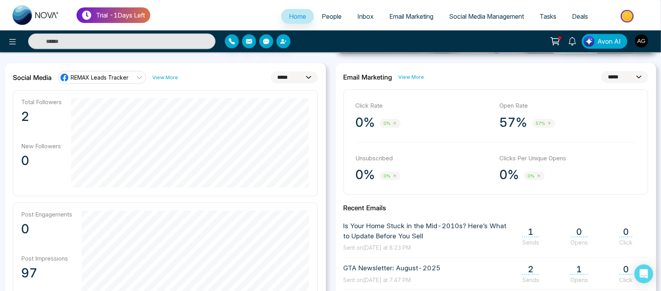
click at [271, 71] on select "**********" at bounding box center [294, 77] width 47 height 12
drag, startPoint x: 13, startPoint y: 75, endPoint x: 203, endPoint y: 80, distance: 190.2
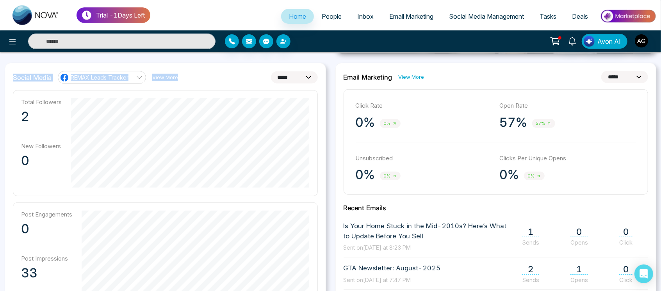
click at [203, 80] on div "**********" at bounding box center [165, 77] width 305 height 12
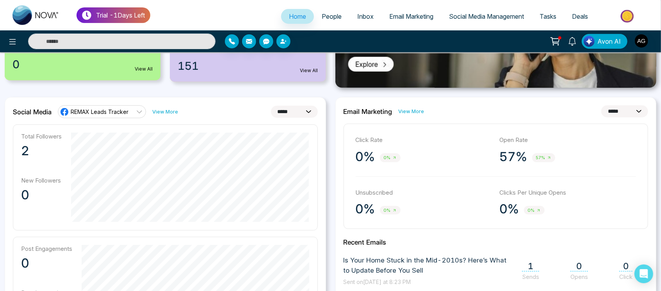
scroll to position [169, 0]
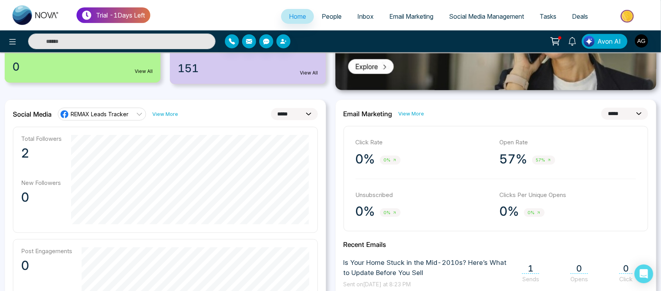
click at [300, 120] on div "**********" at bounding box center [165, 283] width 321 height 366
click at [303, 116] on select "**********" at bounding box center [294, 114] width 47 height 12
click at [271, 108] on select "**********" at bounding box center [294, 114] width 47 height 12
click at [287, 116] on select "**********" at bounding box center [294, 114] width 47 height 12
click at [271, 108] on select "**********" at bounding box center [294, 114] width 47 height 12
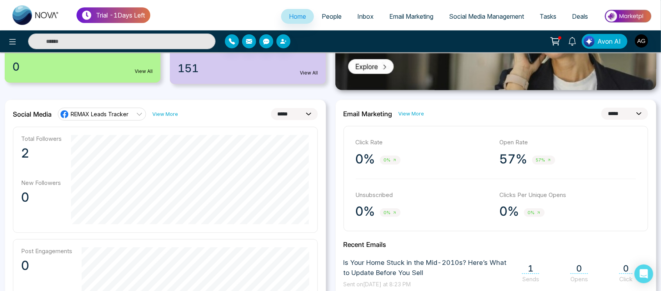
click at [290, 116] on select "**********" at bounding box center [294, 114] width 47 height 12
click at [271, 108] on select "**********" at bounding box center [294, 114] width 47 height 12
drag, startPoint x: 209, startPoint y: 116, endPoint x: 9, endPoint y: 112, distance: 200.3
click at [9, 112] on div "**********" at bounding box center [165, 283] width 321 height 366
click at [221, 111] on div "**********" at bounding box center [165, 114] width 305 height 12
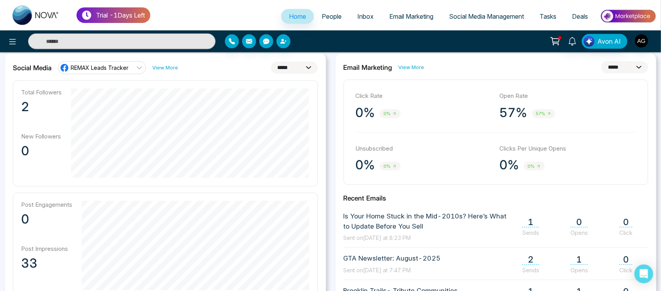
scroll to position [222, 0]
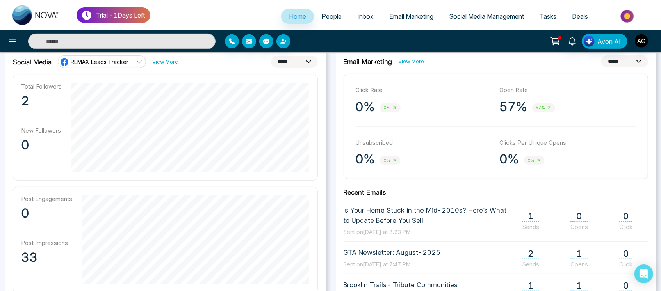
click at [300, 59] on select "**********" at bounding box center [294, 62] width 47 height 12
click at [271, 56] on select "**********" at bounding box center [294, 62] width 47 height 12
click at [304, 60] on select "**********" at bounding box center [294, 62] width 47 height 12
select select "**"
click at [271, 56] on select "**********" at bounding box center [294, 62] width 47 height 12
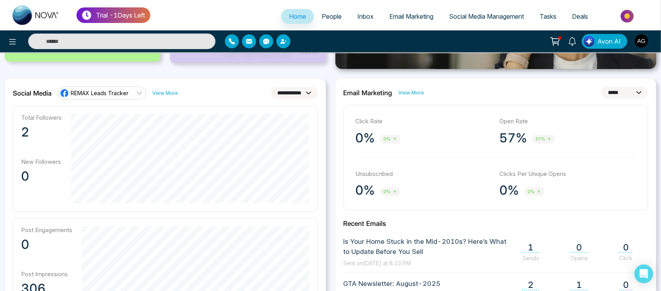
scroll to position [169, 0]
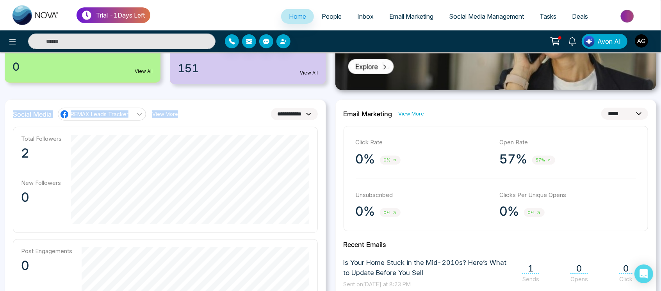
drag, startPoint x: 13, startPoint y: 112, endPoint x: 210, endPoint y: 116, distance: 197.2
click at [210, 116] on div "**********" at bounding box center [165, 114] width 305 height 12
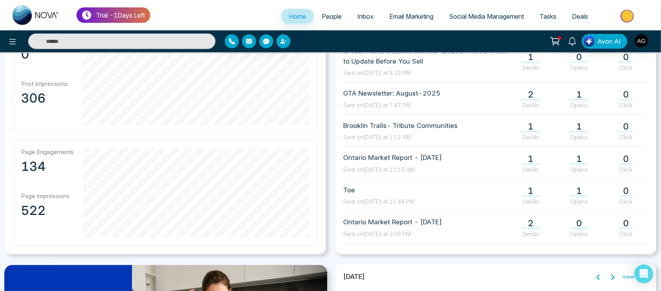
scroll to position [425, 0]
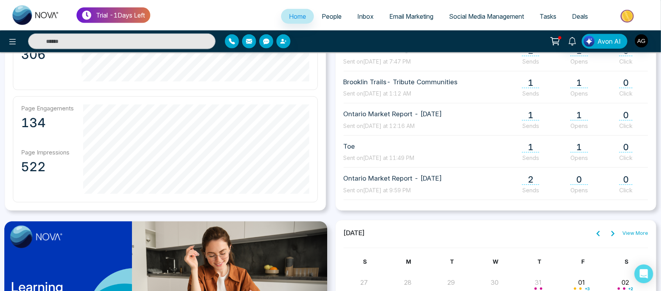
drag, startPoint x: 78, startPoint y: 189, endPoint x: 319, endPoint y: 191, distance: 241.3
click at [319, 191] on div "**********" at bounding box center [165, 27] width 321 height 366
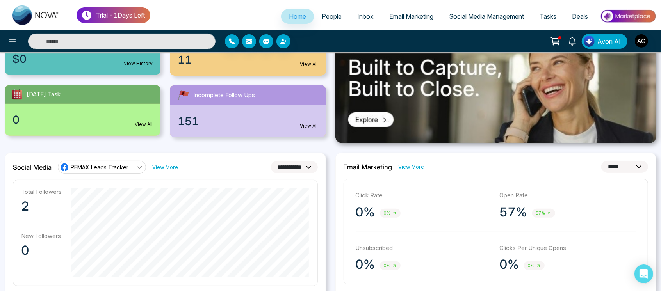
scroll to position [114, 0]
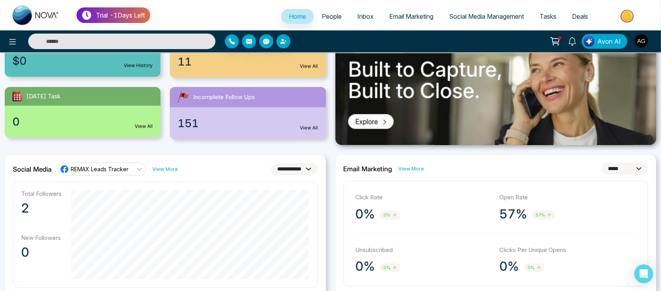
click at [639, 165] on select "**********" at bounding box center [624, 169] width 47 height 12
click at [601, 163] on select "**********" at bounding box center [624, 169] width 47 height 12
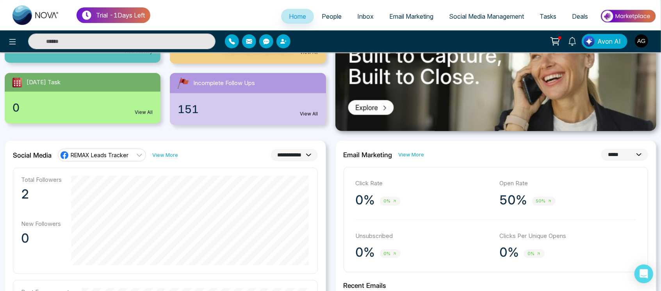
scroll to position [148, 0]
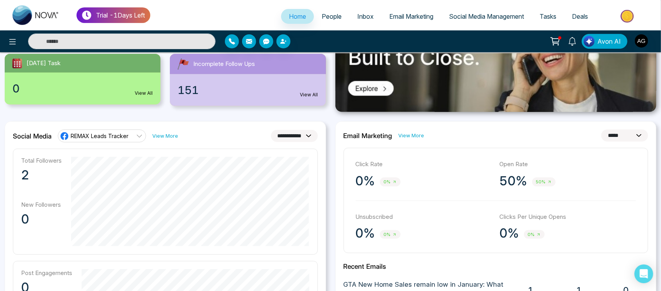
click at [633, 136] on select "**********" at bounding box center [624, 136] width 47 height 12
click at [601, 130] on select "**********" at bounding box center [624, 136] width 47 height 12
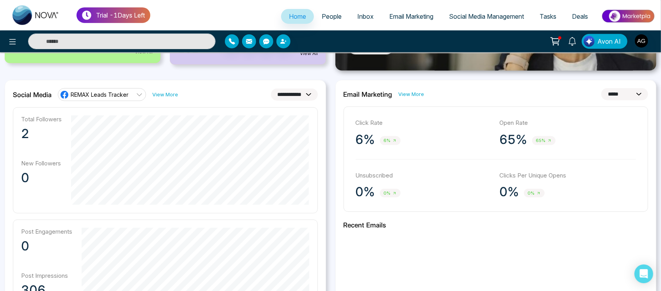
scroll to position [189, 0]
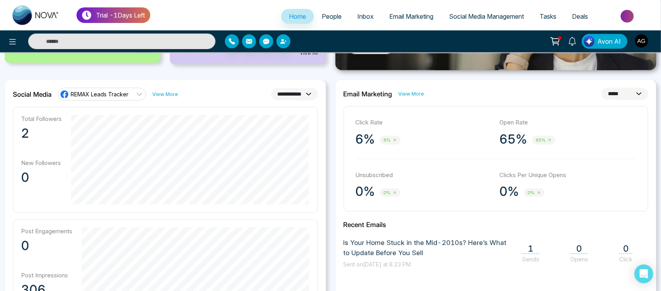
click at [631, 92] on select "**********" at bounding box center [624, 94] width 47 height 12
click at [601, 88] on select "**********" at bounding box center [624, 94] width 47 height 12
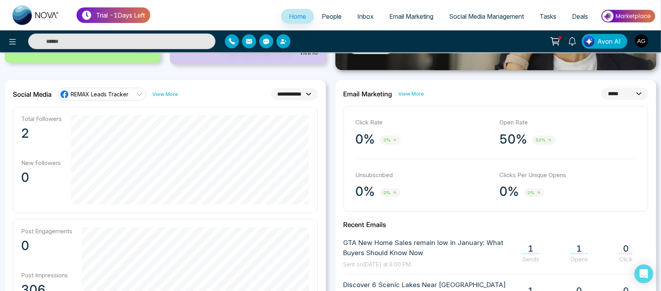
click at [635, 96] on select "**********" at bounding box center [624, 94] width 47 height 12
click at [601, 88] on select "**********" at bounding box center [624, 94] width 47 height 12
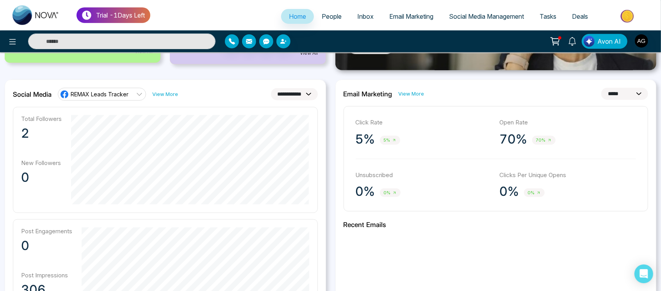
click at [635, 96] on select "**********" at bounding box center [624, 94] width 47 height 12
click at [601, 88] on select "**********" at bounding box center [624, 94] width 47 height 12
click at [626, 94] on select "**********" at bounding box center [624, 94] width 47 height 12
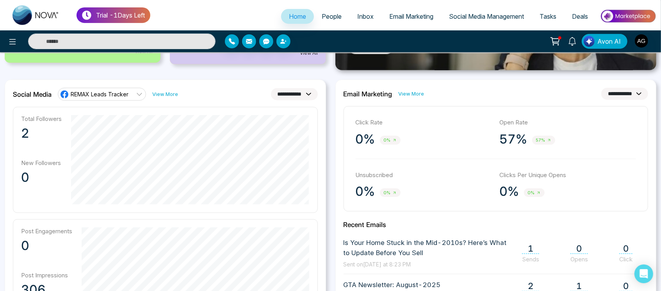
click at [601, 88] on select "**********" at bounding box center [624, 94] width 47 height 12
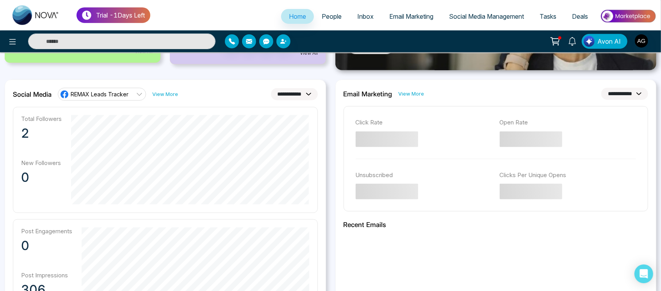
scroll to position [176, 0]
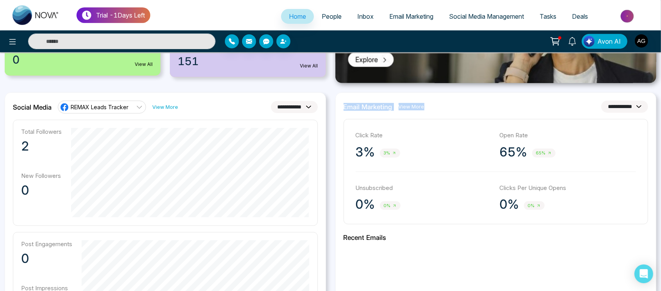
drag, startPoint x: 339, startPoint y: 105, endPoint x: 456, endPoint y: 104, distance: 116.8
click at [456, 104] on div "**********" at bounding box center [495, 276] width 321 height 366
click at [456, 104] on div "**********" at bounding box center [496, 107] width 305 height 12
click at [613, 107] on select "**********" at bounding box center [624, 107] width 47 height 12
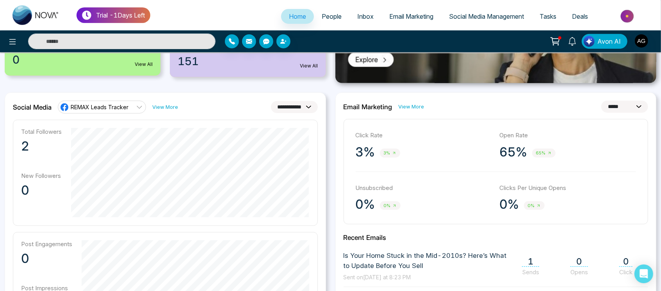
click at [601, 101] on select "**********" at bounding box center [624, 107] width 47 height 12
click at [621, 105] on select "**********" at bounding box center [624, 107] width 47 height 12
select select "*"
click at [601, 101] on select "**********" at bounding box center [624, 107] width 47 height 12
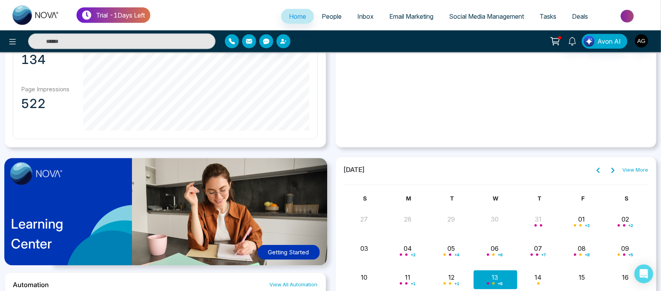
scroll to position [484, 0]
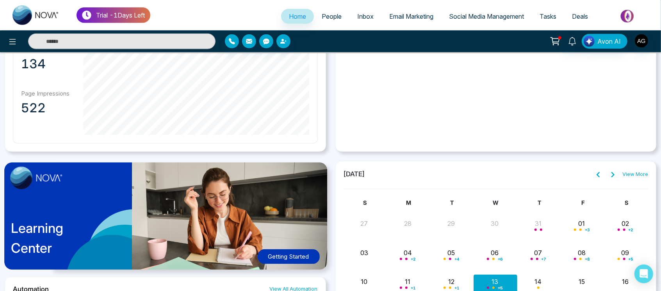
drag, startPoint x: 342, startPoint y: 176, endPoint x: 412, endPoint y: 178, distance: 70.3
click at [412, 178] on div "August 2025 View More" at bounding box center [496, 174] width 305 height 10
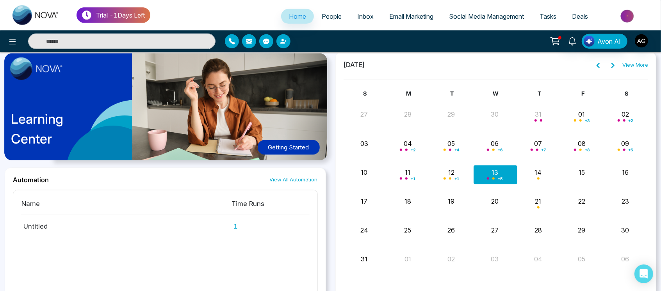
scroll to position [580, 0]
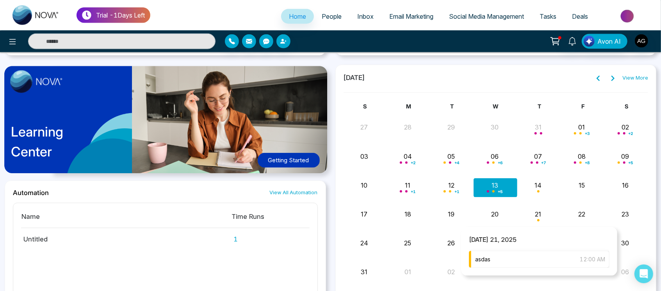
click at [531, 258] on div "asdas 12:00 AM" at bounding box center [539, 259] width 141 height 17
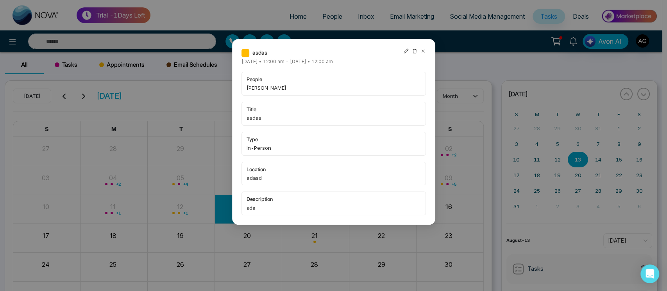
click at [422, 50] on icon at bounding box center [422, 50] width 5 height 5
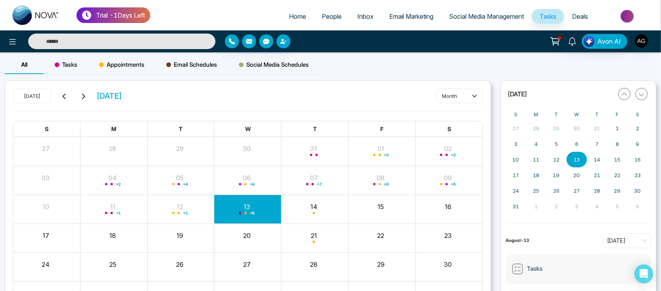
click at [291, 19] on span "Home" at bounding box center [297, 16] width 17 height 8
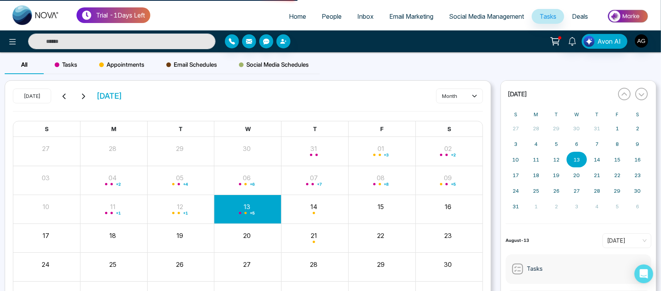
select select "*"
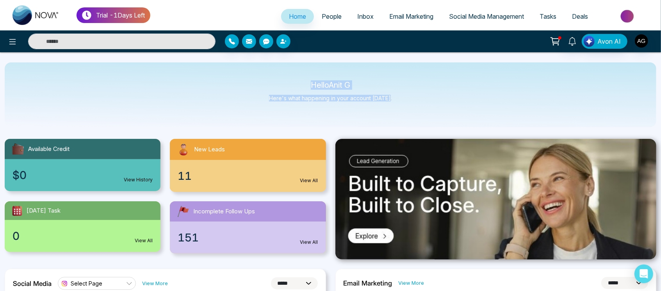
drag, startPoint x: 306, startPoint y: 89, endPoint x: 406, endPoint y: 105, distance: 101.3
click at [406, 105] on div "Hello Anit G Here's what happening in your account [DATE]." at bounding box center [331, 94] width 652 height 65
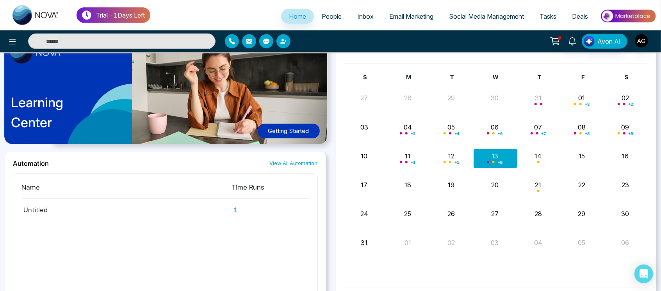
scroll to position [653, 0]
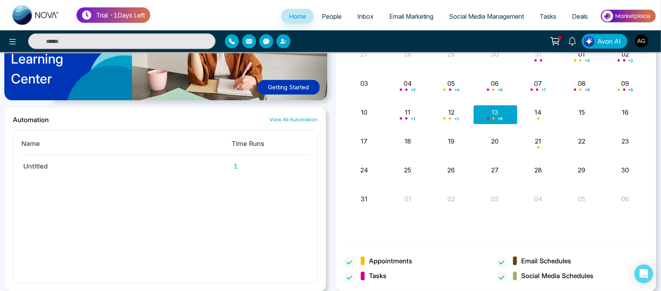
click at [349, 260] on span at bounding box center [349, 262] width 9 height 9
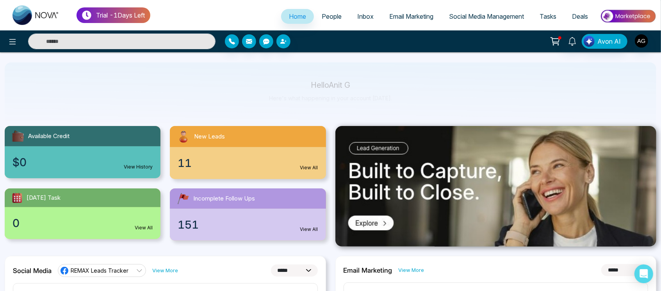
scroll to position [0, 0]
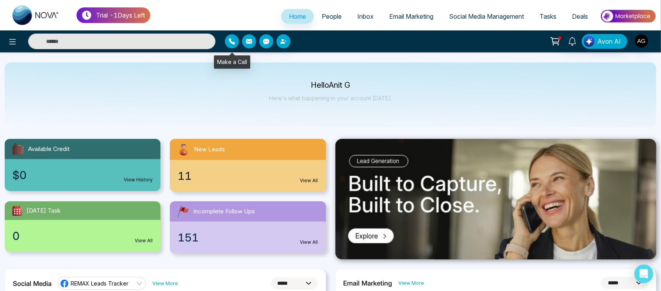
click at [234, 39] on icon "button" at bounding box center [232, 41] width 6 height 6
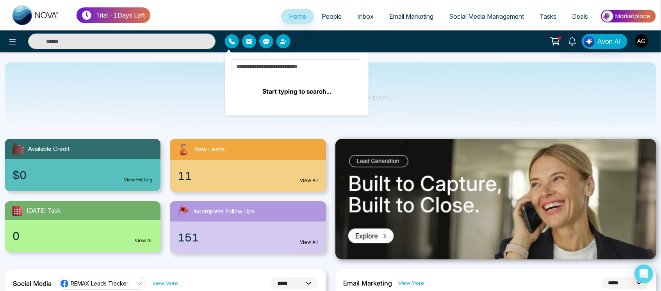
click at [280, 70] on input at bounding box center [296, 66] width 131 height 15
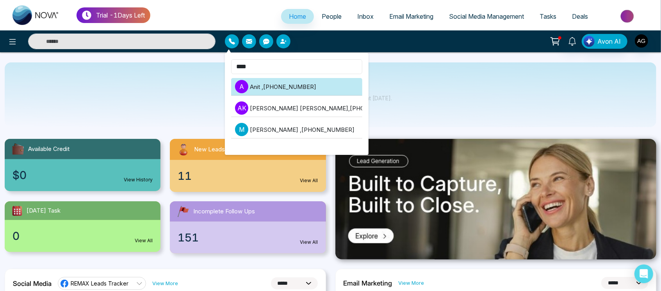
type input "****"
click at [285, 84] on li "A Anit , [PHONE_NUMBER]" at bounding box center [296, 87] width 131 height 18
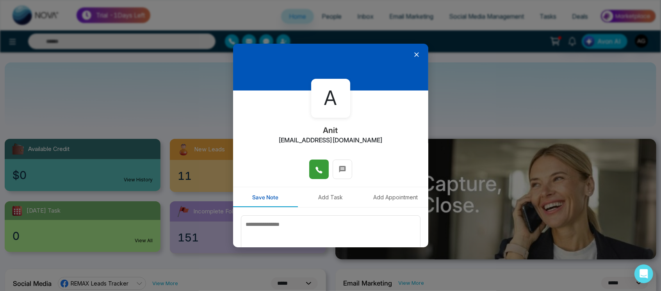
click at [315, 167] on icon at bounding box center [318, 170] width 7 height 7
click at [328, 196] on button "Add Task" at bounding box center [330, 197] width 65 height 20
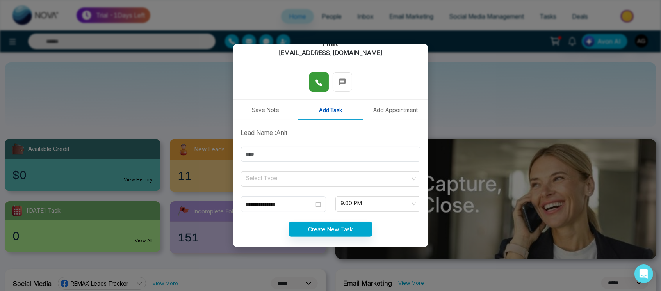
scroll to position [88, 0]
click at [328, 145] on form "**********" at bounding box center [330, 187] width 189 height 118
click at [333, 151] on input "text" at bounding box center [331, 153] width 180 height 15
type input "***"
drag, startPoint x: 282, startPoint y: 168, endPoint x: 312, endPoint y: 175, distance: 31.2
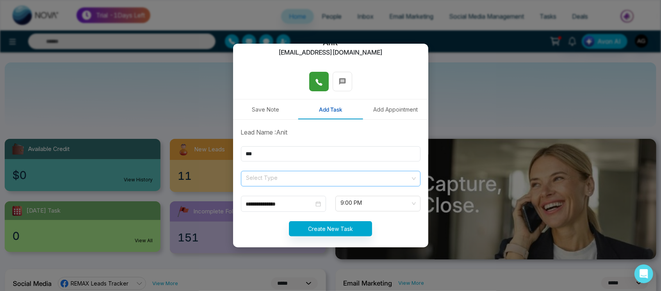
click at [312, 175] on form "**********" at bounding box center [330, 187] width 189 height 118
click at [312, 175] on input "search" at bounding box center [328, 177] width 165 height 12
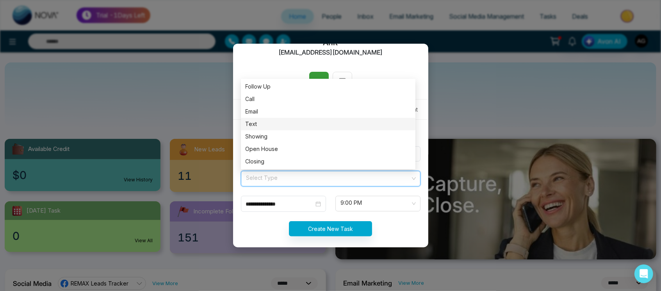
click at [289, 118] on div "Text" at bounding box center [328, 124] width 175 height 12
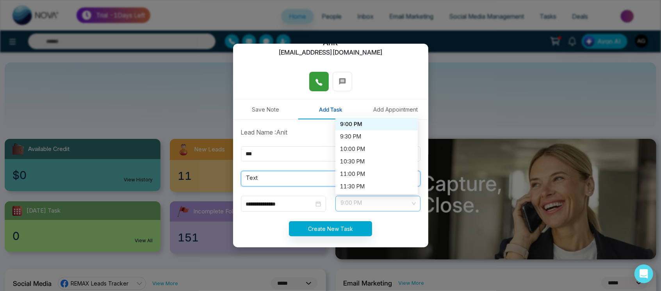
click at [360, 204] on span "9:00 PM" at bounding box center [378, 203] width 74 height 13
click at [364, 134] on div "9:30 PM" at bounding box center [376, 136] width 73 height 9
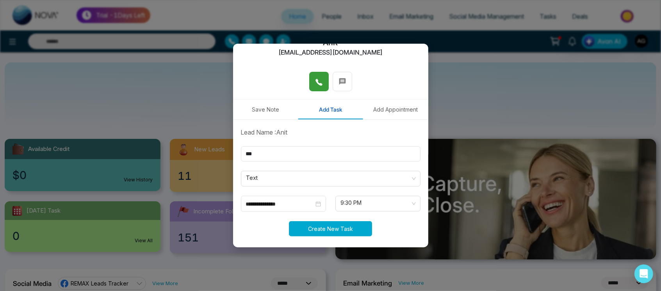
click at [351, 228] on button "Create New Task" at bounding box center [330, 228] width 83 height 15
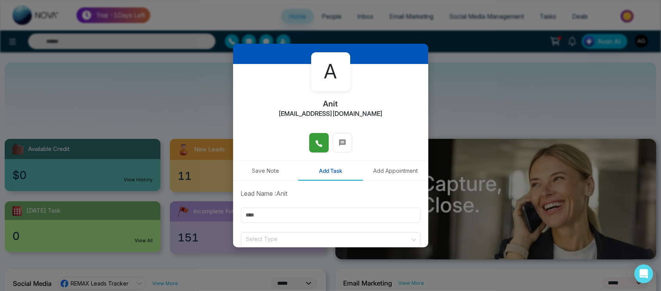
scroll to position [25, 0]
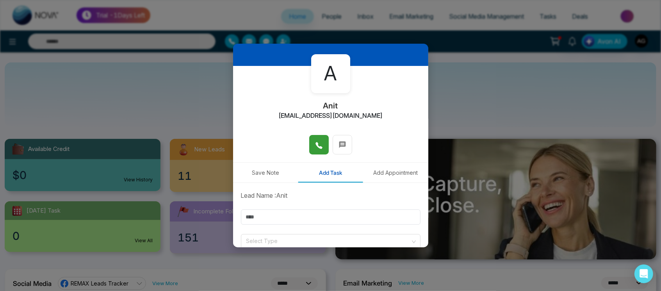
click at [394, 168] on button "Add Appointment" at bounding box center [395, 173] width 65 height 20
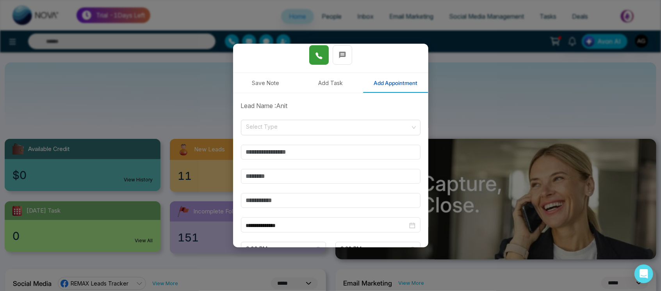
scroll to position [119, 0]
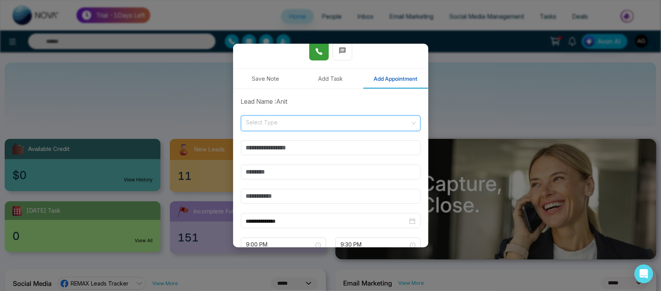
click at [346, 126] on input "search" at bounding box center [328, 122] width 165 height 12
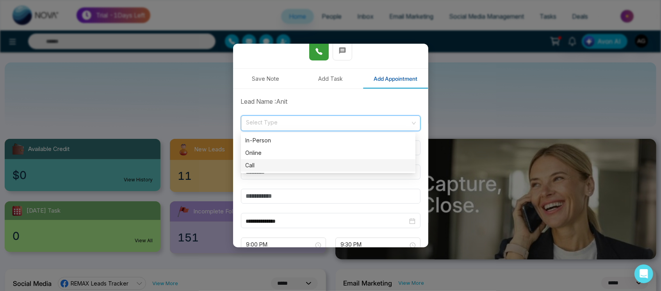
click at [326, 166] on div "Call" at bounding box center [328, 165] width 165 height 9
click at [323, 148] on input "text" at bounding box center [331, 148] width 180 height 15
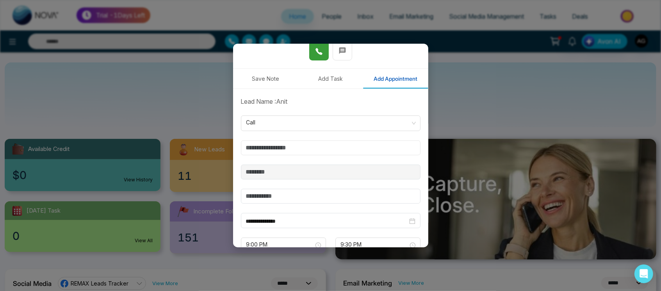
click at [307, 142] on input "text" at bounding box center [331, 148] width 180 height 15
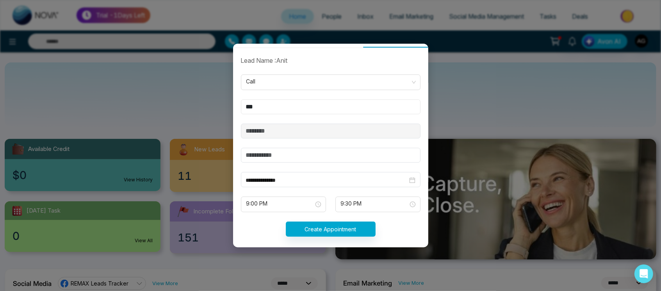
scroll to position [166, 0]
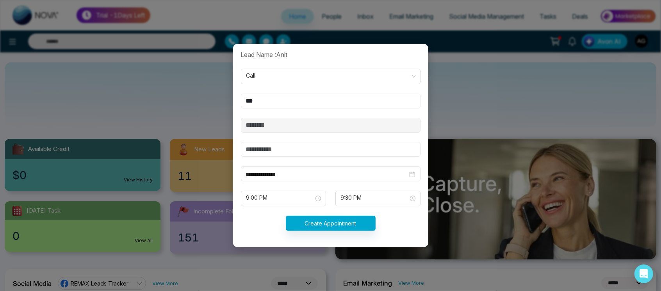
type input "***"
click at [334, 143] on input "text" at bounding box center [331, 149] width 180 height 15
type input "**********"
click at [337, 175] on input "**********" at bounding box center [327, 174] width 162 height 9
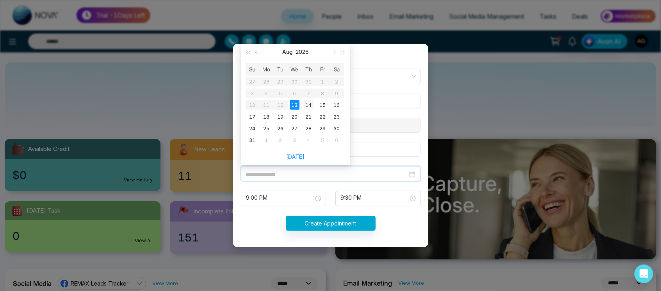
click at [306, 101] on div "14" at bounding box center [308, 104] width 9 height 9
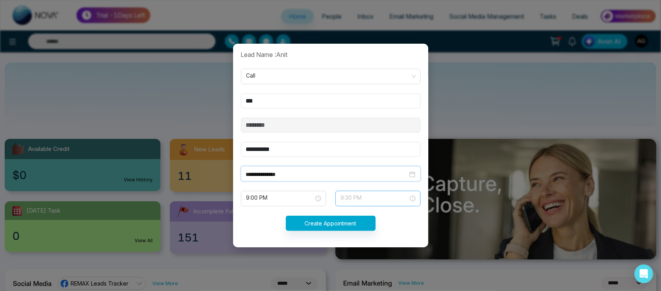
click at [363, 201] on span "9:30 PM" at bounding box center [378, 198] width 74 height 13
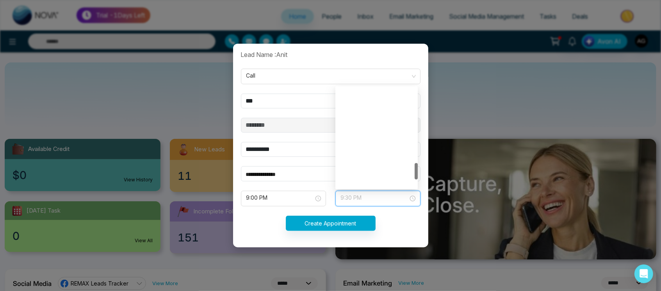
scroll to position [450, 0]
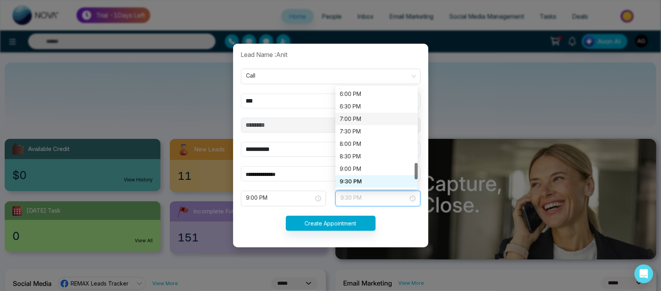
click at [360, 113] on div "7:00 PM" at bounding box center [376, 119] width 82 height 12
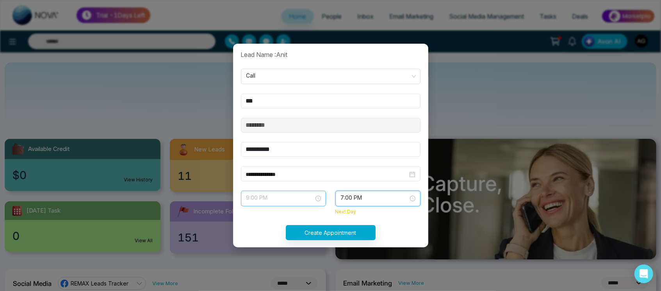
click at [291, 195] on span "9:00 PM" at bounding box center [283, 198] width 74 height 13
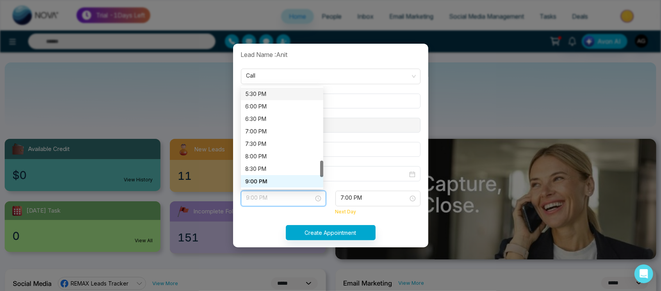
click at [277, 98] on div "5:30 PM" at bounding box center [282, 94] width 82 height 12
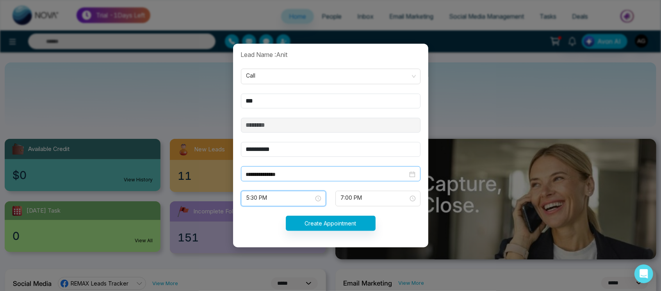
click at [303, 170] on input "**********" at bounding box center [327, 174] width 162 height 9
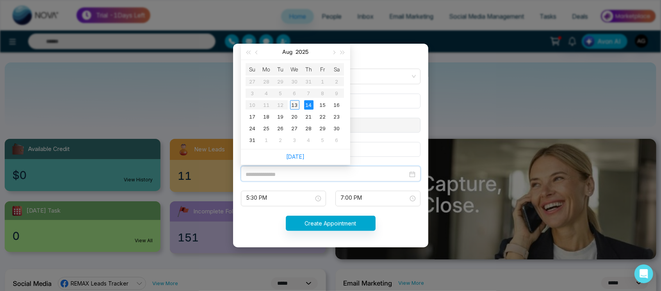
type input "**********"
click at [296, 105] on div "13" at bounding box center [294, 104] width 9 height 9
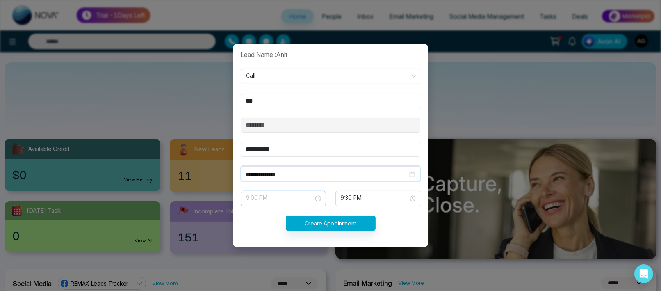
click at [290, 198] on span "9:00 PM" at bounding box center [283, 198] width 74 height 13
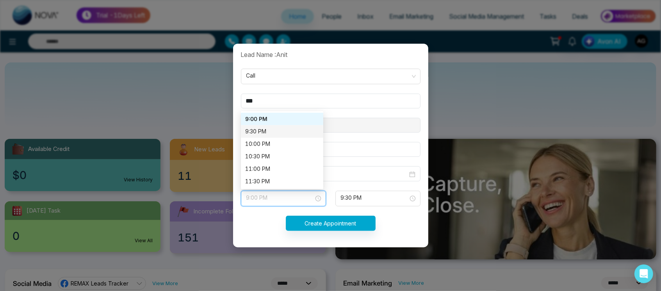
click at [273, 135] on div "9:30 PM" at bounding box center [282, 131] width 82 height 12
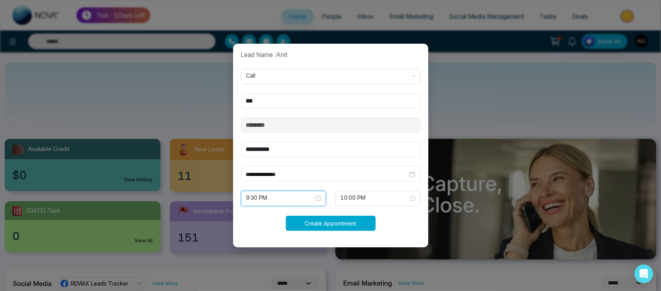
click at [356, 223] on button "Create Appointment" at bounding box center [331, 223] width 90 height 15
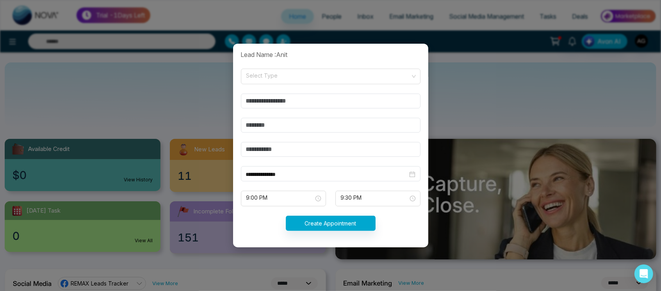
click at [342, 173] on input "**********" at bounding box center [327, 174] width 162 height 9
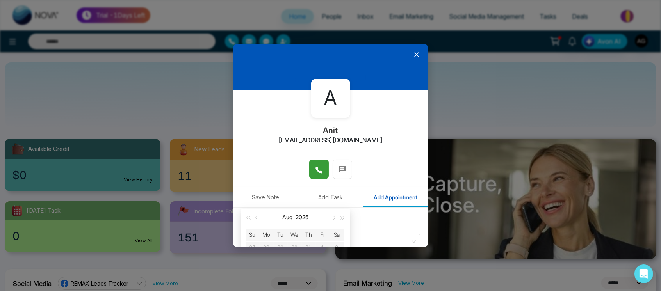
click at [413, 55] on icon at bounding box center [417, 55] width 8 height 8
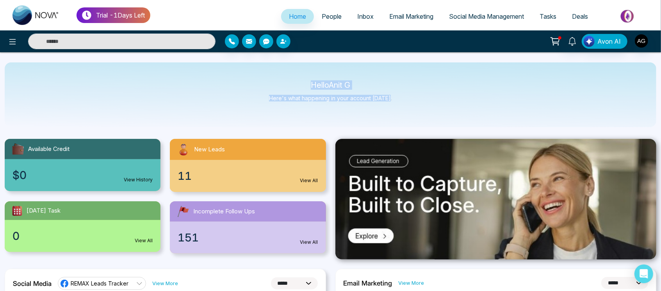
drag, startPoint x: 310, startPoint y: 83, endPoint x: 413, endPoint y: 112, distance: 107.5
click at [413, 112] on div "Hello Anit G Here's what happening in your account [DATE]." at bounding box center [331, 94] width 652 height 65
drag, startPoint x: 413, startPoint y: 112, endPoint x: 303, endPoint y: 80, distance: 114.4
click at [303, 80] on div "Hello Anit G Here's what happening in your account [DATE]." at bounding box center [331, 94] width 652 height 65
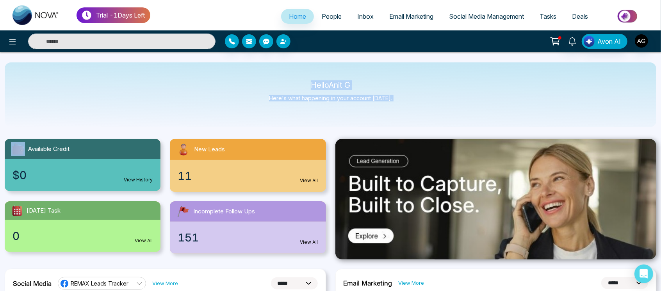
click at [303, 80] on div "Hello Anit G Here's what happening in your account [DATE]." at bounding box center [331, 94] width 652 height 65
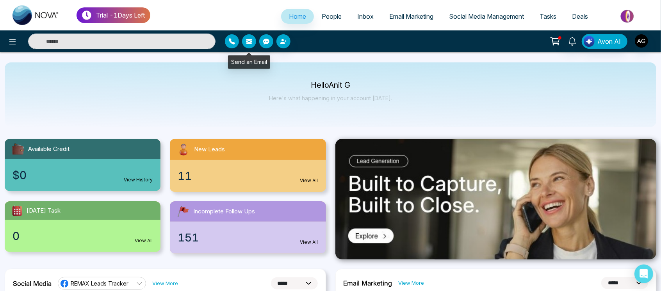
click at [249, 36] on button "button" at bounding box center [249, 41] width 14 height 14
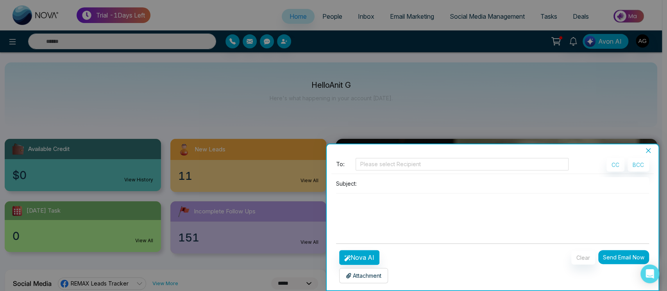
click at [648, 149] on icon "close" at bounding box center [648, 151] width 6 height 6
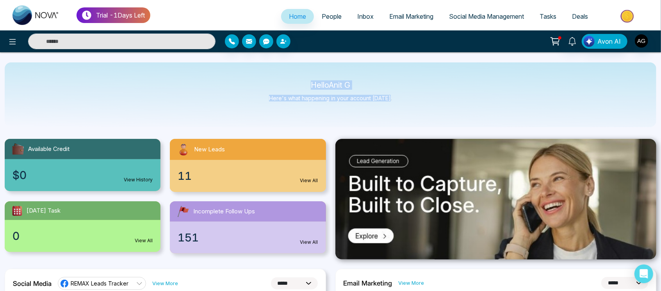
drag, startPoint x: 304, startPoint y: 85, endPoint x: 459, endPoint y: 114, distance: 158.1
click at [459, 114] on div "Hello Anit G Here's what happening in your account [DATE]." at bounding box center [331, 94] width 652 height 65
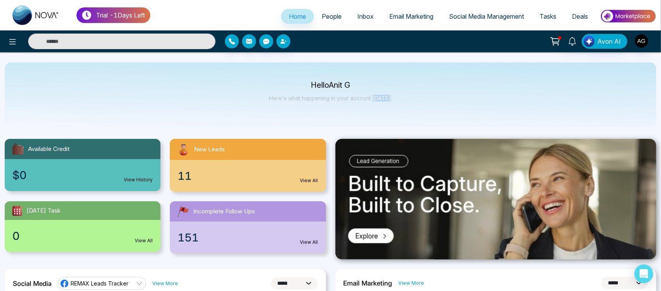
drag, startPoint x: 374, startPoint y: 110, endPoint x: 412, endPoint y: 109, distance: 37.9
click at [412, 109] on div "Hello Anit G Here's what happening in your account [DATE]." at bounding box center [331, 94] width 652 height 65
drag, startPoint x: 412, startPoint y: 109, endPoint x: 303, endPoint y: 78, distance: 113.5
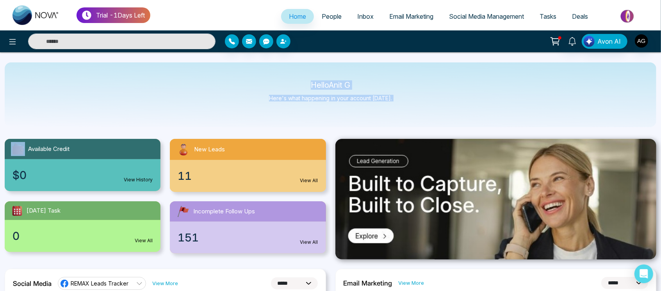
click at [303, 78] on div "Hello Anit G Here's what happening in your account [DATE]." at bounding box center [331, 94] width 652 height 65
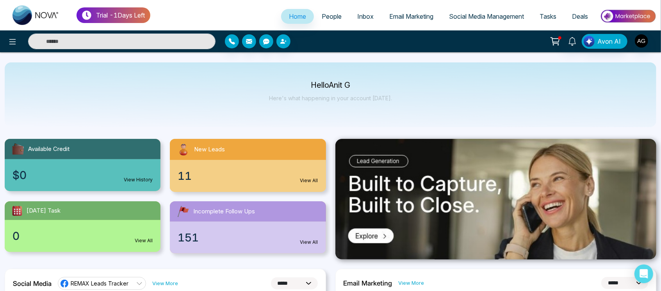
click at [558, 20] on link "Tasks" at bounding box center [548, 16] width 32 height 15
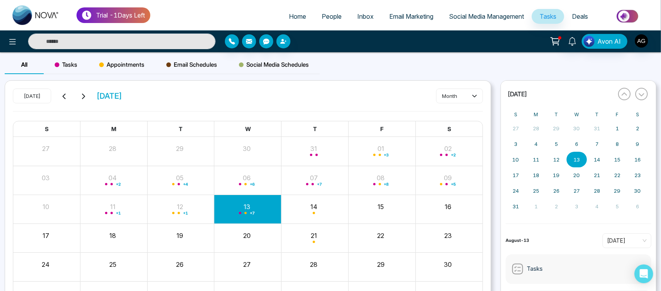
click at [76, 65] on span "Tasks" at bounding box center [66, 64] width 23 height 9
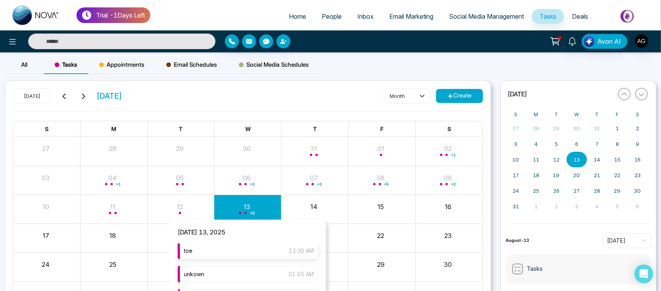
scroll to position [55, 0]
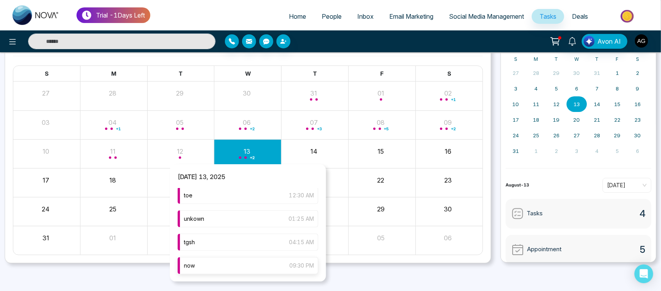
click at [248, 264] on div "now 09:30 PM" at bounding box center [248, 265] width 141 height 17
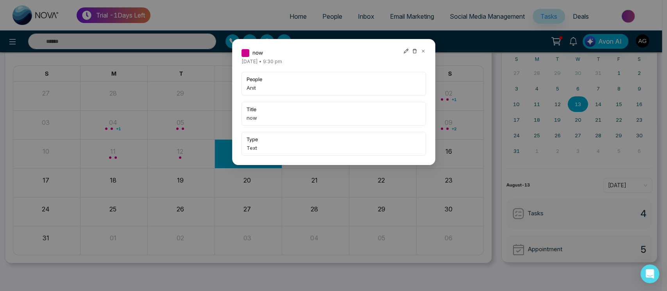
click at [403, 52] on icon at bounding box center [405, 51] width 5 height 5
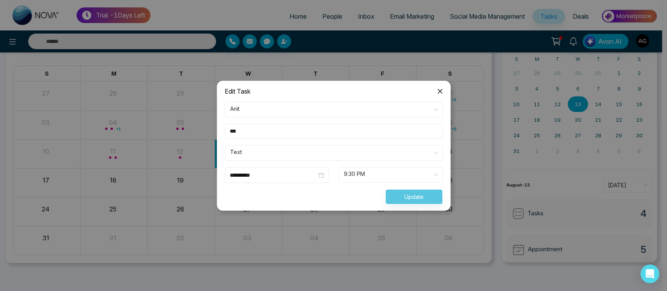
click at [352, 133] on input "***" at bounding box center [334, 131] width 218 height 15
click at [387, 130] on input "***" at bounding box center [334, 131] width 218 height 15
click at [362, 146] on span "Text" at bounding box center [333, 152] width 207 height 13
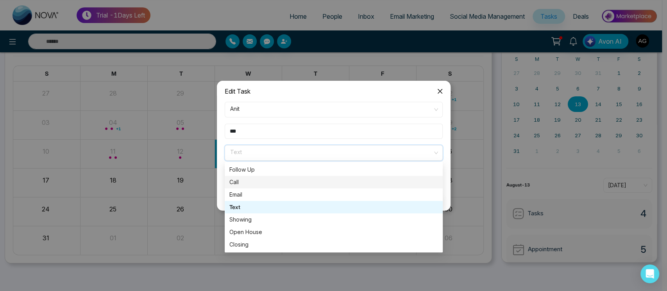
click at [284, 176] on div "Call" at bounding box center [334, 182] width 218 height 12
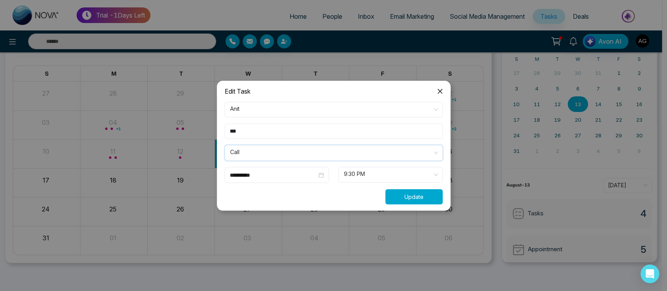
click at [424, 197] on button "Update" at bounding box center [413, 196] width 57 height 15
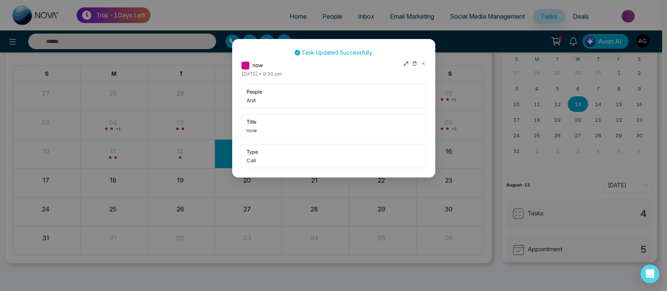
click at [405, 64] on icon at bounding box center [405, 63] width 5 height 5
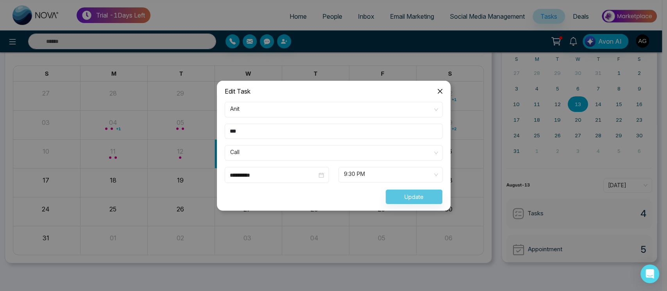
click at [441, 93] on icon "close" at bounding box center [440, 91] width 6 height 6
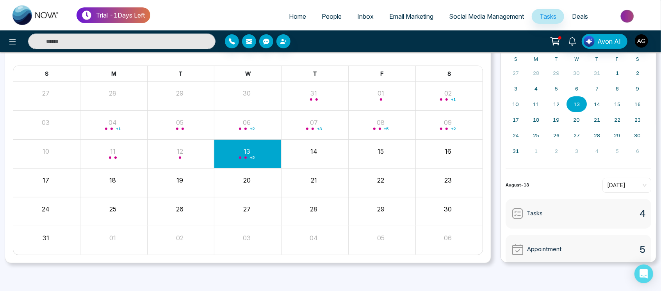
scroll to position [11, 0]
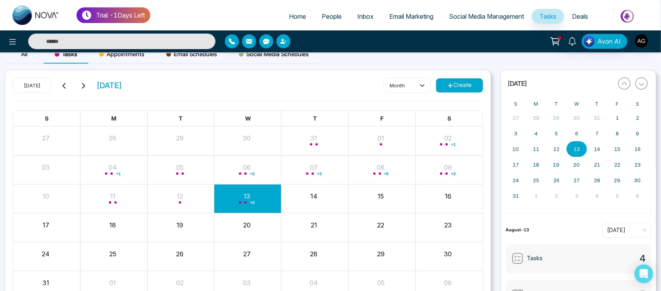
click at [132, 61] on div "Appointments" at bounding box center [121, 54] width 67 height 19
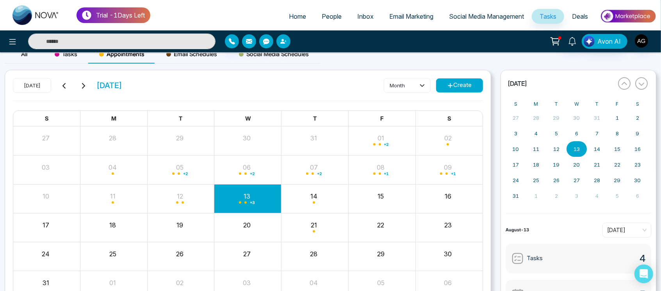
scroll to position [55, 0]
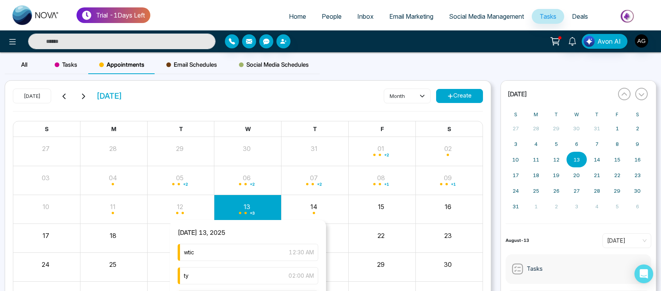
scroll to position [55, 0]
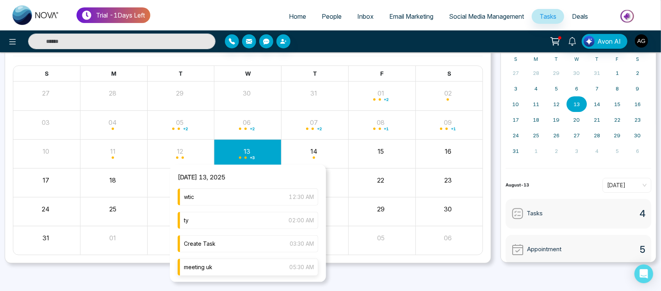
click at [274, 270] on div "meeting uk 05:30 AM" at bounding box center [248, 267] width 141 height 17
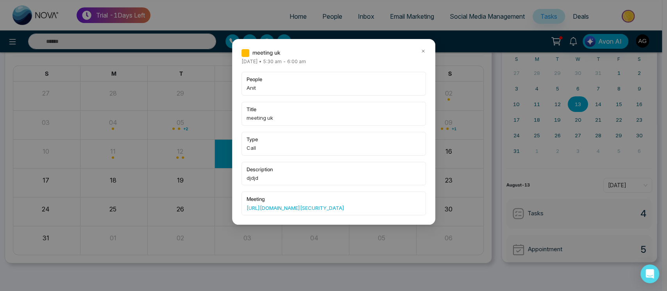
click at [423, 52] on icon at bounding box center [422, 50] width 5 height 5
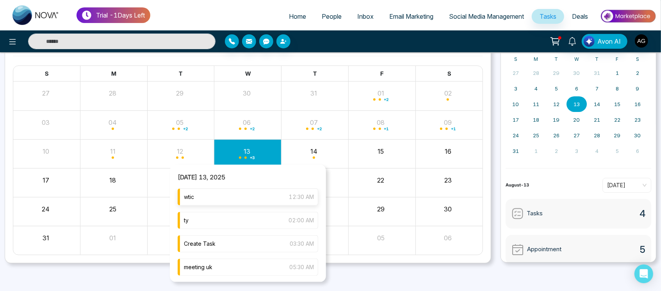
click at [241, 202] on div "wtic 12:30 AM" at bounding box center [248, 197] width 141 height 17
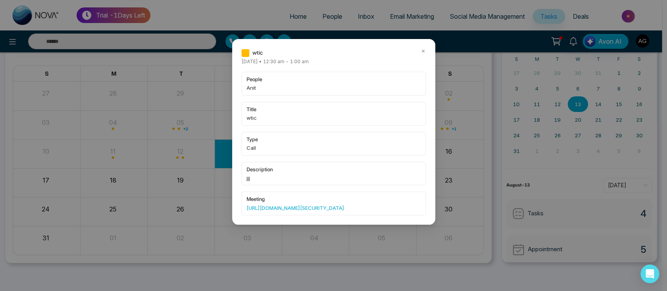
click at [424, 48] on icon at bounding box center [422, 50] width 5 height 5
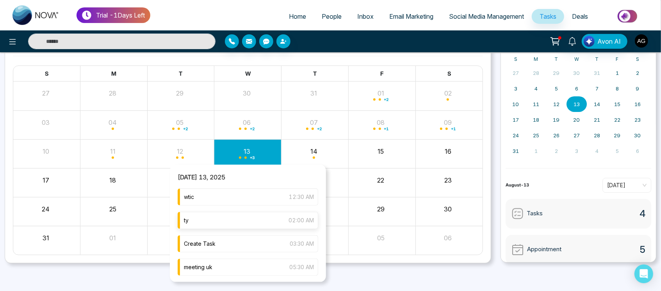
click at [242, 227] on div "ty 02:00 AM" at bounding box center [248, 220] width 141 height 17
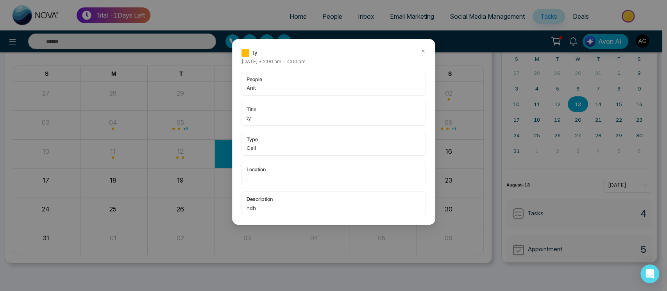
click at [424, 50] on icon at bounding box center [422, 50] width 5 height 5
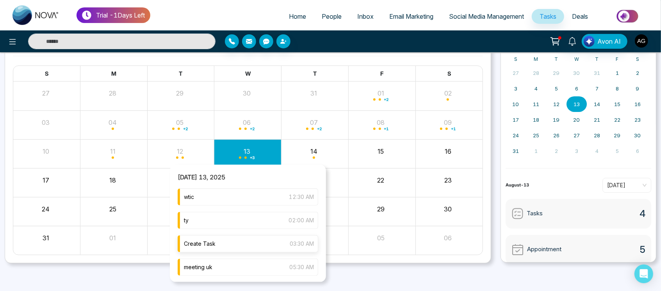
scroll to position [25, 0]
click at [241, 263] on div "tag 09:30 PM" at bounding box center [248, 266] width 141 height 17
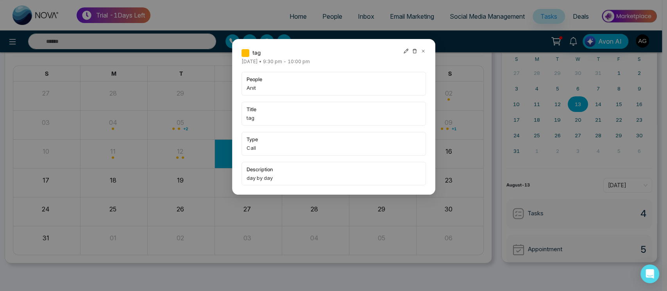
click at [405, 52] on icon at bounding box center [405, 50] width 5 height 5
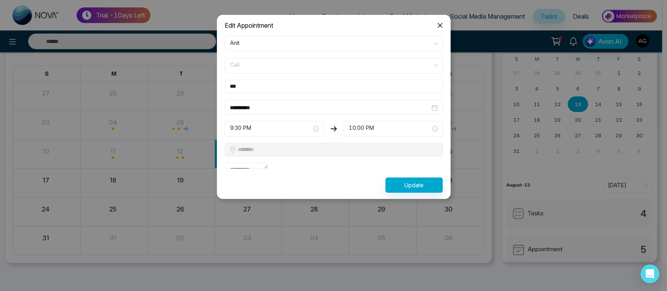
click at [302, 60] on span "Call" at bounding box center [333, 65] width 207 height 13
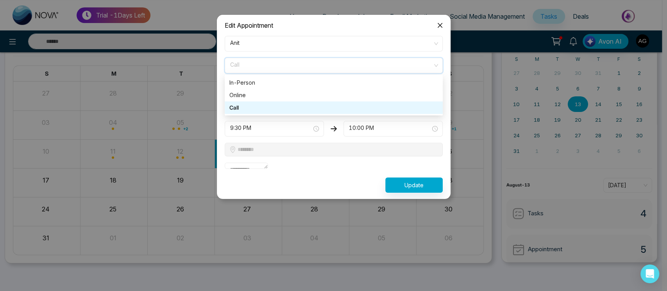
click at [302, 60] on span "Call" at bounding box center [333, 65] width 207 height 13
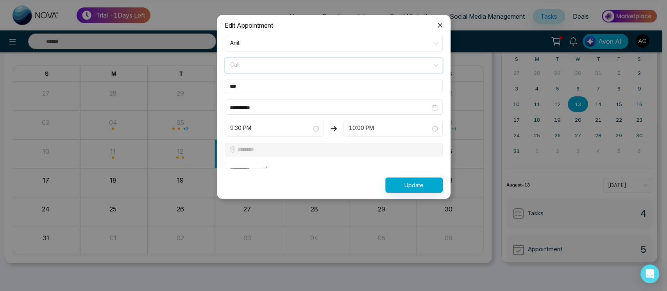
click at [303, 64] on span "Call" at bounding box center [333, 65] width 207 height 13
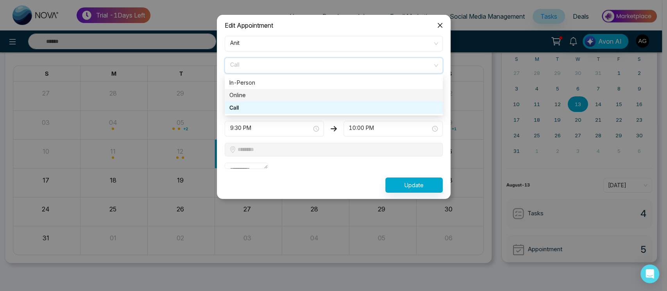
click at [294, 91] on div "Online" at bounding box center [333, 95] width 209 height 9
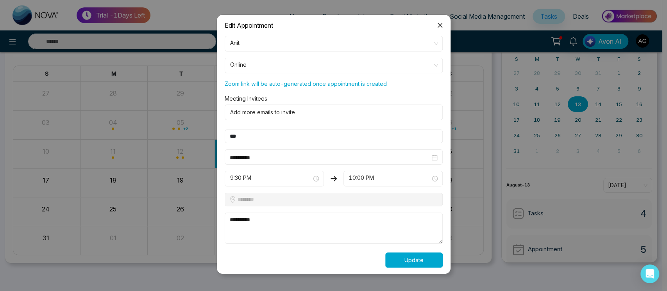
click at [425, 256] on button "Update" at bounding box center [413, 260] width 57 height 15
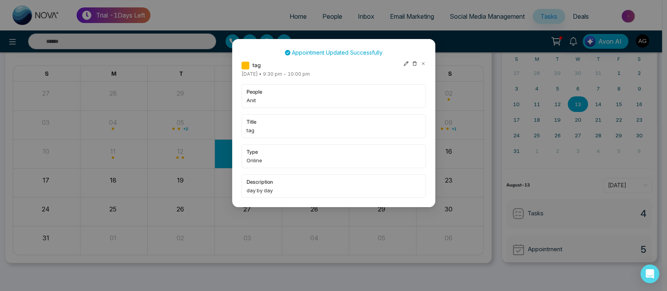
click at [406, 64] on icon at bounding box center [405, 63] width 5 height 5
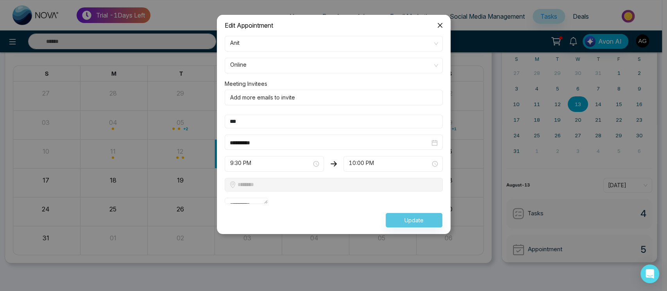
click at [422, 228] on div "Update" at bounding box center [333, 220] width 227 height 15
click at [313, 66] on span "Online" at bounding box center [333, 65] width 207 height 13
click at [311, 119] on input "***" at bounding box center [334, 122] width 218 height 14
click at [268, 204] on textarea "**********" at bounding box center [247, 201] width 44 height 6
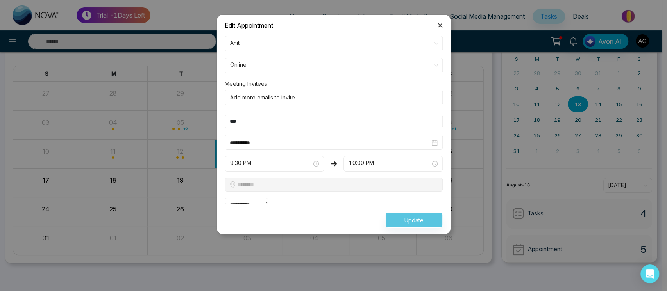
click at [418, 228] on div "Update" at bounding box center [333, 220] width 227 height 15
click at [322, 94] on div at bounding box center [332, 97] width 210 height 9
click at [329, 64] on span "Online" at bounding box center [333, 65] width 207 height 13
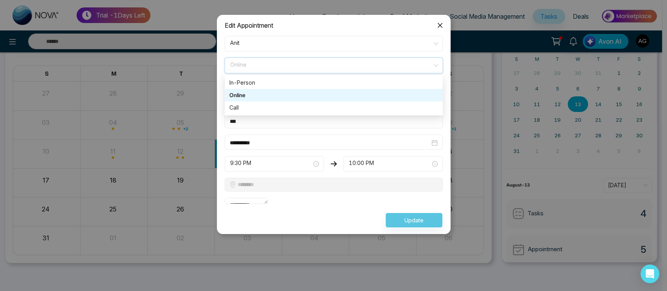
click at [331, 95] on div "Online" at bounding box center [333, 95] width 209 height 9
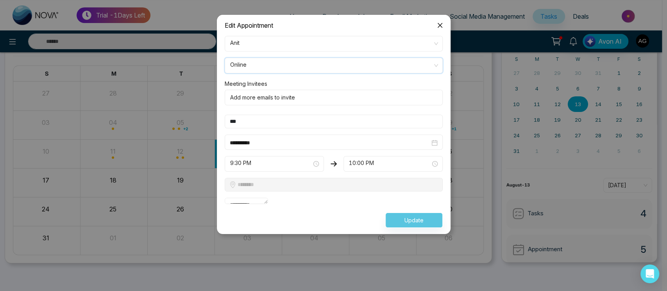
click at [437, 26] on icon "close" at bounding box center [440, 25] width 6 height 6
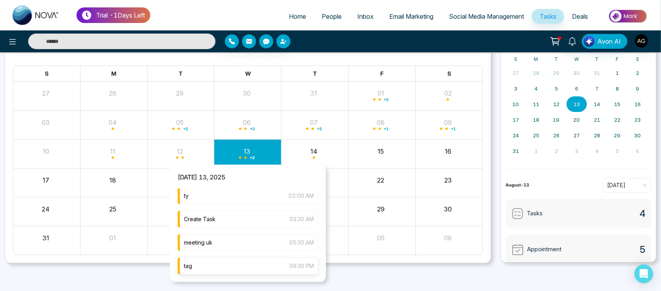
click at [237, 270] on div "tag 09:30 PM" at bounding box center [248, 266] width 141 height 17
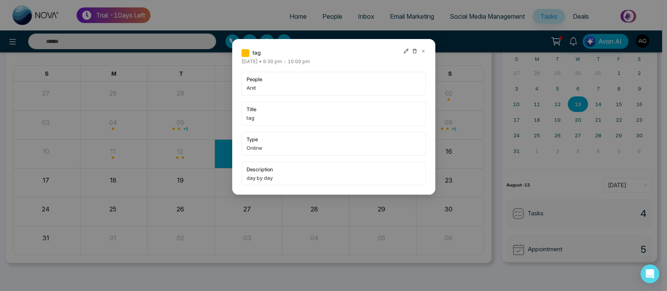
click at [405, 52] on icon at bounding box center [405, 51] width 5 height 5
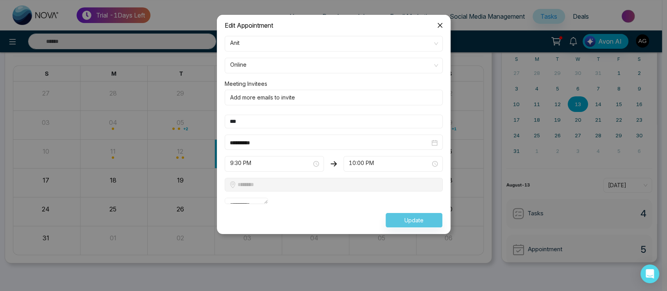
click at [440, 27] on icon "close" at bounding box center [440, 25] width 6 height 6
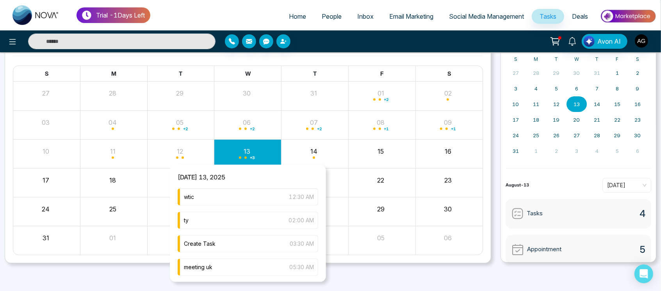
click at [250, 151] on div "+ 3" at bounding box center [247, 153] width 67 height 19
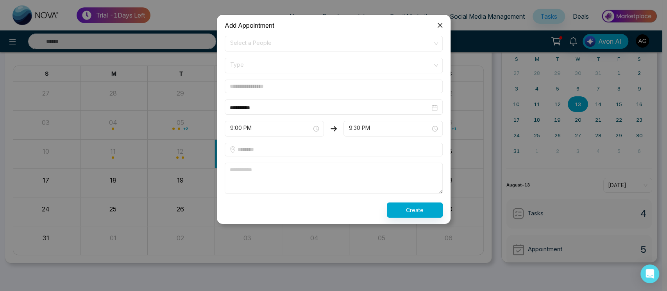
click at [435, 27] on span "Close" at bounding box center [439, 25] width 21 height 21
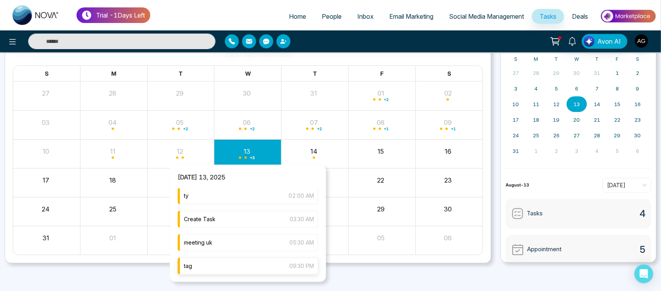
click at [269, 270] on div "tag 09:30 PM" at bounding box center [248, 266] width 141 height 17
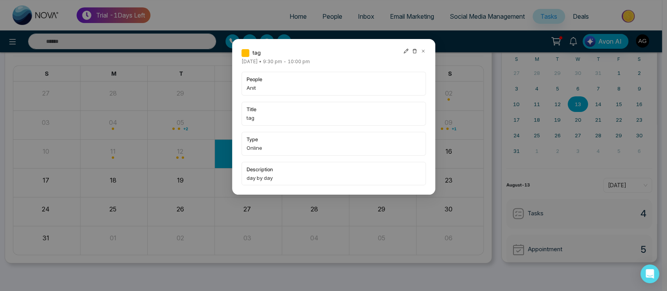
click at [403, 50] on icon at bounding box center [405, 50] width 5 height 5
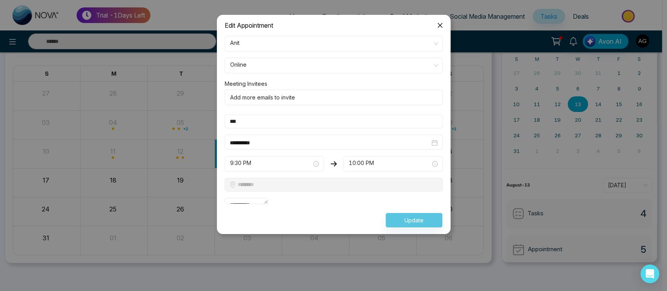
click at [268, 204] on textarea "**********" at bounding box center [247, 201] width 44 height 6
click at [435, 25] on span "Close" at bounding box center [439, 25] width 21 height 21
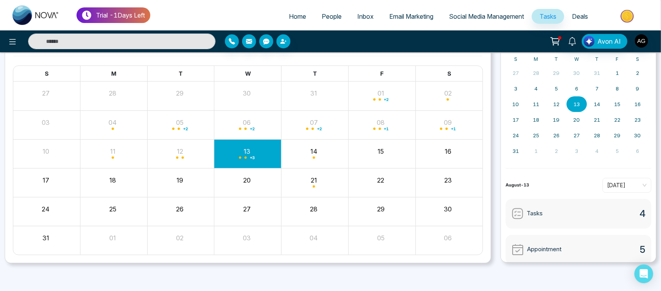
scroll to position [43, 0]
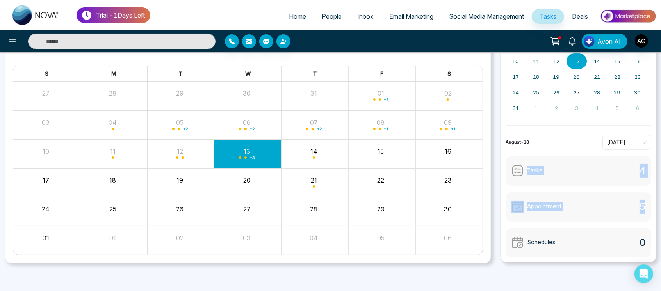
drag, startPoint x: 528, startPoint y: 167, endPoint x: 643, endPoint y: 218, distance: 126.0
click at [643, 218] on div "Tasks 4 Appointment 5 Schedules 0" at bounding box center [579, 207] width 146 height 102
click at [643, 218] on div "Appointment 5" at bounding box center [579, 207] width 146 height 30
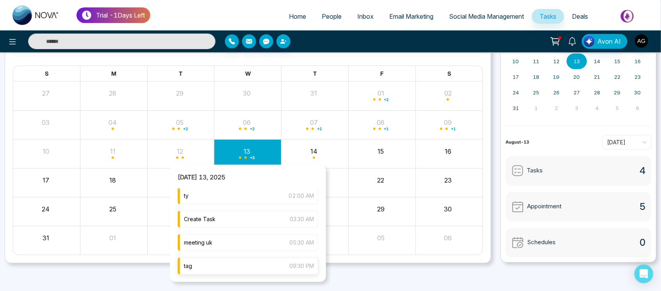
click at [230, 270] on div "tag 09:30 PM" at bounding box center [248, 266] width 141 height 17
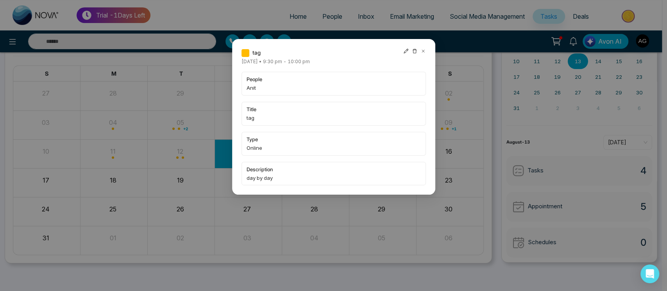
click at [405, 52] on icon at bounding box center [405, 51] width 5 height 5
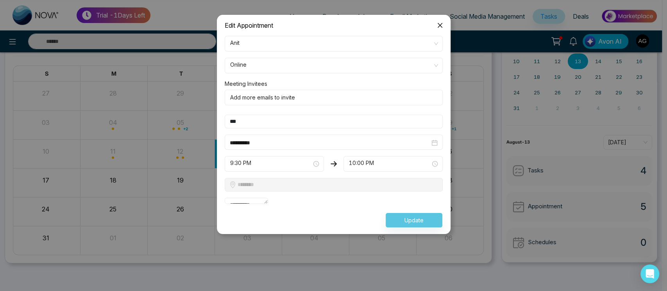
click at [437, 22] on icon "close" at bounding box center [440, 25] width 6 height 6
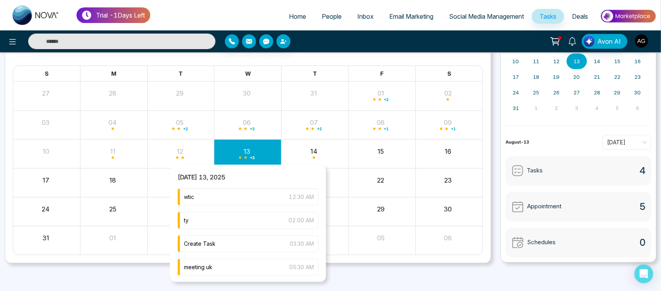
scroll to position [25, 0]
click at [264, 269] on div "tag 09:30 PM" at bounding box center [248, 266] width 141 height 17
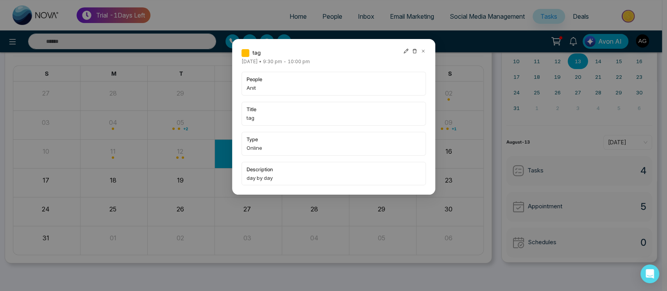
click at [404, 49] on icon at bounding box center [405, 50] width 5 height 5
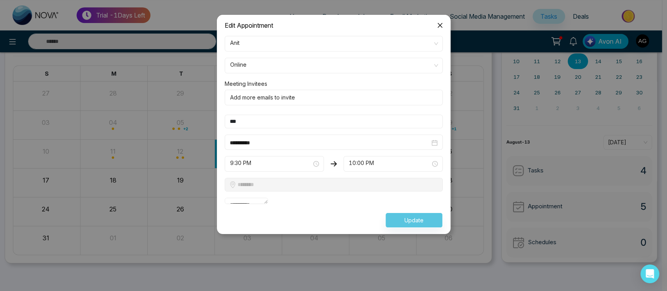
click at [440, 25] on icon "close" at bounding box center [440, 25] width 6 height 6
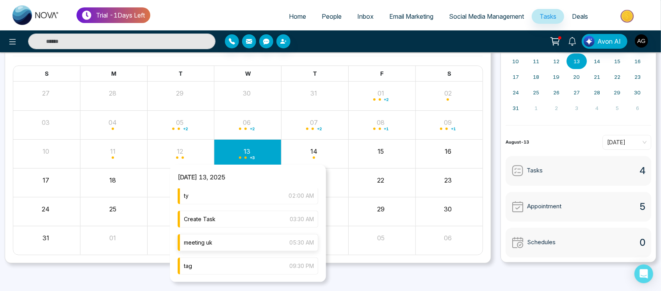
click at [264, 247] on div "meeting uk 05:30 AM" at bounding box center [248, 242] width 141 height 17
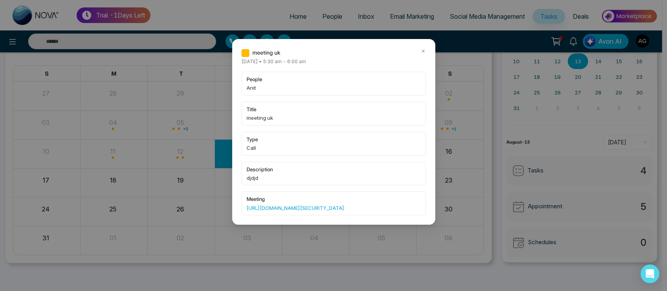
click at [421, 48] on div "meeting uk [DATE] • 5:30 am - 6:00 am people Anit title meeting uk type Call de…" at bounding box center [333, 132] width 203 height 186
click at [419, 49] on div "meeting uk" at bounding box center [333, 52] width 184 height 9
click at [422, 52] on icon at bounding box center [422, 51] width 2 height 2
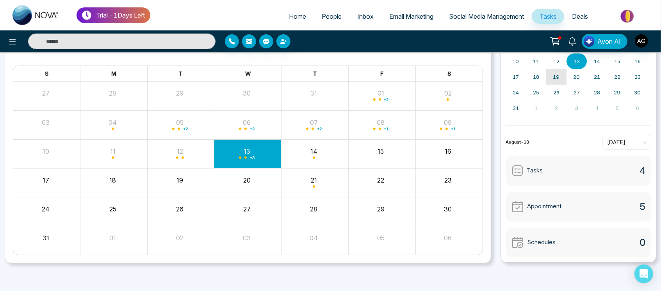
click at [556, 83] on button "19" at bounding box center [556, 77] width 20 height 16
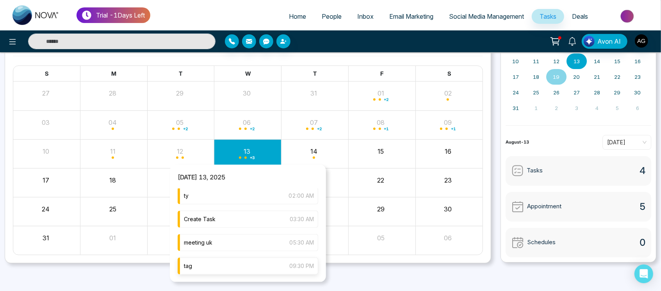
click at [226, 270] on div "tag 09:30 PM" at bounding box center [248, 266] width 141 height 17
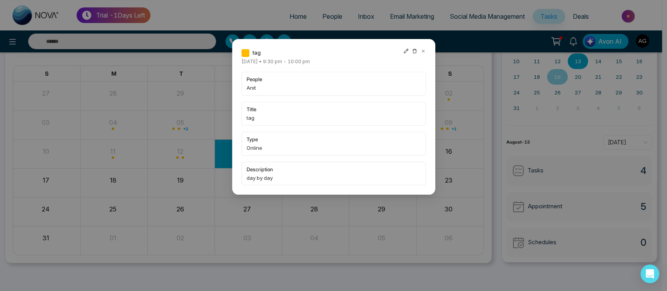
click at [405, 53] on icon at bounding box center [405, 50] width 5 height 5
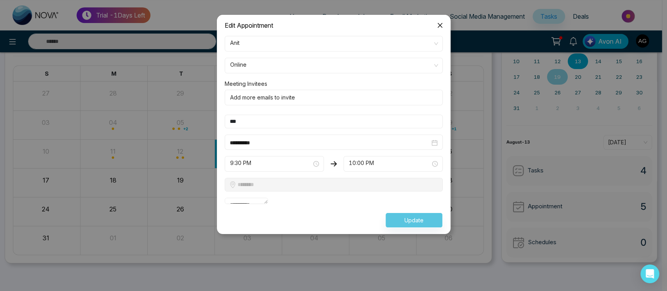
click at [440, 21] on span "Close" at bounding box center [439, 25] width 21 height 21
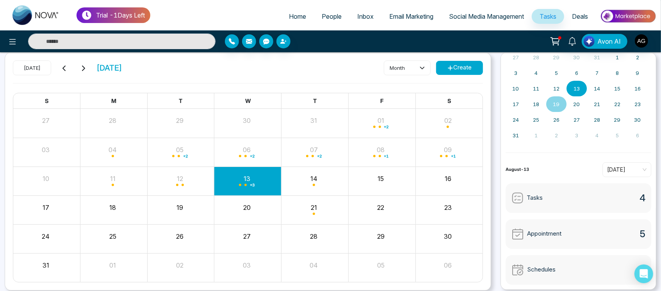
scroll to position [0, 0]
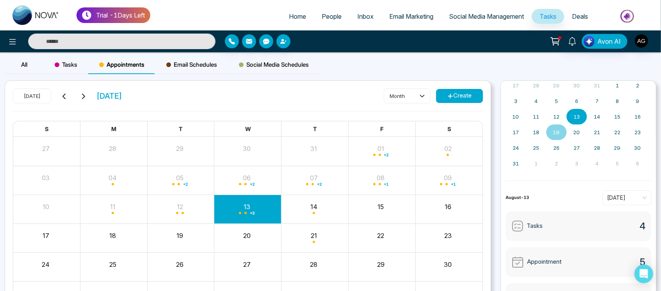
click at [67, 65] on span "Tasks" at bounding box center [66, 64] width 23 height 9
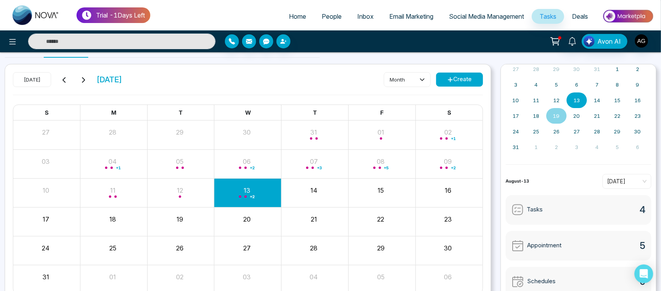
click at [465, 85] on button "Create" at bounding box center [459, 80] width 47 height 14
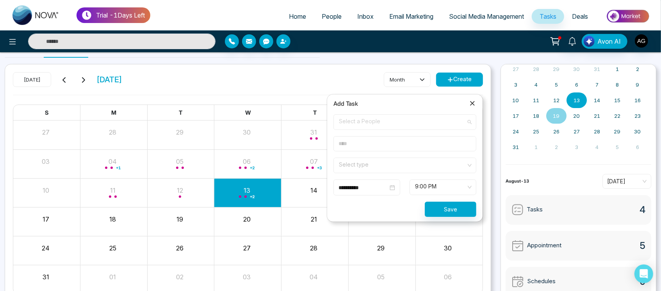
click at [412, 126] on span "Select a People" at bounding box center [405, 122] width 132 height 13
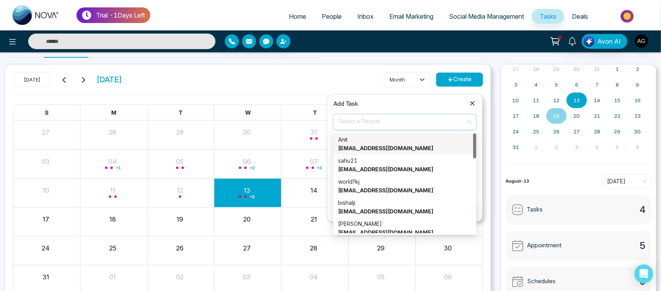
click at [397, 143] on div "Anit [EMAIL_ADDRESS][DOMAIN_NAME]" at bounding box center [405, 143] width 134 height 17
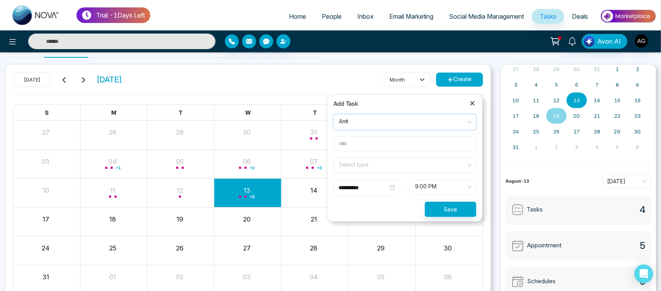
click at [384, 147] on input "text" at bounding box center [404, 143] width 143 height 15
click at [357, 142] on input "text" at bounding box center [404, 143] width 143 height 15
type input "******"
click at [413, 167] on input "search" at bounding box center [402, 164] width 128 height 12
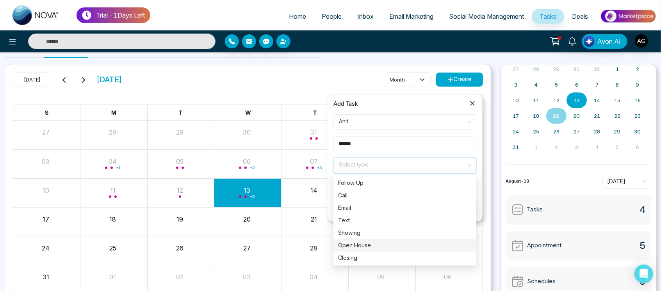
click at [391, 248] on div "Open House" at bounding box center [405, 245] width 134 height 9
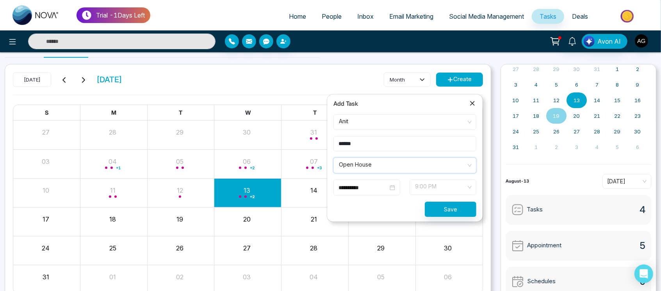
click at [438, 189] on span "9:00 PM" at bounding box center [443, 187] width 56 height 13
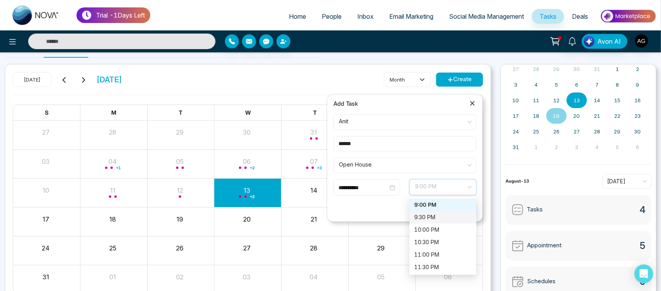
click at [439, 216] on div "9:30 PM" at bounding box center [442, 217] width 57 height 9
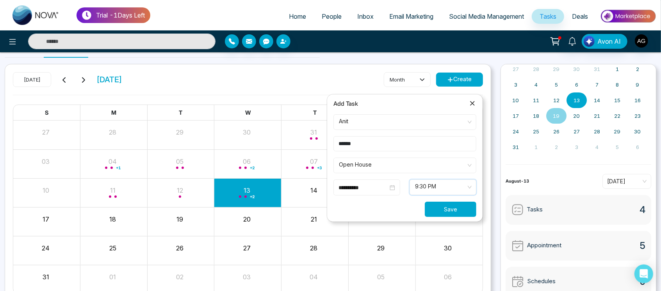
click at [451, 209] on button "Save" at bounding box center [451, 209] width 52 height 15
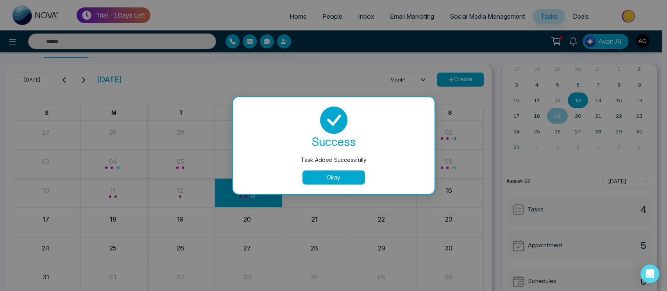
click at [317, 173] on button "Okay" at bounding box center [333, 178] width 62 height 14
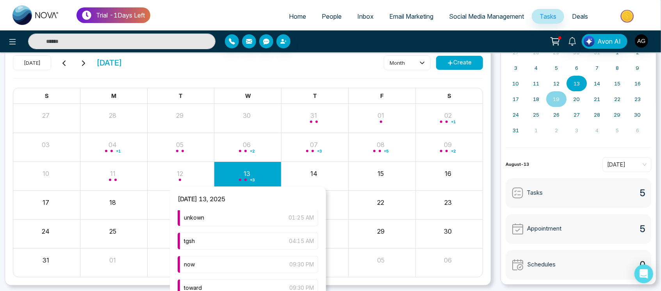
scroll to position [55, 0]
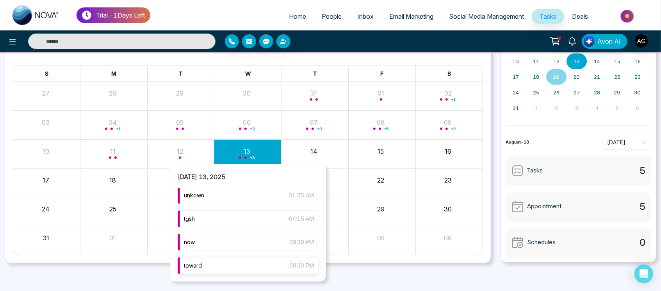
click at [258, 269] on div "toward 09:30 PM" at bounding box center [248, 265] width 141 height 17
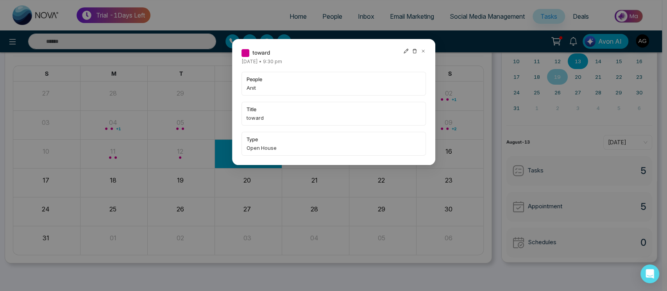
click at [403, 52] on icon at bounding box center [405, 51] width 5 height 5
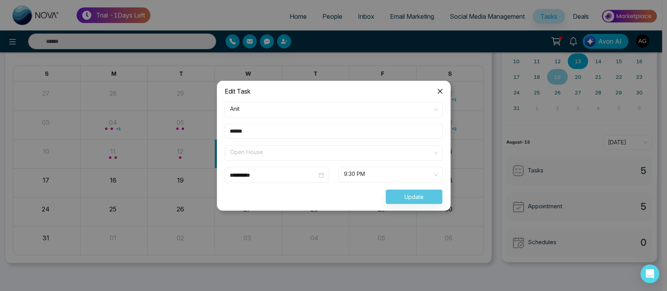
click at [329, 159] on span "Open House" at bounding box center [333, 152] width 207 height 13
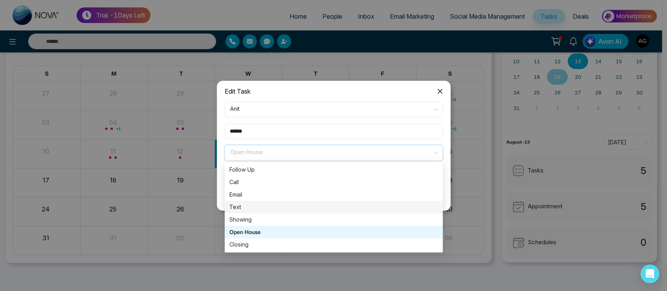
click at [302, 213] on div "Text" at bounding box center [334, 207] width 218 height 12
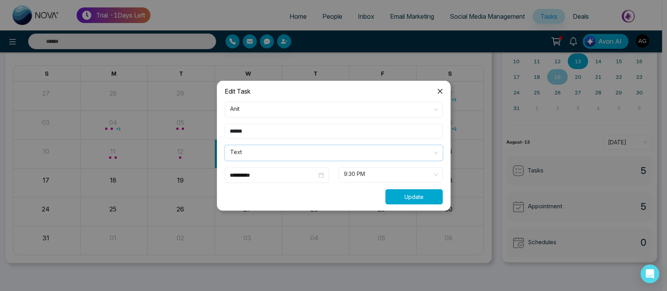
click at [397, 198] on button "Update" at bounding box center [413, 196] width 57 height 15
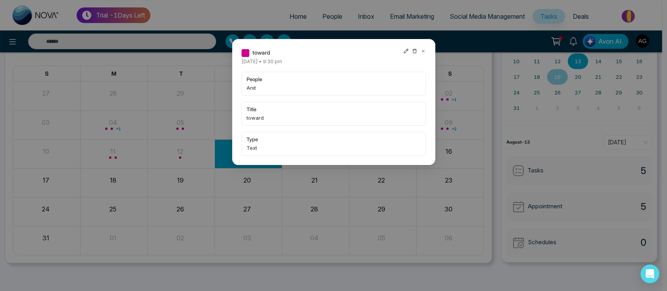
click at [422, 49] on icon at bounding box center [422, 50] width 5 height 5
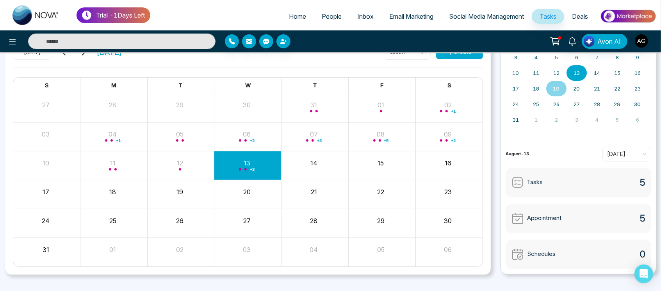
scroll to position [0, 0]
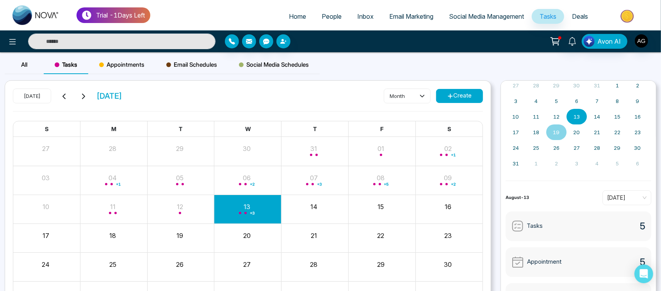
click at [134, 64] on span "Appointments" at bounding box center [121, 64] width 45 height 9
click at [459, 97] on button "Create" at bounding box center [459, 96] width 47 height 14
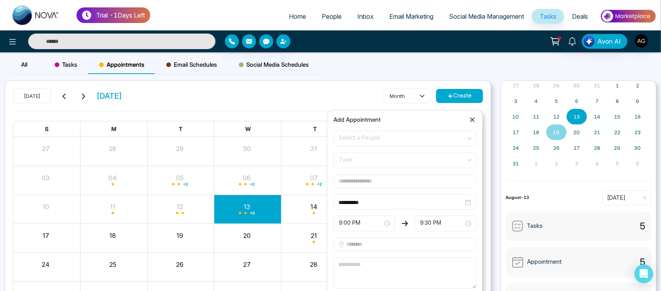
drag, startPoint x: 389, startPoint y: 147, endPoint x: 407, endPoint y: 142, distance: 18.6
click at [407, 142] on form "**********" at bounding box center [405, 222] width 152 height 182
click at [407, 142] on span "Select a People" at bounding box center [405, 138] width 132 height 13
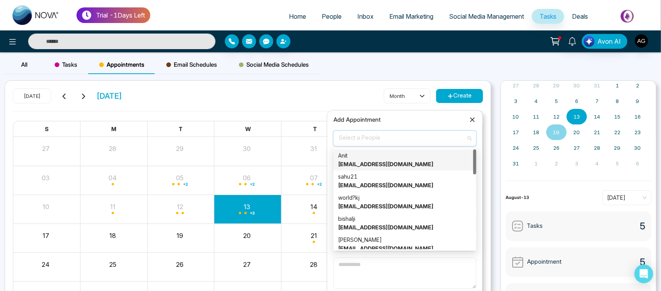
click at [398, 157] on div "Anit [EMAIL_ADDRESS][DOMAIN_NAME]" at bounding box center [405, 159] width 134 height 17
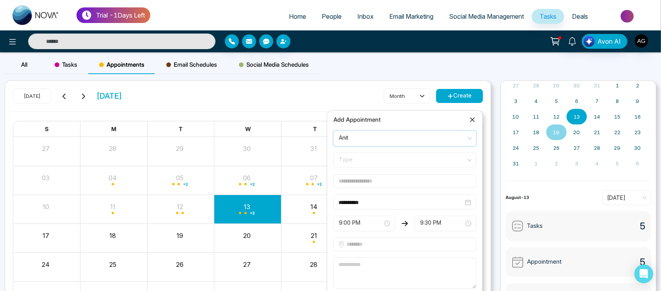
scroll to position [36, 0]
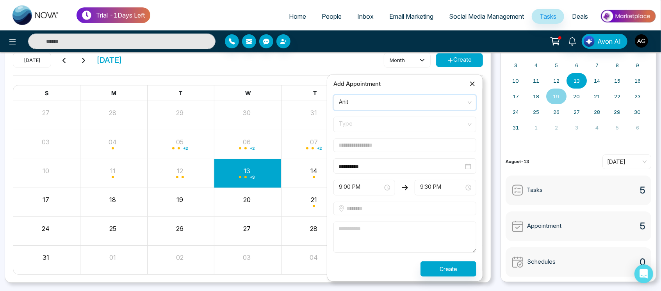
click at [409, 127] on span "Type" at bounding box center [405, 124] width 132 height 13
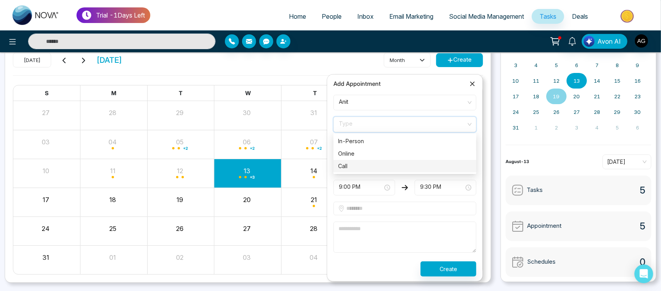
click at [391, 163] on div "Call" at bounding box center [405, 166] width 134 height 9
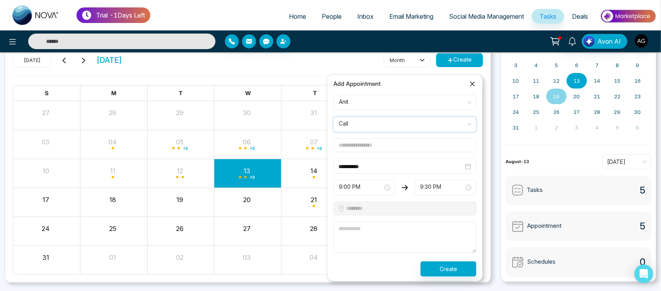
click at [408, 150] on input "text" at bounding box center [404, 146] width 143 height 14
click at [359, 145] on input "text" at bounding box center [404, 146] width 143 height 14
click at [357, 144] on input "text" at bounding box center [404, 146] width 143 height 14
type input "***"
click at [372, 172] on div "**********" at bounding box center [404, 166] width 143 height 15
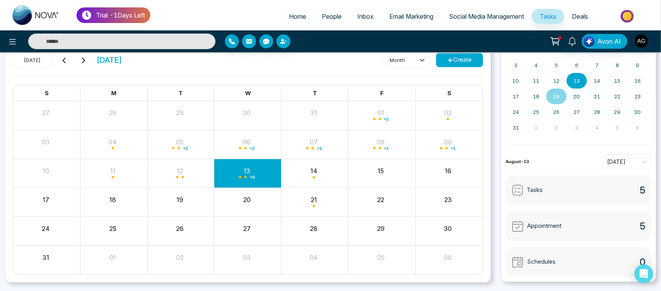
click at [489, 237] on div "[DATE] [DATE] month Create S M T W T F S 27 28 29 30 31 01 + 2 02 03 04 05 + 2 …" at bounding box center [248, 164] width 486 height 238
click at [467, 61] on button "Create" at bounding box center [459, 60] width 47 height 14
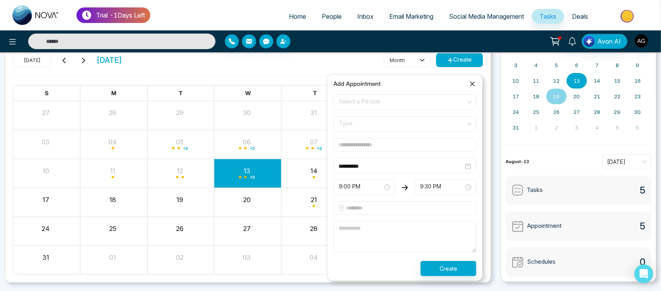
click at [401, 102] on span "Select a People" at bounding box center [405, 102] width 132 height 13
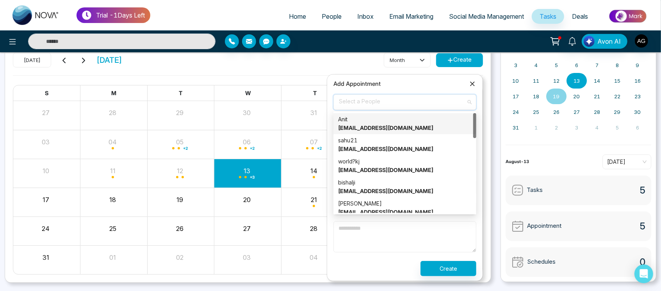
click at [393, 116] on div "Anit [EMAIL_ADDRESS][DOMAIN_NAME]" at bounding box center [405, 123] width 134 height 17
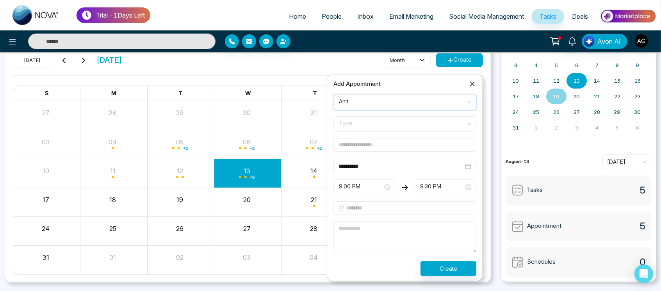
click at [358, 121] on span "Type" at bounding box center [405, 124] width 132 height 13
click at [361, 153] on div "Online" at bounding box center [405, 154] width 134 height 9
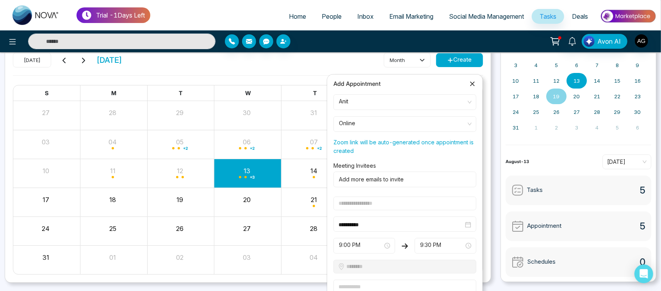
click at [367, 206] on input "text" at bounding box center [404, 204] width 143 height 14
click at [356, 205] on input "text" at bounding box center [404, 204] width 143 height 14
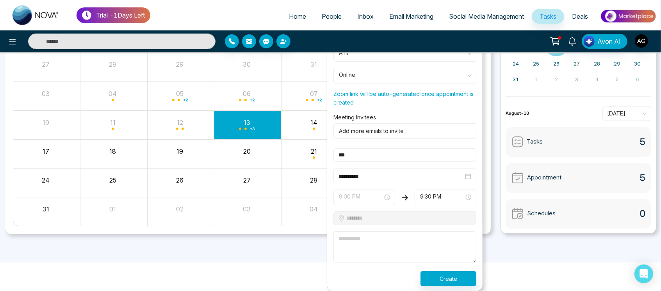
click at [378, 192] on span "9:00 PM" at bounding box center [364, 197] width 51 height 13
type input "***"
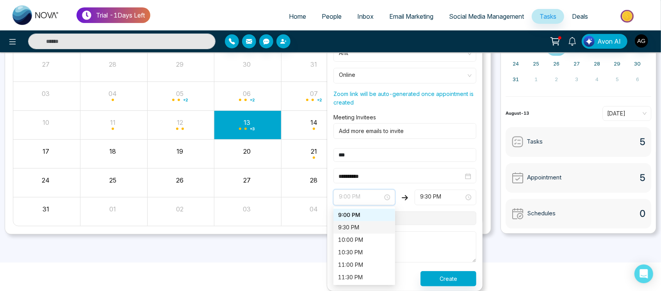
click at [363, 222] on div "9:30 PM" at bounding box center [364, 227] width 62 height 12
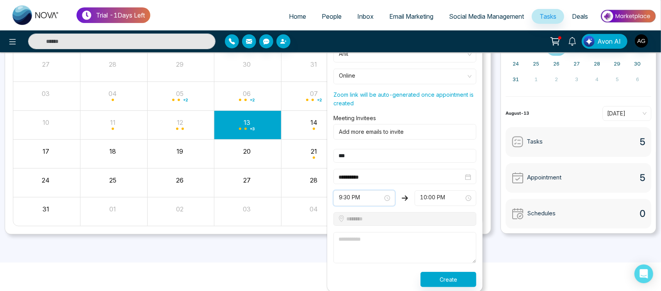
scroll to position [85, 0]
click at [381, 232] on textarea at bounding box center [404, 247] width 143 height 31
type textarea "*****"
click at [422, 271] on button "Create" at bounding box center [449, 278] width 56 height 15
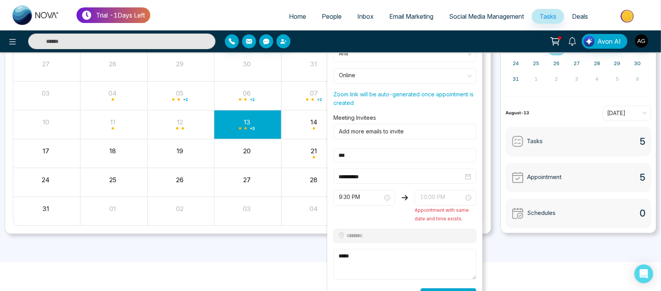
click at [453, 191] on span "10:00 PM" at bounding box center [445, 197] width 51 height 13
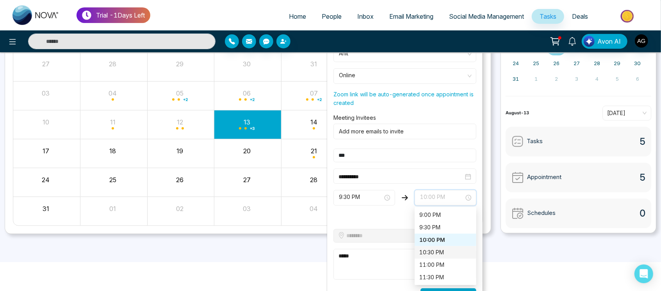
click at [439, 246] on div "10:30 PM" at bounding box center [446, 252] width 62 height 12
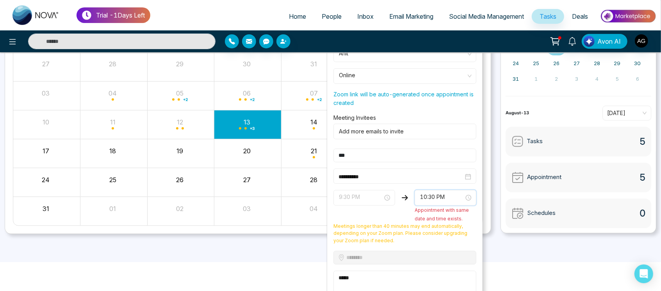
click at [382, 192] on span "9:30 PM" at bounding box center [364, 197] width 51 height 13
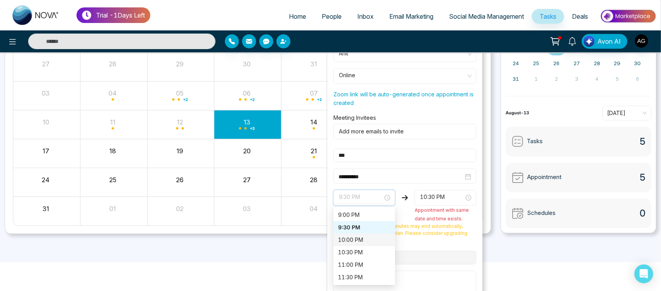
click at [374, 239] on div "10:00 PM" at bounding box center [364, 240] width 52 height 9
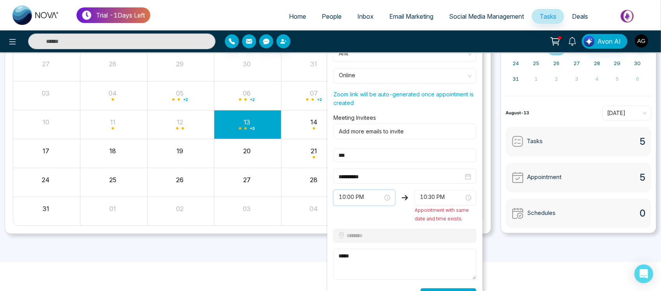
scroll to position [102, 0]
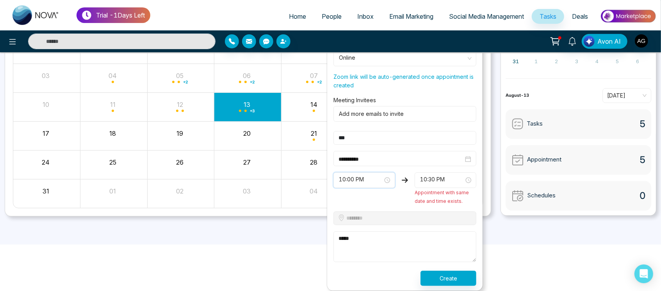
click at [450, 186] on span at bounding box center [442, 180] width 47 height 15
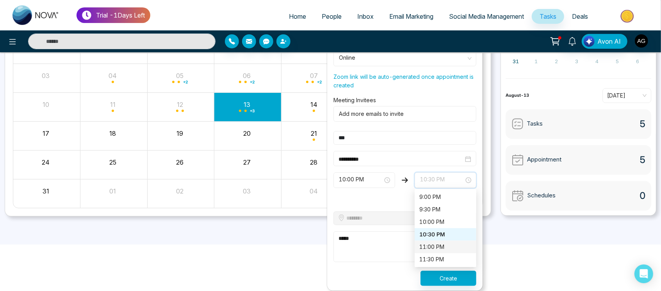
click at [450, 251] on div "11:00 PM" at bounding box center [446, 247] width 62 height 12
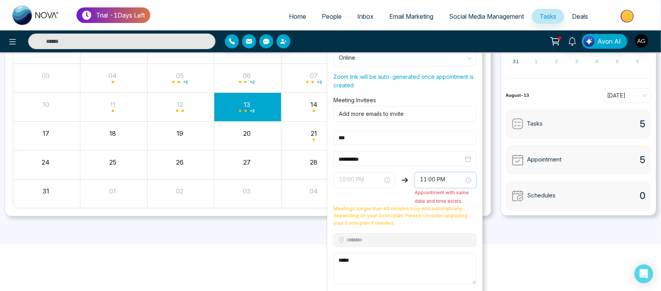
click at [380, 178] on span "10:00 PM" at bounding box center [364, 180] width 51 height 13
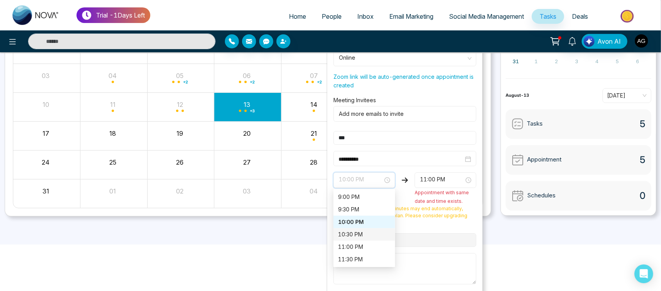
click at [372, 237] on div "10:30 PM" at bounding box center [364, 234] width 52 height 9
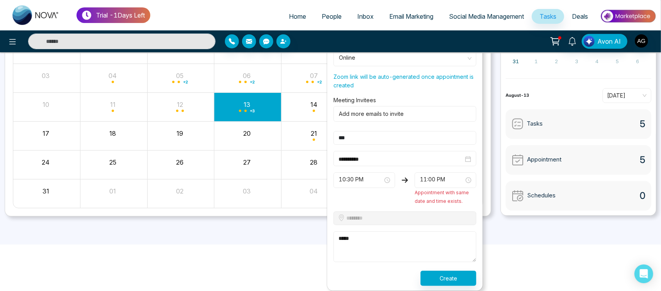
click at [376, 239] on textarea "*****" at bounding box center [404, 247] width 143 height 31
click at [442, 180] on span "11:00 PM" at bounding box center [445, 180] width 51 height 13
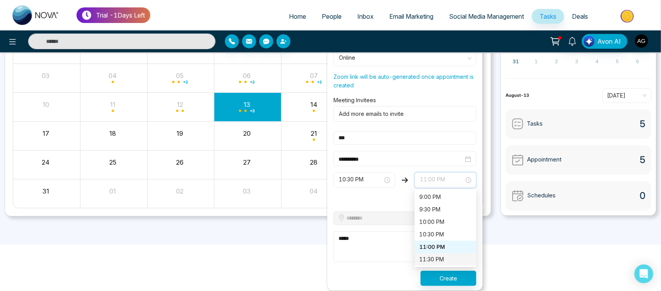
click at [443, 255] on div "11:30 PM" at bounding box center [446, 259] width 62 height 12
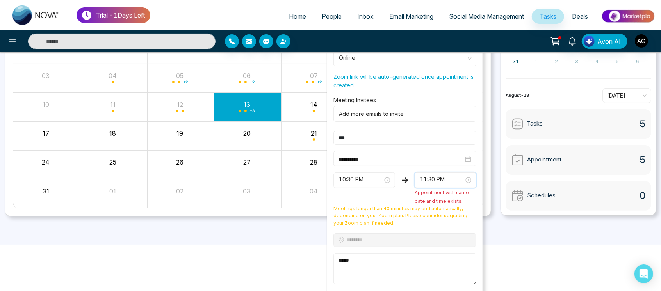
click at [384, 181] on span "10:30 PM" at bounding box center [364, 180] width 51 height 13
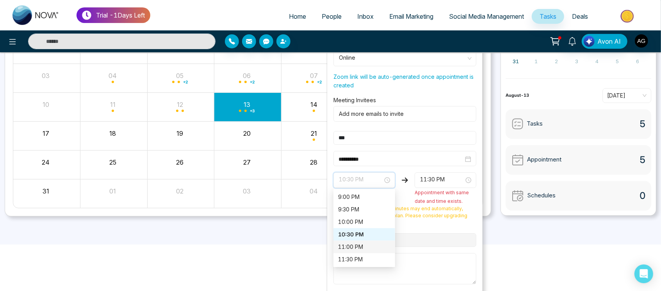
click at [369, 251] on div "11:00 PM" at bounding box center [364, 247] width 62 height 12
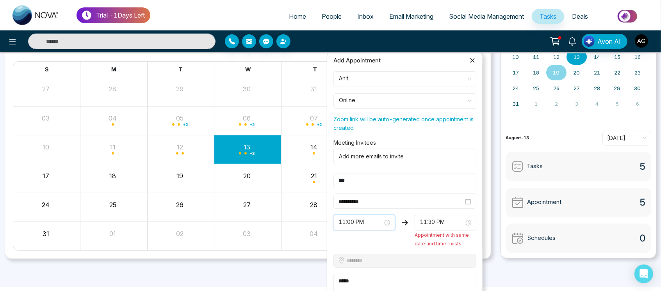
scroll to position [55, 0]
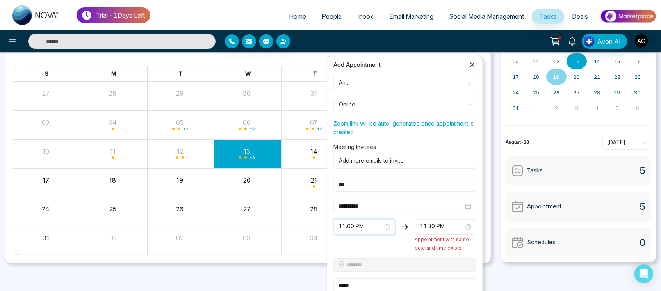
click at [198, 130] on div "03 04 05 + 2 06 + 2 07 + 2 08 + 1 09 + 1" at bounding box center [247, 124] width 469 height 29
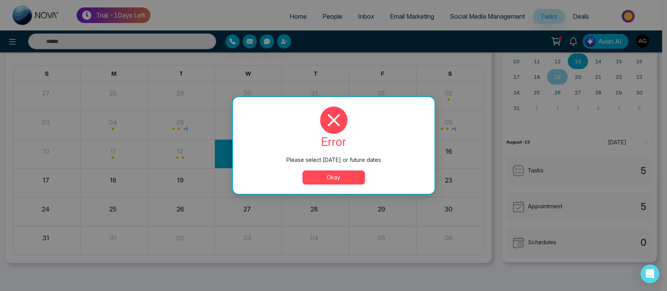
click at [340, 184] on button "Okay" at bounding box center [333, 178] width 62 height 14
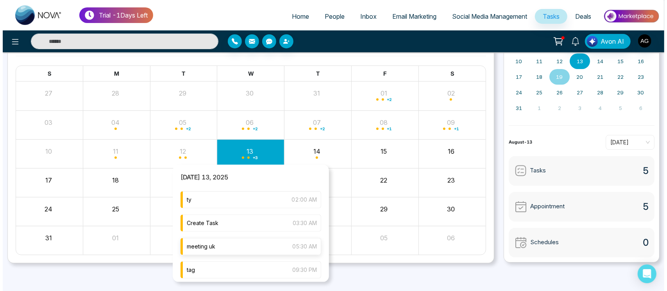
scroll to position [25, 0]
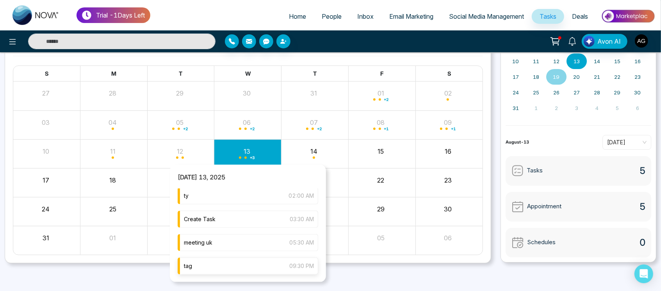
click at [270, 270] on div "tag 09:30 PM" at bounding box center [248, 266] width 141 height 17
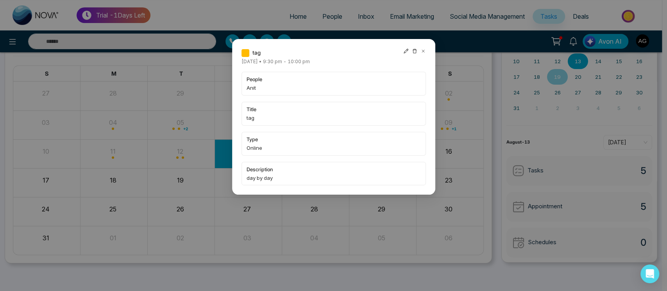
click at [422, 49] on icon at bounding box center [422, 50] width 5 height 5
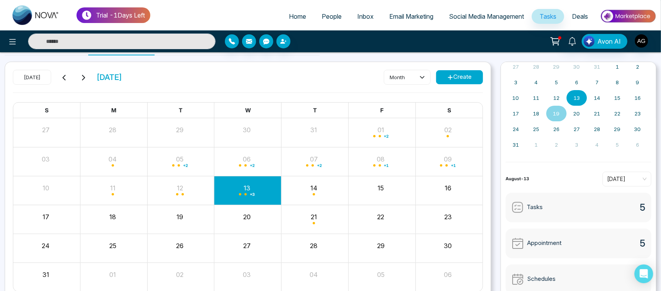
scroll to position [0, 0]
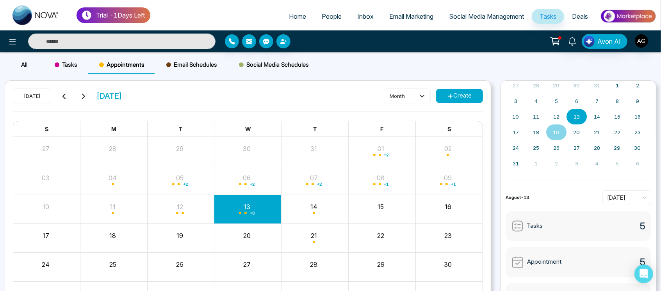
click at [465, 98] on button "Create" at bounding box center [459, 96] width 47 height 14
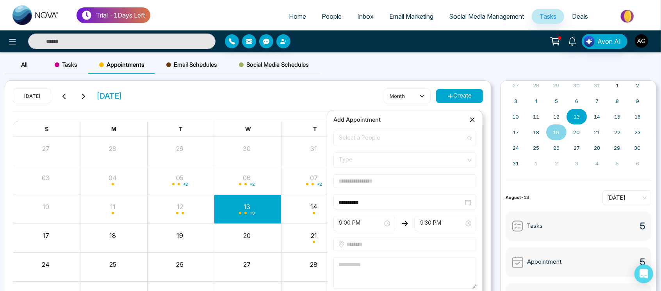
click at [392, 145] on span "Select a People" at bounding box center [405, 138] width 132 height 13
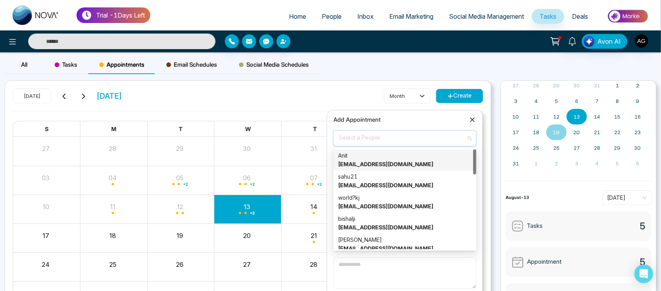
click at [399, 160] on div "Anit [EMAIL_ADDRESS][DOMAIN_NAME]" at bounding box center [405, 159] width 134 height 17
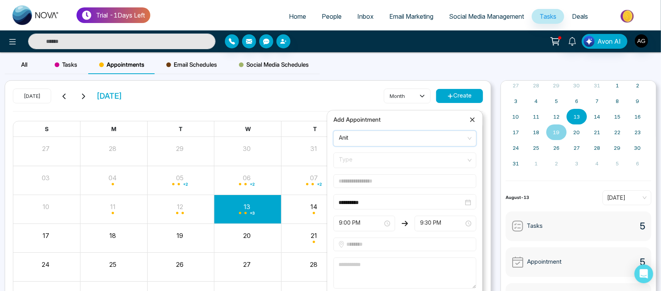
click at [391, 167] on span at bounding box center [402, 160] width 128 height 15
click at [387, 201] on div "Call" at bounding box center [405, 202] width 134 height 9
click at [397, 183] on input "text" at bounding box center [404, 182] width 143 height 14
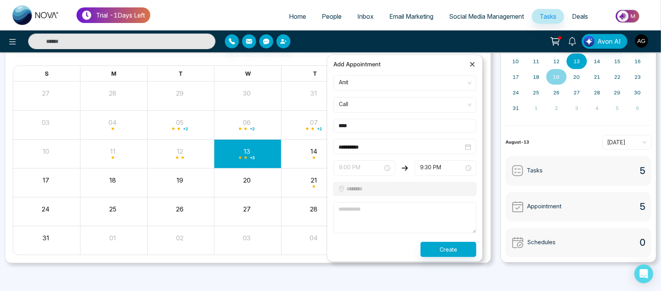
click at [372, 165] on span "9:00 PM" at bounding box center [364, 168] width 51 height 13
type input "***"
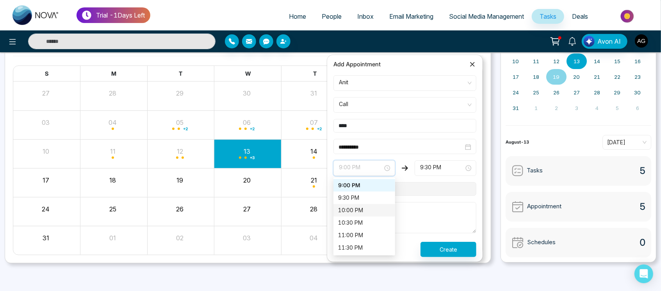
click at [364, 204] on div "10:00 PM" at bounding box center [364, 210] width 62 height 12
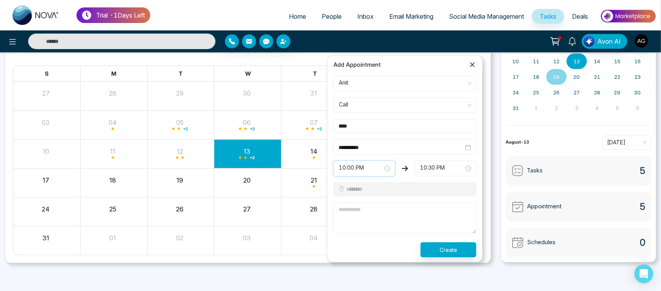
click at [389, 197] on form "**********" at bounding box center [405, 167] width 152 height 182
click at [367, 212] on textarea at bounding box center [404, 218] width 143 height 31
type textarea "******"
click at [457, 249] on button "Create" at bounding box center [449, 249] width 56 height 15
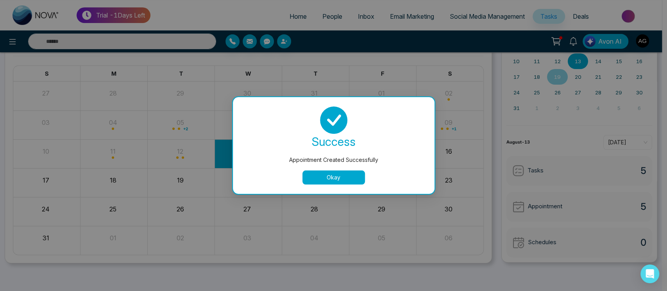
click at [342, 176] on button "Okay" at bounding box center [333, 178] width 62 height 14
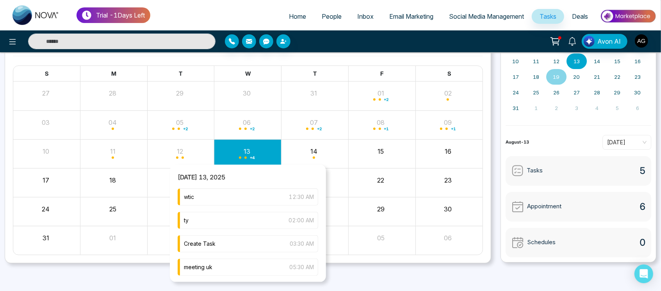
scroll to position [48, 0]
click at [247, 271] on div "why 10:00 PM" at bounding box center [248, 266] width 141 height 17
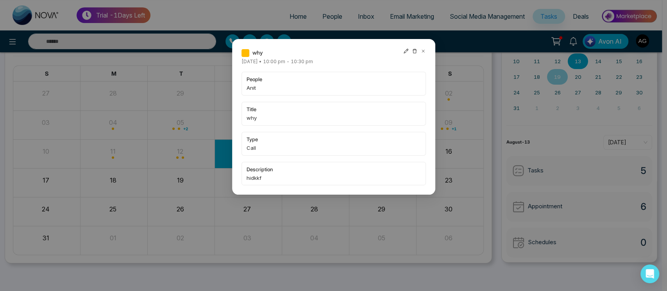
click at [402, 52] on div "why" at bounding box center [333, 52] width 184 height 9
click at [406, 52] on icon at bounding box center [405, 50] width 5 height 5
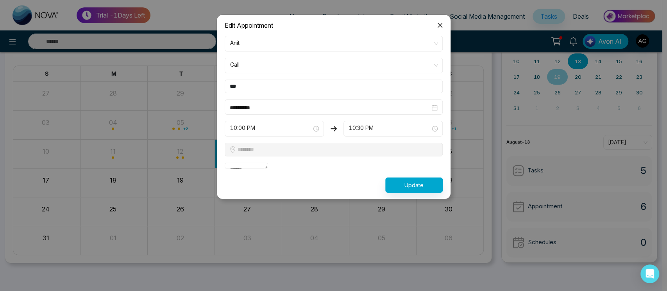
click at [440, 29] on span "Close" at bounding box center [439, 25] width 21 height 21
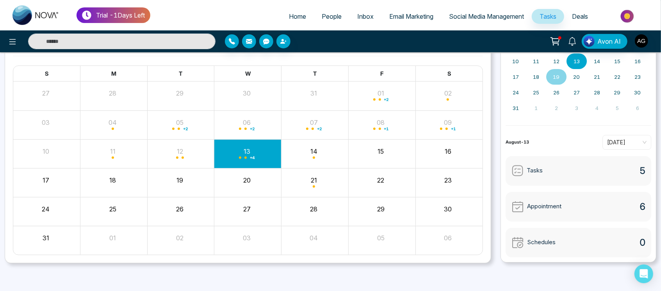
scroll to position [0, 0]
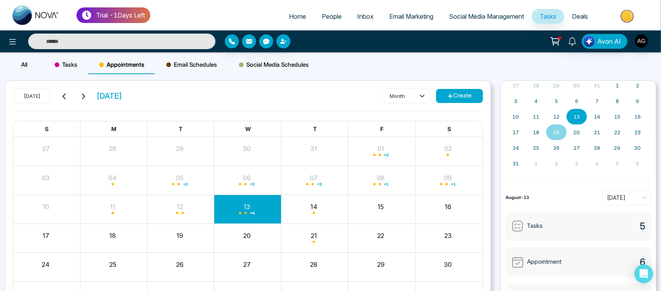
click at [169, 66] on span at bounding box center [168, 64] width 5 height 5
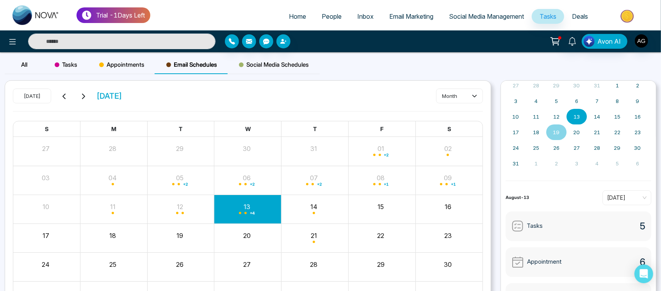
click at [285, 60] on span "Social Media Schedules" at bounding box center [274, 64] width 70 height 9
click at [190, 66] on span "Email Schedules" at bounding box center [191, 64] width 51 height 9
click at [122, 64] on span "Appointments" at bounding box center [121, 64] width 45 height 9
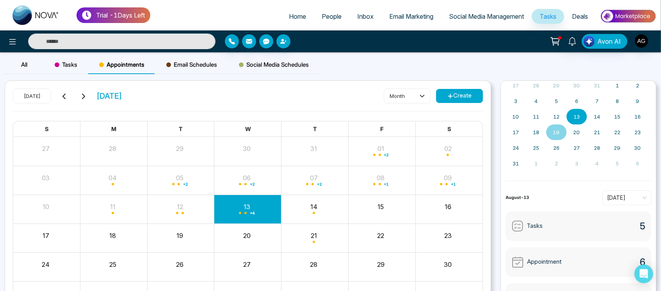
click at [56, 61] on span "Tasks" at bounding box center [66, 64] width 23 height 9
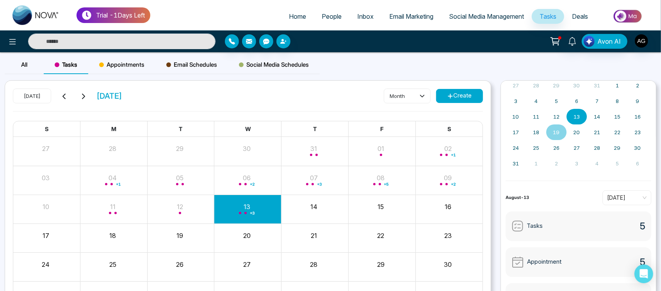
click at [18, 64] on div "All" at bounding box center [24, 64] width 39 height 19
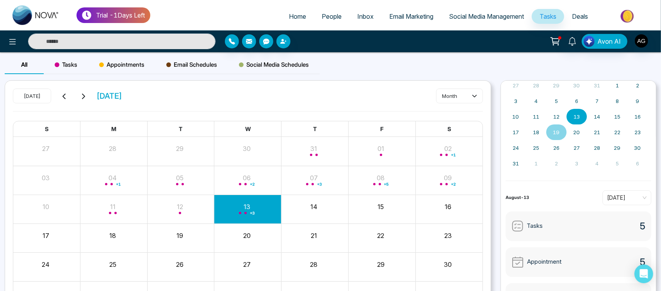
click at [77, 66] on span "Tasks" at bounding box center [66, 64] width 23 height 9
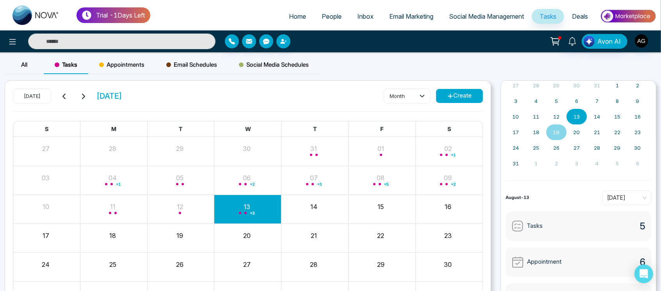
click at [129, 68] on span "Appointments" at bounding box center [121, 64] width 45 height 9
click at [196, 69] on span "Email Schedules" at bounding box center [191, 64] width 51 height 9
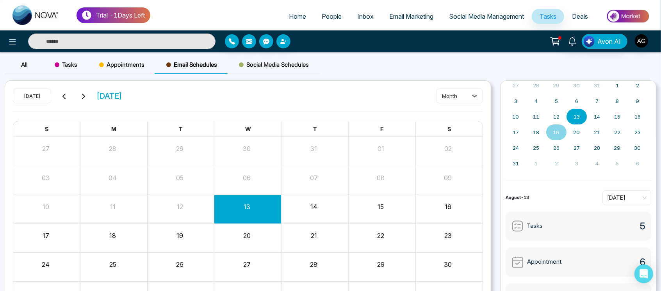
click at [246, 67] on span "Social Media Schedules" at bounding box center [274, 64] width 70 height 9
click at [41, 65] on div "All" at bounding box center [24, 64] width 39 height 19
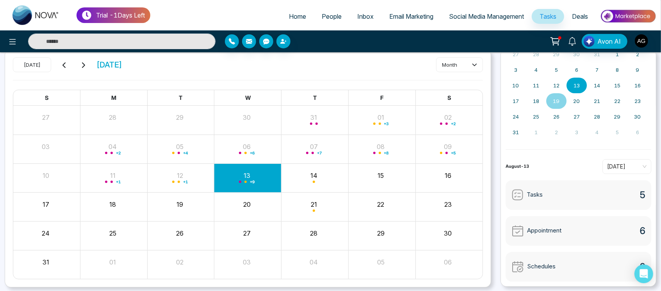
scroll to position [30, 0]
drag, startPoint x: 375, startPoint y: 176, endPoint x: 394, endPoint y: 176, distance: 18.7
click at [394, 176] on div "15" at bounding box center [380, 175] width 65 height 12
click at [378, 176] on div "15" at bounding box center [380, 175] width 65 height 12
drag, startPoint x: 378, startPoint y: 176, endPoint x: 390, endPoint y: 176, distance: 12.1
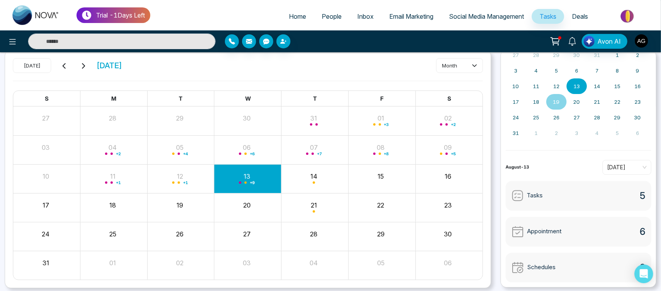
click at [390, 176] on div "15" at bounding box center [380, 175] width 65 height 12
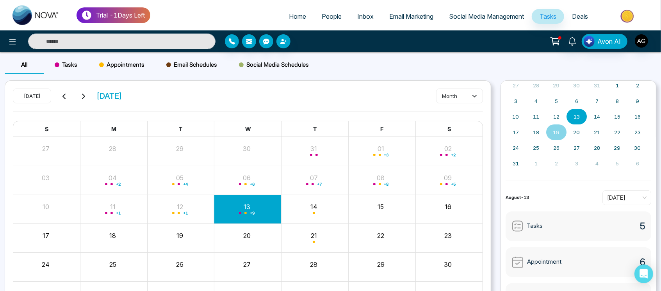
drag, startPoint x: 145, startPoint y: 96, endPoint x: 97, endPoint y: 97, distance: 48.4
click at [97, 97] on div "[DATE] [DATE] month" at bounding box center [248, 100] width 470 height 23
click at [160, 96] on div "[DATE] [DATE] month" at bounding box center [248, 100] width 470 height 23
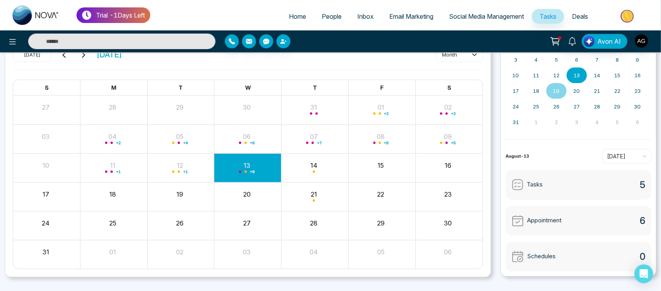
scroll to position [55, 0]
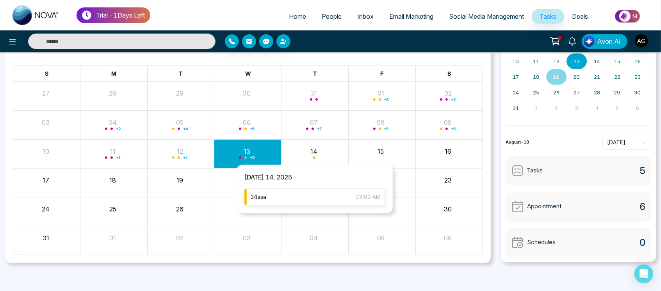
click at [317, 196] on div "34asa 02:00 AM" at bounding box center [314, 197] width 141 height 17
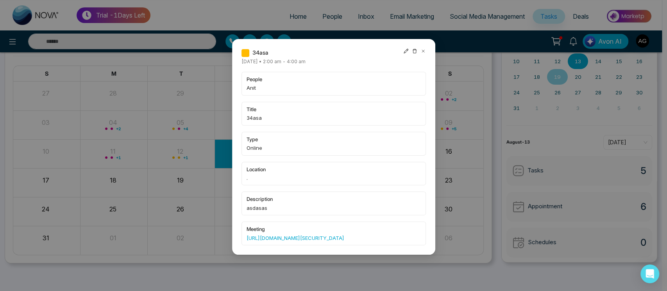
click at [419, 52] on div at bounding box center [414, 52] width 23 height 9
click at [422, 50] on icon at bounding box center [422, 50] width 5 height 5
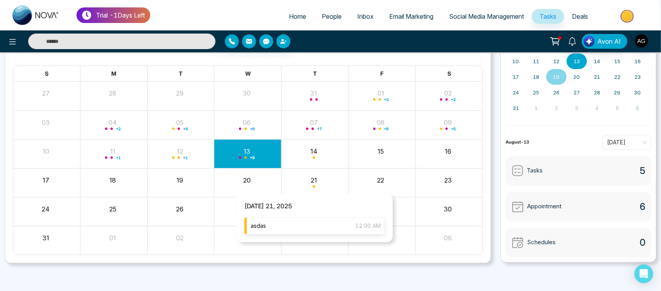
click at [299, 231] on div "asdas 12:00 AM" at bounding box center [314, 225] width 141 height 17
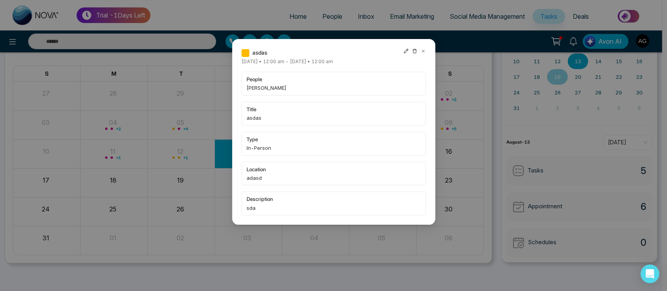
click at [422, 50] on icon at bounding box center [422, 51] width 2 height 2
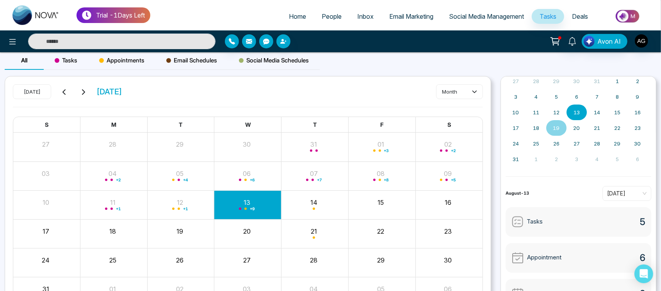
scroll to position [0, 0]
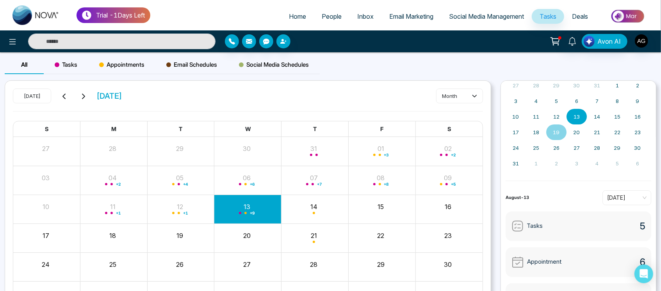
drag, startPoint x: 148, startPoint y: 94, endPoint x: 97, endPoint y: 97, distance: 50.5
click at [97, 97] on div "[DATE] [DATE] month" at bounding box center [248, 100] width 470 height 23
click at [97, 97] on span "[DATE]" at bounding box center [109, 96] width 26 height 12
drag, startPoint x: 97, startPoint y: 97, endPoint x: 165, endPoint y: 89, distance: 68.1
click at [165, 89] on div "[DATE] [DATE] month" at bounding box center [248, 100] width 470 height 23
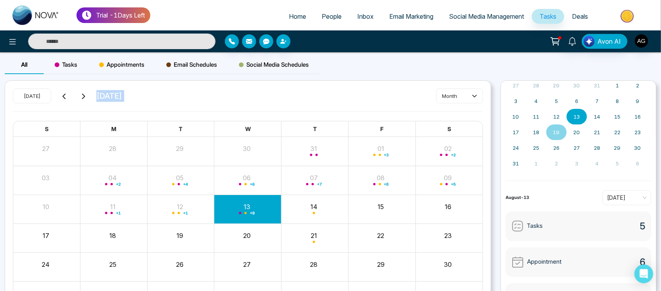
click at [165, 89] on div "[DATE] [DATE] month" at bounding box center [248, 100] width 470 height 23
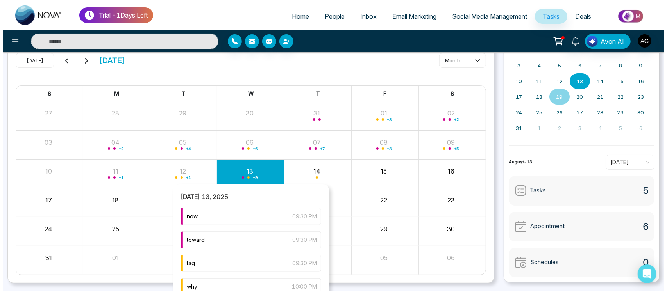
scroll to position [55, 0]
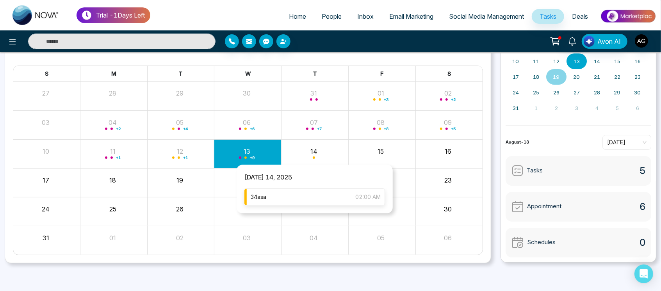
click at [321, 197] on div "34asa 02:00 AM" at bounding box center [314, 197] width 141 height 17
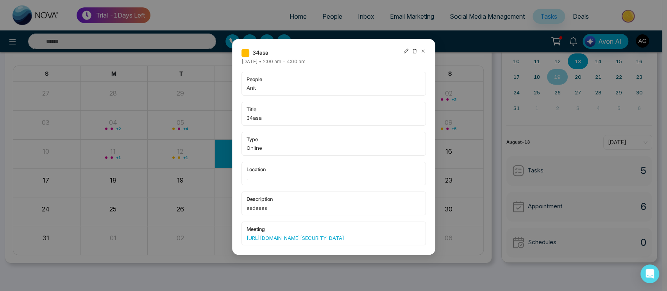
click at [421, 53] on icon at bounding box center [422, 50] width 5 height 5
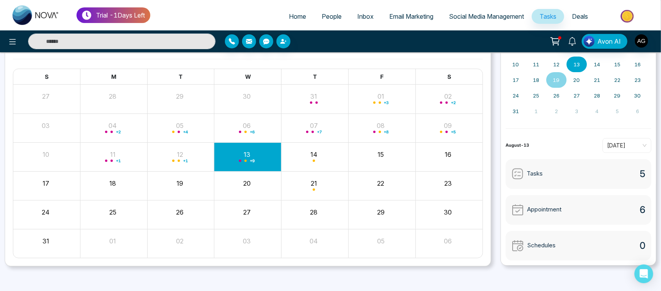
scroll to position [0, 0]
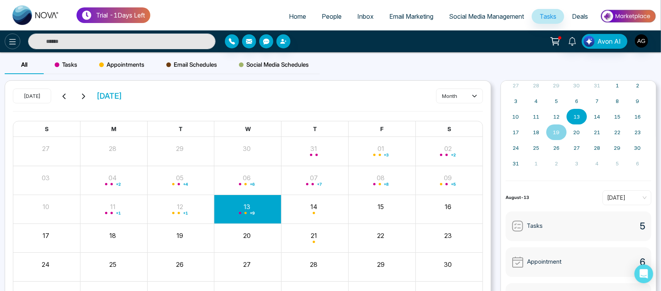
click at [6, 40] on button at bounding box center [13, 42] width 16 height 16
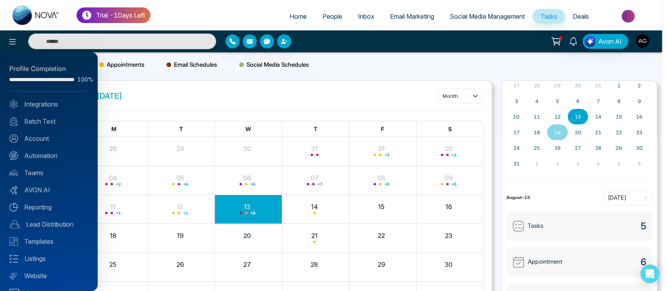
click at [143, 86] on div at bounding box center [333, 145] width 667 height 291
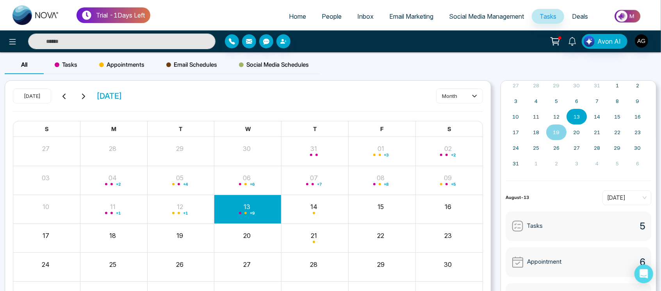
drag, startPoint x: 152, startPoint y: 92, endPoint x: 173, endPoint y: 98, distance: 21.6
click at [173, 98] on div "[DATE] [DATE] month" at bounding box center [248, 100] width 470 height 23
drag, startPoint x: 173, startPoint y: 98, endPoint x: 154, endPoint y: 99, distance: 19.1
click at [154, 99] on div "[DATE] [DATE] month" at bounding box center [248, 100] width 470 height 23
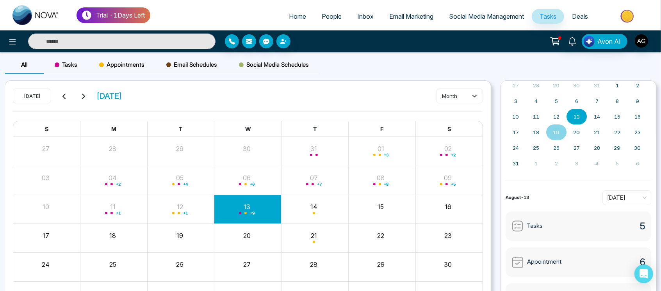
click at [154, 99] on div "[DATE] [DATE] month" at bounding box center [248, 100] width 470 height 23
drag, startPoint x: 154, startPoint y: 99, endPoint x: 99, endPoint y: 93, distance: 55.4
click at [99, 93] on div "[DATE] [DATE] month" at bounding box center [248, 100] width 470 height 23
click at [99, 93] on span "[DATE]" at bounding box center [109, 96] width 26 height 12
drag, startPoint x: 158, startPoint y: 97, endPoint x: 175, endPoint y: 95, distance: 16.6
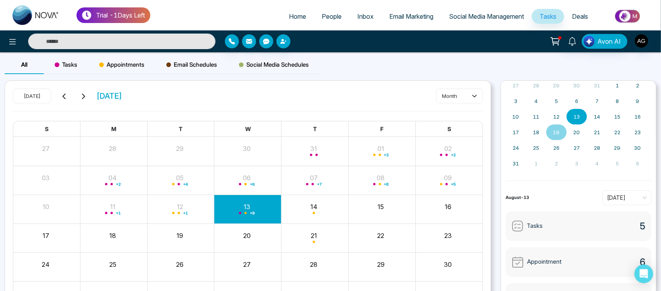
click at [175, 95] on div "[DATE] [DATE] month" at bounding box center [248, 100] width 470 height 23
click at [86, 98] on icon at bounding box center [83, 96] width 6 height 6
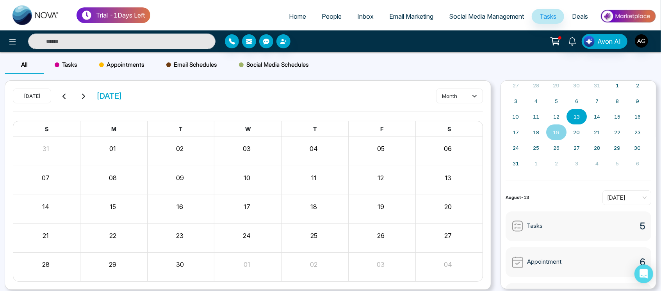
click at [63, 98] on icon at bounding box center [64, 96] width 6 height 6
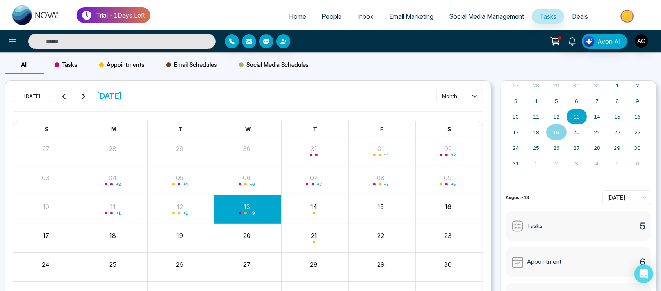
drag, startPoint x: 153, startPoint y: 93, endPoint x: 95, endPoint y: 97, distance: 57.5
click at [95, 97] on div "[DATE] [DATE] month" at bounding box center [248, 100] width 470 height 23
click at [151, 98] on div "[DATE] [DATE] month" at bounding box center [248, 100] width 470 height 23
click at [103, 67] on span at bounding box center [101, 64] width 5 height 5
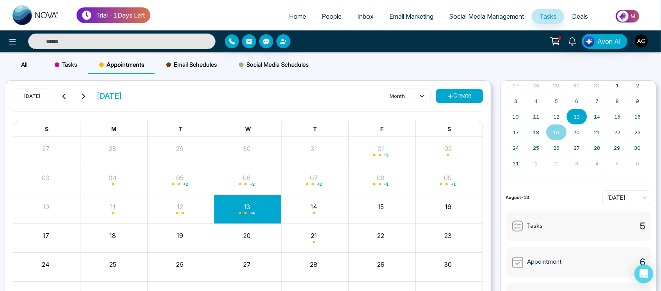
click at [53, 62] on div "Tasks" at bounding box center [66, 64] width 45 height 19
click at [131, 69] on span "Appointments" at bounding box center [121, 64] width 45 height 9
click at [198, 67] on span "Email Schedules" at bounding box center [191, 64] width 51 height 9
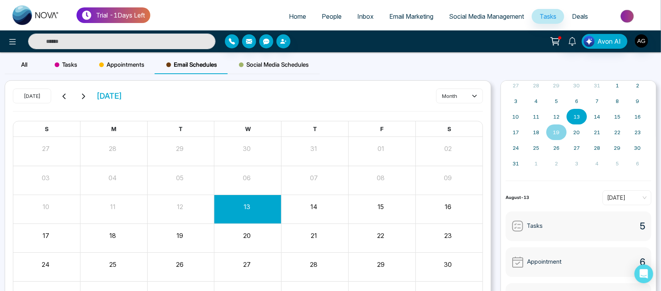
click at [260, 66] on span "Social Media Schedules" at bounding box center [274, 64] width 70 height 9
click at [173, 60] on span "Email Schedules" at bounding box center [191, 64] width 51 height 9
click at [130, 62] on span "Appointments" at bounding box center [121, 64] width 45 height 9
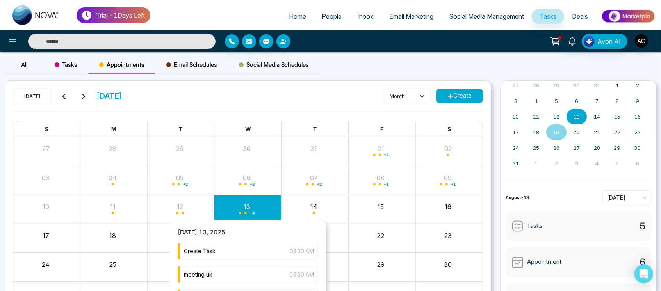
scroll to position [55, 0]
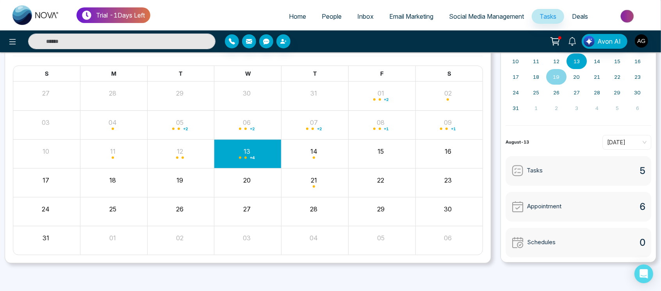
click at [361, 223] on div "Month View" at bounding box center [381, 212] width 67 height 29
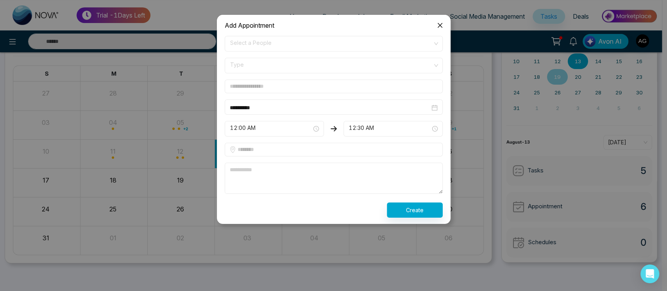
click at [440, 23] on icon "close" at bounding box center [440, 25] width 6 height 6
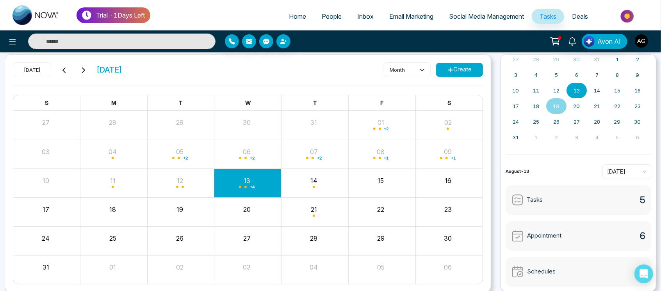
scroll to position [0, 0]
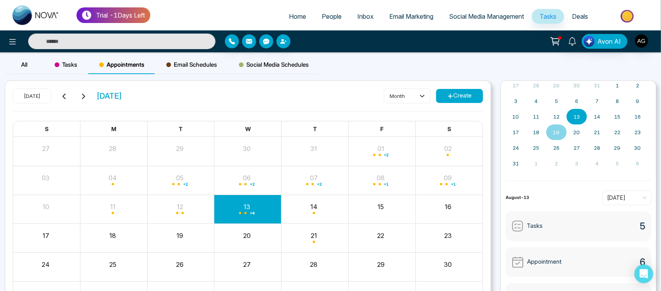
drag, startPoint x: 150, startPoint y: 98, endPoint x: 94, endPoint y: 96, distance: 56.3
click at [94, 96] on div "[DATE] [DATE] month Create" at bounding box center [248, 100] width 470 height 23
click at [179, 100] on div "[DATE] [DATE] month Create" at bounding box center [248, 100] width 470 height 23
click at [190, 70] on div "Email Schedules" at bounding box center [191, 64] width 73 height 19
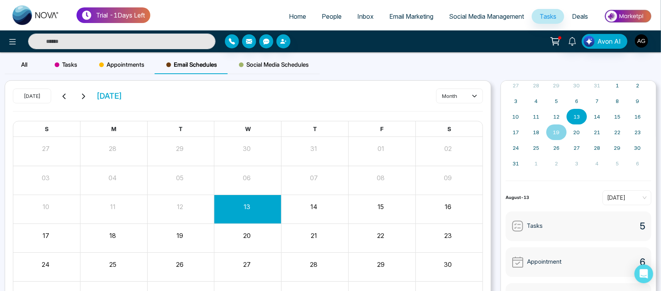
click at [123, 64] on span "Appointments" at bounding box center [121, 64] width 45 height 9
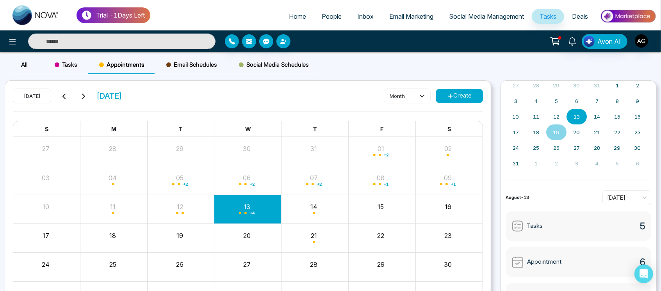
click at [171, 57] on div "Email Schedules" at bounding box center [191, 64] width 73 height 19
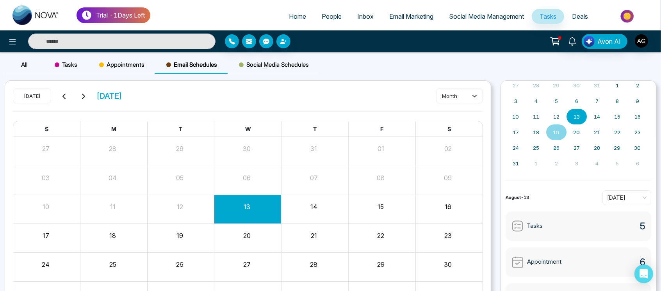
click at [261, 64] on span "Social Media Schedules" at bounding box center [274, 64] width 70 height 9
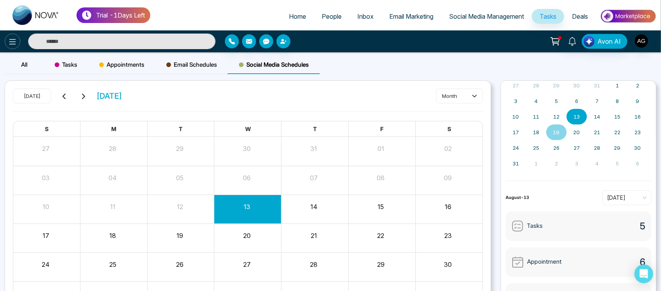
click at [12, 45] on icon at bounding box center [12, 41] width 9 height 9
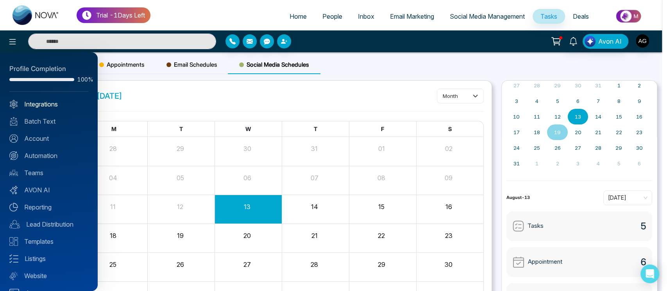
click at [62, 103] on link "Integrations" at bounding box center [48, 104] width 79 height 9
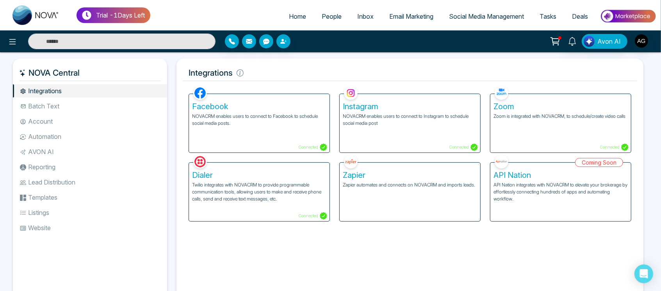
click at [86, 109] on li "Batch Text" at bounding box center [90, 106] width 154 height 13
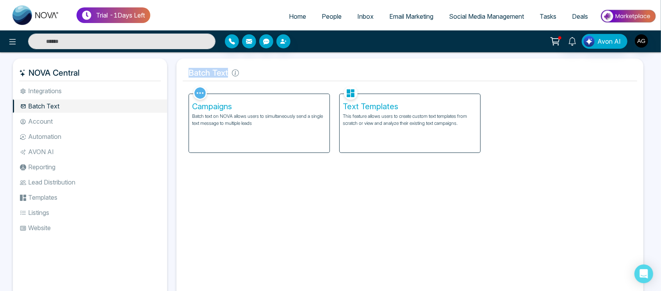
drag, startPoint x: 264, startPoint y: 76, endPoint x: 180, endPoint y: 73, distance: 84.4
click at [180, 73] on div "Batch Text Facebook NOVACRM enables users to connect to Facebook to schedule so…" at bounding box center [409, 181] width 467 height 245
drag, startPoint x: 180, startPoint y: 73, endPoint x: 247, endPoint y: 71, distance: 67.2
click at [247, 71] on div "Batch Text Facebook NOVACRM enables users to connect to Facebook to schedule so…" at bounding box center [409, 181] width 467 height 245
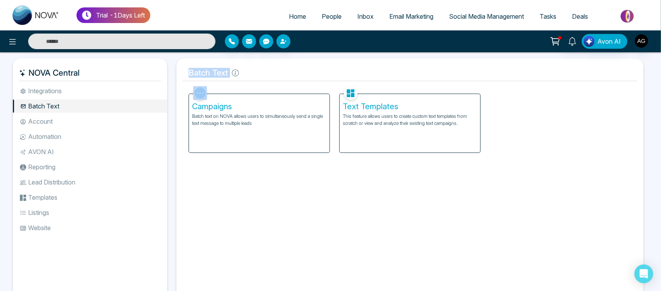
click at [324, 14] on span "People" at bounding box center [332, 16] width 20 height 8
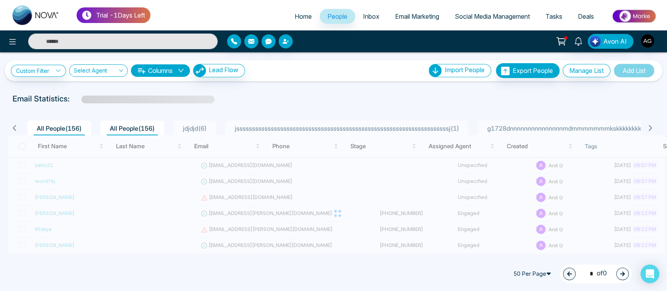
click at [290, 125] on span "jssssssssssssssssssssssssssssssssssssssssssssssssssssssssssssssssssssj ( 1 )" at bounding box center [347, 129] width 230 height 8
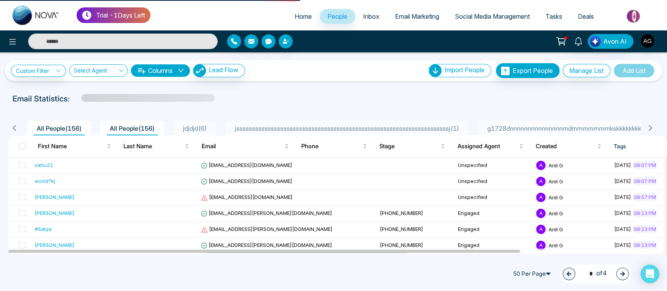
click at [290, 125] on span "jssssssssssssssssssssssssssssssssssssssssssssssssssssssssssssssssssssj ( 1 )" at bounding box center [347, 129] width 230 height 8
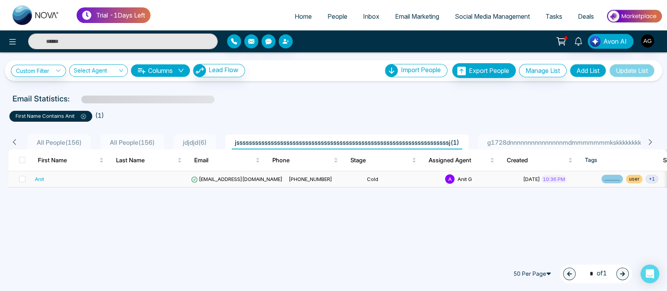
click at [198, 180] on span "[EMAIL_ADDRESS][DOMAIN_NAME]" at bounding box center [236, 179] width 91 height 6
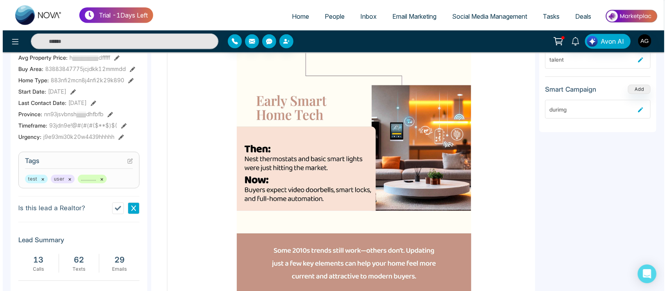
scroll to position [1312, 0]
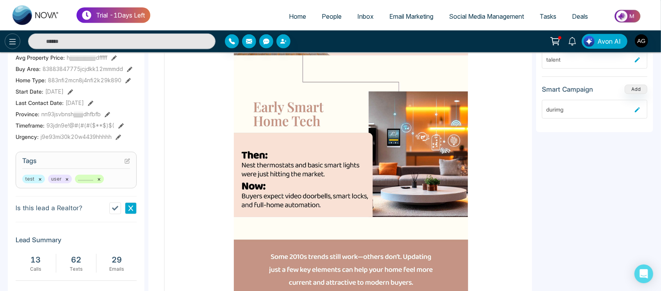
click at [8, 41] on icon at bounding box center [12, 41] width 9 height 9
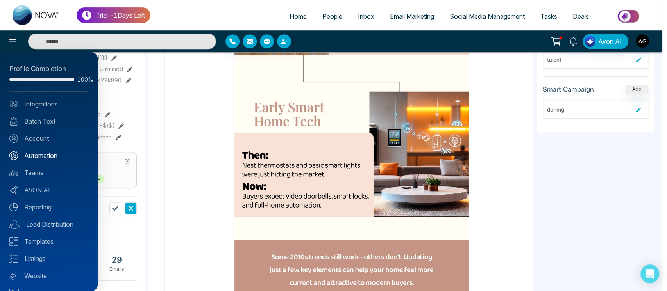
click at [60, 159] on link "Automation" at bounding box center [48, 155] width 79 height 9
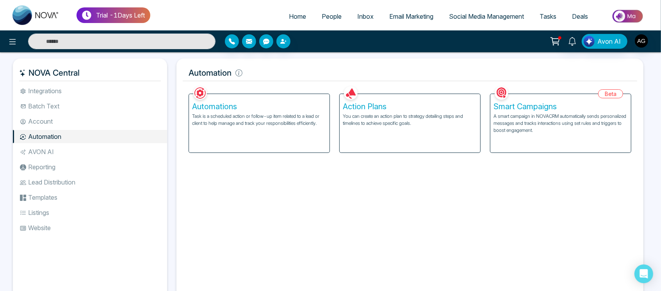
click at [294, 114] on p "Task is a scheduled action or follow-up item related to a lead or client to hel…" at bounding box center [259, 120] width 134 height 14
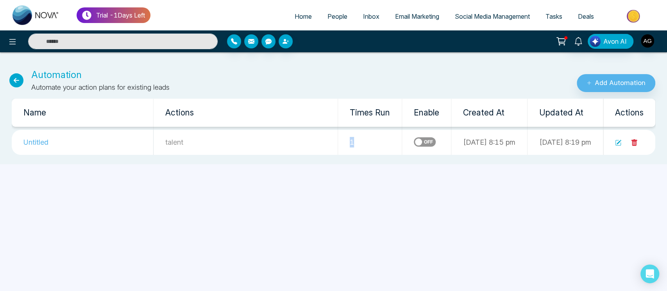
drag, startPoint x: 303, startPoint y: 144, endPoint x: 319, endPoint y: 142, distance: 16.2
click at [338, 142] on td "1" at bounding box center [370, 142] width 64 height 25
click at [617, 146] on link at bounding box center [618, 142] width 6 height 8
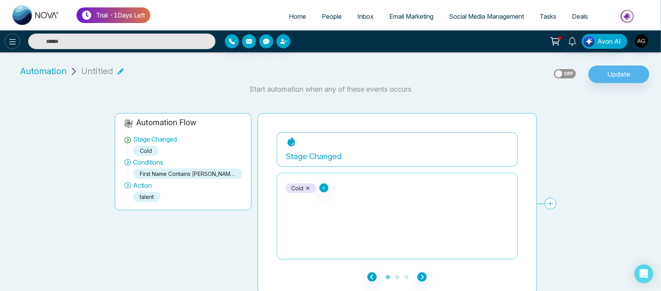
click at [6, 43] on button at bounding box center [13, 42] width 16 height 16
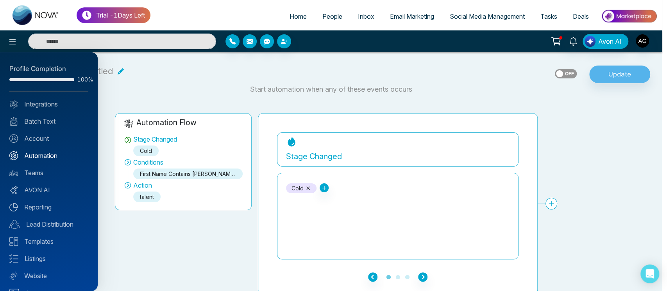
click at [53, 160] on link "Automation" at bounding box center [48, 155] width 79 height 9
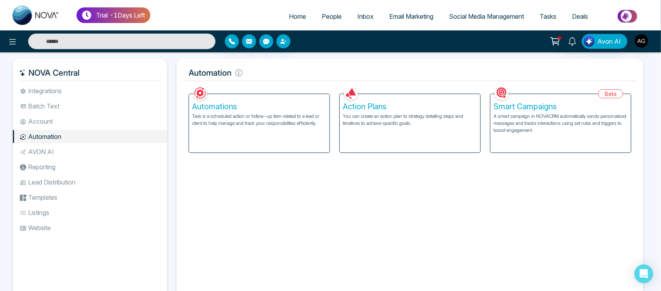
click at [431, 125] on p "You can create an action plan to strategy detailing steps and timelines to achi…" at bounding box center [410, 120] width 134 height 14
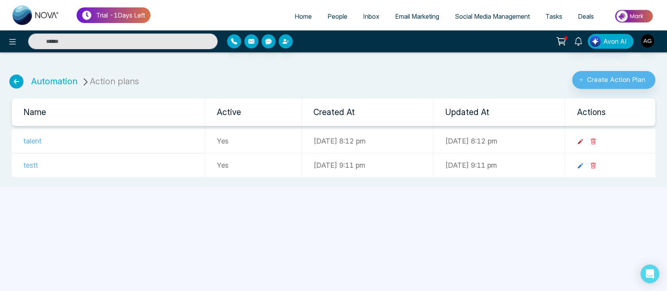
click at [583, 143] on icon at bounding box center [579, 141] width 7 height 7
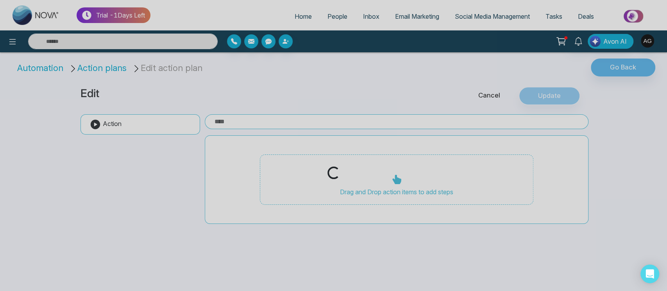
type input "******"
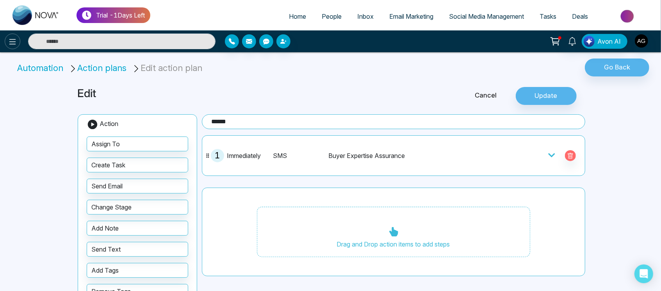
click at [7, 37] on button at bounding box center [13, 42] width 16 height 16
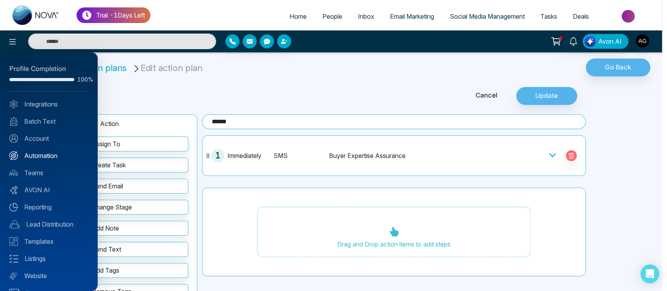
click at [59, 159] on link "Automation" at bounding box center [48, 155] width 79 height 9
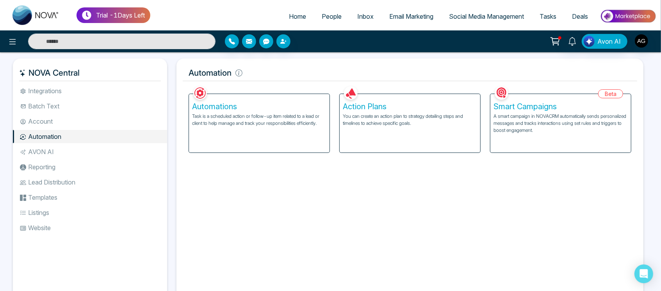
click at [275, 111] on div "Automations Task is a scheduled action or follow-up item related to a lead or c…" at bounding box center [259, 123] width 141 height 59
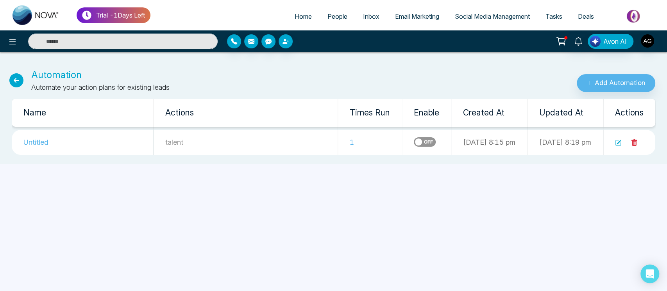
click at [413, 139] on label at bounding box center [424, 141] width 22 height 9
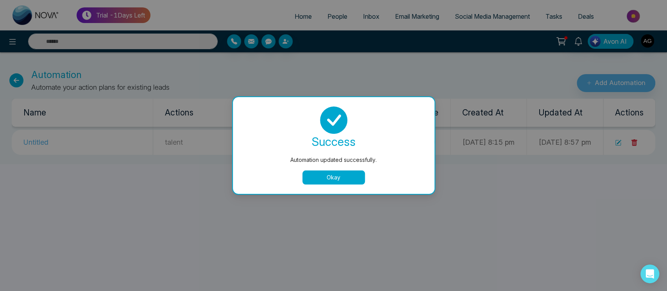
click at [352, 180] on button "Okay" at bounding box center [333, 178] width 62 height 14
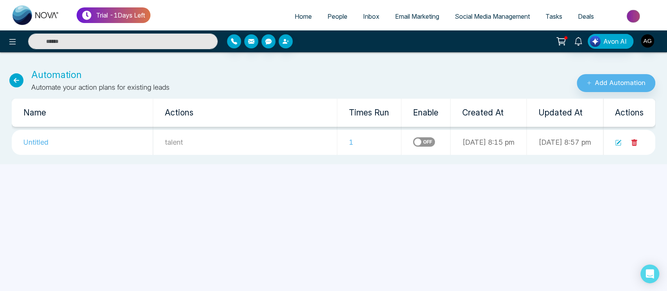
click at [12, 74] on icon at bounding box center [16, 80] width 14 height 14
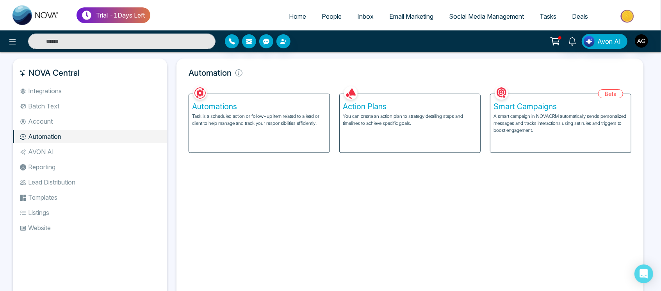
click at [336, 251] on div "Facebook NOVACRM enables users to connect to Facebook to schedule social media …" at bounding box center [410, 190] width 454 height 213
click at [579, 236] on div "Facebook NOVACRM enables users to connect to Facebook to schedule social media …" at bounding box center [410, 190] width 454 height 213
drag, startPoint x: 241, startPoint y: 77, endPoint x: 252, endPoint y: 75, distance: 11.4
click at [252, 75] on h5 "Automation" at bounding box center [410, 73] width 454 height 16
click at [30, 149] on li "AVON AI" at bounding box center [90, 151] width 154 height 13
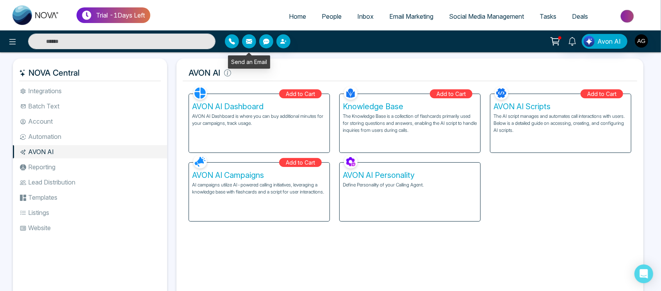
click at [250, 36] on button "button" at bounding box center [249, 41] width 14 height 14
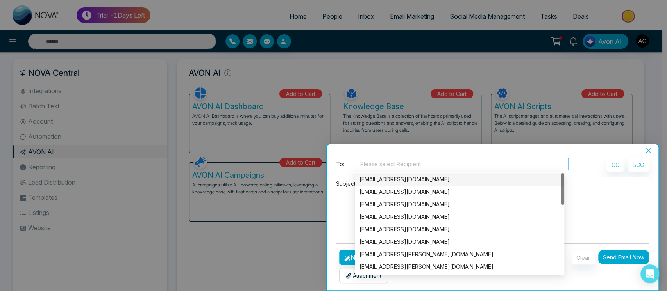
click at [434, 166] on div at bounding box center [461, 164] width 209 height 9
click at [385, 184] on div "[EMAIL_ADDRESS][DOMAIN_NAME]" at bounding box center [459, 179] width 200 height 9
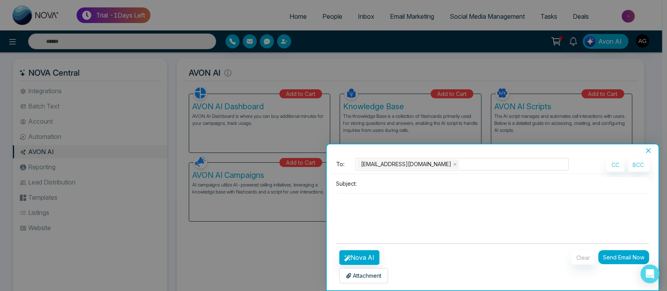
click at [601, 192] on div "Subject:" at bounding box center [492, 207] width 323 height 60
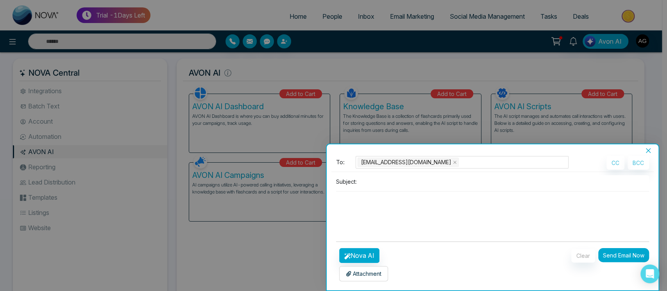
click at [389, 176] on input at bounding box center [504, 181] width 289 height 13
click at [405, 179] on input at bounding box center [504, 181] width 289 height 13
type input "*****"
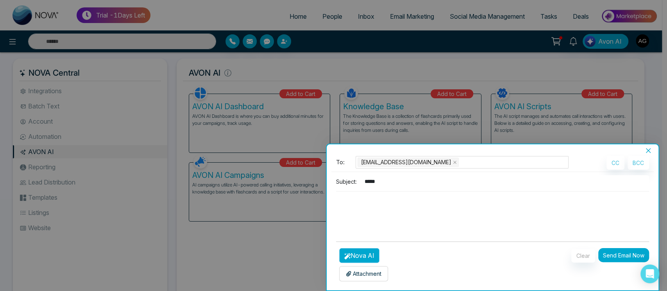
click at [358, 255] on button "Nova AI" at bounding box center [359, 255] width 40 height 15
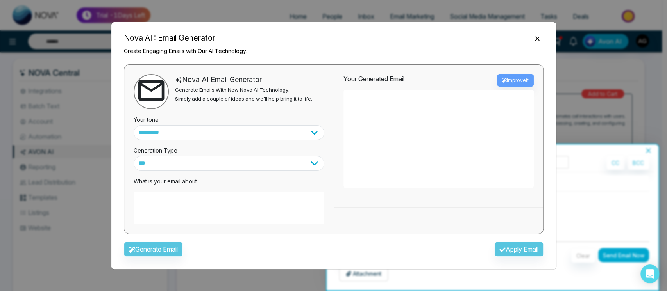
click at [239, 197] on textarea at bounding box center [229, 208] width 191 height 33
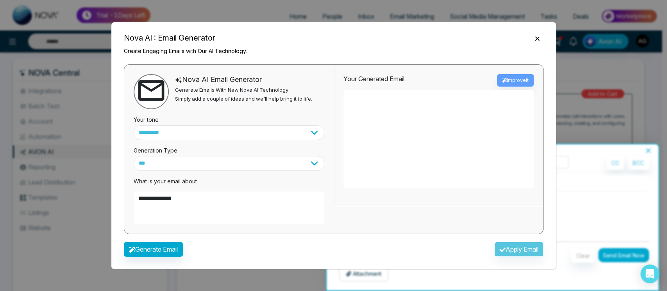
type textarea "**********"
click at [159, 257] on div "Generate Email Apply Email" at bounding box center [334, 252] width 432 height 23
click at [168, 251] on button "Generate Email" at bounding box center [153, 249] width 59 height 15
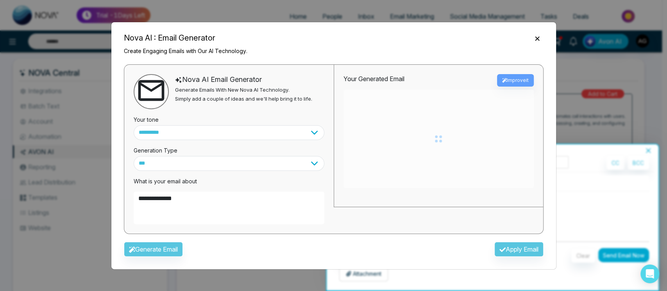
type textarea "**********"
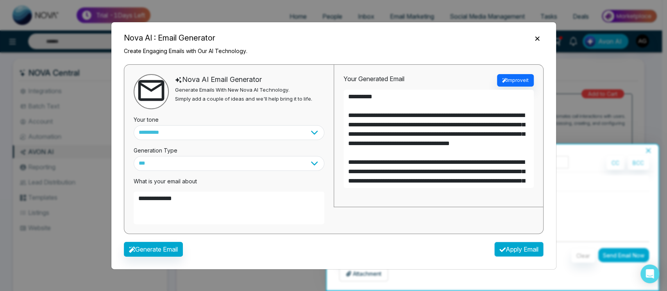
click at [520, 254] on button "Apply Email" at bounding box center [518, 249] width 49 height 15
type textarea "**********"
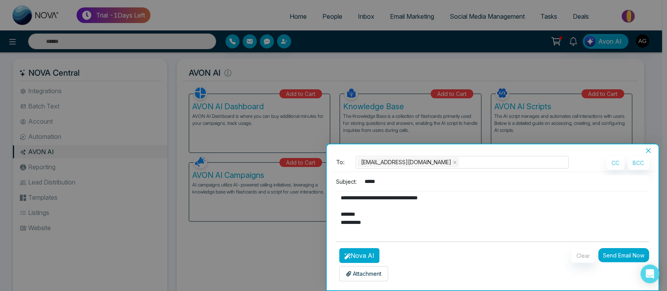
scroll to position [90, 0]
click at [353, 276] on p "Attachment" at bounding box center [364, 274] width 36 height 8
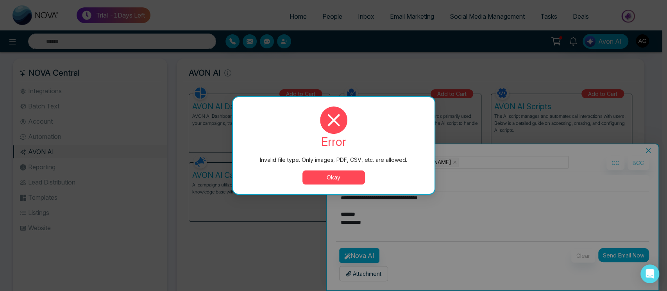
click at [350, 280] on div "Invalid file type. Only images, PDF, CSV, etc. are allowed. error Invalid file …" at bounding box center [333, 145] width 667 height 291
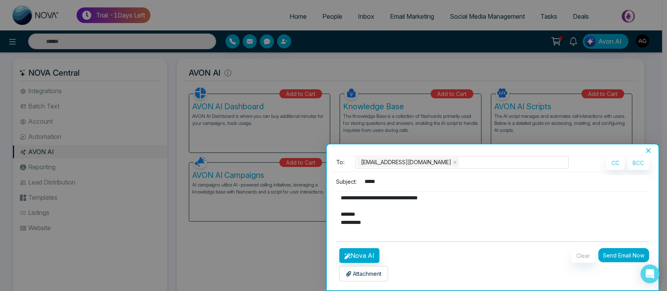
click at [364, 276] on p "Attachment" at bounding box center [364, 274] width 36 height 8
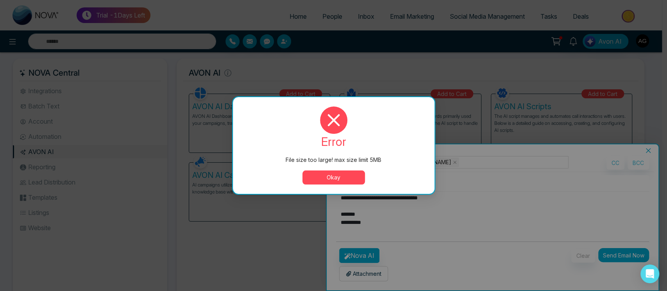
click at [347, 179] on button "Okay" at bounding box center [333, 178] width 62 height 14
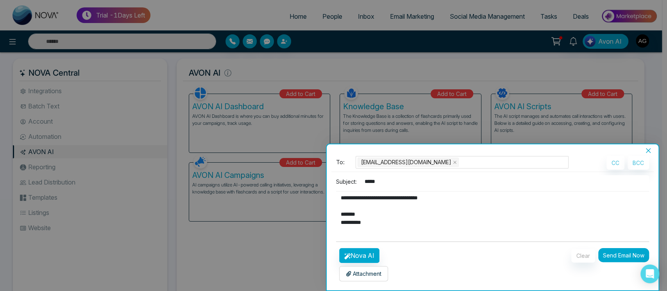
click at [369, 272] on p "Attachment" at bounding box center [364, 274] width 36 height 8
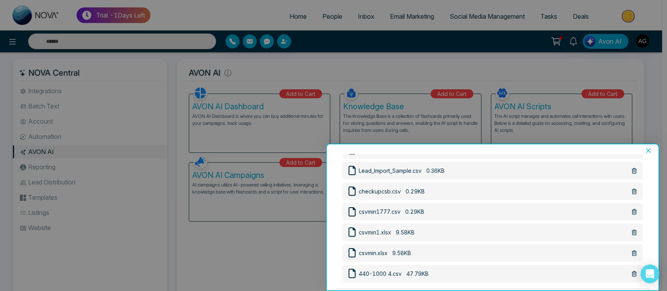
scroll to position [230, 0]
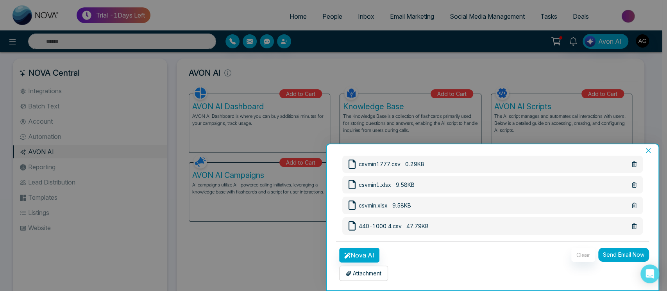
click at [622, 253] on button "Send Email Now" at bounding box center [623, 255] width 51 height 14
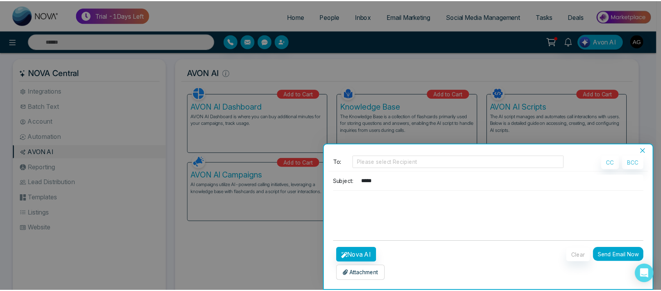
scroll to position [2, 0]
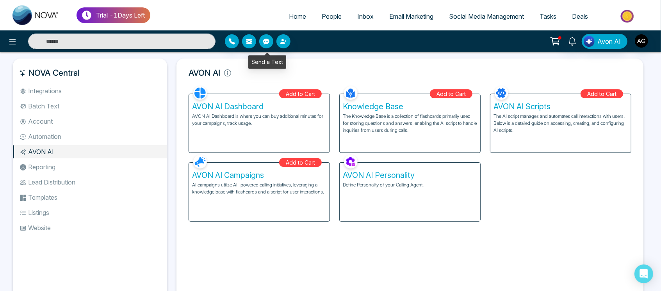
click at [267, 47] on button "button" at bounding box center [266, 41] width 14 height 14
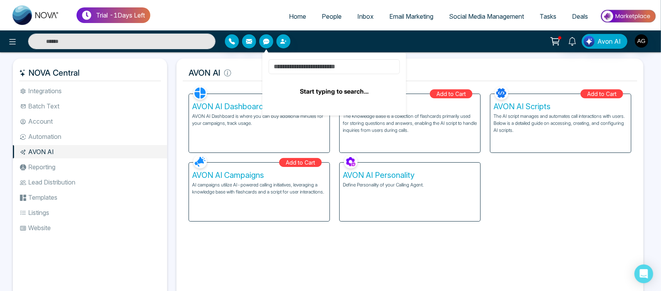
click at [332, 70] on input at bounding box center [334, 66] width 131 height 15
type input "*"
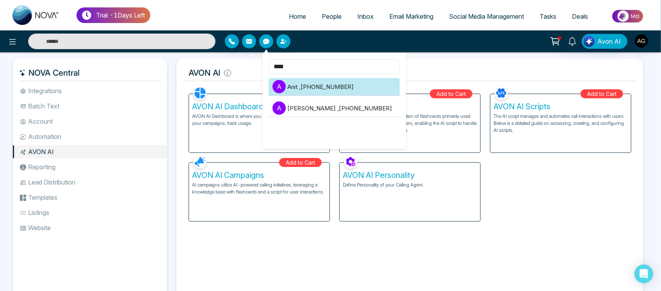
type input "****"
click at [319, 84] on li "A Anit , [PHONE_NUMBER]" at bounding box center [334, 87] width 131 height 18
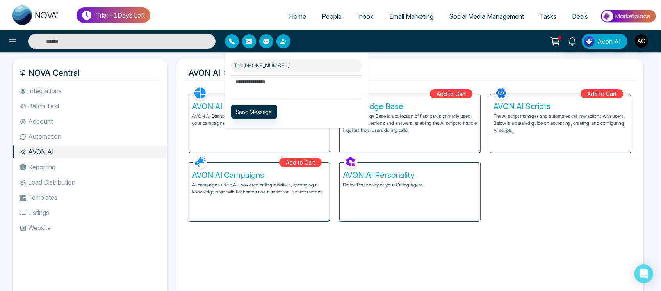
click at [285, 92] on textarea at bounding box center [296, 85] width 131 height 21
type textarea "**********"
click at [274, 111] on button "Send Message" at bounding box center [254, 112] width 46 height 14
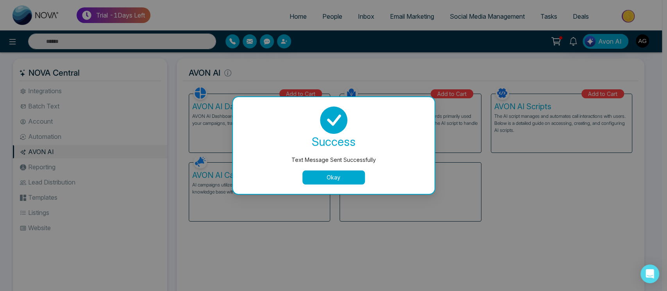
click at [329, 184] on button "Okay" at bounding box center [333, 178] width 62 height 14
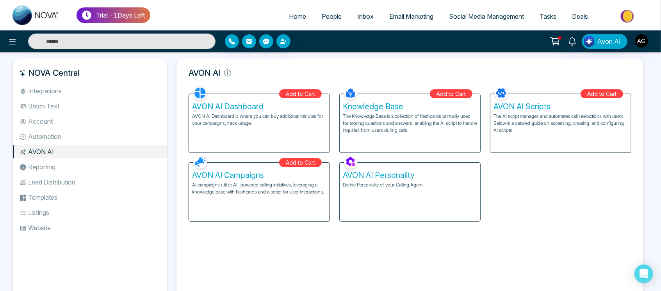
drag, startPoint x: 287, startPoint y: 50, endPoint x: 285, endPoint y: 41, distance: 8.9
click at [285, 41] on div "Avon AI" at bounding box center [330, 41] width 661 height 22
click at [285, 41] on icon "button" at bounding box center [286, 41] width 2 height 2
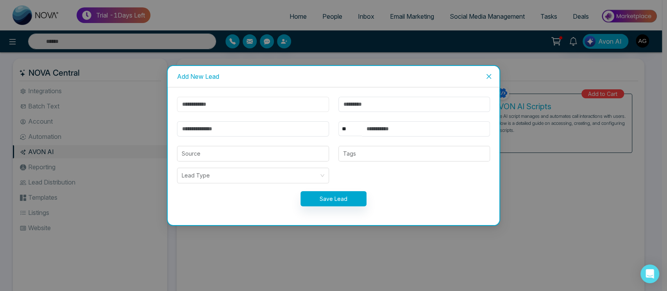
click at [265, 109] on input "text" at bounding box center [253, 104] width 152 height 15
type input "****"
click at [263, 127] on input "email" at bounding box center [253, 128] width 152 height 15
click at [360, 201] on button "Save Lead" at bounding box center [333, 198] width 66 height 15
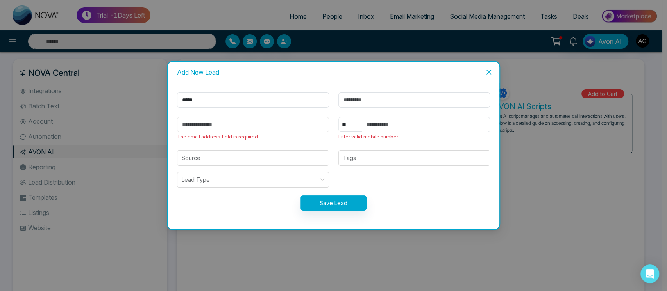
click at [282, 123] on input "email" at bounding box center [253, 124] width 152 height 15
type input "**********"
click at [397, 130] on input "text" at bounding box center [426, 124] width 128 height 15
type input "**********"
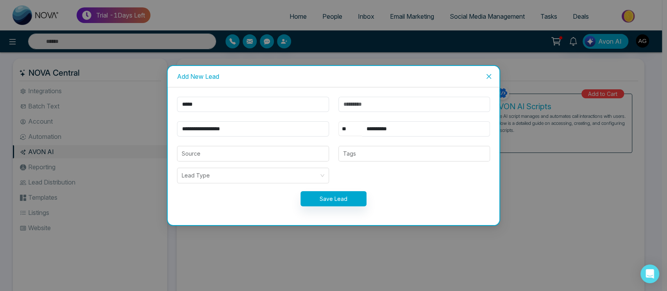
click at [350, 129] on select "** **** *** *** *** **** ***" at bounding box center [349, 128] width 23 height 15
select select "***"
click at [338, 121] on select "** **** *** *** *** **** ***" at bounding box center [349, 128] width 23 height 15
click at [337, 199] on button "Save Lead" at bounding box center [333, 198] width 66 height 15
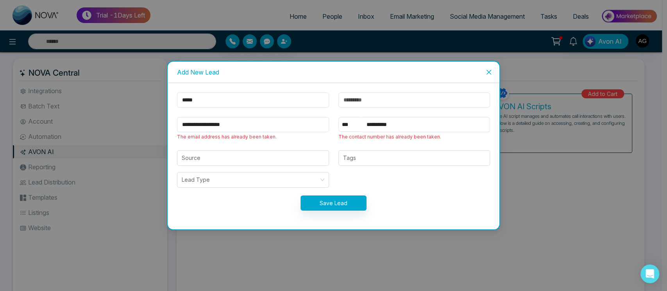
click at [489, 70] on icon "close" at bounding box center [488, 72] width 6 height 6
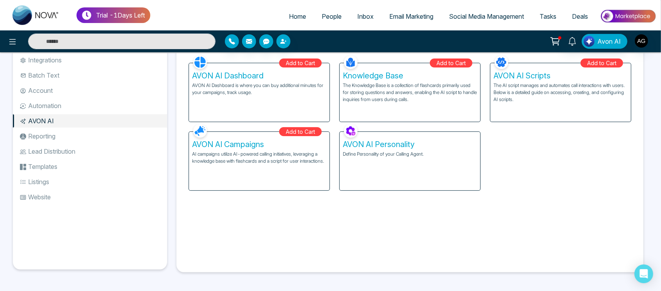
scroll to position [0, 0]
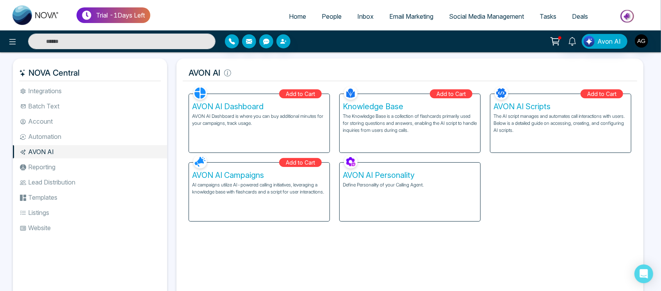
click at [45, 169] on li "Reporting" at bounding box center [90, 166] width 154 height 13
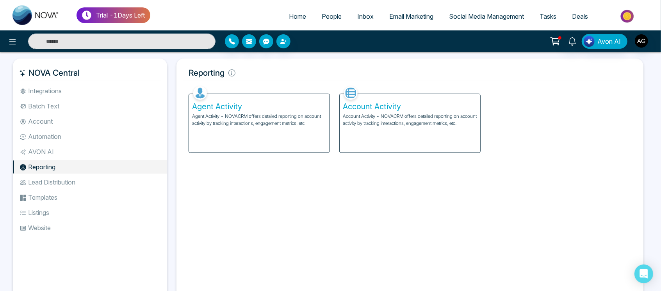
click at [64, 183] on li "Lead Distribution" at bounding box center [90, 182] width 154 height 13
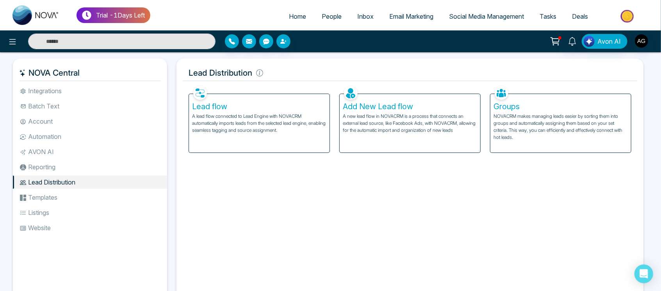
click at [66, 194] on li "Templates" at bounding box center [90, 197] width 154 height 13
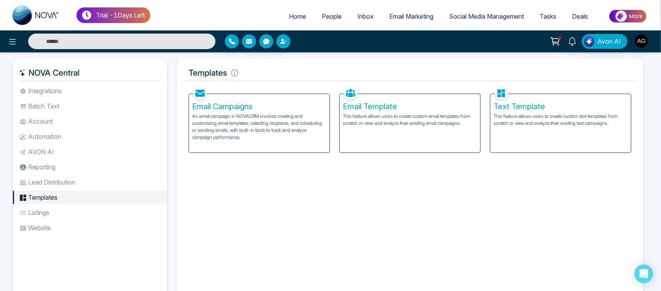
click at [291, 9] on link "Home" at bounding box center [297, 16] width 33 height 15
select select "*"
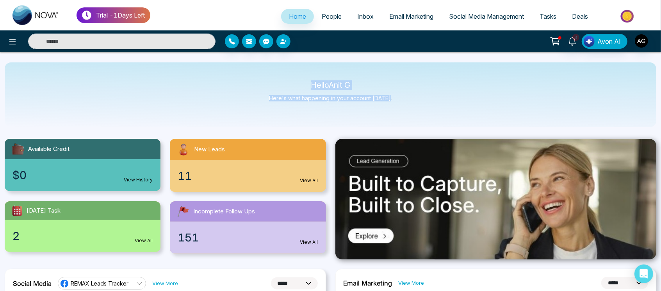
drag, startPoint x: 303, startPoint y: 73, endPoint x: 410, endPoint y: 114, distance: 113.8
click at [410, 114] on div "Hello Anit G Here's what happening in your account [DATE]." at bounding box center [331, 94] width 652 height 65
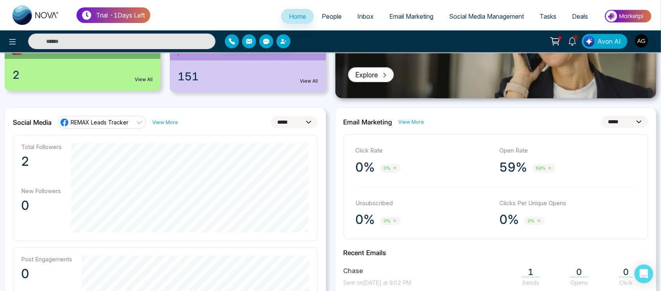
scroll to position [160, 0]
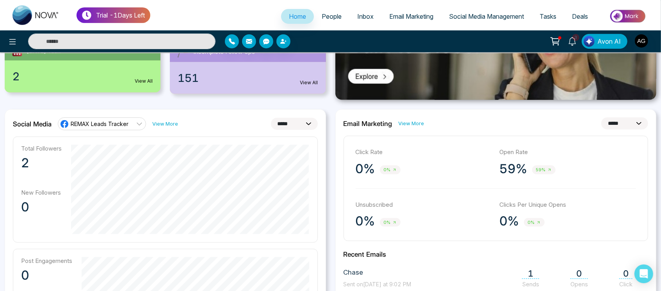
click at [165, 123] on link "View More" at bounding box center [165, 123] width 26 height 7
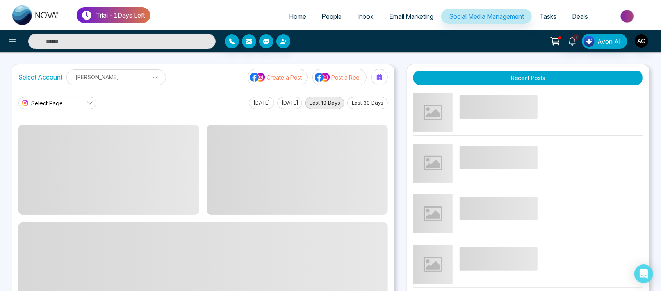
click at [293, 11] on link "Home" at bounding box center [297, 16] width 33 height 15
select select "*"
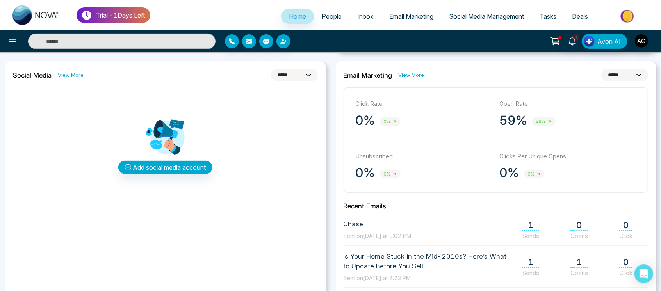
scroll to position [206, 0]
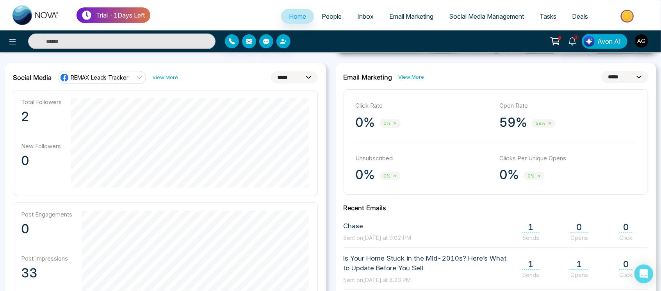
click at [634, 80] on select "**********" at bounding box center [624, 77] width 47 height 12
click at [601, 71] on select "**********" at bounding box center [624, 77] width 47 height 12
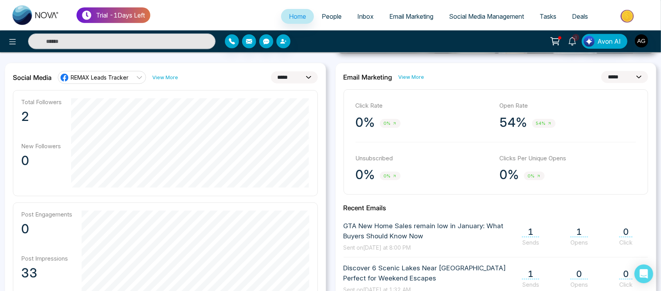
click at [627, 76] on select "**********" at bounding box center [624, 77] width 47 height 12
select select "*"
click at [601, 71] on select "**********" at bounding box center [624, 77] width 47 height 12
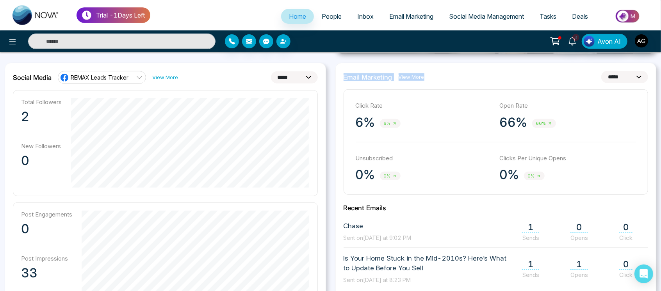
drag, startPoint x: 456, startPoint y: 82, endPoint x: 341, endPoint y: 76, distance: 114.6
click at [341, 76] on div "**********" at bounding box center [495, 246] width 321 height 366
click at [419, 78] on link "View More" at bounding box center [412, 76] width 26 height 7
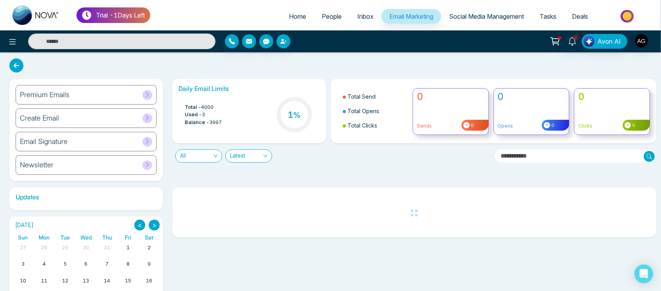
click at [289, 17] on span "Home" at bounding box center [297, 16] width 17 height 8
select select "*"
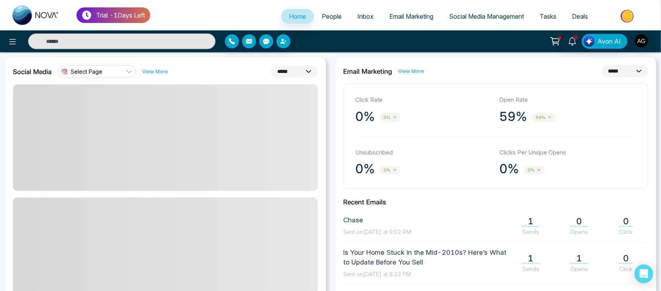
scroll to position [216, 0]
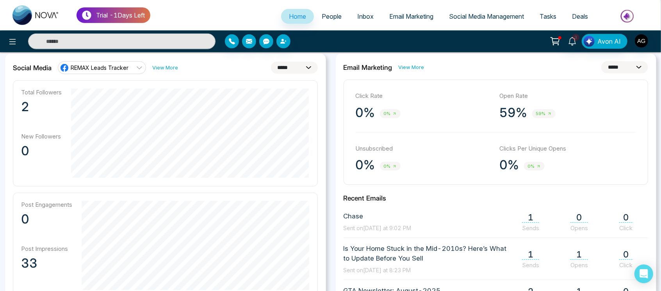
click at [297, 67] on select "**********" at bounding box center [294, 68] width 47 height 12
select select "*"
click at [271, 62] on select "**********" at bounding box center [294, 68] width 47 height 12
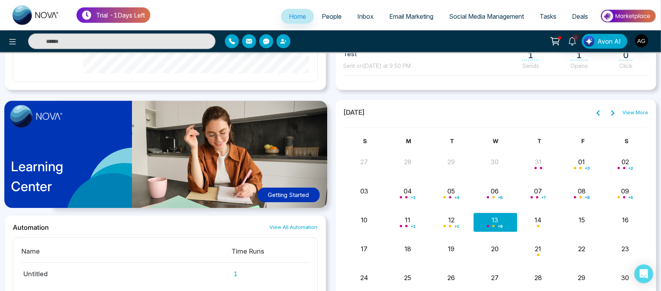
scroll to position [535, 0]
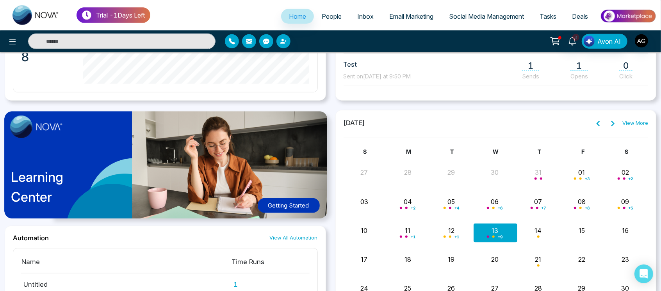
click at [323, 22] on link "People" at bounding box center [332, 16] width 36 height 15
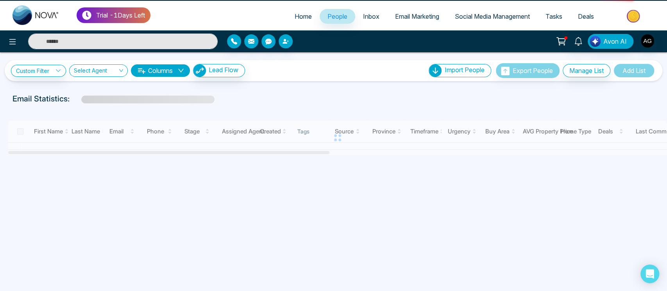
click at [306, 18] on link "Home" at bounding box center [303, 16] width 33 height 15
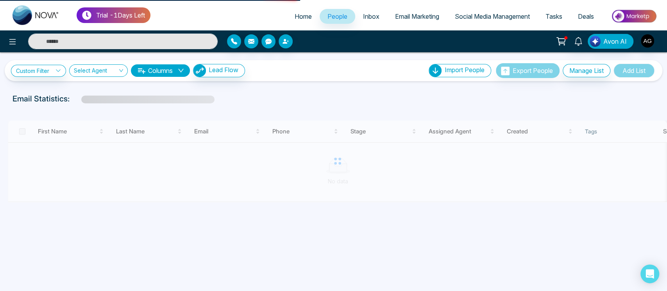
select select "*"
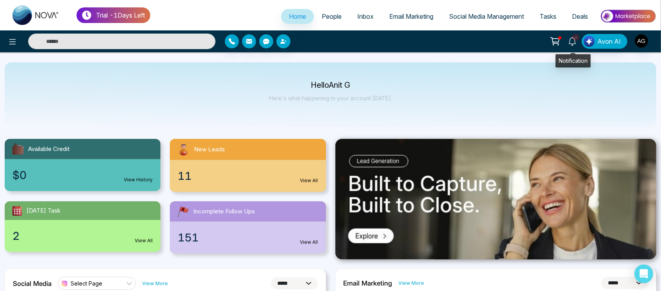
click at [572, 45] on link "4" at bounding box center [572, 41] width 19 height 14
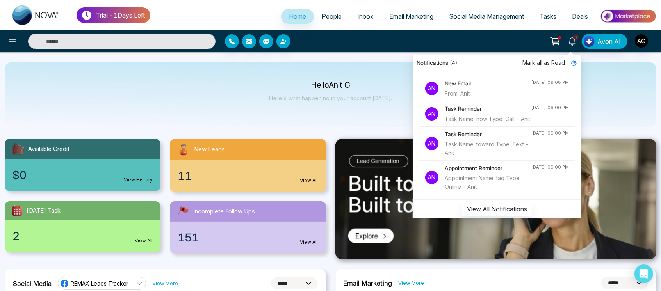
click at [472, 90] on div "From: Anit" at bounding box center [488, 93] width 86 height 9
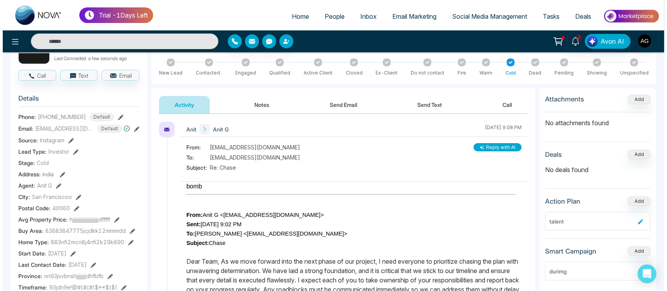
scroll to position [67, 0]
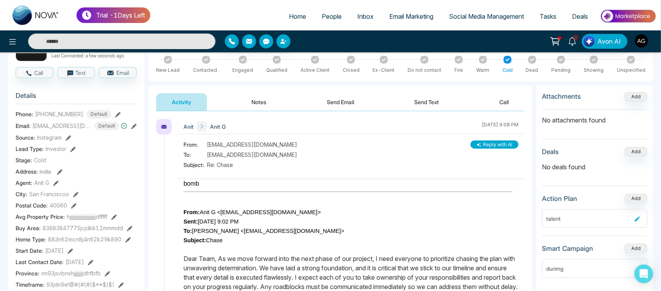
click at [501, 145] on button "Reply with AI" at bounding box center [494, 145] width 48 height 8
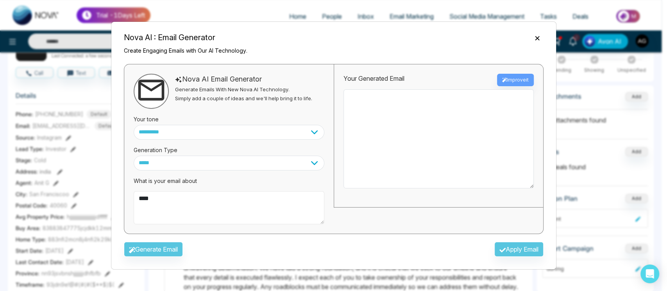
click at [203, 205] on textarea "****" at bounding box center [229, 208] width 191 height 34
type textarea "**********"
click at [146, 242] on button "Generate Email" at bounding box center [153, 249] width 59 height 15
type textarea "**********"
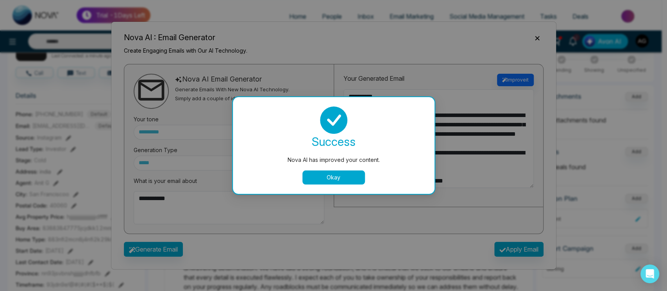
click at [317, 178] on button "Okay" at bounding box center [333, 178] width 62 height 14
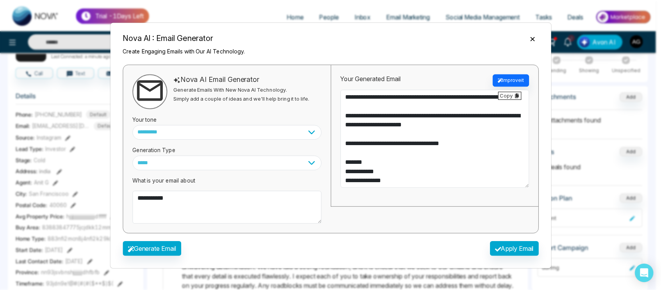
scroll to position [0, 0]
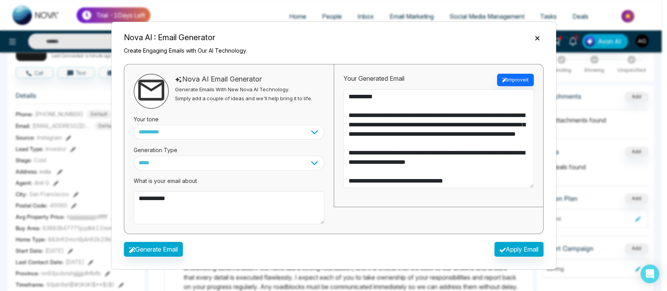
click at [537, 39] on icon "Close" at bounding box center [537, 38] width 4 height 4
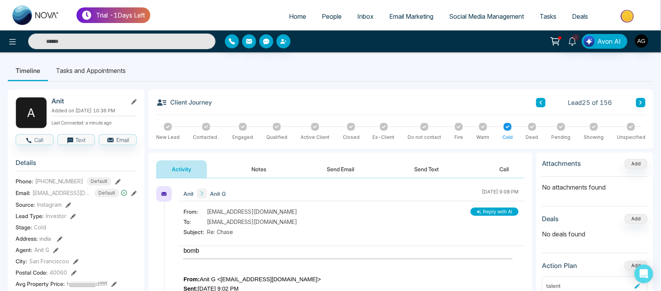
click at [640, 102] on icon at bounding box center [641, 103] width 2 height 4
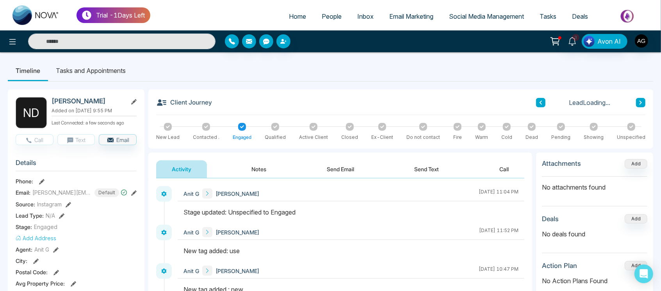
click at [640, 102] on icon at bounding box center [641, 103] width 2 height 4
click at [539, 101] on icon at bounding box center [541, 102] width 4 height 5
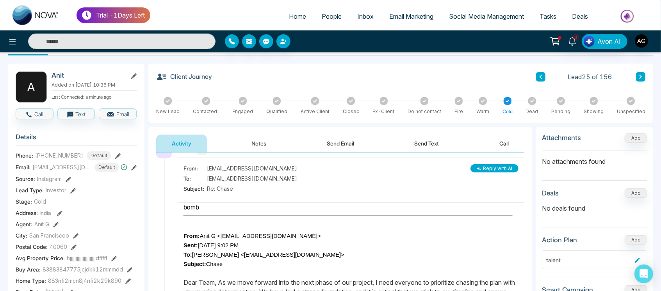
scroll to position [28, 0]
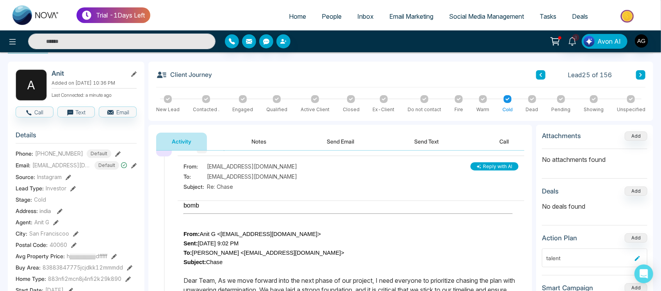
click at [86, 107] on button "Text" at bounding box center [76, 112] width 38 height 11
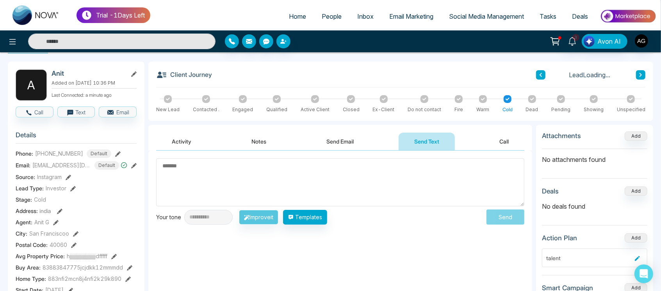
click at [116, 112] on button "Email" at bounding box center [118, 112] width 38 height 11
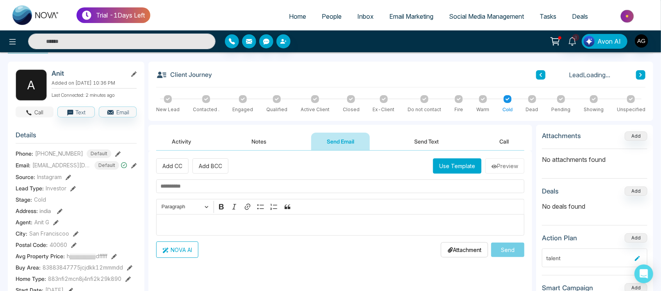
click at [28, 109] on icon "button" at bounding box center [28, 112] width 7 height 7
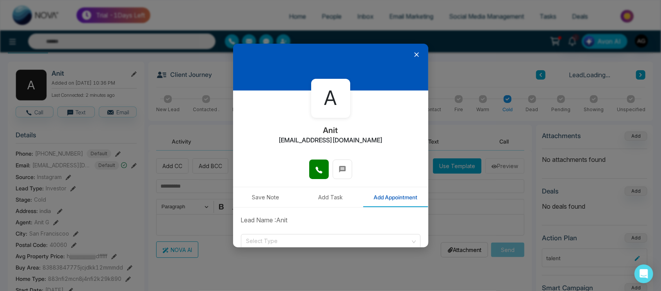
click at [413, 55] on icon at bounding box center [417, 55] width 8 height 8
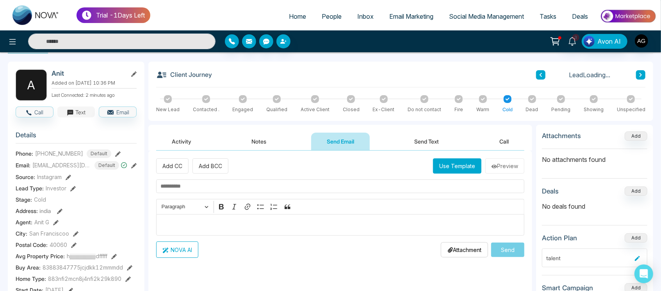
click at [92, 107] on button "Text" at bounding box center [76, 112] width 38 height 11
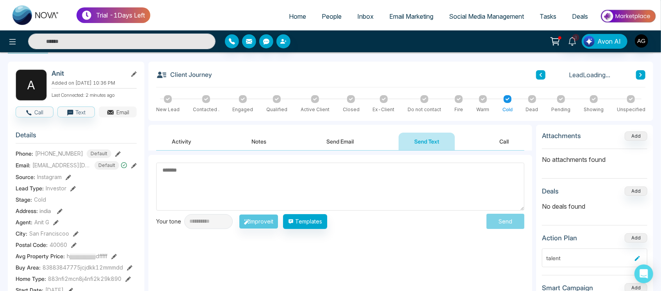
click at [114, 113] on icon "button" at bounding box center [111, 113] width 8 height 8
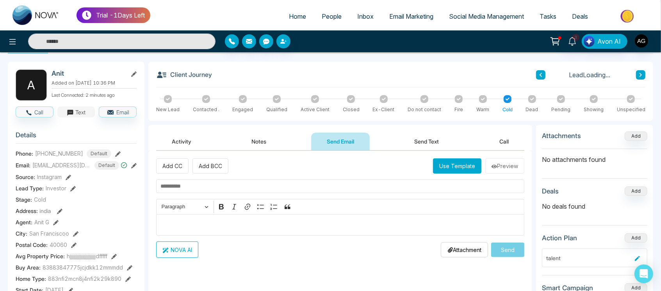
click at [76, 107] on button "Text" at bounding box center [76, 112] width 38 height 11
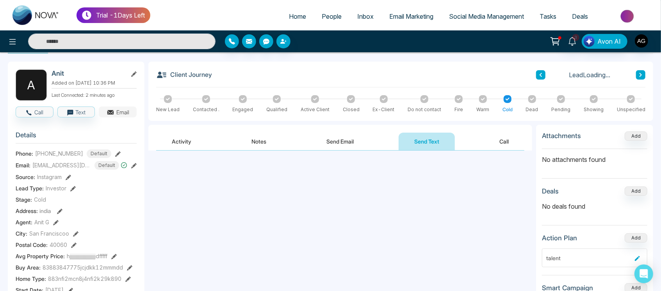
click at [112, 109] on icon "button" at bounding box center [111, 113] width 8 height 8
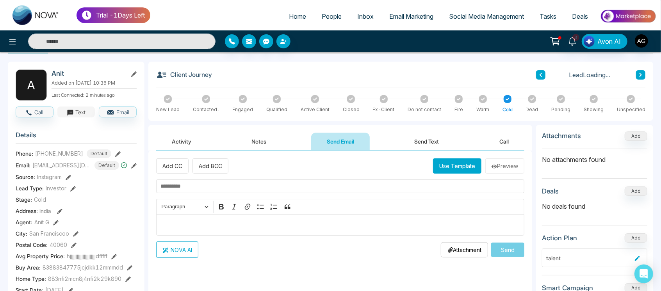
click at [83, 110] on button "Text" at bounding box center [76, 112] width 38 height 11
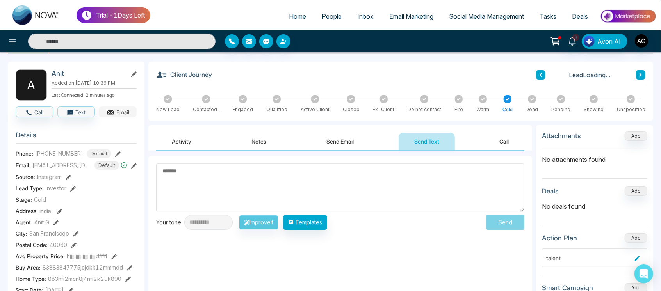
click at [134, 113] on button "Email" at bounding box center [118, 112] width 38 height 11
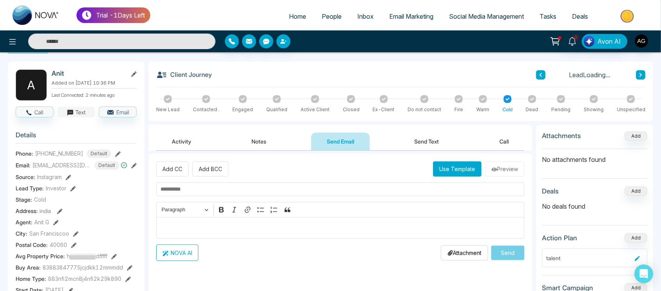
click at [84, 116] on button "Text" at bounding box center [76, 112] width 38 height 11
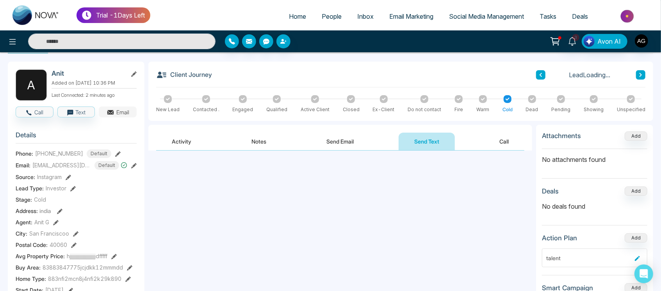
click at [119, 114] on button "Email" at bounding box center [118, 112] width 38 height 11
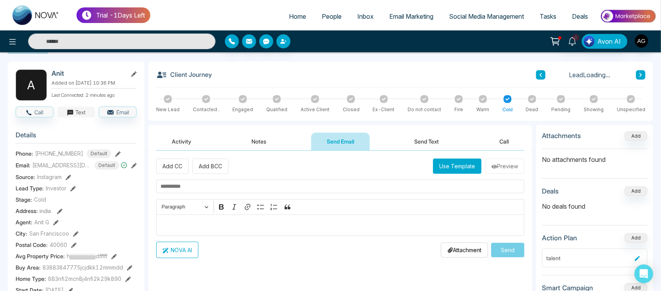
click at [82, 110] on button "Text" at bounding box center [76, 112] width 38 height 11
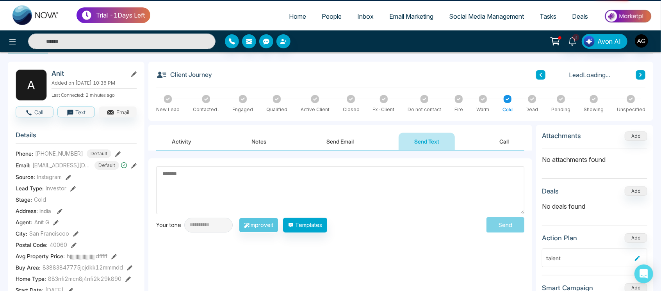
click at [127, 110] on button "Email" at bounding box center [118, 112] width 38 height 11
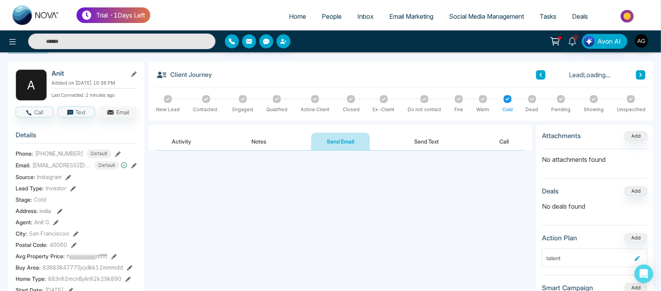
scroll to position [35, 0]
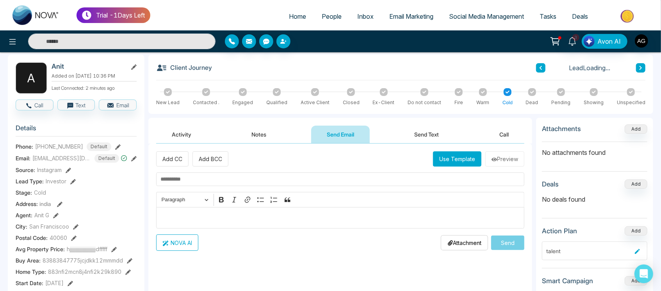
click at [130, 71] on div "Anit Added on [DATE] 10:36 PM Last Connected: 2 minutes ago" at bounding box center [94, 77] width 85 height 31
click at [132, 67] on icon at bounding box center [133, 66] width 5 height 5
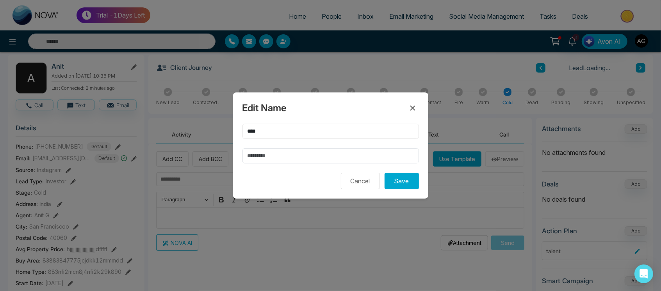
drag, startPoint x: 284, startPoint y: 132, endPoint x: 216, endPoint y: 126, distance: 69.0
click at [216, 126] on div "Edit Name **** Cancel Save" at bounding box center [330, 145] width 661 height 291
click at [259, 127] on input "****" at bounding box center [330, 131] width 176 height 15
type input "*****"
click at [408, 186] on button "Save" at bounding box center [402, 181] width 34 height 16
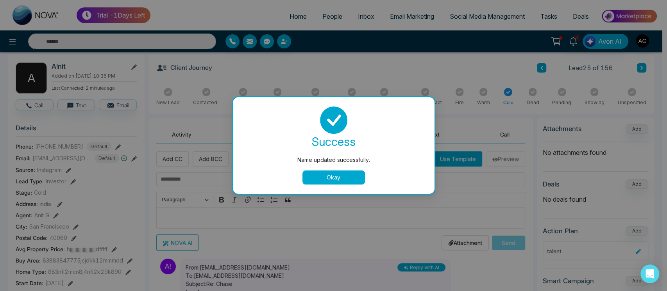
click at [334, 180] on button "Okay" at bounding box center [333, 178] width 62 height 14
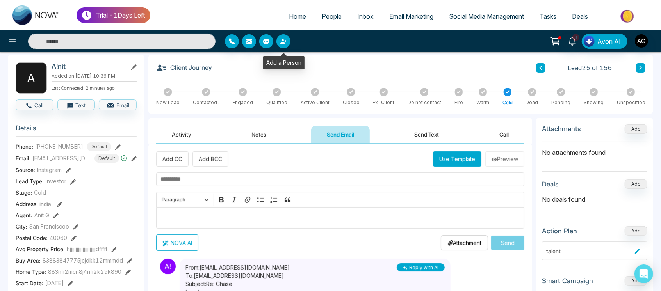
click at [288, 42] on button "button" at bounding box center [283, 41] width 14 height 14
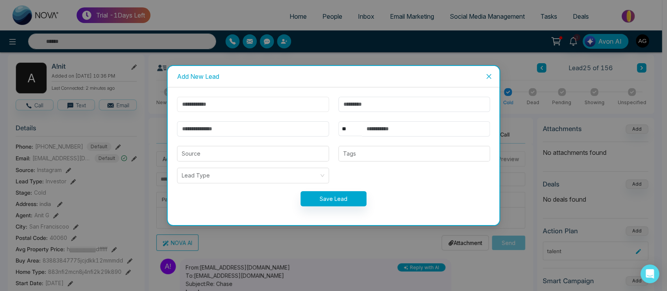
click at [269, 108] on input "text" at bounding box center [253, 104] width 152 height 15
type input "*****"
click at [230, 134] on input "email" at bounding box center [253, 128] width 152 height 15
click at [337, 204] on button "Save Lead" at bounding box center [333, 198] width 66 height 15
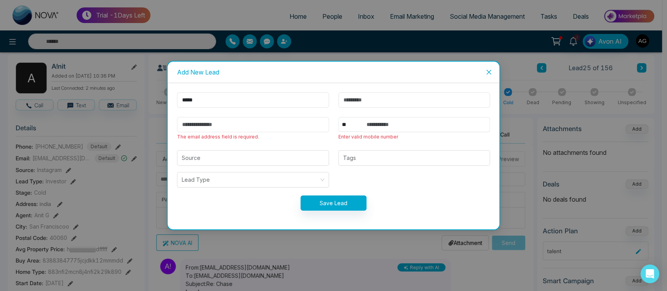
click at [243, 124] on input "email" at bounding box center [253, 124] width 152 height 15
click at [213, 124] on input "email" at bounding box center [253, 124] width 152 height 15
click at [213, 124] on input "***" at bounding box center [253, 124] width 152 height 15
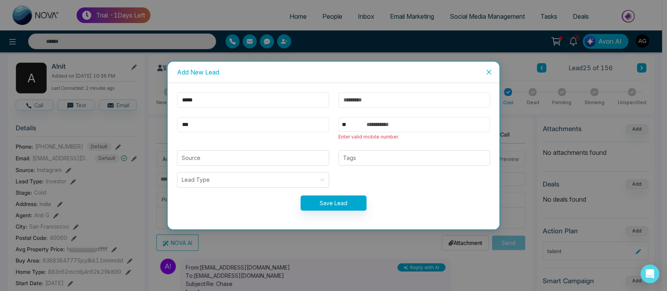
click at [213, 124] on input "***" at bounding box center [253, 124] width 152 height 15
drag, startPoint x: 213, startPoint y: 124, endPoint x: 222, endPoint y: 125, distance: 9.0
click at [222, 125] on input "***" at bounding box center [253, 124] width 152 height 15
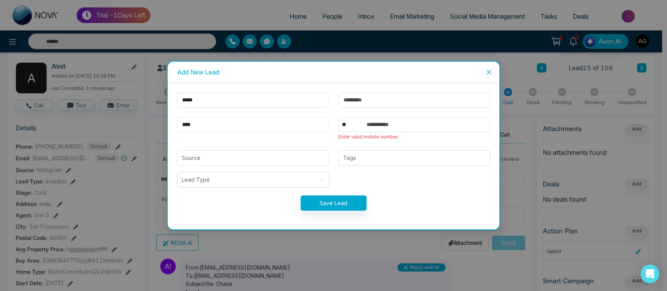
click at [222, 125] on input "****" at bounding box center [253, 124] width 152 height 15
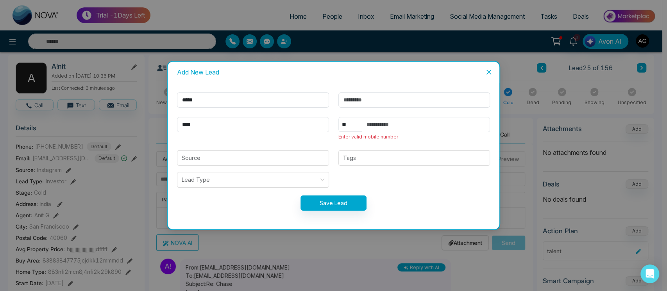
click at [244, 149] on form "***** **** ** **** *** *** *** **** *** Enter valid mobile number Source Tags L…" at bounding box center [333, 157] width 323 height 128
click at [200, 129] on input "****" at bounding box center [253, 124] width 152 height 15
type input "**********"
click at [369, 120] on input "text" at bounding box center [426, 124] width 128 height 15
type input "**********"
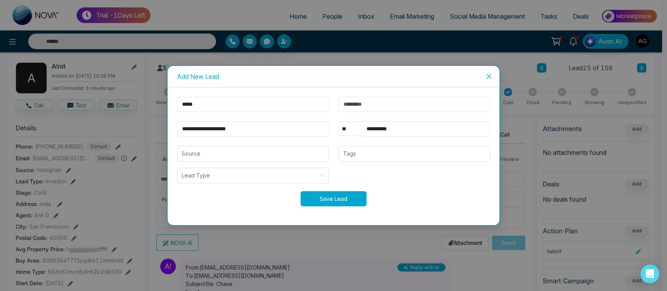
click at [351, 198] on button "Save Lead" at bounding box center [333, 198] width 66 height 15
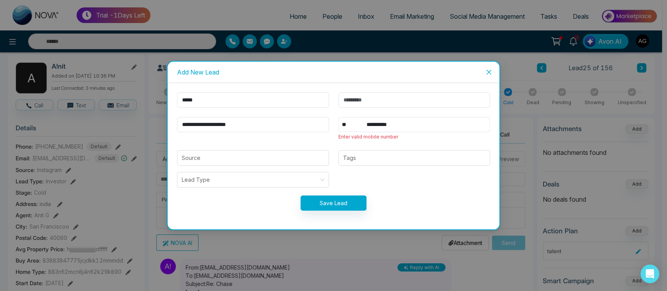
click at [352, 123] on select "** **** *** *** *** **** ***" at bounding box center [349, 124] width 23 height 15
click at [338, 117] on select "** **** *** *** *** **** ***" at bounding box center [349, 124] width 23 height 15
drag, startPoint x: 356, startPoint y: 128, endPoint x: 353, endPoint y: 123, distance: 6.5
click at [353, 123] on select "** **** *** *** *** **** ***" at bounding box center [349, 124] width 23 height 15
select select "***"
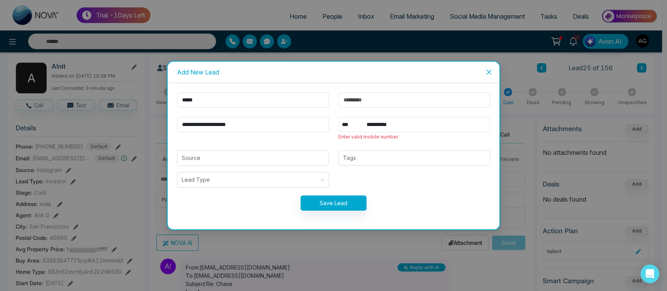
click at [338, 117] on select "** **** *** *** *** **** ***" at bounding box center [349, 124] width 23 height 15
click at [327, 202] on button "Save Lead" at bounding box center [333, 203] width 66 height 15
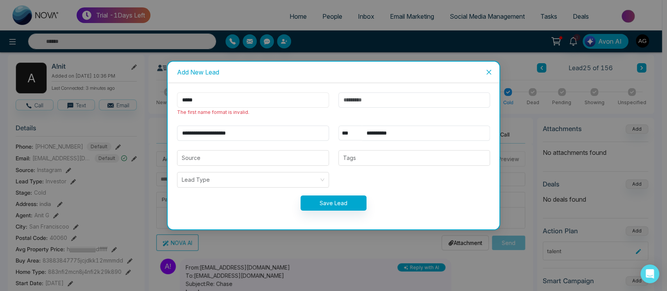
drag, startPoint x: 232, startPoint y: 102, endPoint x: 160, endPoint y: 94, distance: 71.4
click at [160, 94] on div "**********" at bounding box center [333, 145] width 667 height 291
click at [326, 201] on button "Save Lead" at bounding box center [333, 203] width 66 height 15
click at [361, 205] on button "Save Lead" at bounding box center [333, 203] width 66 height 15
click at [346, 205] on button "Save Lead" at bounding box center [333, 203] width 66 height 15
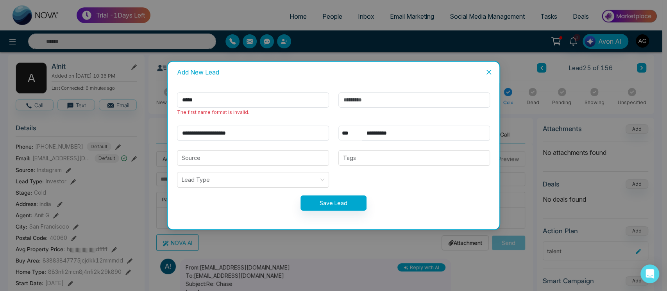
click at [485, 70] on icon "close" at bounding box center [488, 72] width 6 height 6
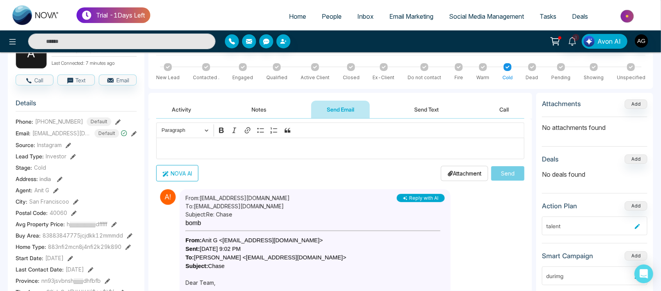
scroll to position [0, 0]
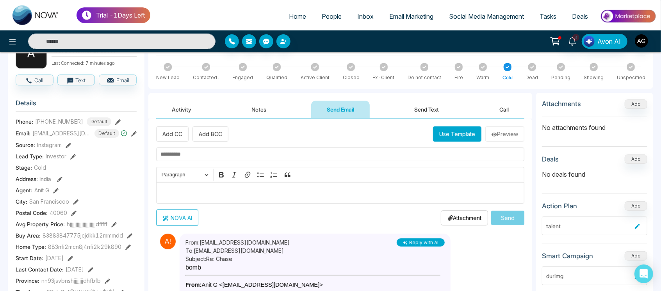
click at [453, 132] on button "Use Template" at bounding box center [457, 134] width 48 height 15
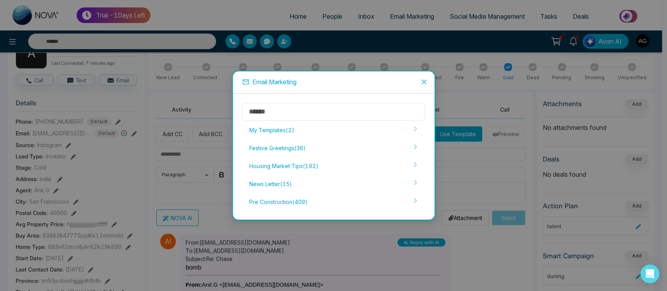
click at [446, 187] on div "Email Marketing My Templates ( 2 ) Festive Greetings ( 36 ) Housing Market Tips…" at bounding box center [333, 145] width 667 height 291
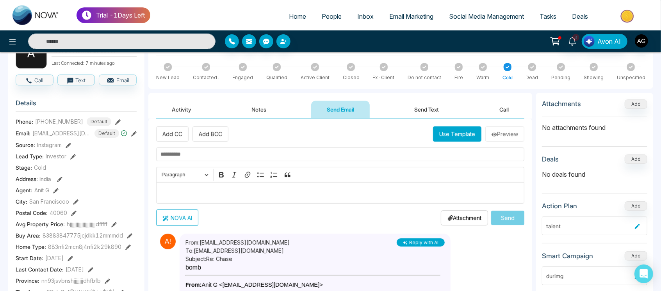
click at [176, 148] on input "text" at bounding box center [340, 155] width 368 height 14
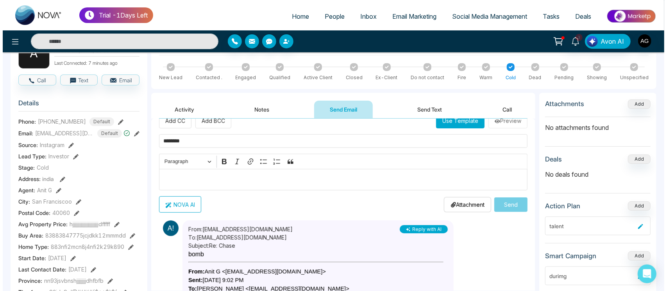
scroll to position [11, 0]
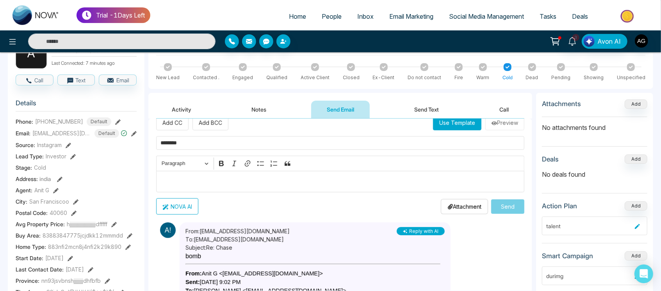
type input "*******"
click at [226, 173] on div "Editor editing area: main" at bounding box center [340, 181] width 368 height 21
drag, startPoint x: 184, startPoint y: 183, endPoint x: 147, endPoint y: 183, distance: 37.1
click at [217, 162] on icon "Editor toolbar" at bounding box center [221, 164] width 8 height 8
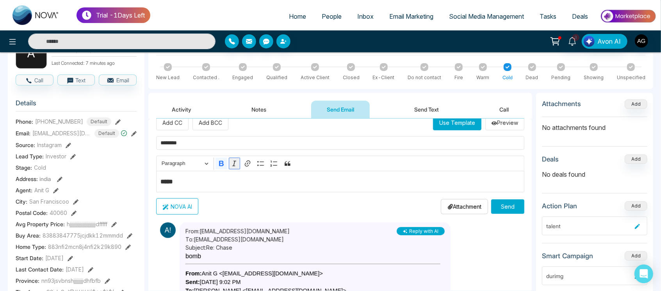
click at [235, 162] on icon "Editor toolbar" at bounding box center [234, 164] width 8 height 8
click at [262, 166] on icon "Editor toolbar" at bounding box center [261, 164] width 8 height 8
click at [283, 164] on button "Block quote" at bounding box center [288, 164] width 12 height 12
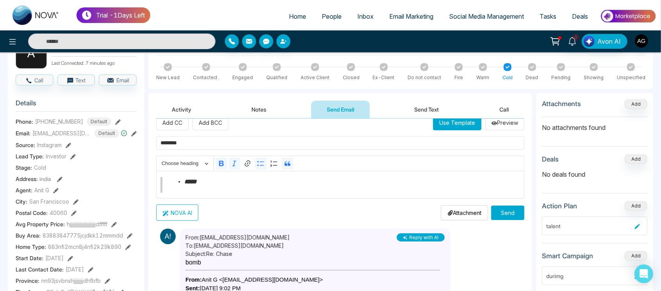
click at [172, 217] on button "NOVA AI" at bounding box center [177, 213] width 42 height 16
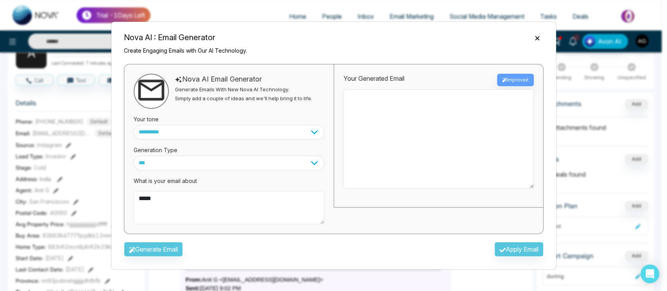
click at [207, 207] on textarea "*****" at bounding box center [229, 208] width 191 height 34
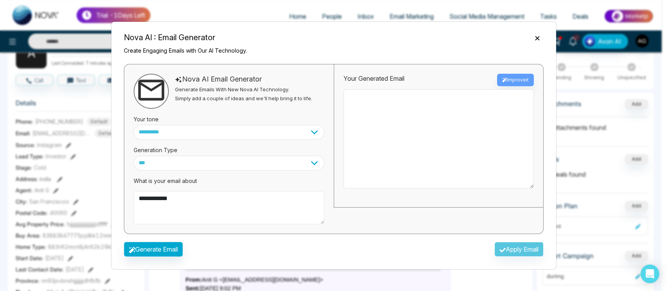
type textarea "**********"
click at [157, 246] on button "Generate Email" at bounding box center [153, 249] width 59 height 15
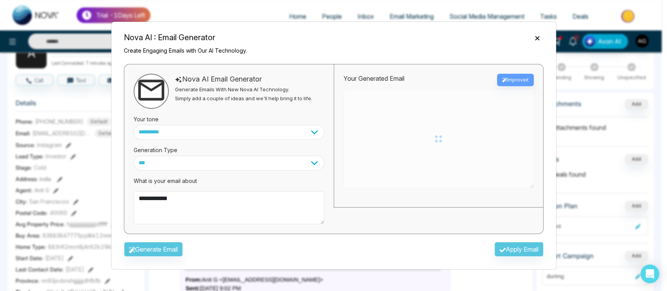
type textarea "**********"
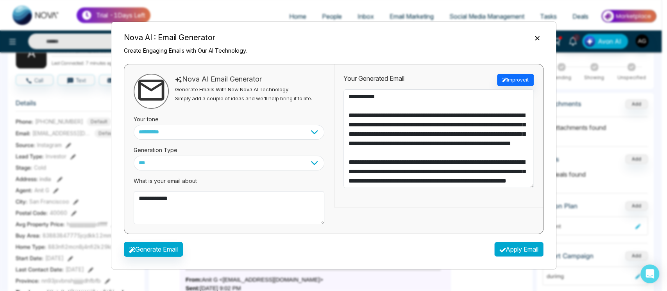
click at [534, 248] on button "Apply Email" at bounding box center [518, 249] width 49 height 15
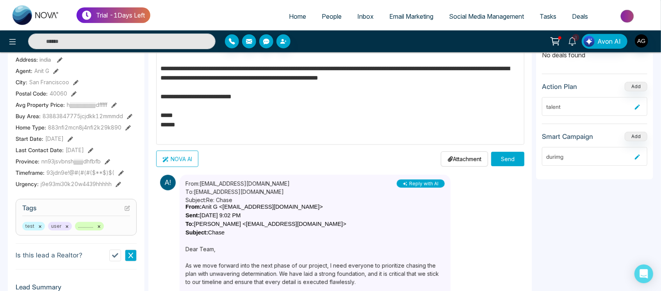
scroll to position [56, 0]
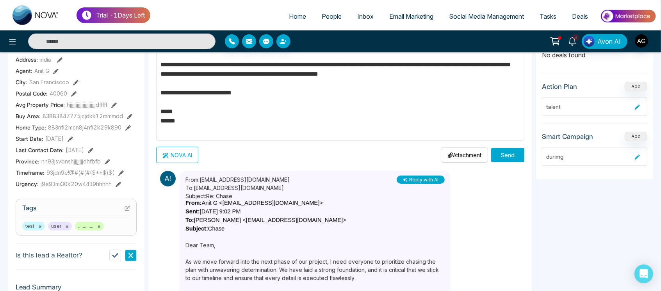
click at [461, 155] on p "Attachment" at bounding box center [464, 155] width 34 height 8
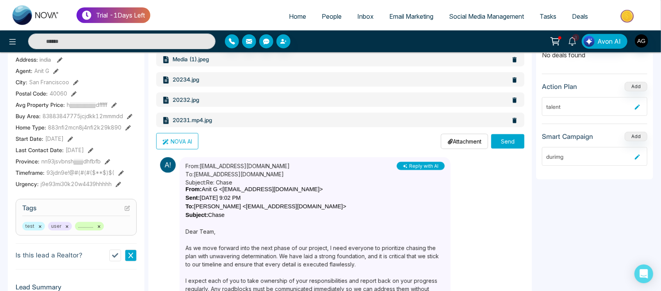
scroll to position [150, 0]
click at [502, 141] on button "Send" at bounding box center [507, 142] width 33 height 14
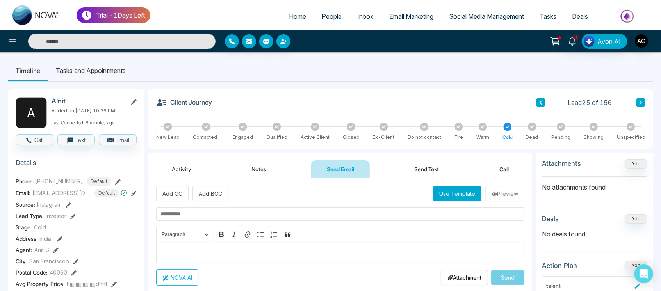
scroll to position [0, 0]
drag, startPoint x: 305, startPoint y: 135, endPoint x: 312, endPoint y: 130, distance: 8.1
click at [312, 130] on div "Active Client" at bounding box center [315, 132] width 29 height 18
click at [312, 130] on div at bounding box center [315, 127] width 8 height 8
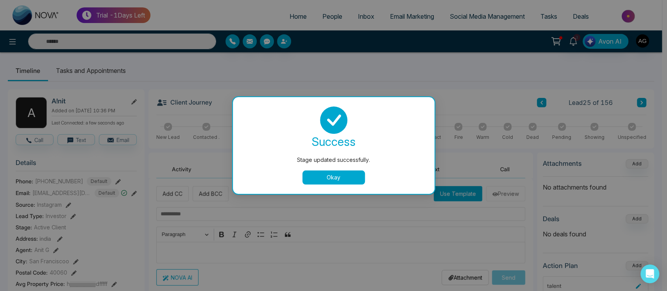
click at [338, 182] on button "Okay" at bounding box center [333, 178] width 62 height 14
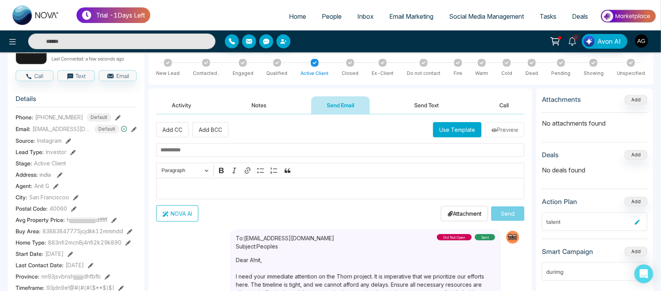
scroll to position [66, 0]
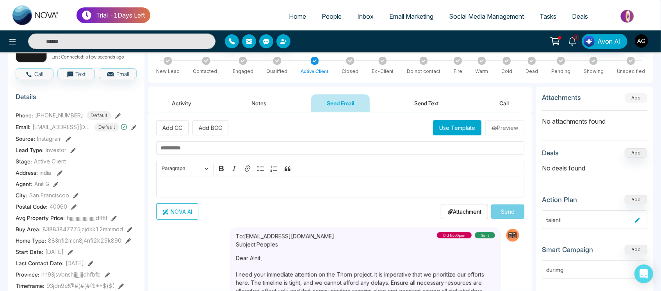
click at [633, 95] on button "Add" at bounding box center [636, 97] width 23 height 9
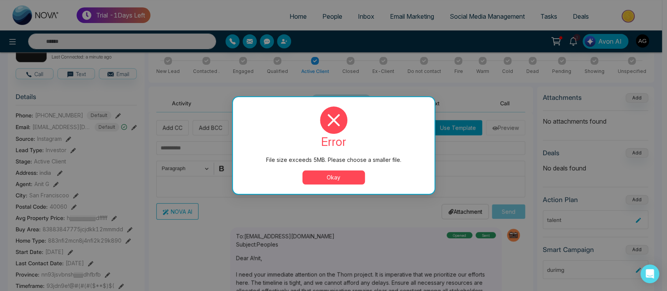
click at [323, 177] on button "Okay" at bounding box center [333, 178] width 62 height 14
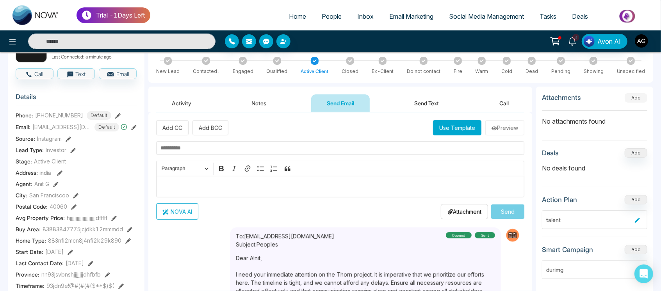
click at [629, 94] on button "Add" at bounding box center [636, 97] width 23 height 9
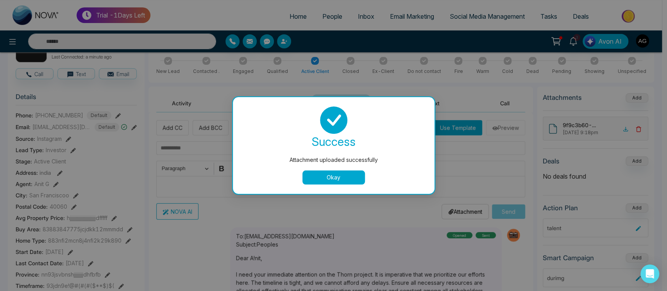
click at [349, 177] on button "Okay" at bounding box center [333, 178] width 62 height 14
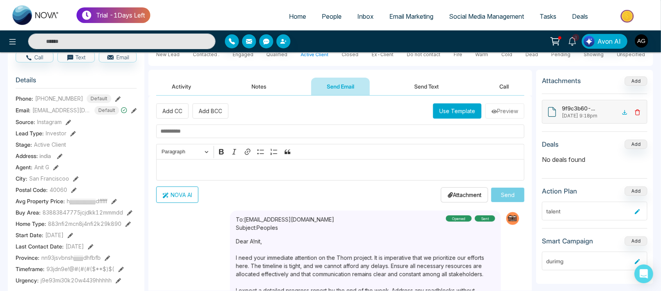
scroll to position [63, 0]
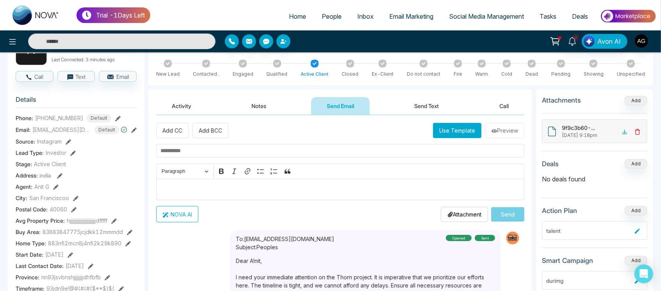
click at [442, 110] on button "Send Text" at bounding box center [427, 106] width 56 height 18
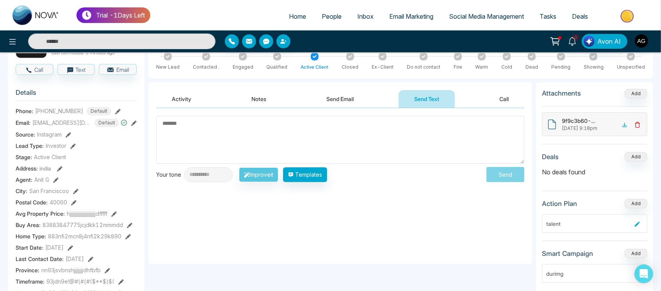
scroll to position [72, 0]
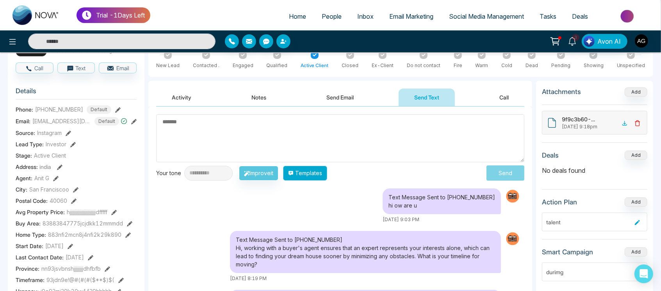
click at [322, 171] on button "Templates" at bounding box center [305, 173] width 44 height 15
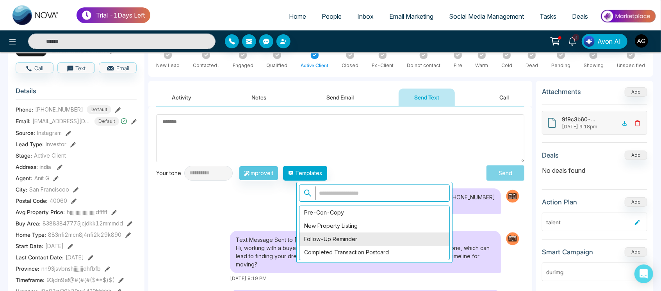
click at [351, 234] on div "Follow-Up Reminder" at bounding box center [374, 239] width 150 height 13
type textarea "**********"
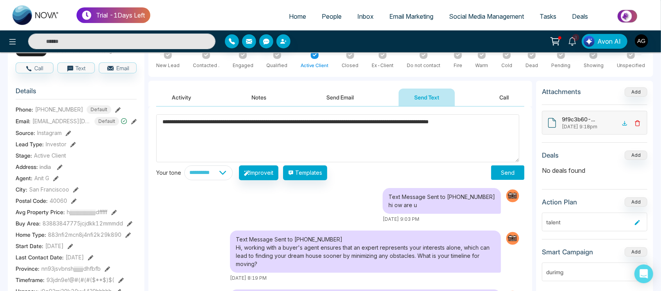
click at [513, 174] on button "Send" at bounding box center [507, 173] width 33 height 14
click at [504, 174] on button "Send" at bounding box center [507, 173] width 33 height 14
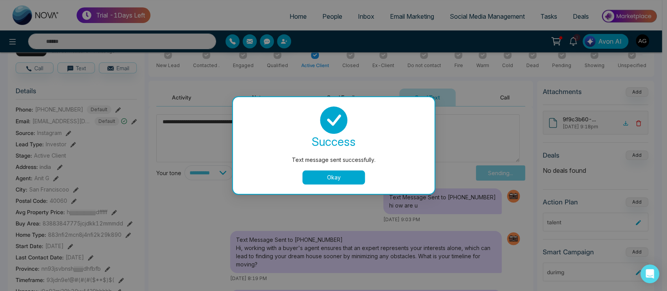
click at [500, 178] on div "Text message sent successfully. success Text message sent successfully. Okay" at bounding box center [333, 145] width 667 height 291
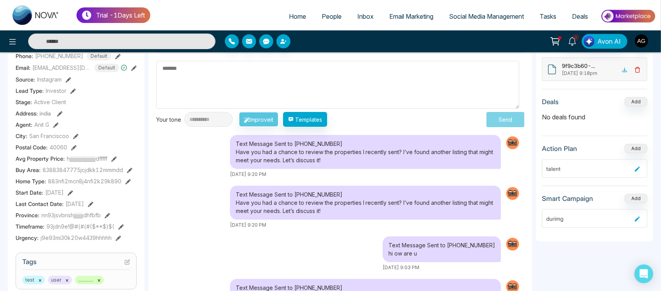
scroll to position [125, 0]
click at [630, 100] on button "Add" at bounding box center [636, 102] width 23 height 9
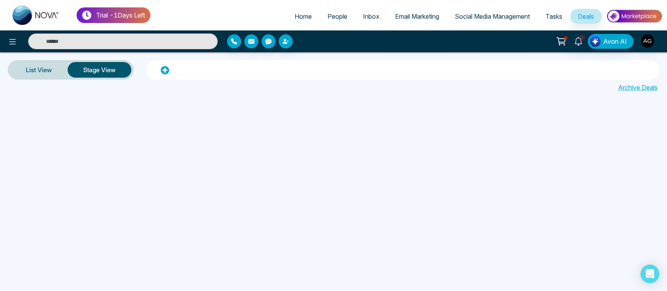
click at [335, 19] on span "People" at bounding box center [337, 16] width 20 height 8
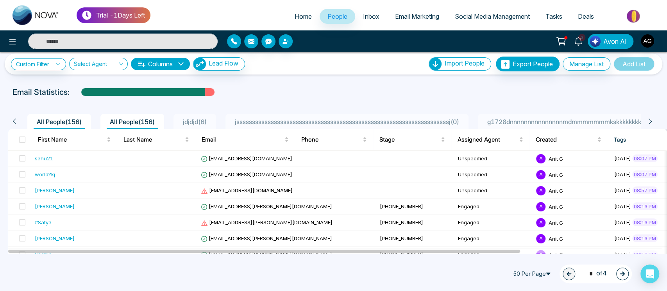
scroll to position [5, 0]
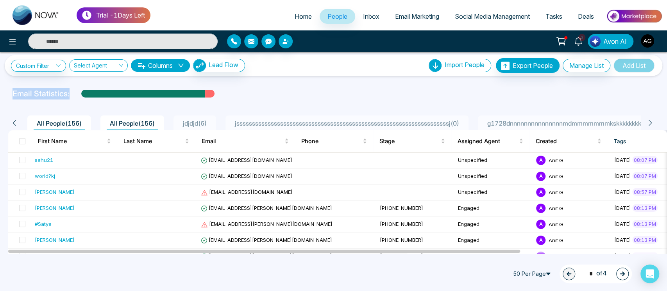
drag, startPoint x: 70, startPoint y: 98, endPoint x: 0, endPoint y: 94, distance: 69.6
click at [0, 94] on div "Email Statistics:" at bounding box center [333, 94] width 667 height 12
click at [250, 82] on div "**********" at bounding box center [333, 152] width 667 height 201
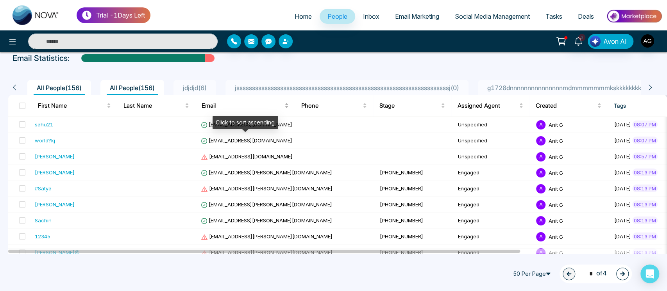
scroll to position [0, 0]
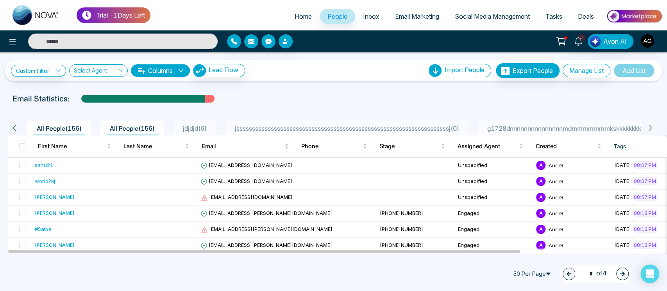
click at [19, 144] on th at bounding box center [19, 146] width 23 height 22
click at [25, 144] on span at bounding box center [22, 146] width 6 height 6
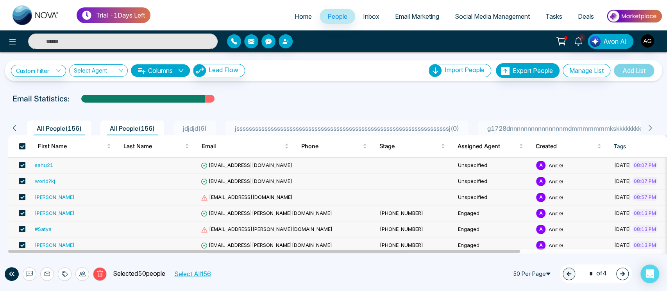
click at [337, 132] on div "jssssssssssssssssssssssssssssssssssssssssssssssssssssssssssssssssssssj ( 0 )" at bounding box center [347, 128] width 230 height 9
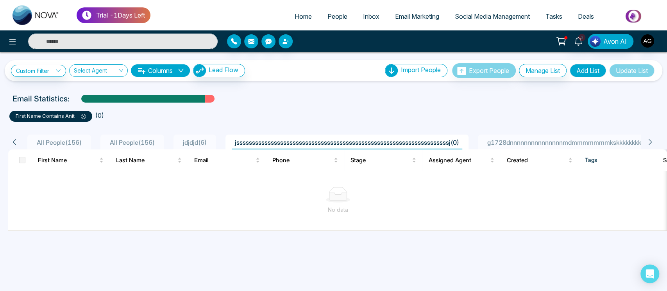
click at [548, 141] on span "g1728dnnnnnnnnnnnnnnnmdmmmmmmmkskkkkkkkkkkkkjudhhhhhhhhhhhhhhhhhhhhhhh ( 0 )" at bounding box center [619, 143] width 271 height 8
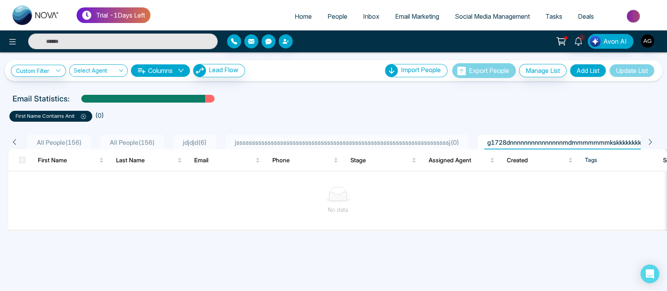
click at [86, 116] on icon at bounding box center [83, 116] width 5 height 5
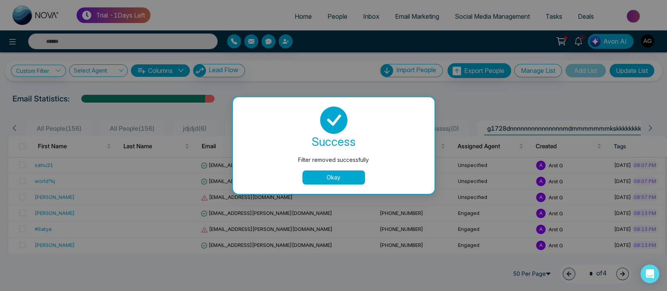
click at [324, 176] on button "Okay" at bounding box center [333, 178] width 62 height 14
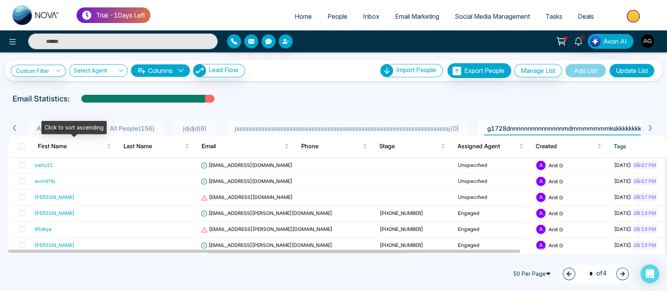
click at [73, 125] on div "Click to sort ascending" at bounding box center [73, 127] width 65 height 13
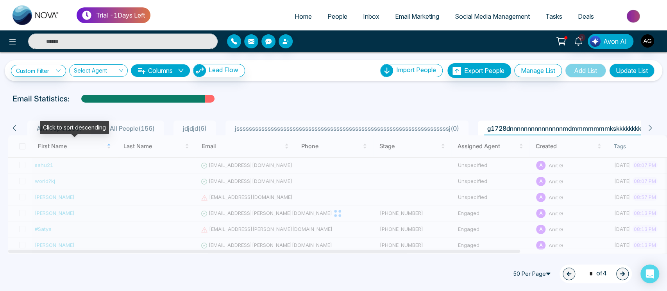
click at [55, 123] on div "Click to sort descending" at bounding box center [74, 127] width 69 height 13
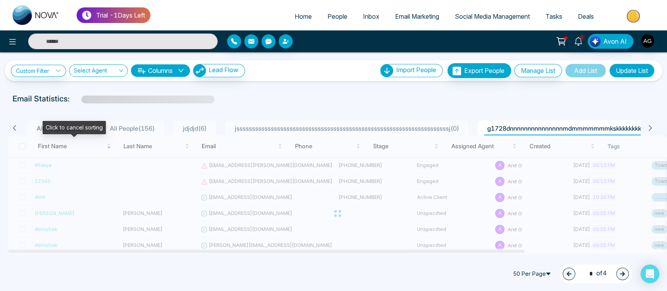
click at [55, 123] on div "Click to cancel sorting" at bounding box center [74, 127] width 63 height 13
click at [55, 123] on div "Click to sort ascending" at bounding box center [73, 127] width 65 height 13
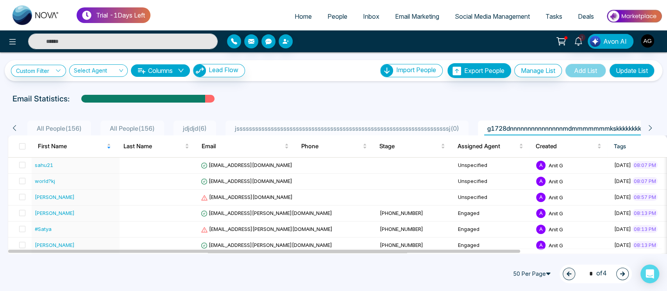
click at [55, 126] on span "All People ( 156 )" at bounding box center [59, 129] width 51 height 8
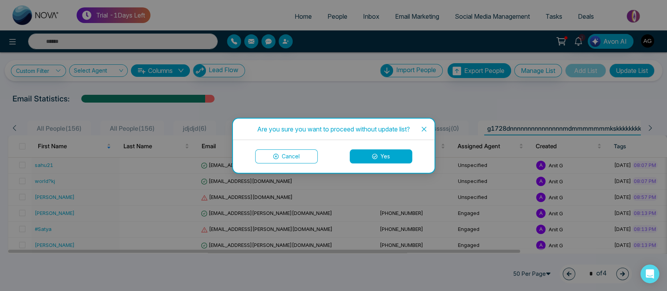
click at [383, 155] on button "Yes" at bounding box center [380, 157] width 62 height 14
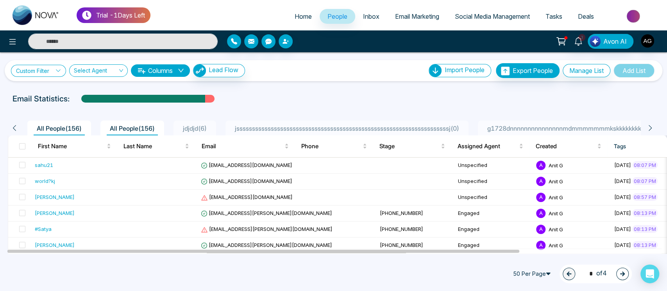
click at [41, 70] on link "Custom Filter" at bounding box center [38, 71] width 55 height 12
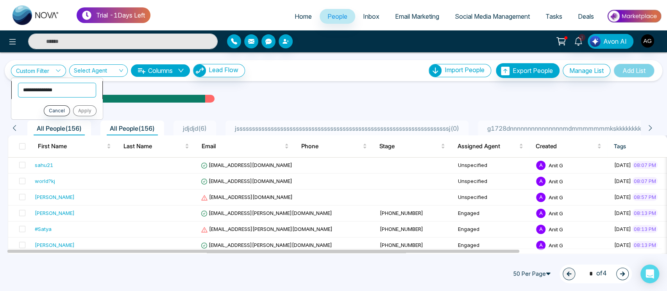
click at [60, 94] on select "**********" at bounding box center [57, 89] width 78 height 15
select select "*****"
click at [18, 82] on select "**********" at bounding box center [57, 89] width 78 height 15
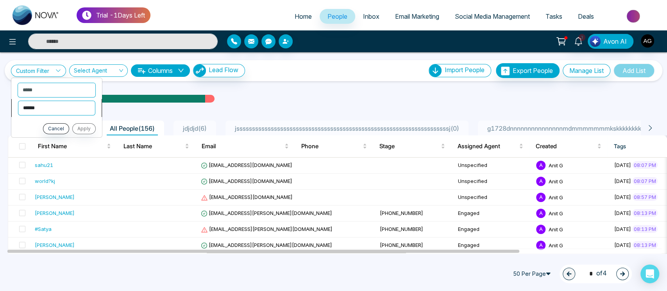
click at [82, 109] on select "**********" at bounding box center [56, 107] width 77 height 15
select select "********"
click at [18, 100] on select "**********" at bounding box center [56, 107] width 77 height 15
click at [79, 127] on input "text" at bounding box center [57, 127] width 78 height 15
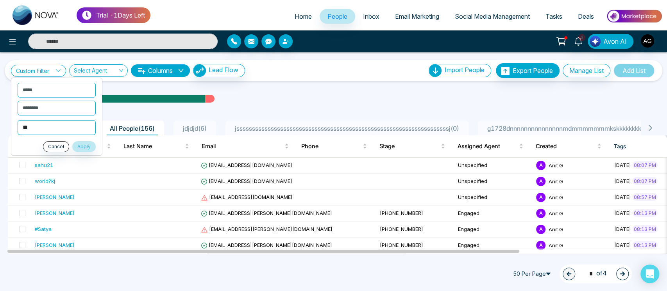
type input "***"
click button "Apply" at bounding box center [83, 146] width 23 height 11
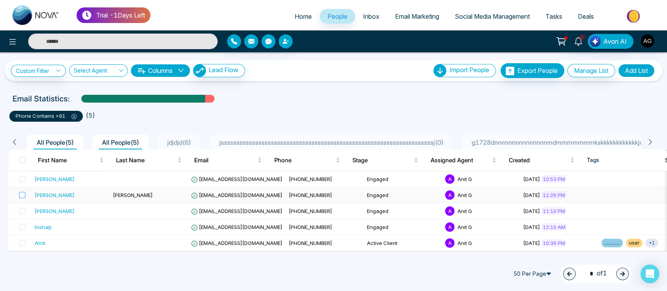
click at [19, 194] on label at bounding box center [19, 195] width 11 height 9
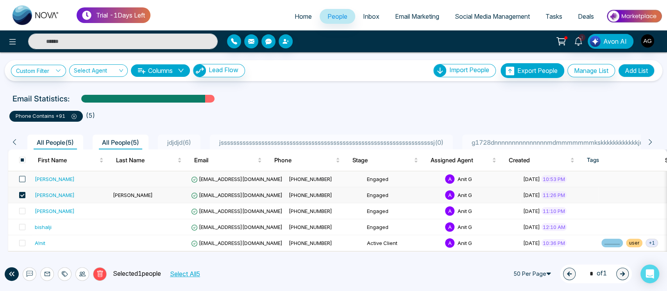
click at [21, 181] on span at bounding box center [22, 179] width 6 height 6
click at [23, 210] on span at bounding box center [22, 211] width 6 height 6
click at [100, 274] on icon at bounding box center [99, 274] width 3 height 3
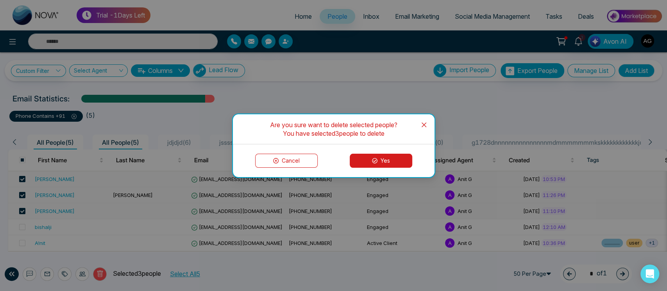
click at [375, 158] on icon at bounding box center [374, 160] width 5 height 5
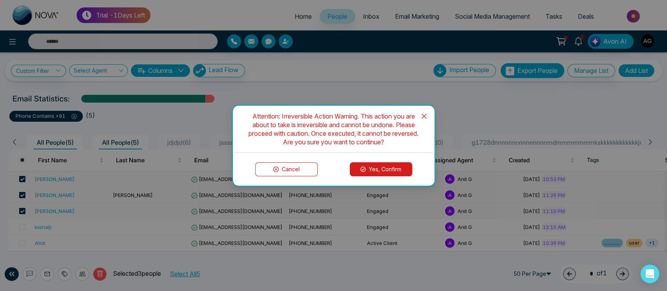
click at [381, 169] on button "Yes, Confirm" at bounding box center [380, 169] width 62 height 14
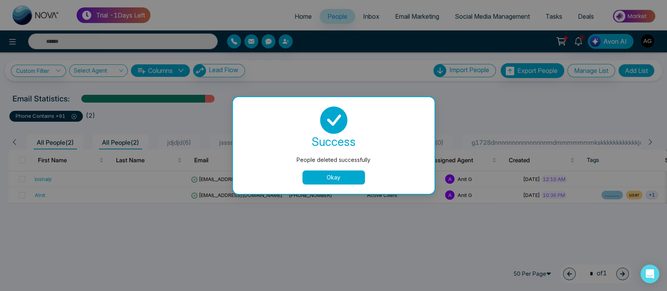
click at [437, 84] on div "People deleted successfully success People deleted successfully Okay" at bounding box center [333, 145] width 667 height 291
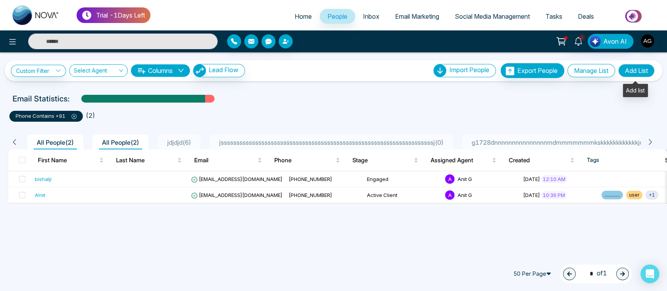
click at [649, 68] on button "Add List" at bounding box center [636, 70] width 36 height 13
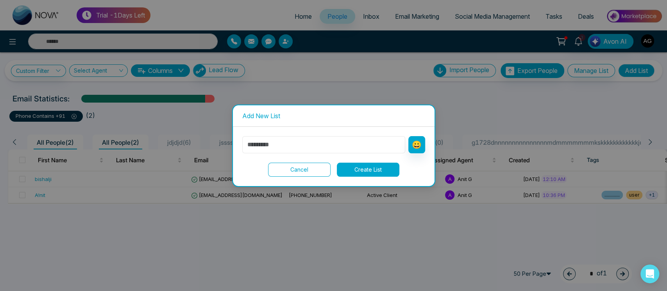
click at [304, 146] on input "text" at bounding box center [323, 144] width 163 height 17
click at [359, 173] on button "Create List" at bounding box center [368, 170] width 62 height 14
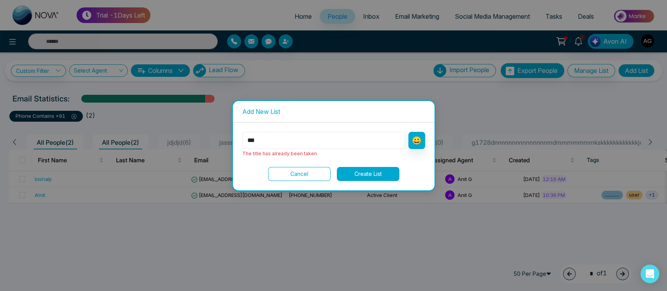
click at [344, 136] on input "***" at bounding box center [323, 140] width 163 height 17
click at [319, 140] on input "***" at bounding box center [323, 140] width 163 height 17
click at [421, 138] on button "😀" at bounding box center [416, 140] width 17 height 17
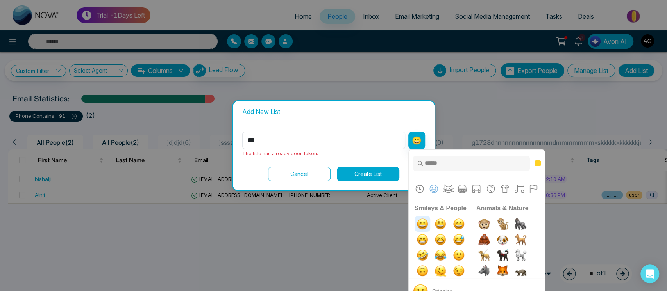
click at [418, 226] on img "grinning" at bounding box center [422, 224] width 16 height 16
type input "*****"
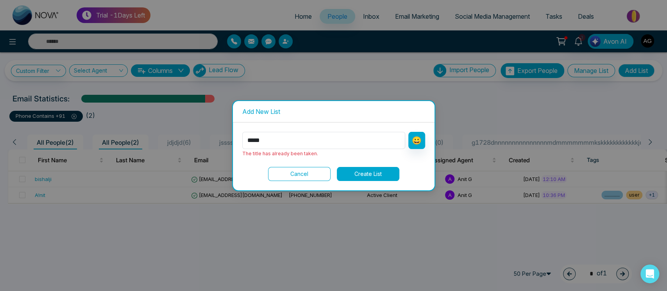
click at [375, 173] on button "Create List" at bounding box center [368, 174] width 62 height 14
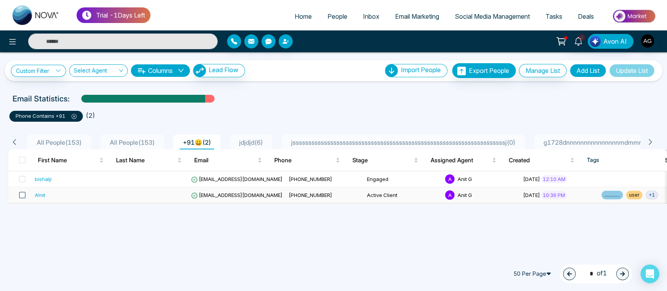
click at [21, 196] on span at bounding box center [22, 195] width 6 height 6
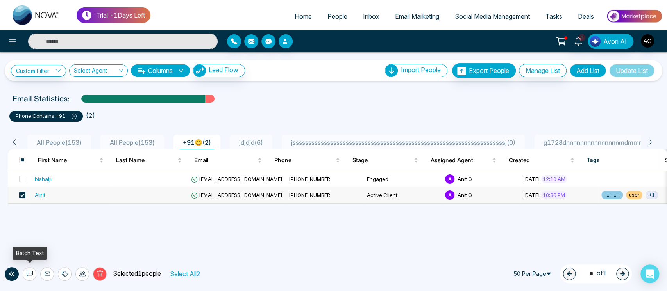
click at [27, 276] on icon at bounding box center [30, 274] width 6 height 6
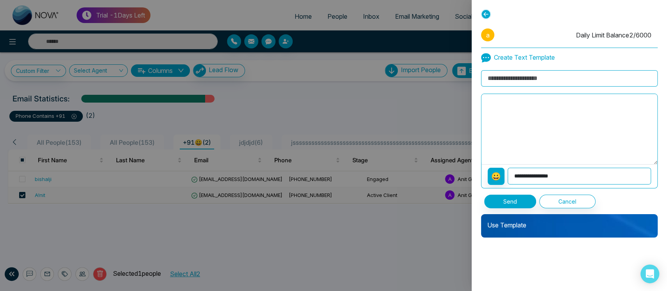
click at [561, 221] on p "Use Template" at bounding box center [569, 222] width 176 height 16
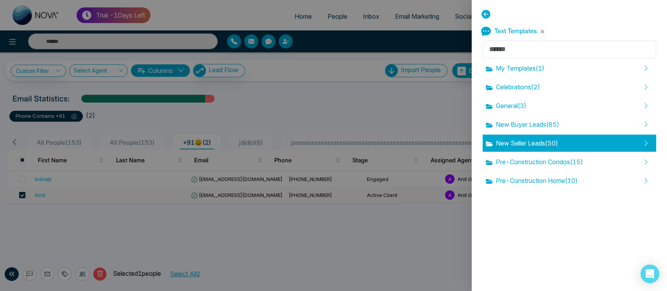
click at [519, 139] on span "New Seller Leads ( 50 )" at bounding box center [521, 143] width 72 height 9
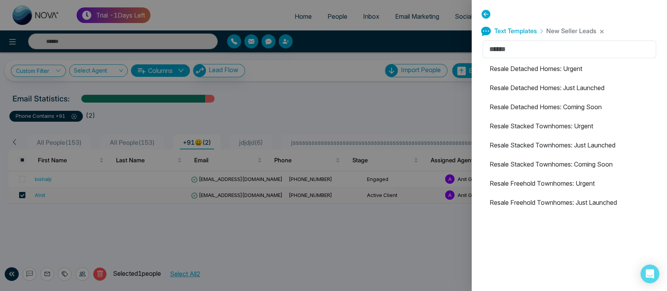
click at [519, 139] on li "Resale Stacked Townhomes: Just Launched" at bounding box center [568, 145] width 173 height 17
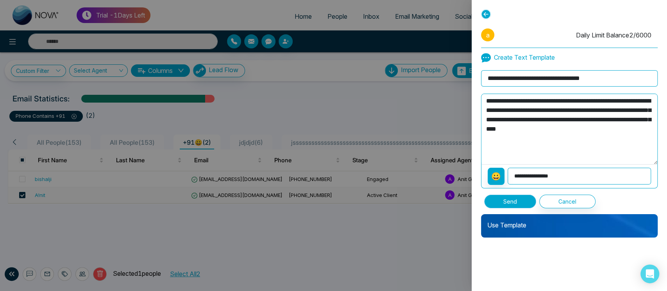
click at [522, 196] on button "Send" at bounding box center [510, 202] width 52 height 14
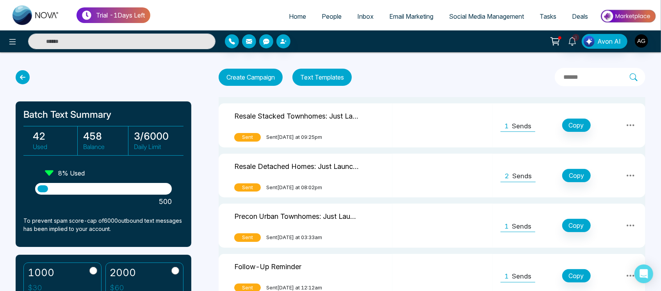
click at [634, 125] on icon at bounding box center [631, 126] width 8 height 2
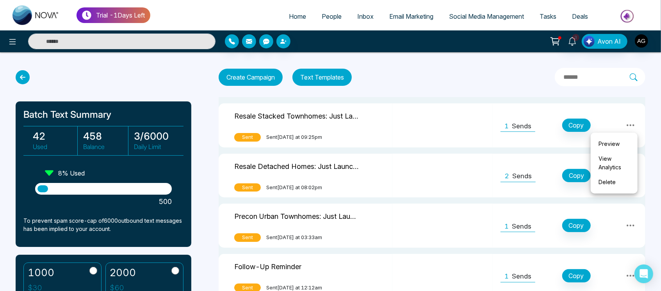
click at [19, 74] on icon at bounding box center [23, 77] width 14 height 14
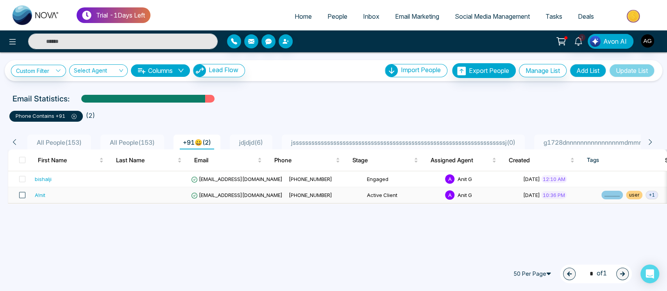
click at [22, 196] on span at bounding box center [22, 195] width 6 height 6
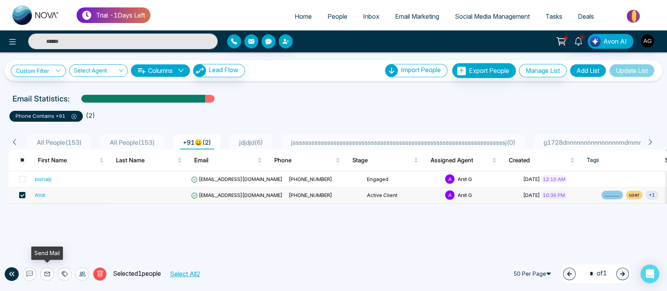
click at [50, 276] on icon at bounding box center [47, 274] width 6 height 6
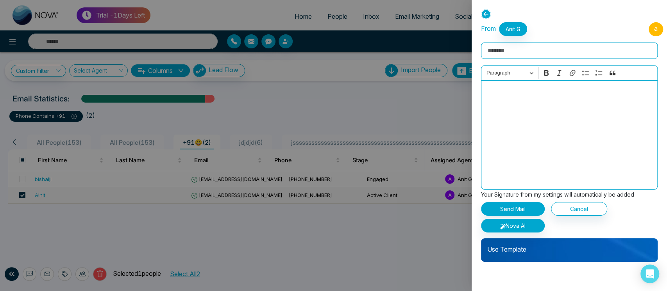
click at [540, 251] on p "Use Template" at bounding box center [569, 247] width 176 height 16
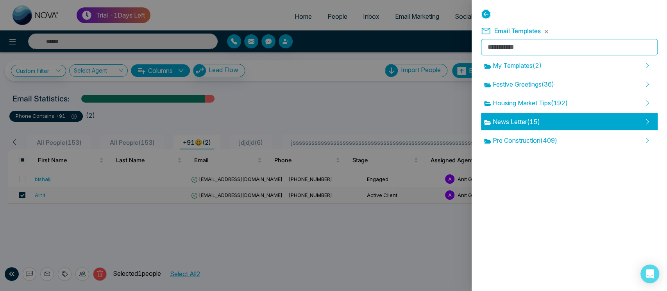
click at [540, 120] on span "News Letter ( 15 )" at bounding box center [512, 121] width 56 height 9
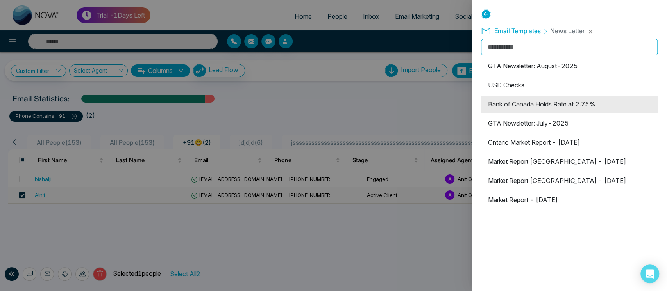
click at [553, 105] on li "Bank of Canada Holds Rate at 2.75%" at bounding box center [569, 104] width 176 height 17
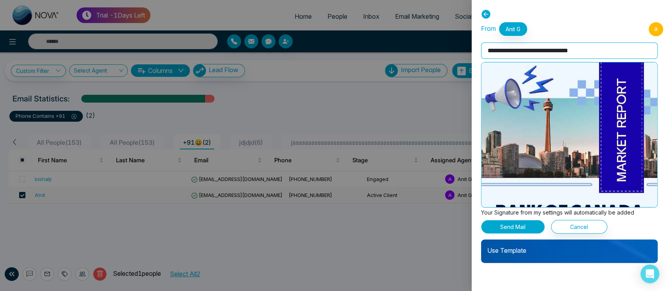
click at [528, 230] on button "Send Mail" at bounding box center [513, 227] width 64 height 14
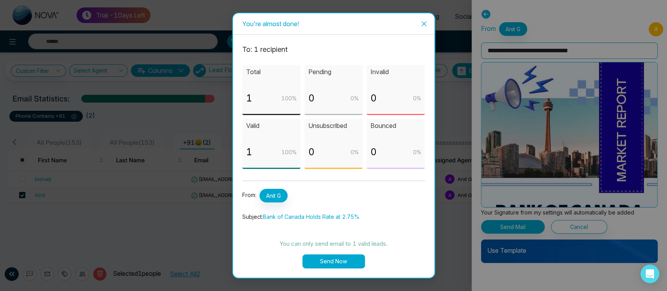
click at [347, 261] on button "Send Now" at bounding box center [333, 262] width 62 height 14
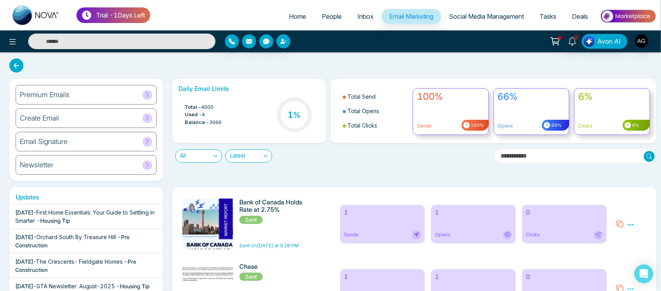
click at [326, 10] on link "People" at bounding box center [332, 16] width 36 height 15
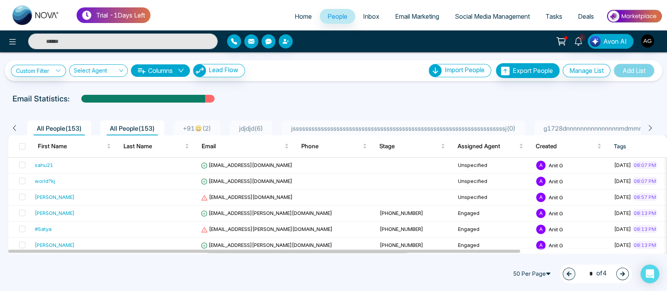
click at [200, 127] on span "+91😀 ( 2 )" at bounding box center [197, 129] width 34 height 8
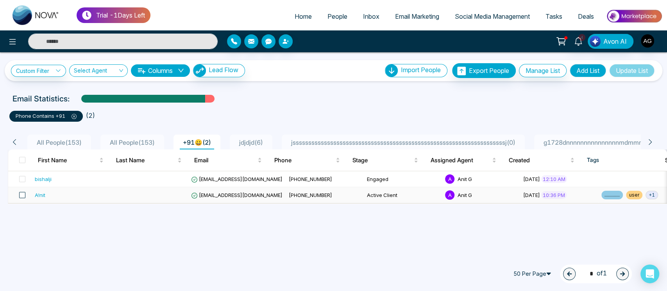
click at [21, 194] on span at bounding box center [22, 195] width 6 height 6
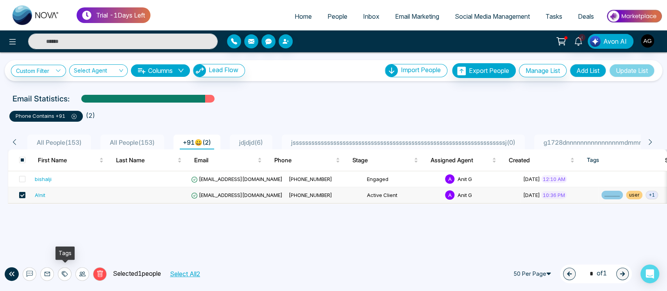
click at [64, 273] on icon at bounding box center [65, 274] width 6 height 6
click at [150, 267] on div "Delete Selected 1 people Select All 2" at bounding box center [136, 274] width 234 height 14
click at [68, 272] on icon at bounding box center [65, 274] width 6 height 6
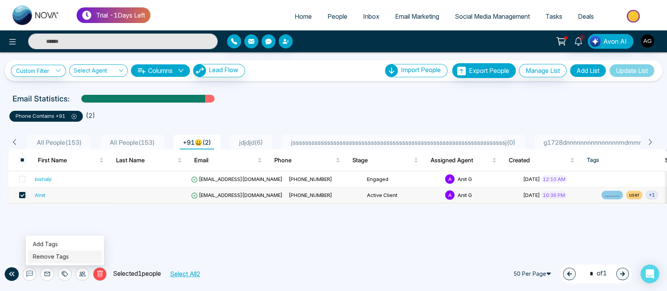
click at [69, 258] on link "Remove Tags" at bounding box center [51, 256] width 36 height 7
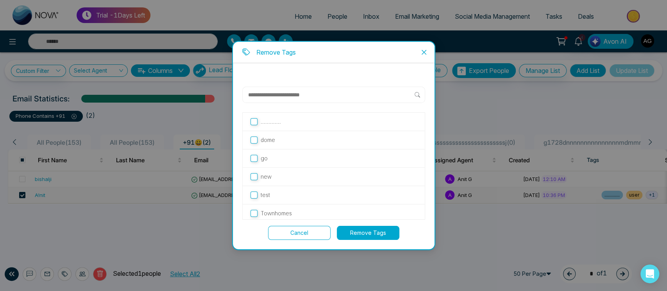
click at [353, 235] on button "Remove Tags" at bounding box center [368, 233] width 62 height 14
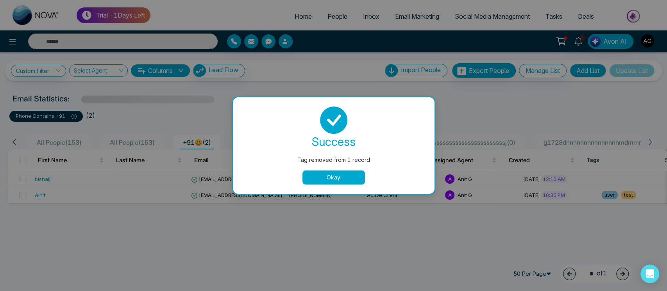
click at [350, 178] on button "Okay" at bounding box center [333, 178] width 62 height 14
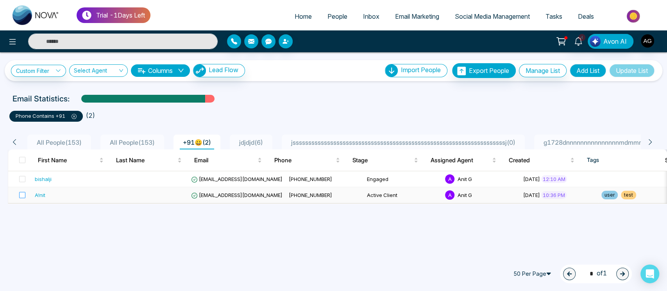
click at [19, 196] on label at bounding box center [19, 195] width 11 height 9
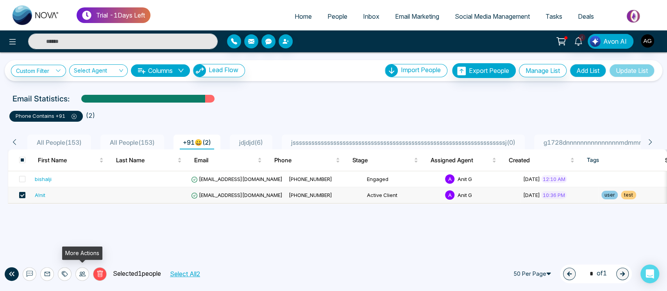
click at [81, 275] on icon at bounding box center [82, 274] width 6 height 5
click at [90, 243] on link "Update Source" at bounding box center [69, 244] width 39 height 7
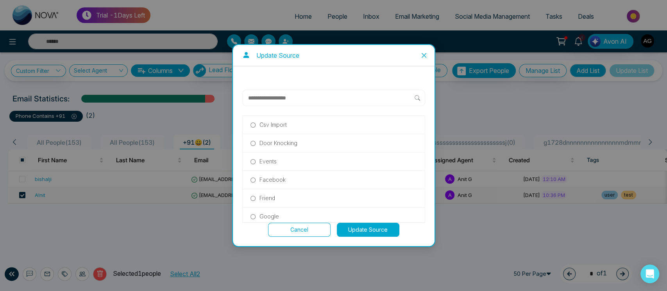
click at [426, 52] on span "Close" at bounding box center [423, 55] width 21 height 21
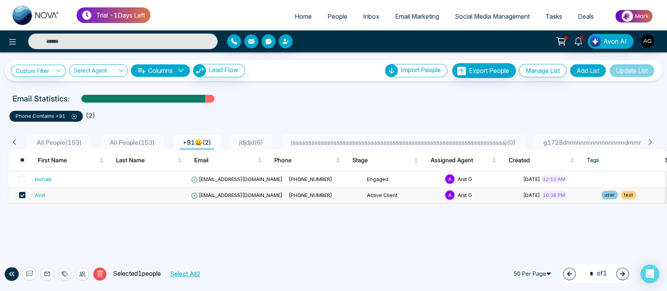
click at [520, 187] on td "[DATE] 10:36 PM" at bounding box center [559, 195] width 78 height 16
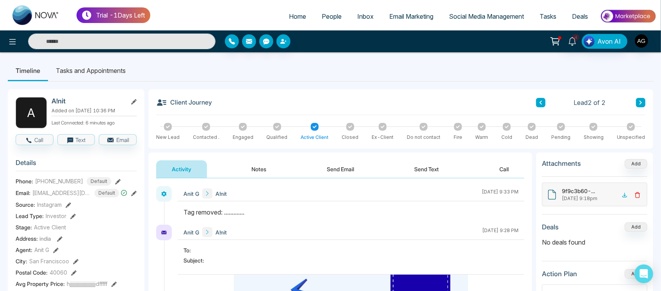
drag, startPoint x: 216, startPoint y: 102, endPoint x: 221, endPoint y: 106, distance: 6.4
click at [221, 106] on div "Client Journey Lead 2 of 2" at bounding box center [400, 106] width 489 height 18
drag, startPoint x: 221, startPoint y: 106, endPoint x: 225, endPoint y: 105, distance: 4.4
click at [225, 105] on div "Client Journey Lead 2 of 2" at bounding box center [400, 106] width 489 height 18
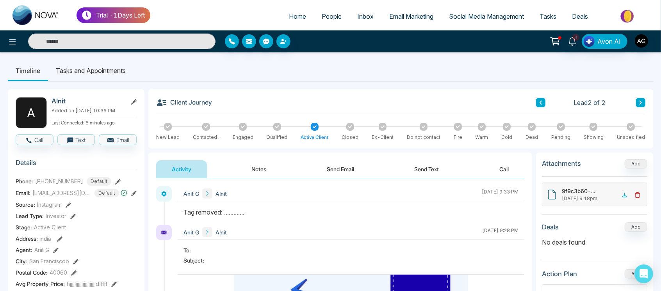
click at [225, 105] on div "Client Journey Lead 2 of 2" at bounding box center [400, 106] width 489 height 18
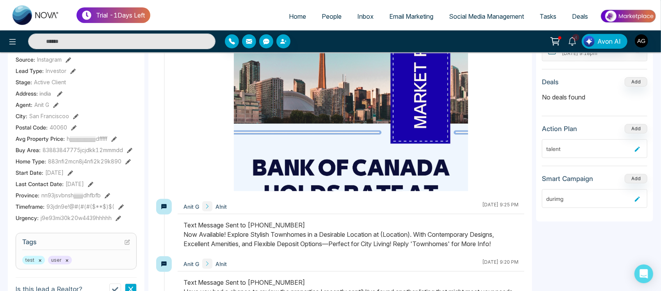
scroll to position [146, 0]
drag, startPoint x: 545, startPoint y: 133, endPoint x: 581, endPoint y: 126, distance: 36.6
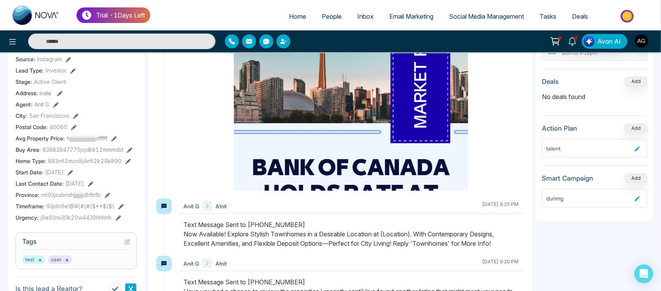
click at [581, 126] on section "Action Plan Add talent" at bounding box center [594, 145] width 105 height 42
click at [581, 126] on div "Action Plan Add" at bounding box center [594, 128] width 105 height 9
click at [634, 125] on button "Add" at bounding box center [636, 128] width 23 height 9
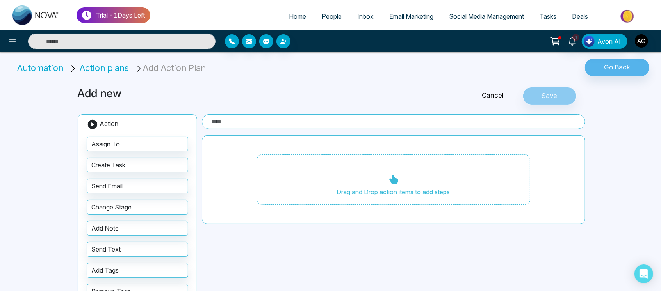
click at [498, 96] on link "Cancel" at bounding box center [492, 96] width 59 height 10
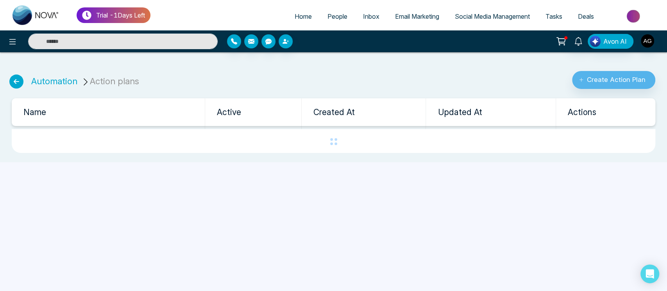
click at [327, 18] on span "People" at bounding box center [337, 16] width 20 height 8
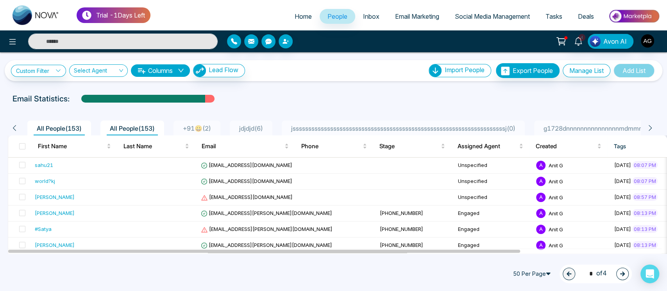
click at [375, 121] on li "jssssssssssssssssssssssssssssssssssssssssssssssssssssssssssssssssssssj ( 0 )" at bounding box center [403, 128] width 243 height 15
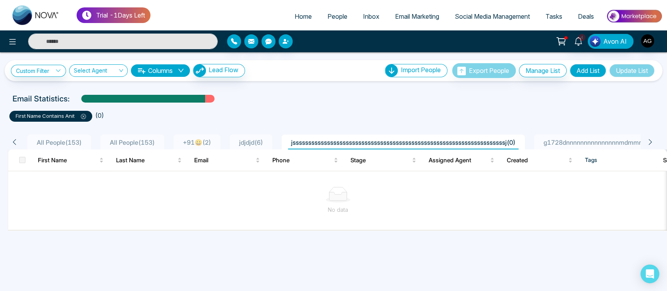
click at [81, 145] on span "All People ( 153 )" at bounding box center [59, 143] width 51 height 8
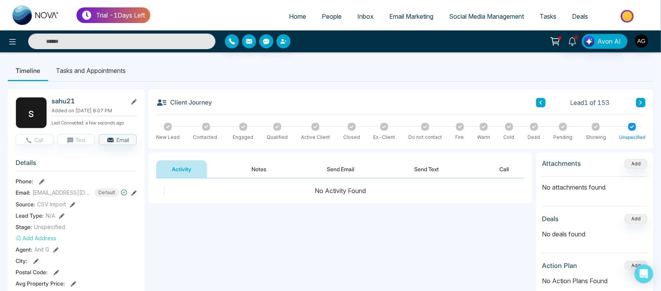
click at [320, 11] on link "People" at bounding box center [332, 16] width 36 height 15
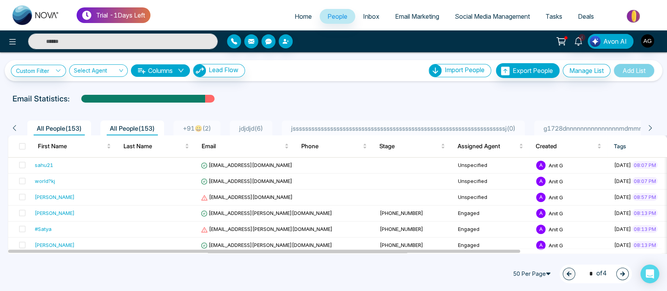
click at [179, 74] on button "Columns" at bounding box center [160, 70] width 59 height 12
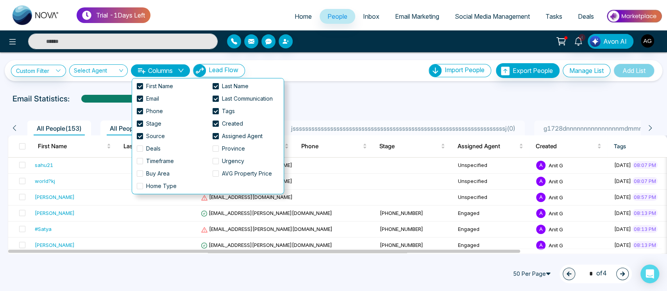
click at [179, 74] on button "Columns" at bounding box center [160, 70] width 59 height 12
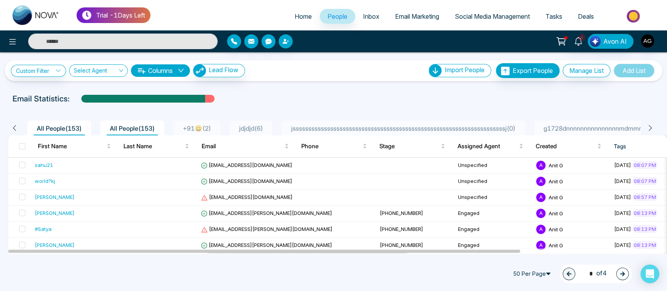
drag, startPoint x: 208, startPoint y: 101, endPoint x: 70, endPoint y: 105, distance: 138.3
click at [70, 105] on div "**********" at bounding box center [333, 152] width 667 height 201
drag, startPoint x: 70, startPoint y: 102, endPoint x: 5, endPoint y: 100, distance: 64.0
click at [5, 100] on div "Email Statistics:" at bounding box center [333, 99] width 667 height 12
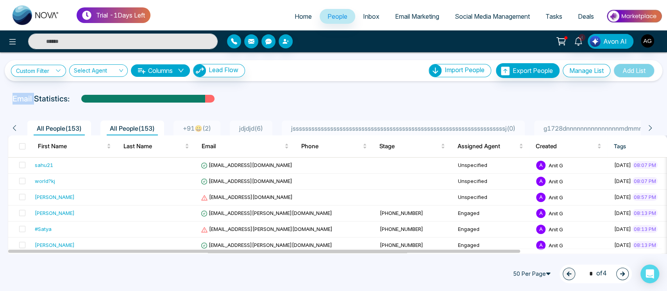
click at [5, 100] on div "Email Statistics:" at bounding box center [333, 99] width 667 height 12
click at [78, 96] on div "Email Statistics:" at bounding box center [333, 99] width 642 height 12
click at [11, 40] on icon at bounding box center [12, 41] width 9 height 9
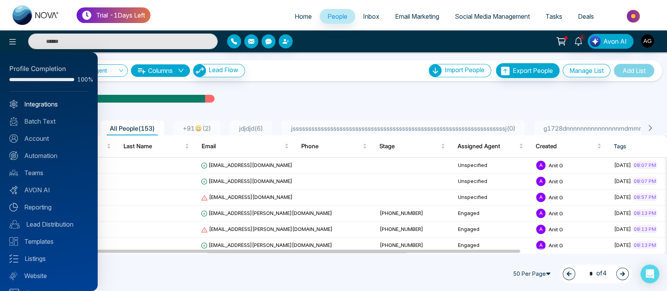
click at [53, 100] on link "Integrations" at bounding box center [48, 104] width 79 height 9
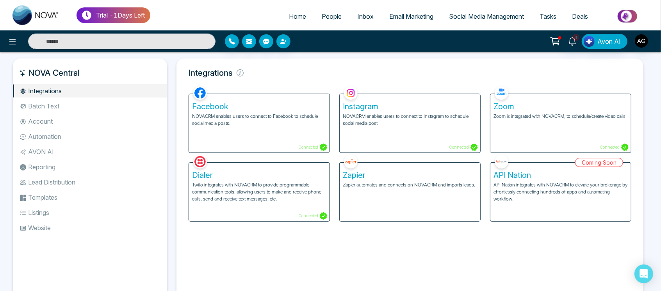
click at [297, 14] on span "Home" at bounding box center [297, 16] width 17 height 8
select select "*"
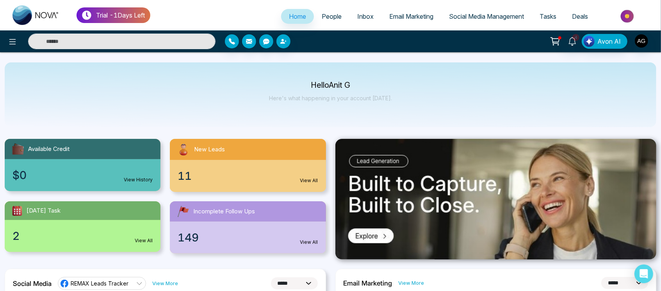
click at [322, 15] on span "People" at bounding box center [332, 16] width 20 height 8
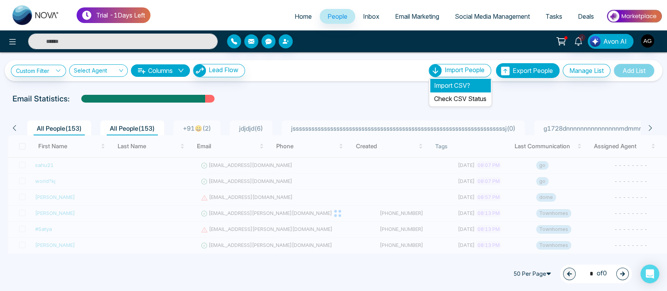
click at [467, 81] on li "Import CSV?" at bounding box center [460, 85] width 60 height 13
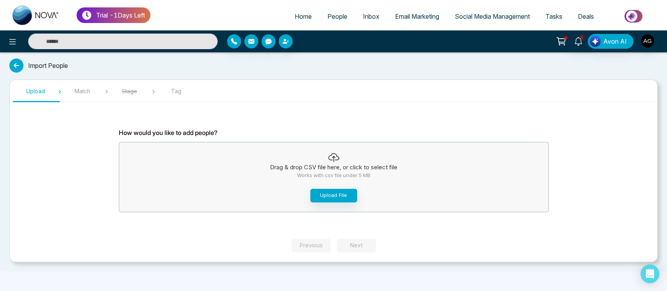
click at [334, 17] on span "People" at bounding box center [337, 16] width 20 height 8
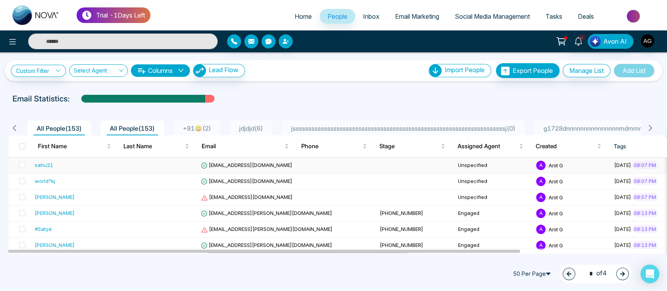
click at [289, 167] on td "[EMAIL_ADDRESS][DOMAIN_NAME]" at bounding box center [287, 166] width 179 height 16
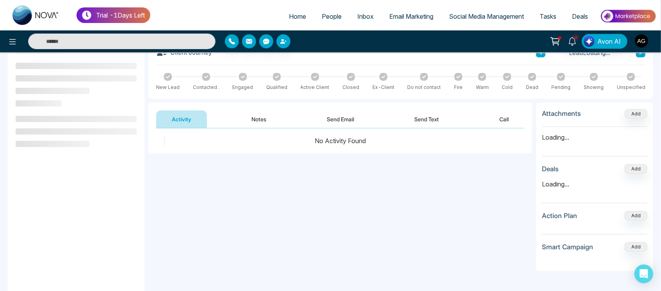
scroll to position [105, 0]
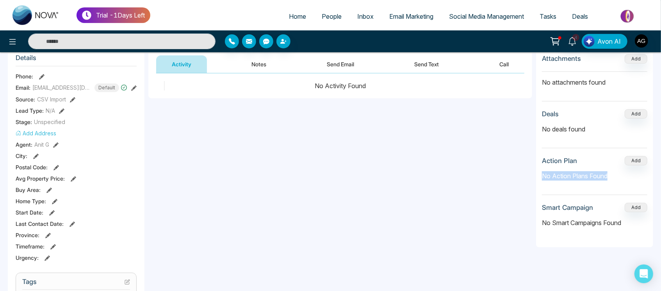
drag, startPoint x: 535, startPoint y: 173, endPoint x: 614, endPoint y: 173, distance: 79.3
click at [614, 173] on div "**********" at bounding box center [400, 287] width 505 height 478
click at [614, 173] on p "No Action Plans Found" at bounding box center [594, 175] width 105 height 9
drag, startPoint x: 539, startPoint y: 176, endPoint x: 616, endPoint y: 177, distance: 76.9
click at [616, 177] on div "Attachments Add No attachments found Deals Add No deals found Action Plan Add N…" at bounding box center [594, 148] width 117 height 200
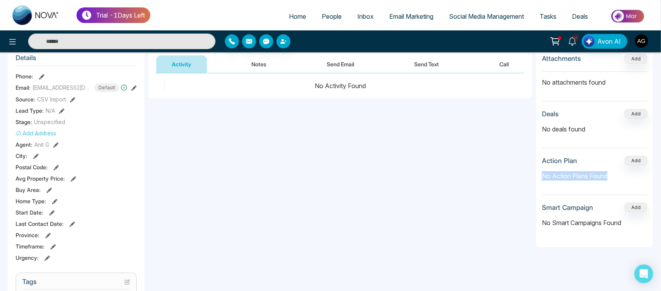
click at [616, 177] on p "No Action Plans Found" at bounding box center [594, 175] width 105 height 9
click at [16, 41] on icon at bounding box center [12, 41] width 9 height 9
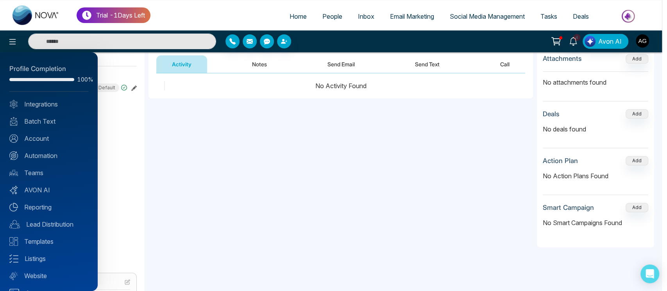
click at [609, 178] on div at bounding box center [333, 145] width 667 height 291
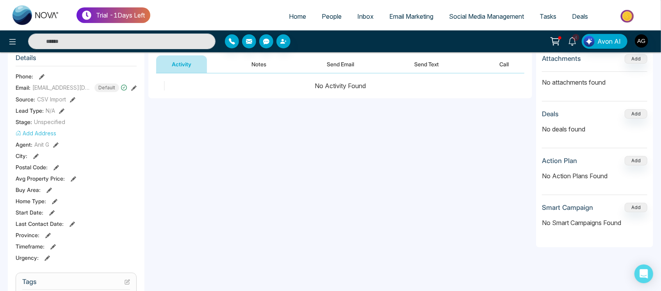
click at [296, 18] on span "Home" at bounding box center [297, 16] width 17 height 8
select select "*"
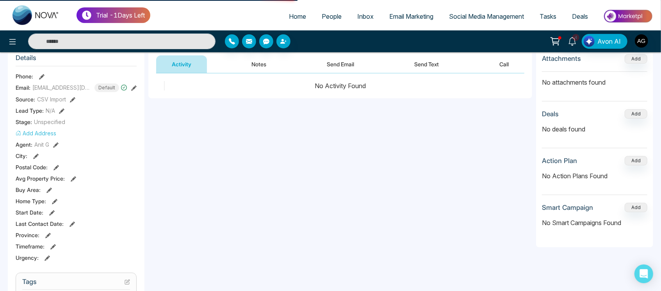
select select "*"
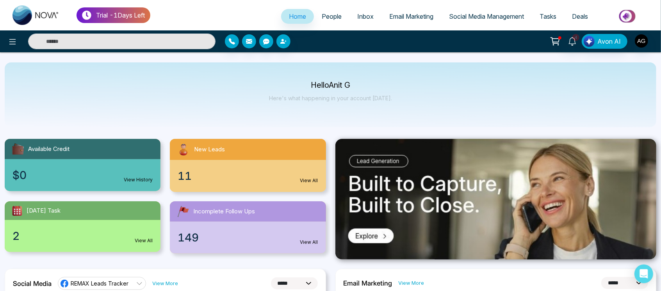
click at [551, 12] on span "Tasks" at bounding box center [548, 16] width 17 height 8
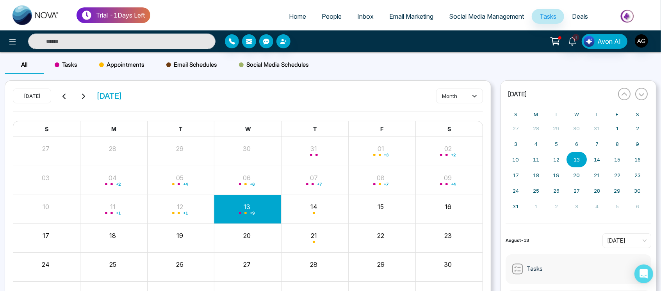
click at [179, 65] on span "Email Schedules" at bounding box center [191, 64] width 51 height 9
click at [261, 68] on span "Social Media Schedules" at bounding box center [274, 64] width 70 height 9
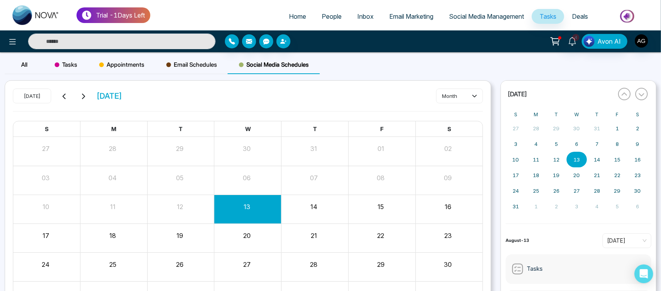
click at [119, 65] on span "Appointments" at bounding box center [121, 64] width 45 height 9
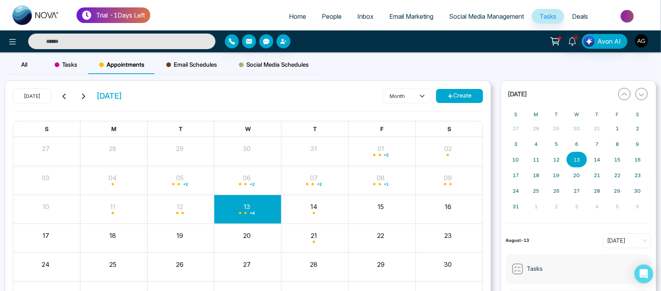
click at [183, 67] on span "Email Schedules" at bounding box center [191, 64] width 51 height 9
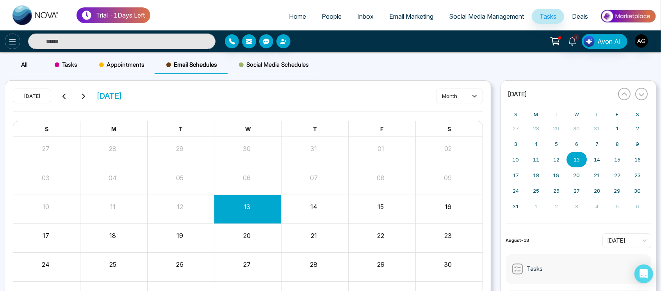
click at [12, 42] on icon at bounding box center [12, 41] width 9 height 9
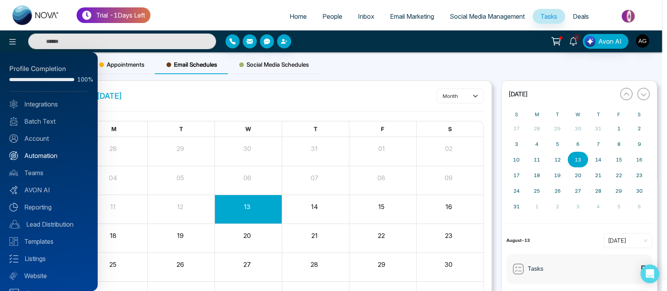
click at [55, 157] on link "Automation" at bounding box center [48, 155] width 79 height 9
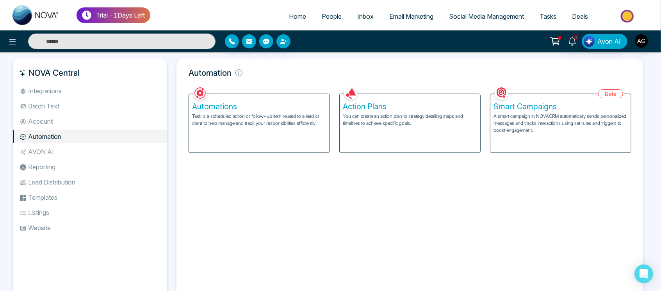
click at [385, 134] on div "Action Plans You can create an action plan to strategy detailing steps and time…" at bounding box center [410, 123] width 141 height 59
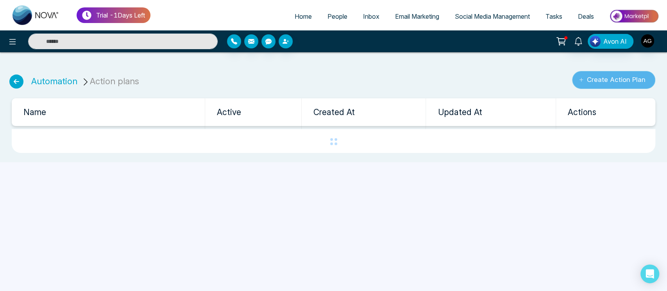
click at [617, 83] on button "Create Action Plan" at bounding box center [613, 80] width 83 height 18
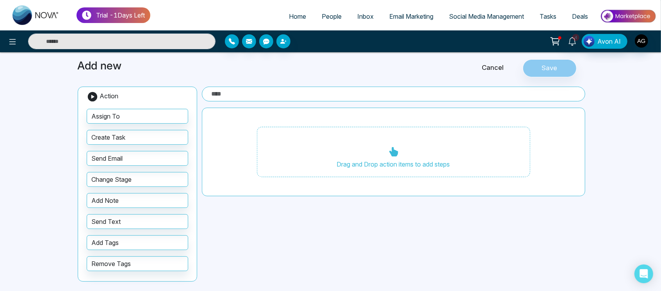
scroll to position [29, 0]
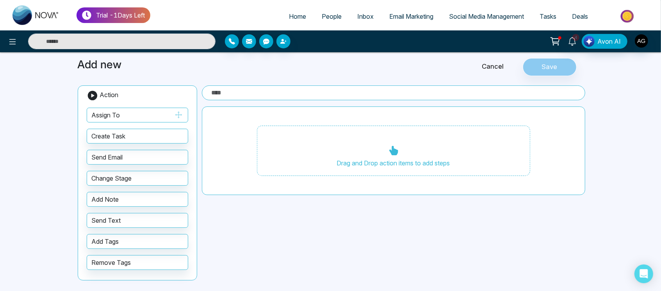
click at [163, 114] on button "Assign To" at bounding box center [138, 115] width 102 height 15
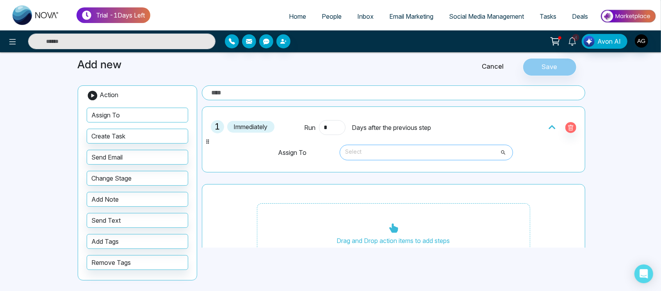
click at [383, 158] on span "Select" at bounding box center [426, 152] width 162 height 13
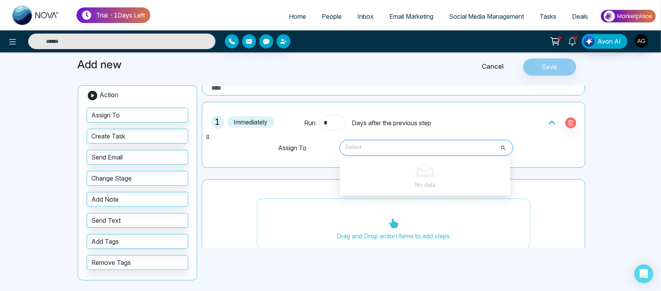
scroll to position [0, 0]
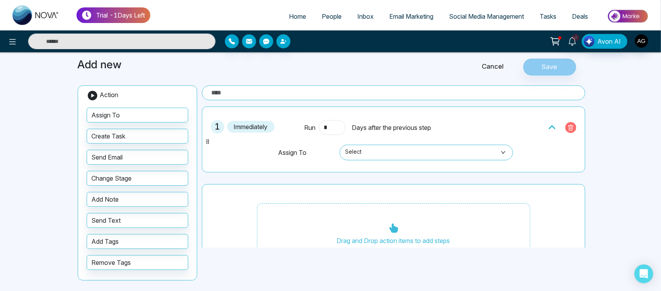
click at [568, 129] on icon "button" at bounding box center [571, 128] width 6 height 6
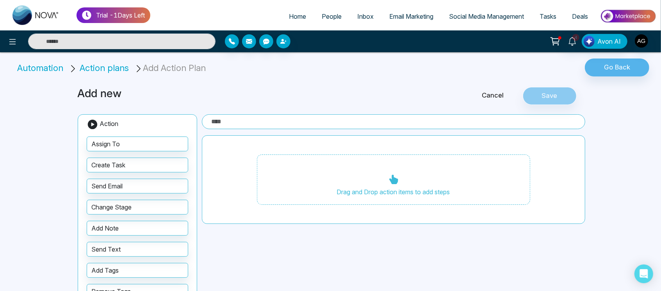
scroll to position [0, 0]
drag, startPoint x: 127, startPoint y: 96, endPoint x: 137, endPoint y: 102, distance: 12.6
click at [137, 102] on div "Add new" at bounding box center [245, 96] width 344 height 18
drag, startPoint x: 137, startPoint y: 102, endPoint x: 147, endPoint y: 97, distance: 11.0
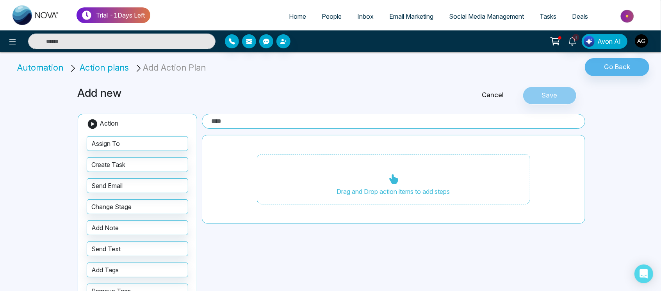
click at [147, 97] on div "Add new" at bounding box center [245, 96] width 344 height 18
click at [147, 97] on h3 "Add new" at bounding box center [245, 93] width 334 height 13
drag, startPoint x: 147, startPoint y: 97, endPoint x: 139, endPoint y: 95, distance: 8.0
click at [139, 95] on h3 "Add new" at bounding box center [245, 93] width 334 height 13
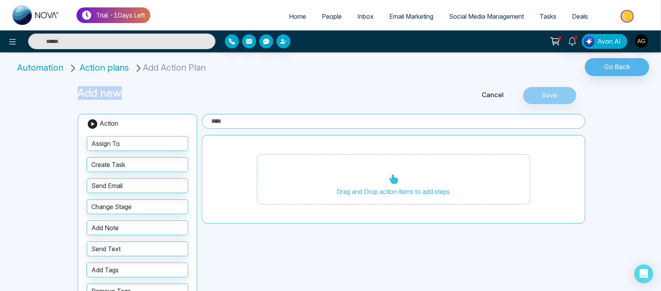
drag, startPoint x: 139, startPoint y: 95, endPoint x: 66, endPoint y: 90, distance: 73.6
click at [66, 90] on div "Trial - 1 Days Left Home People Inbox Email Marketing Social Media Management T…" at bounding box center [330, 160] width 661 height 321
click at [144, 95] on h3 "Add new" at bounding box center [245, 93] width 334 height 13
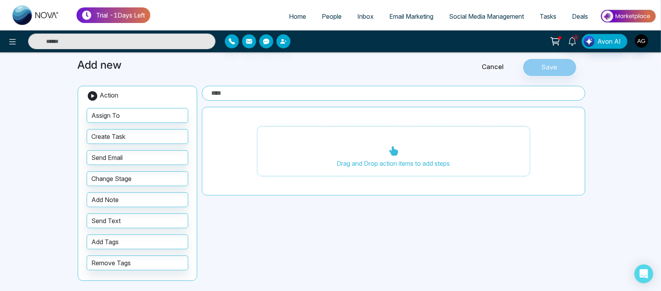
scroll to position [29, 0]
click at [332, 20] on span "People" at bounding box center [332, 16] width 20 height 8
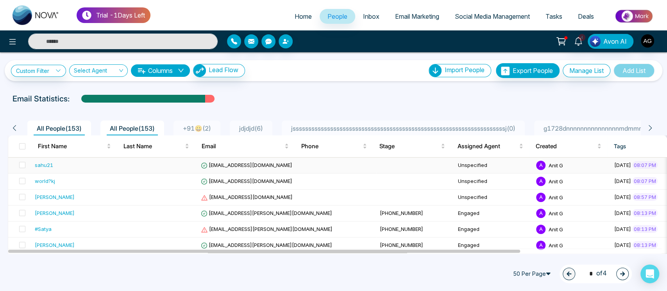
click at [260, 167] on td "[EMAIL_ADDRESS][DOMAIN_NAME]" at bounding box center [287, 166] width 179 height 16
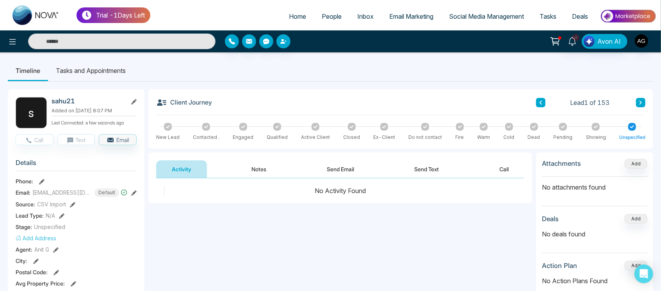
drag, startPoint x: 220, startPoint y: 101, endPoint x: 244, endPoint y: 100, distance: 23.8
click at [244, 100] on div "Client Journey Lead 1 of 153" at bounding box center [400, 106] width 489 height 18
drag, startPoint x: 214, startPoint y: 104, endPoint x: 234, endPoint y: 103, distance: 20.4
click at [234, 103] on div "Client Journey Lead 1 of 153" at bounding box center [400, 106] width 489 height 18
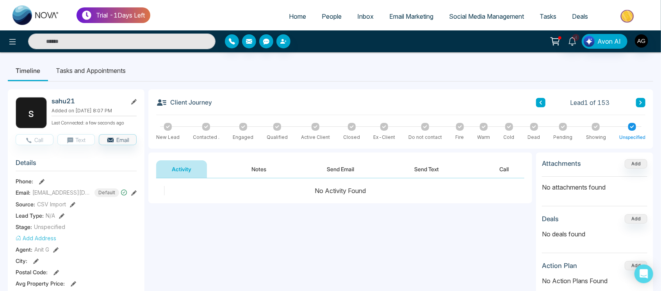
click at [324, 16] on span "People" at bounding box center [332, 16] width 20 height 8
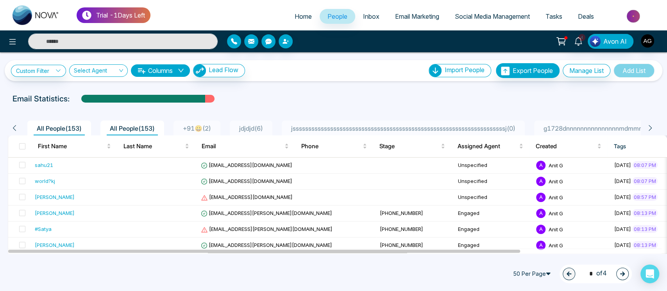
click at [556, 13] on span "Tasks" at bounding box center [553, 16] width 17 height 8
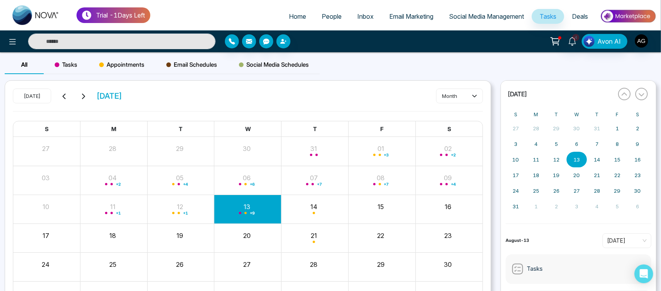
drag, startPoint x: 152, startPoint y: 98, endPoint x: 166, endPoint y: 96, distance: 13.5
click at [166, 96] on div "[DATE] [DATE] month" at bounding box center [248, 100] width 470 height 23
click at [496, 20] on link "Social Media Management" at bounding box center [486, 16] width 91 height 15
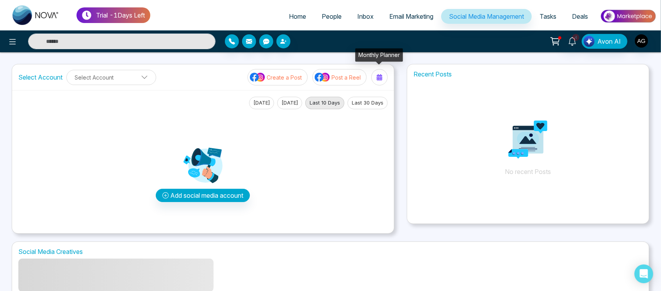
click at [381, 78] on icon at bounding box center [379, 77] width 5 height 6
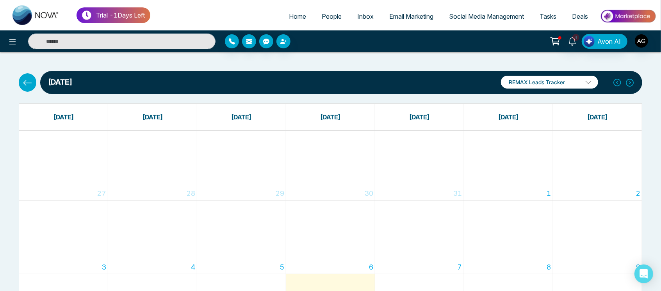
click at [421, 16] on span "Email Marketing" at bounding box center [411, 16] width 44 height 8
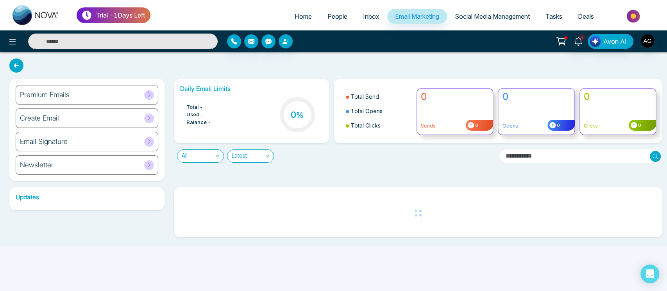
click at [553, 17] on span "Tasks" at bounding box center [553, 16] width 17 height 8
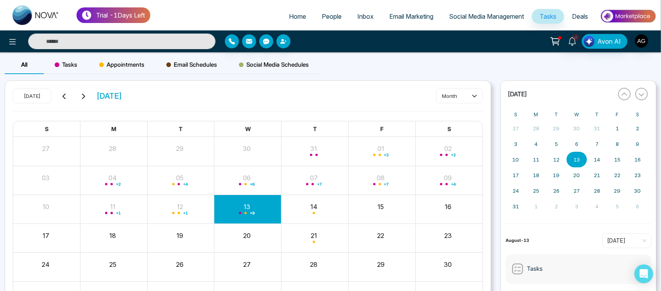
click at [156, 104] on div "[DATE] [DATE] month" at bounding box center [248, 100] width 470 height 23
drag, startPoint x: 173, startPoint y: 104, endPoint x: 179, endPoint y: 96, distance: 10.2
click at [179, 96] on div "[DATE] [DATE] month" at bounding box center [248, 100] width 470 height 23
click at [463, 94] on button "month" at bounding box center [459, 96] width 47 height 15
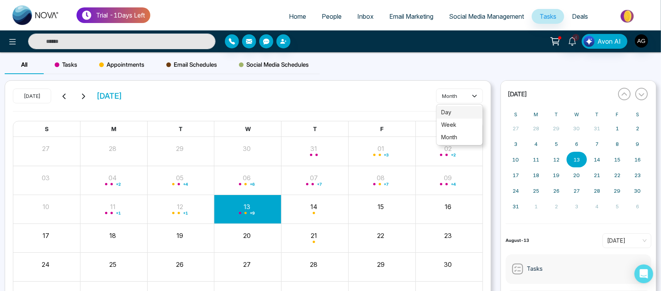
click at [459, 115] on span "day" at bounding box center [459, 112] width 37 height 9
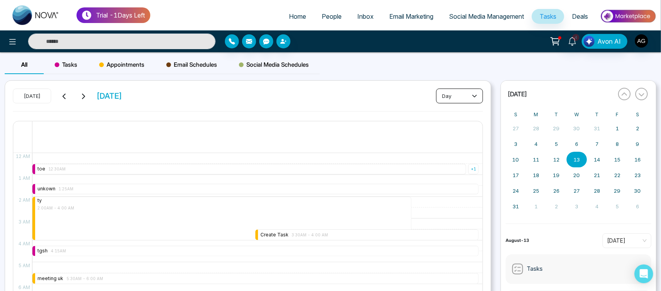
click at [459, 94] on button "day" at bounding box center [459, 96] width 47 height 15
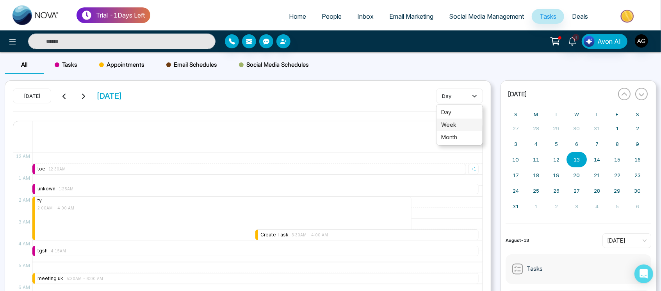
click at [459, 125] on span "week" at bounding box center [459, 125] width 37 height 9
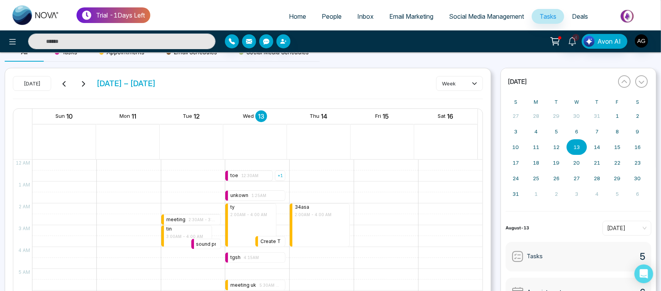
scroll to position [13, 0]
click at [463, 79] on button "week" at bounding box center [459, 82] width 47 height 15
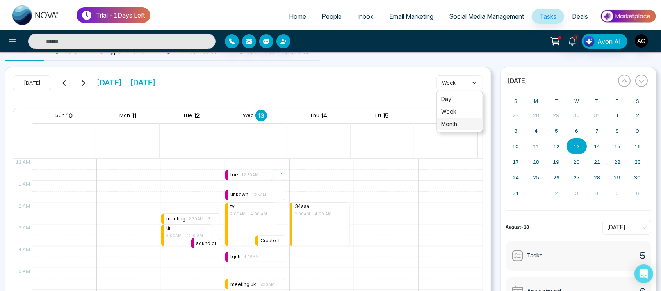
click at [469, 125] on span "month" at bounding box center [459, 124] width 37 height 9
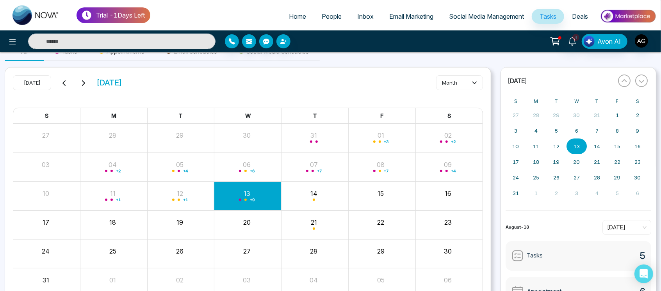
scroll to position [13, 0]
click at [155, 86] on div "[DATE] [DATE] month" at bounding box center [248, 87] width 470 height 23
drag, startPoint x: 155, startPoint y: 86, endPoint x: 159, endPoint y: 81, distance: 6.7
click at [159, 81] on div "[DATE] [DATE] month" at bounding box center [248, 87] width 470 height 23
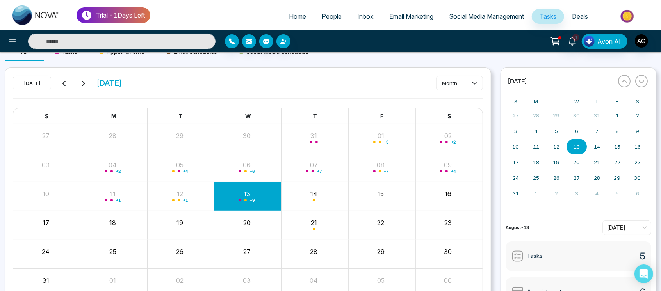
drag, startPoint x: 159, startPoint y: 81, endPoint x: 175, endPoint y: 87, distance: 16.7
click at [175, 87] on div "[DATE] [DATE] month" at bounding box center [248, 87] width 470 height 23
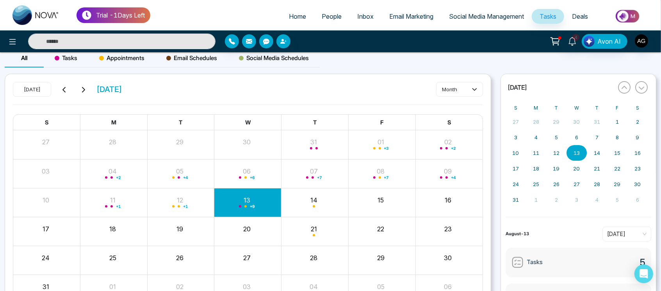
scroll to position [6, 0]
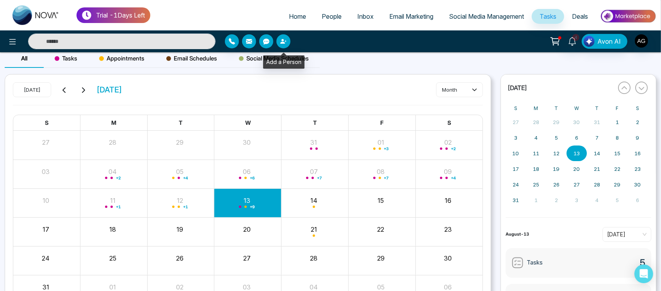
click at [282, 43] on icon "button" at bounding box center [282, 41] width 5 height 5
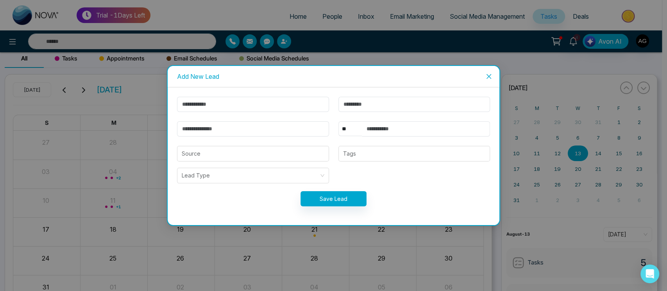
click at [326, 20] on div "Add New Lead ** **** *** *** *** **** *** Source Tags Lead Type Save Lead" at bounding box center [333, 145] width 667 height 291
click at [487, 76] on icon "close" at bounding box center [488, 76] width 6 height 6
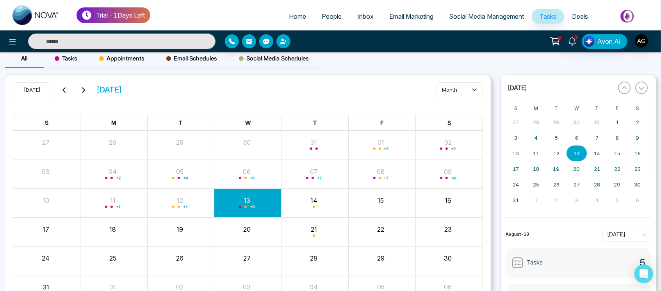
click at [330, 19] on span "People" at bounding box center [332, 16] width 20 height 8
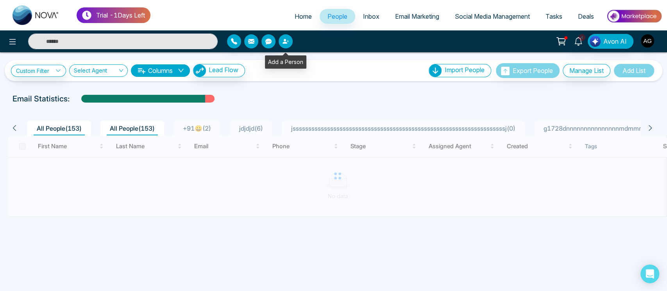
click at [284, 39] on icon "button" at bounding box center [284, 41] width 5 height 5
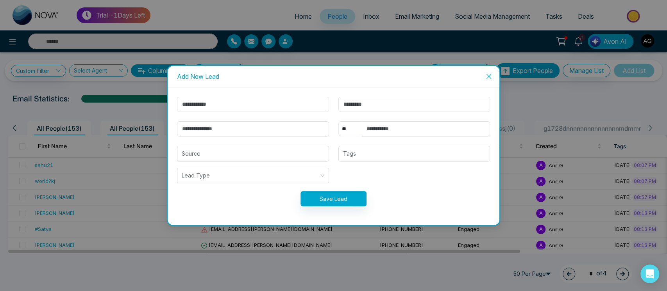
click at [277, 105] on input "text" at bounding box center [253, 104] width 152 height 15
type input "*****"
click at [284, 133] on input "email" at bounding box center [253, 128] width 152 height 15
type input "**********"
click at [405, 133] on input "text" at bounding box center [426, 128] width 128 height 15
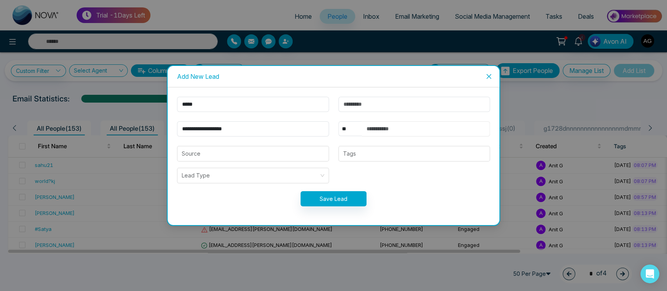
type input "**********"
click at [345, 125] on select "** **** *** *** *** **** ***" at bounding box center [349, 128] width 23 height 15
click at [338, 121] on select "** **** *** *** *** **** ***" at bounding box center [349, 128] width 23 height 15
click at [351, 125] on select "** **** *** *** *** **** ***" at bounding box center [349, 128] width 23 height 15
select select "***"
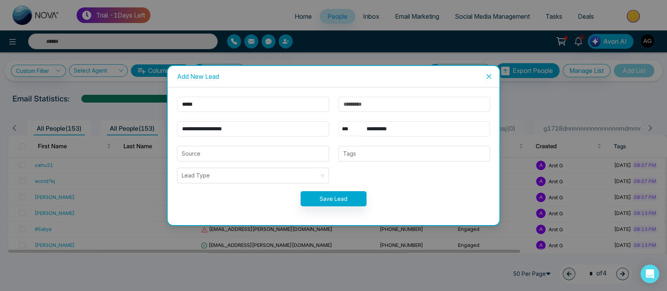
click at [338, 121] on select "** **** *** *** *** **** ***" at bounding box center [349, 128] width 23 height 15
click at [346, 195] on button "Save Lead" at bounding box center [333, 198] width 66 height 15
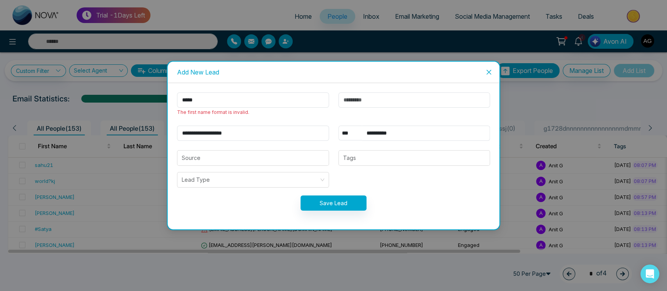
click at [491, 71] on icon "close" at bounding box center [488, 72] width 6 height 6
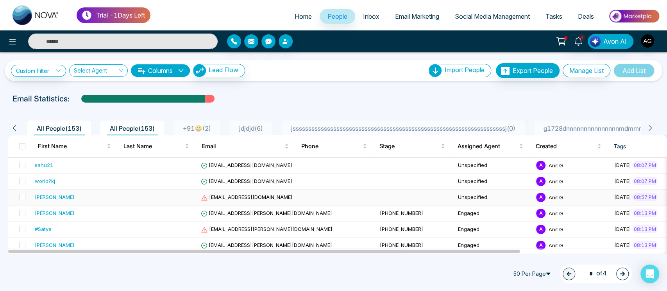
click at [287, 192] on td "[EMAIL_ADDRESS][DOMAIN_NAME]" at bounding box center [287, 198] width 179 height 16
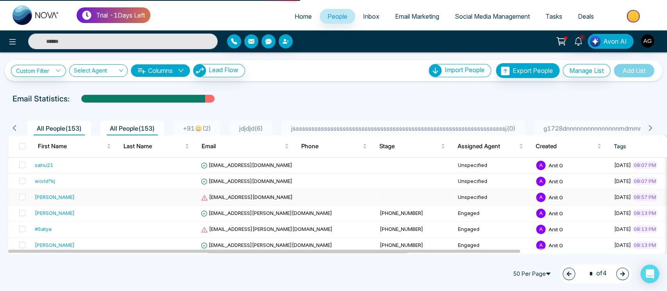
click at [254, 195] on td "[EMAIL_ADDRESS][DOMAIN_NAME]" at bounding box center [287, 198] width 179 height 16
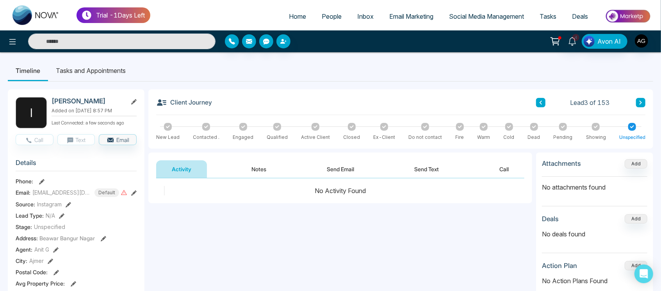
click at [133, 102] on icon at bounding box center [133, 101] width 5 height 5
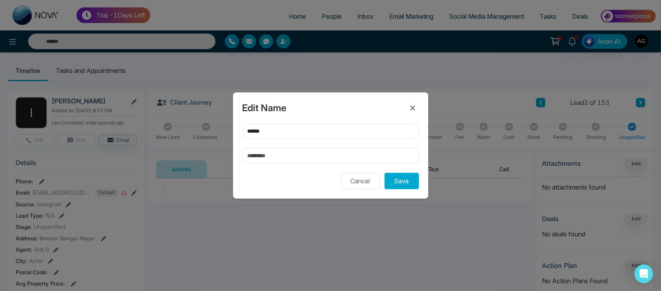
click at [248, 130] on input "******" at bounding box center [330, 131] width 176 height 15
type input "*******"
click at [402, 180] on button "Save" at bounding box center [402, 181] width 34 height 16
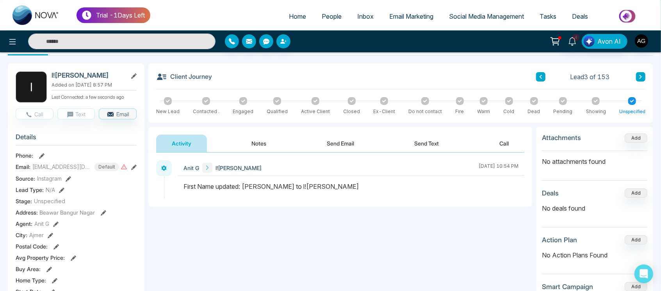
scroll to position [27, 0]
click at [642, 136] on button "Add" at bounding box center [636, 137] width 23 height 9
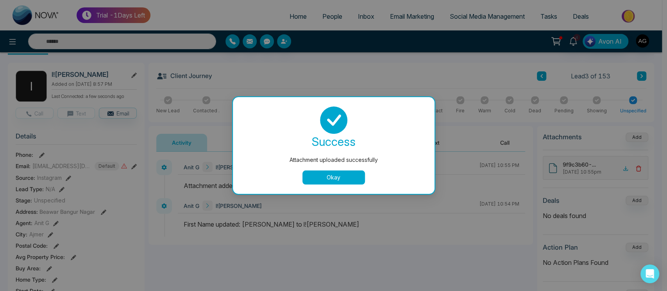
click at [327, 176] on button "Okay" at bounding box center [333, 178] width 62 height 14
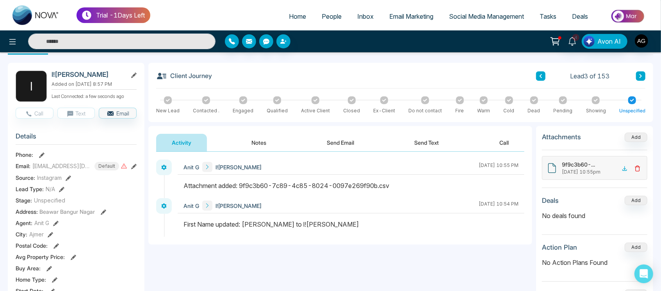
click at [639, 169] on icon at bounding box center [637, 169] width 6 height 6
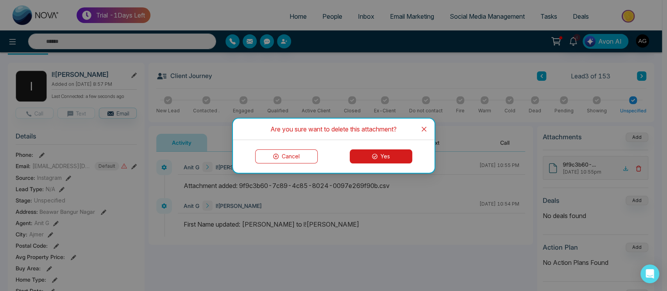
click at [381, 154] on button "Yes" at bounding box center [380, 157] width 62 height 14
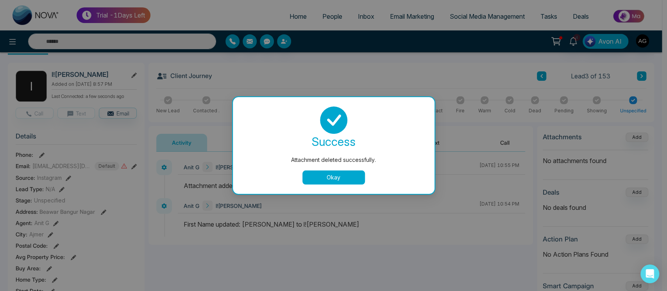
click at [339, 174] on button "Okay" at bounding box center [333, 178] width 62 height 14
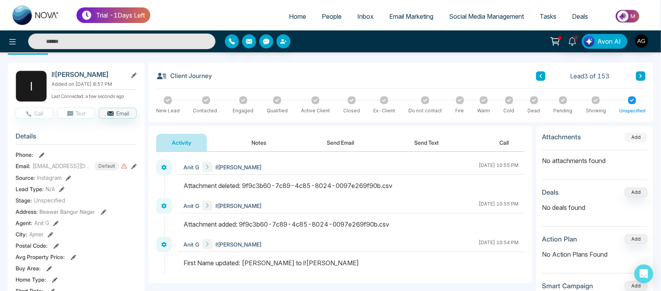
click at [643, 136] on button "Add" at bounding box center [636, 137] width 23 height 9
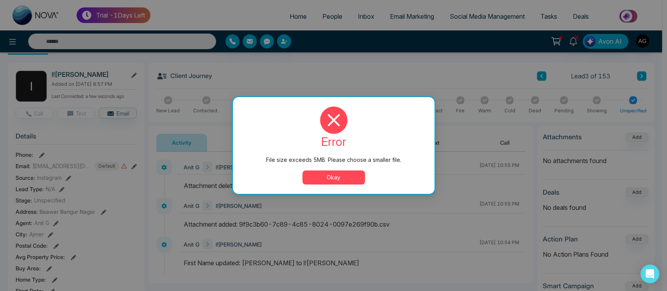
click at [334, 175] on button "Okay" at bounding box center [333, 178] width 62 height 14
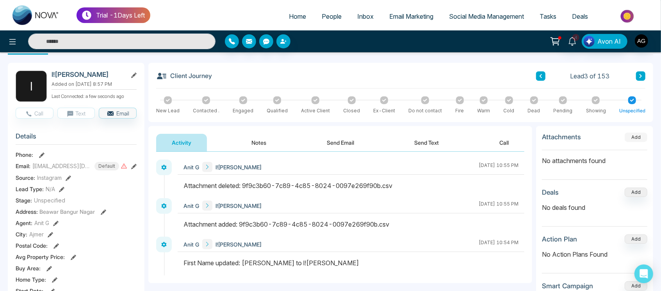
click at [635, 139] on button "Add" at bounding box center [636, 137] width 23 height 9
drag, startPoint x: 542, startPoint y: 139, endPoint x: 592, endPoint y: 138, distance: 50.0
click at [592, 138] on div "Attachments Uploading..." at bounding box center [594, 141] width 105 height 18
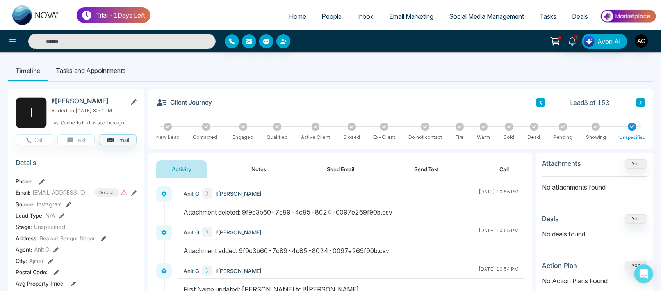
click at [303, 92] on div "Client Journey Lead 3 of 153 New Lead Contacted . Engaged Qualified Active Clie…" at bounding box center [400, 118] width 505 height 59
click at [285, 38] on icon "button" at bounding box center [283, 41] width 6 height 6
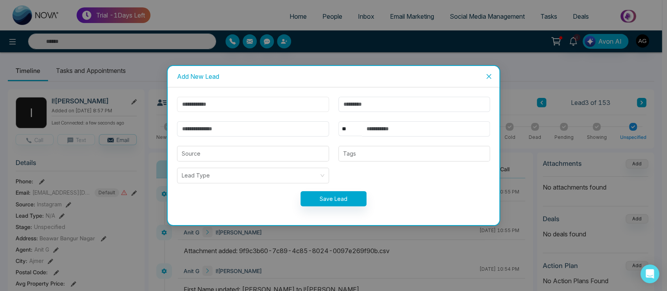
click at [270, 102] on input "text" at bounding box center [253, 104] width 152 height 15
type input "*****"
click at [248, 130] on input "email" at bounding box center [253, 128] width 152 height 15
type input "**********"
click at [416, 128] on input "text" at bounding box center [426, 128] width 128 height 15
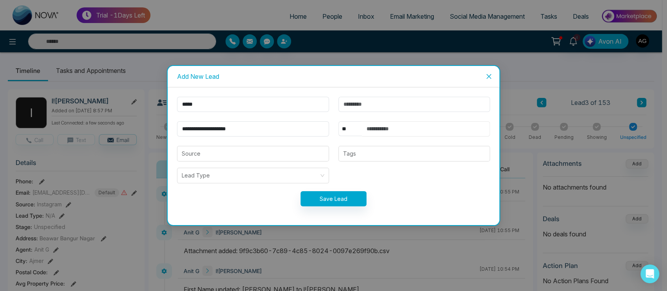
type input "**********"
click at [345, 124] on select "** **** *** *** *** **** ***" at bounding box center [349, 128] width 23 height 15
select select "***"
click at [338, 121] on select "** **** *** *** *** **** ***" at bounding box center [349, 128] width 23 height 15
click at [335, 201] on button "Save Lead" at bounding box center [333, 198] width 66 height 15
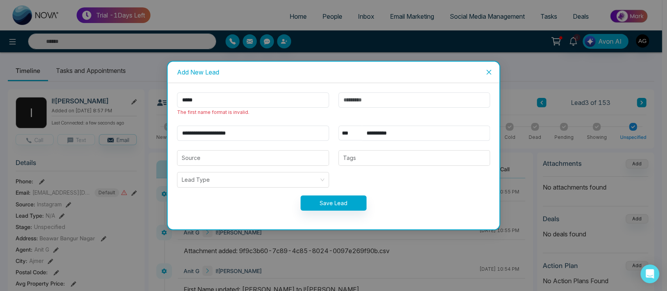
click at [487, 70] on icon "close" at bounding box center [488, 72] width 6 height 6
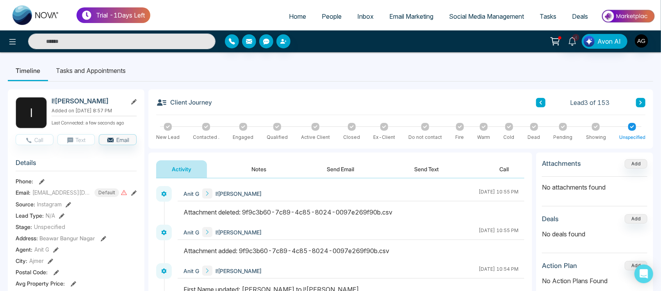
click at [135, 102] on icon at bounding box center [133, 101] width 5 height 5
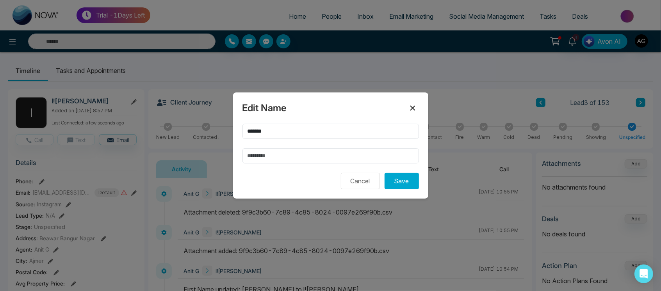
click at [416, 108] on icon at bounding box center [412, 107] width 9 height 9
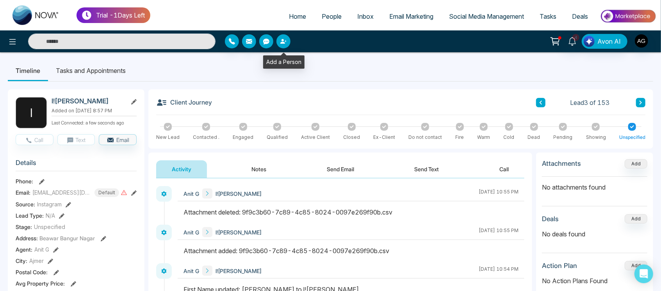
click at [287, 41] on button "button" at bounding box center [283, 41] width 14 height 14
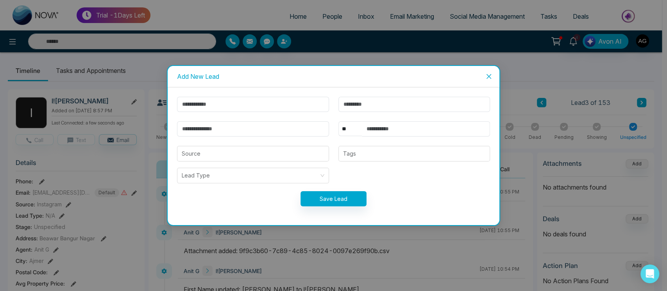
click at [488, 76] on icon "close" at bounding box center [488, 76] width 5 height 5
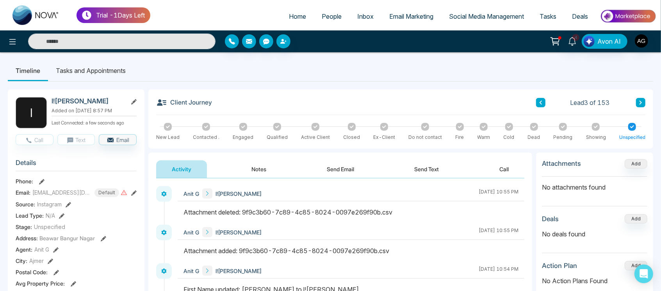
drag, startPoint x: 218, startPoint y: 105, endPoint x: 235, endPoint y: 109, distance: 17.7
click at [235, 109] on div "Client Journey Lead 3 of 153" at bounding box center [400, 106] width 489 height 18
